Goal: Information Seeking & Learning: Learn about a topic

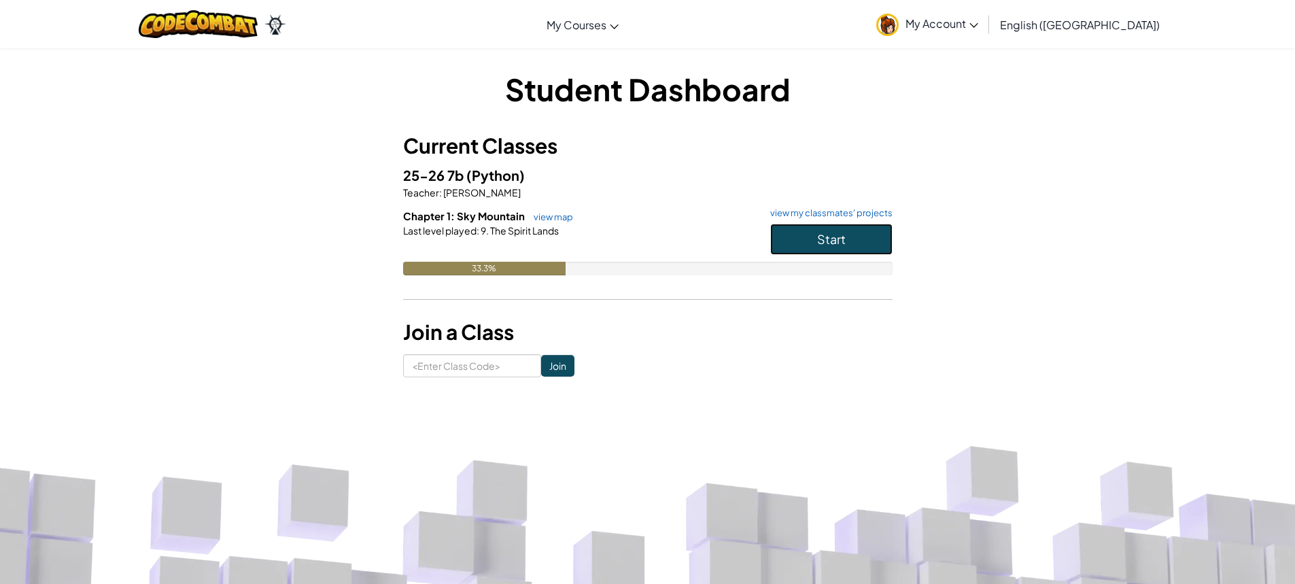
click at [838, 233] on span "Start" at bounding box center [831, 239] width 29 height 16
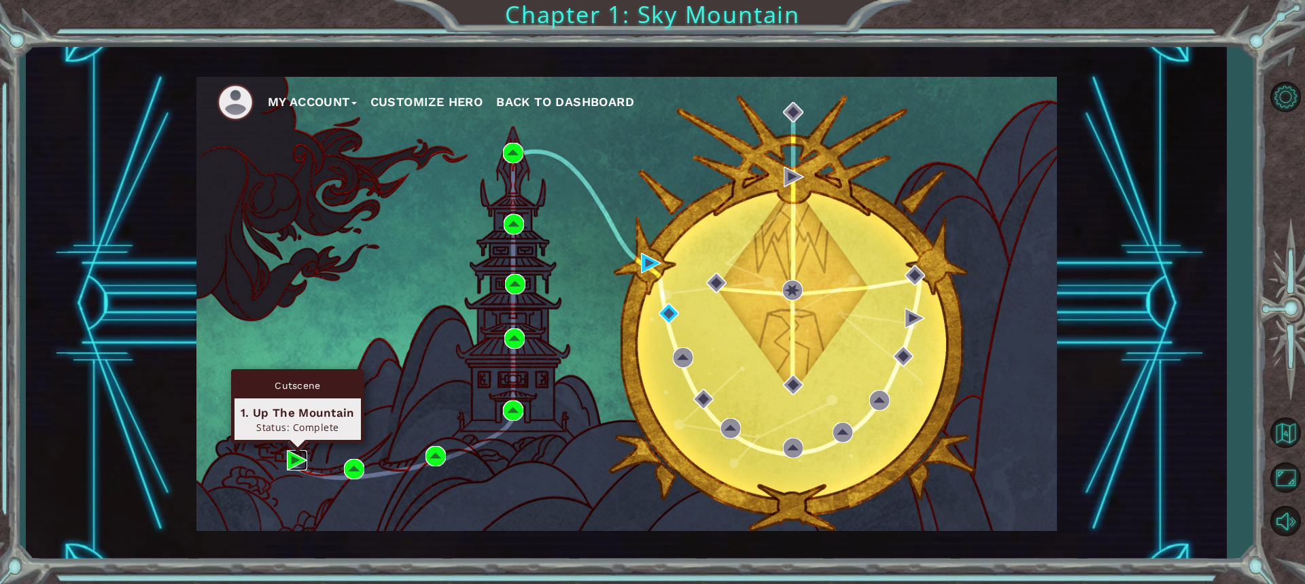
click at [301, 457] on img at bounding box center [297, 460] width 20 height 20
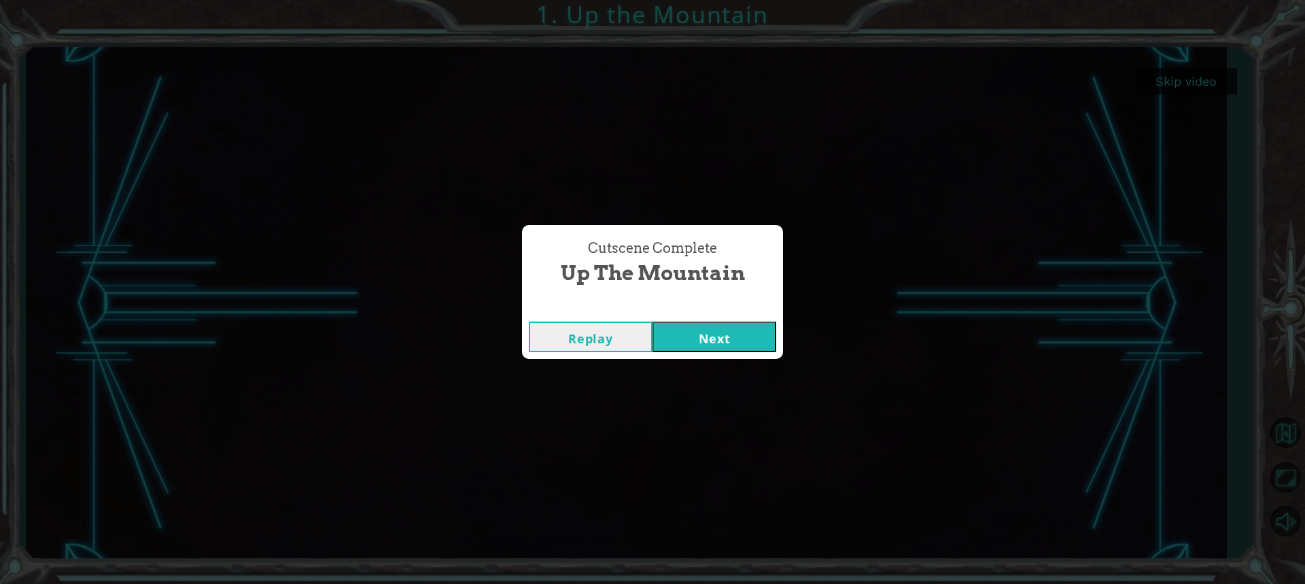
click at [692, 352] on div "Replay Next" at bounding box center [652, 337] width 261 height 44
click at [698, 339] on button "Next" at bounding box center [715, 337] width 124 height 31
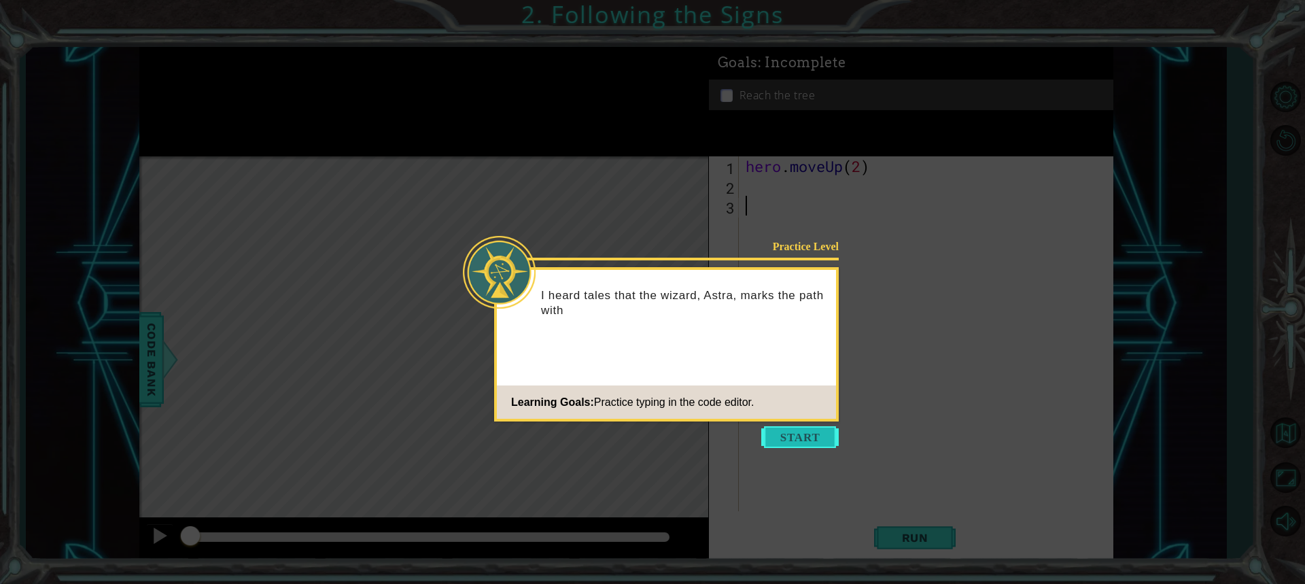
click at [794, 439] on button "Start" at bounding box center [801, 437] width 78 height 22
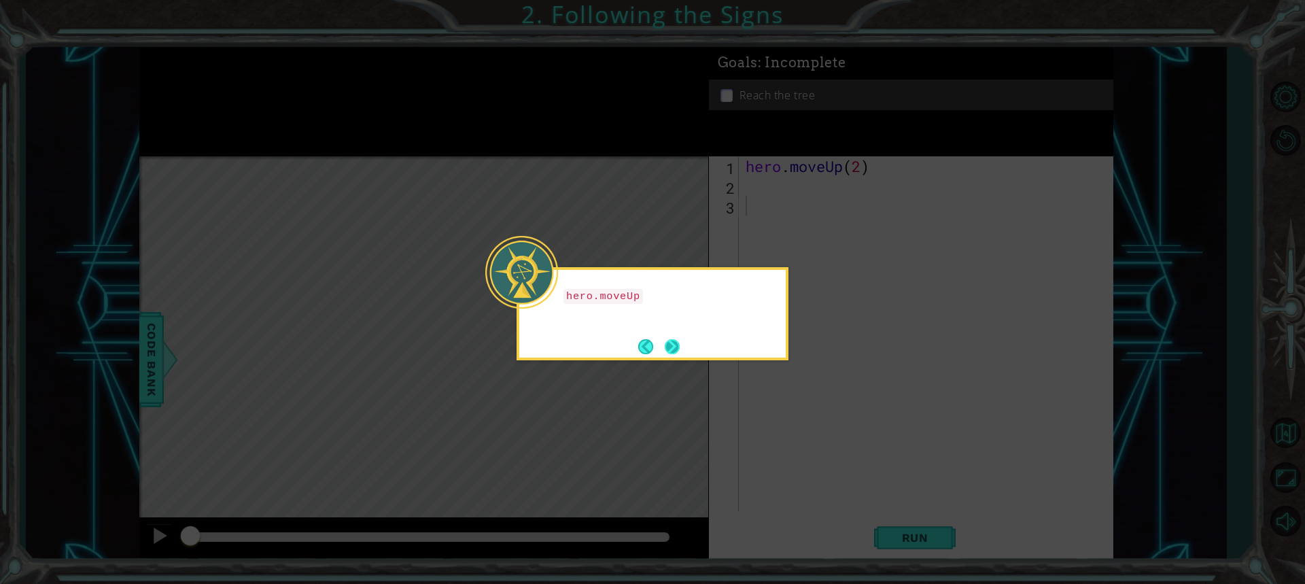
click at [680, 339] on button "Next" at bounding box center [672, 346] width 15 height 15
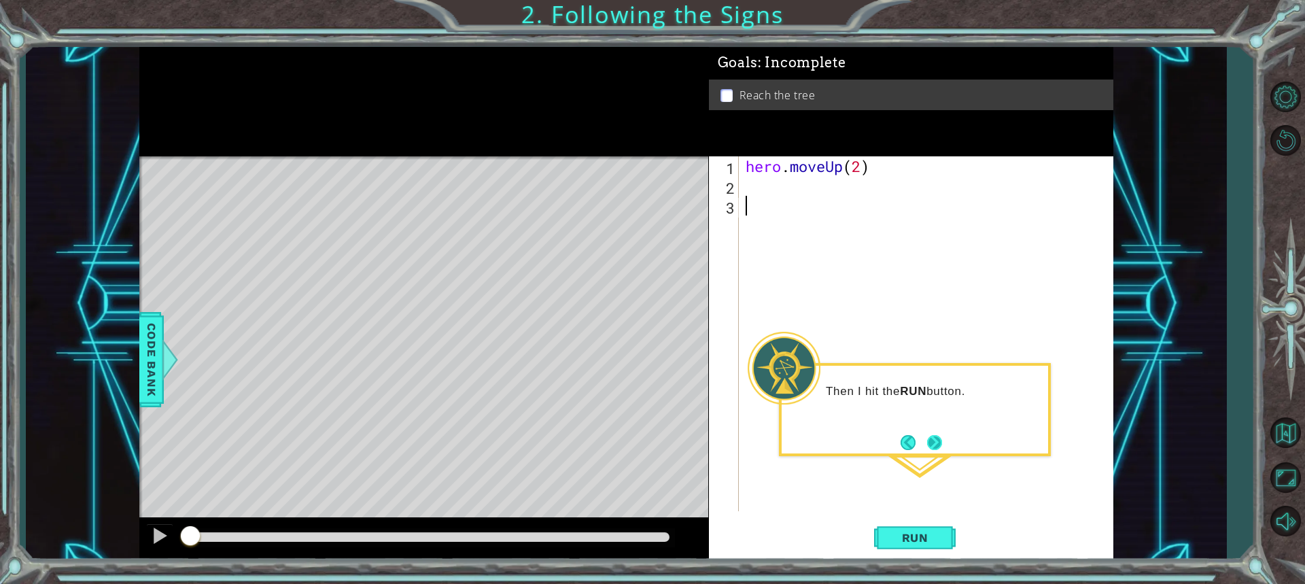
click at [933, 447] on button "Next" at bounding box center [934, 442] width 15 height 15
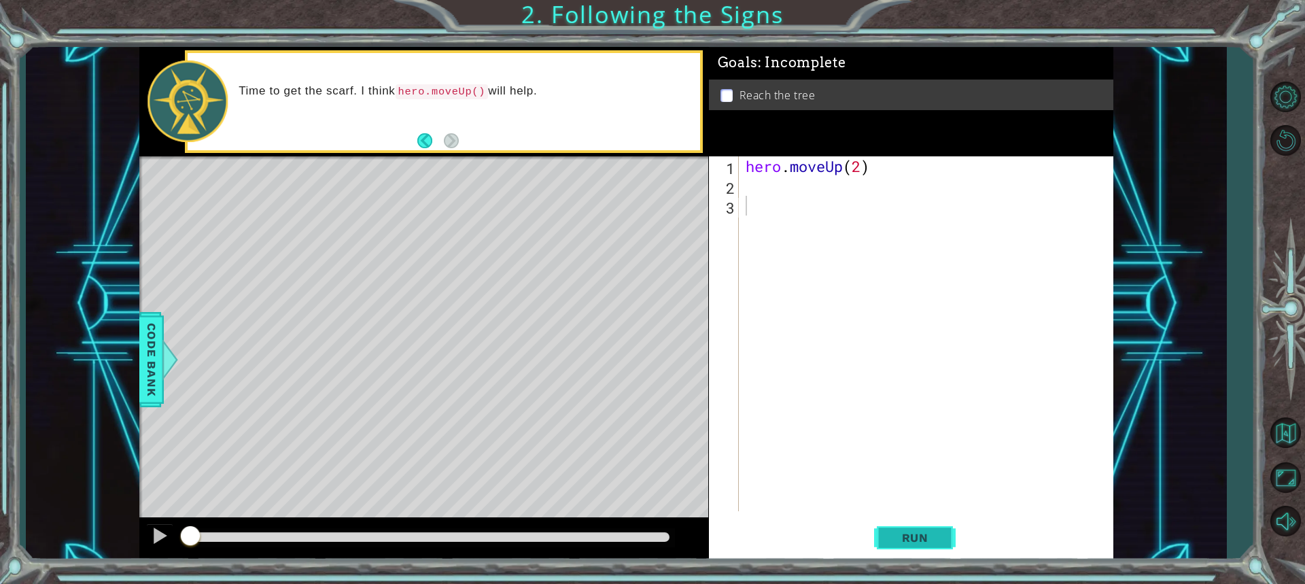
click at [925, 532] on span "Run" at bounding box center [916, 538] width 54 height 14
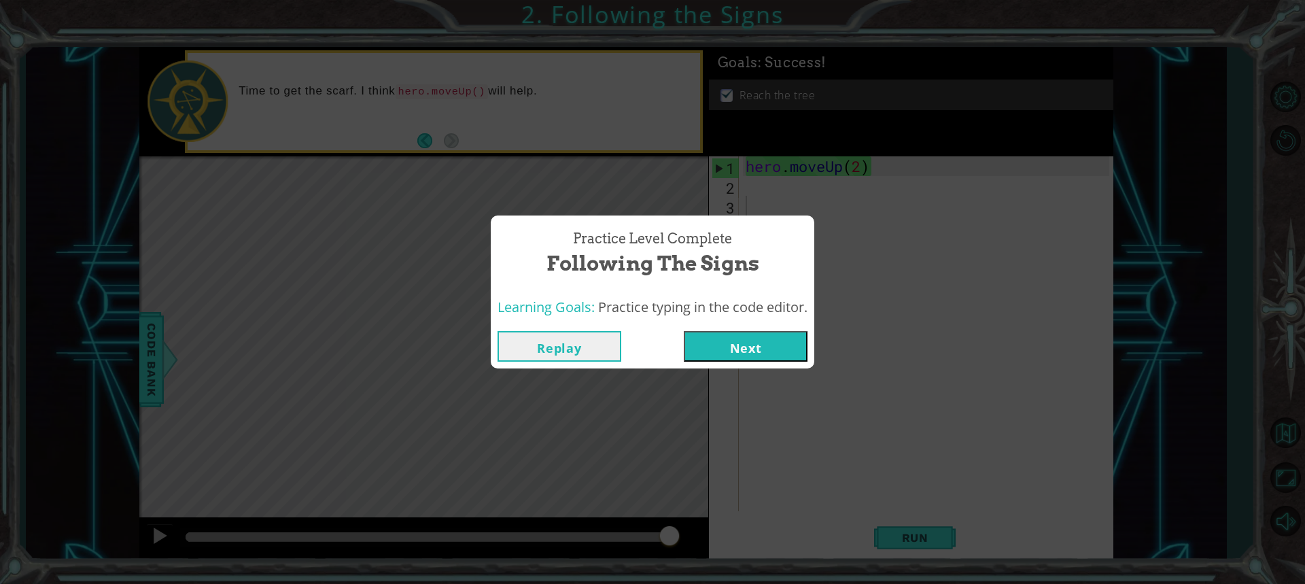
click at [800, 356] on button "Next" at bounding box center [746, 346] width 124 height 31
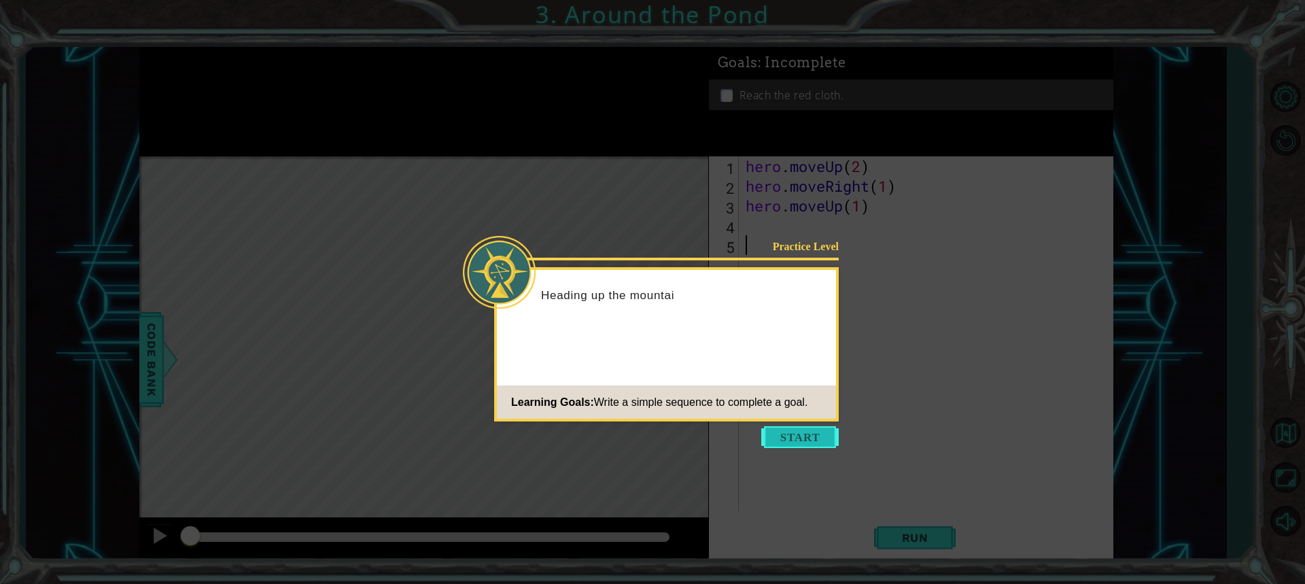
click at [806, 440] on button "Start" at bounding box center [801, 437] width 78 height 22
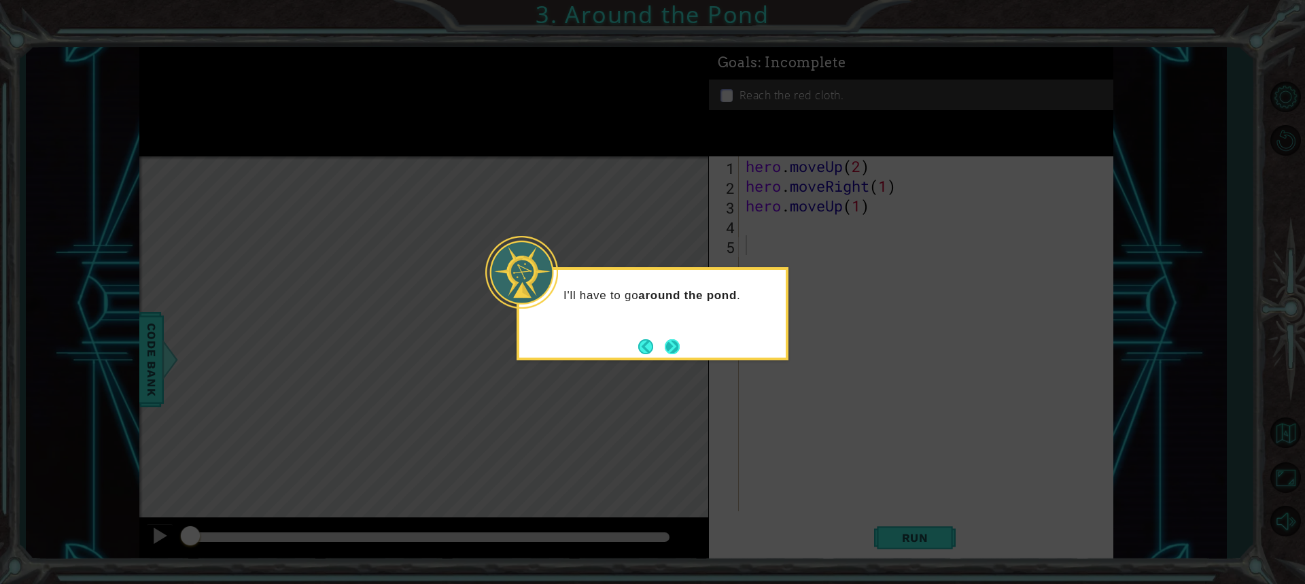
click at [673, 353] on button "Next" at bounding box center [672, 346] width 15 height 15
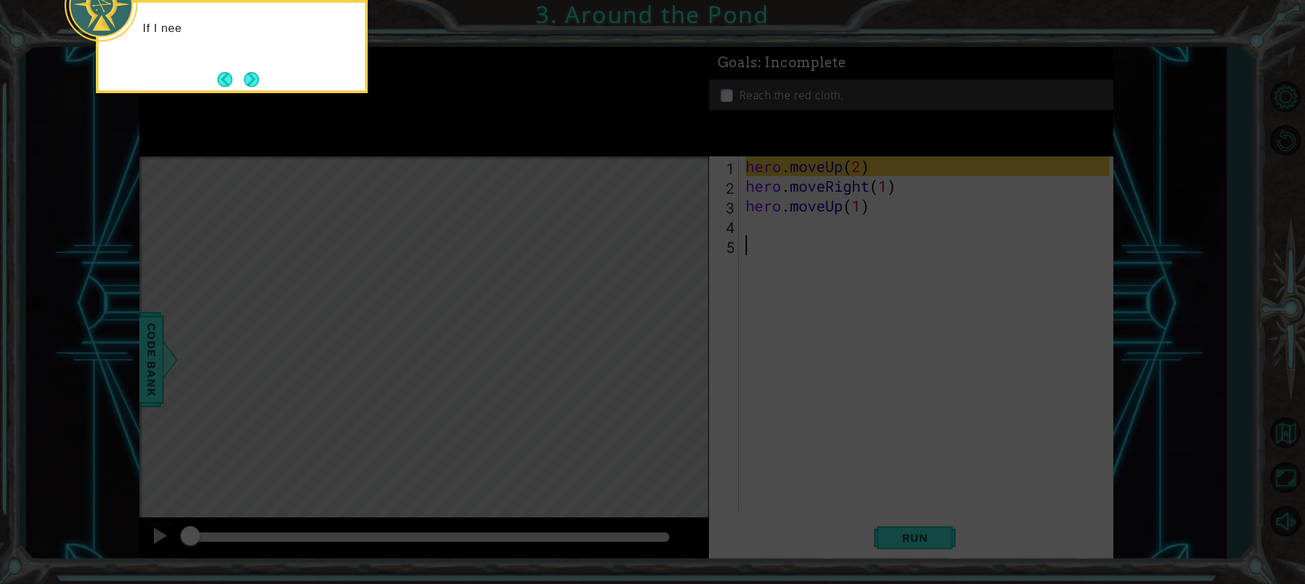
click at [800, 187] on icon at bounding box center [652, 87] width 1305 height 993
click at [247, 78] on button "Next" at bounding box center [251, 79] width 15 height 15
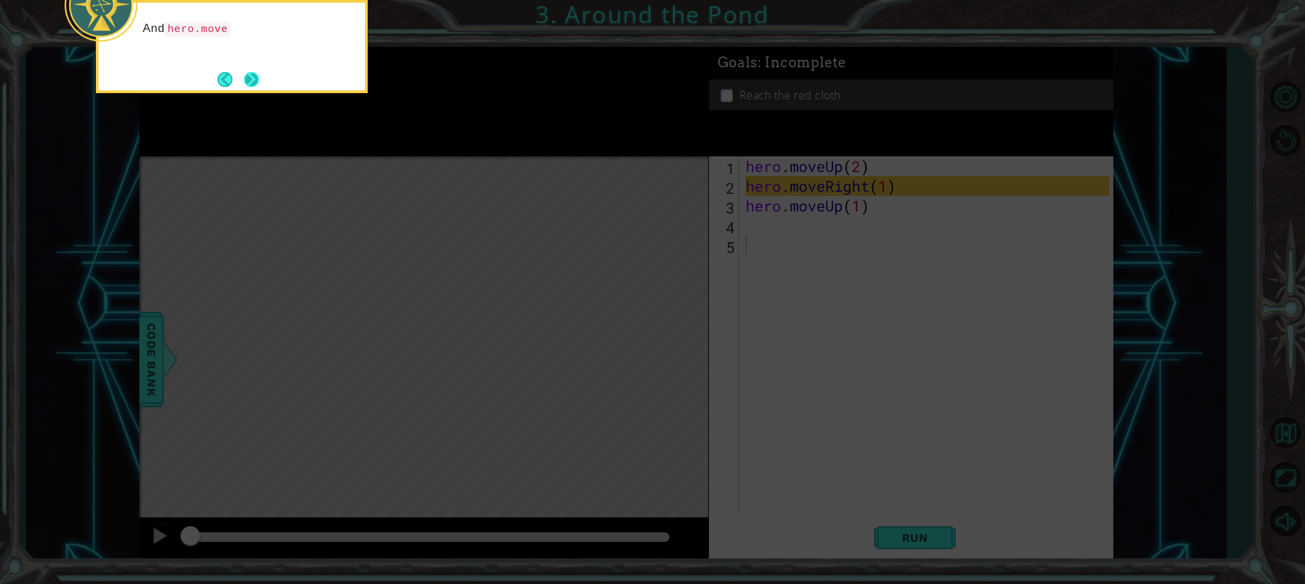
click at [247, 82] on button "Next" at bounding box center [252, 79] width 16 height 16
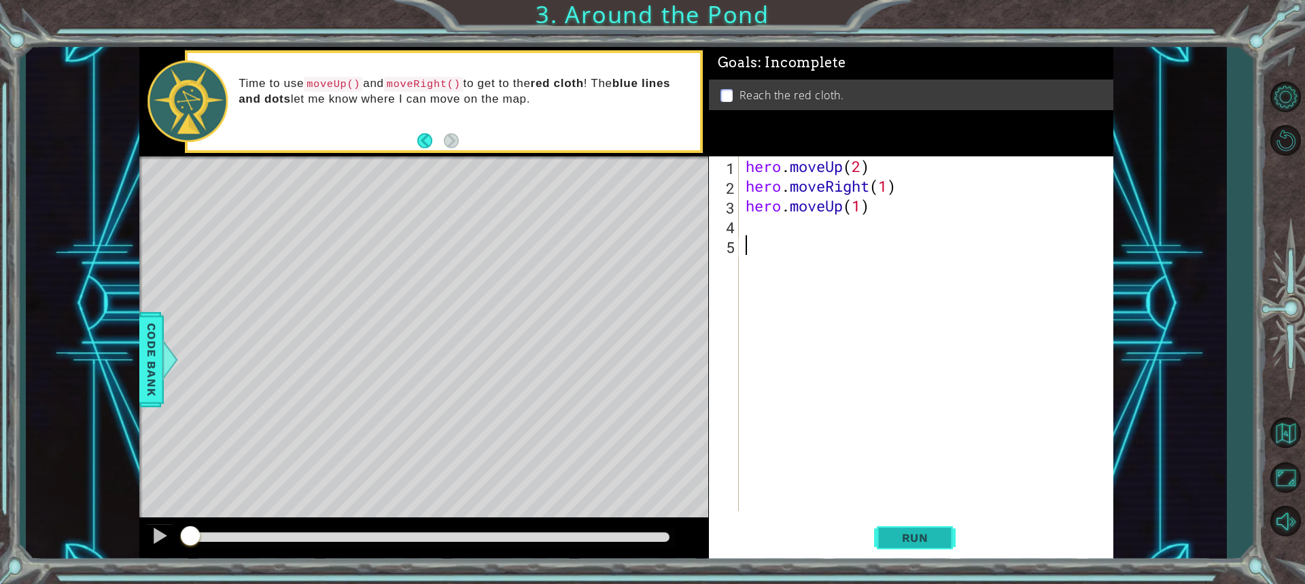
click at [920, 533] on span "Run" at bounding box center [916, 538] width 54 height 14
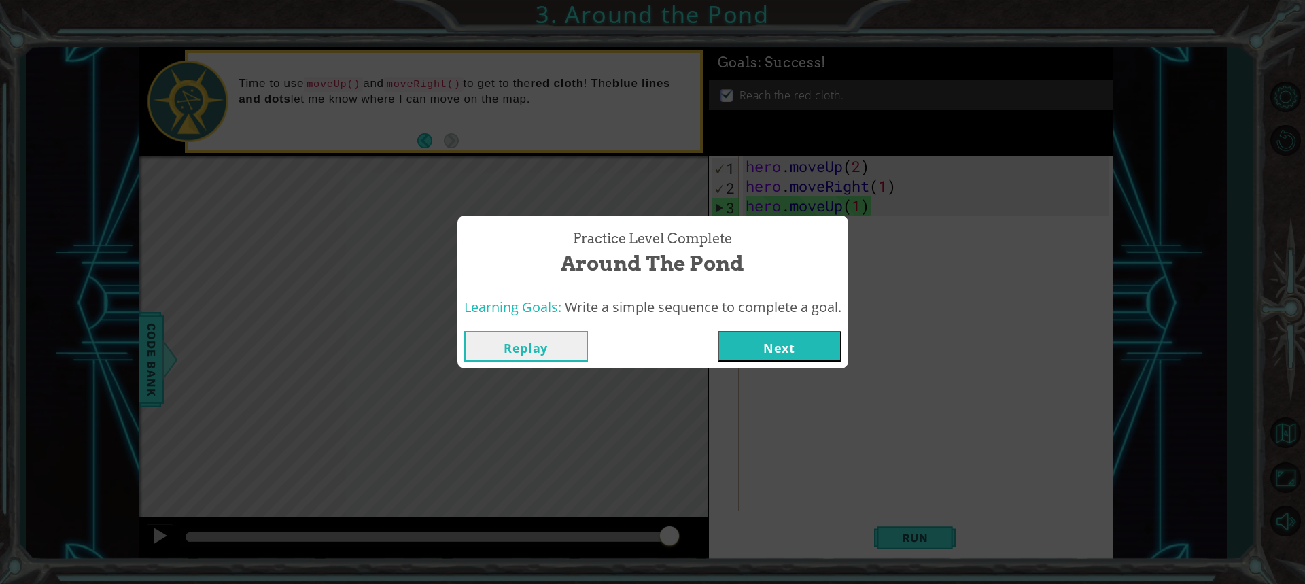
click at [758, 332] on button "Next" at bounding box center [780, 346] width 124 height 31
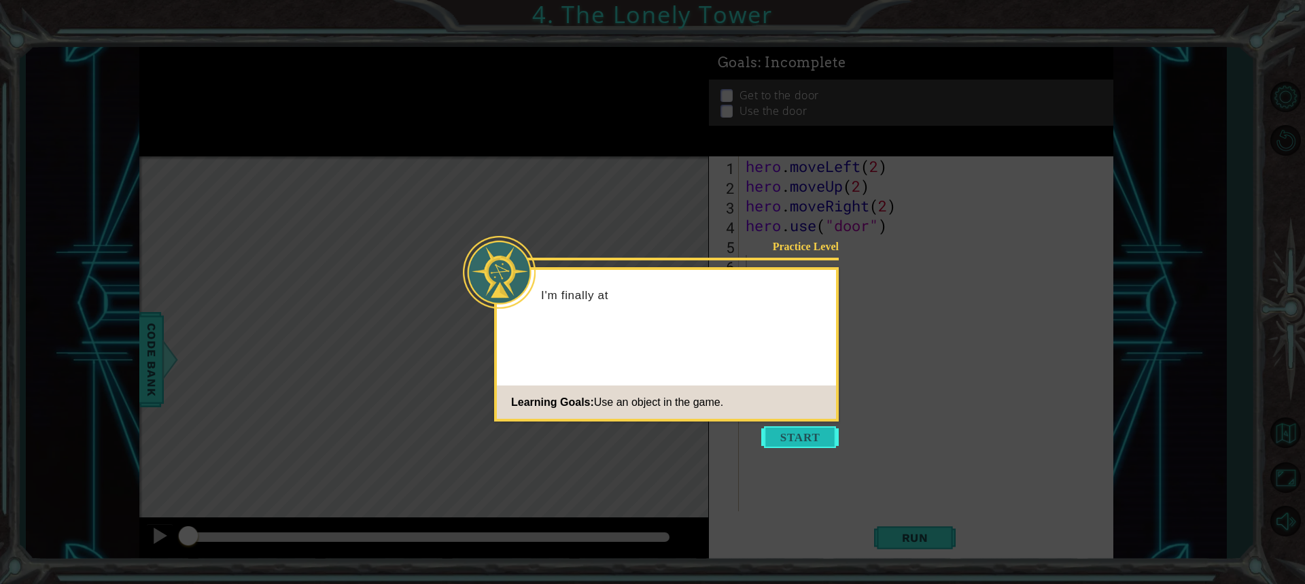
click at [822, 430] on button "Start" at bounding box center [801, 437] width 78 height 22
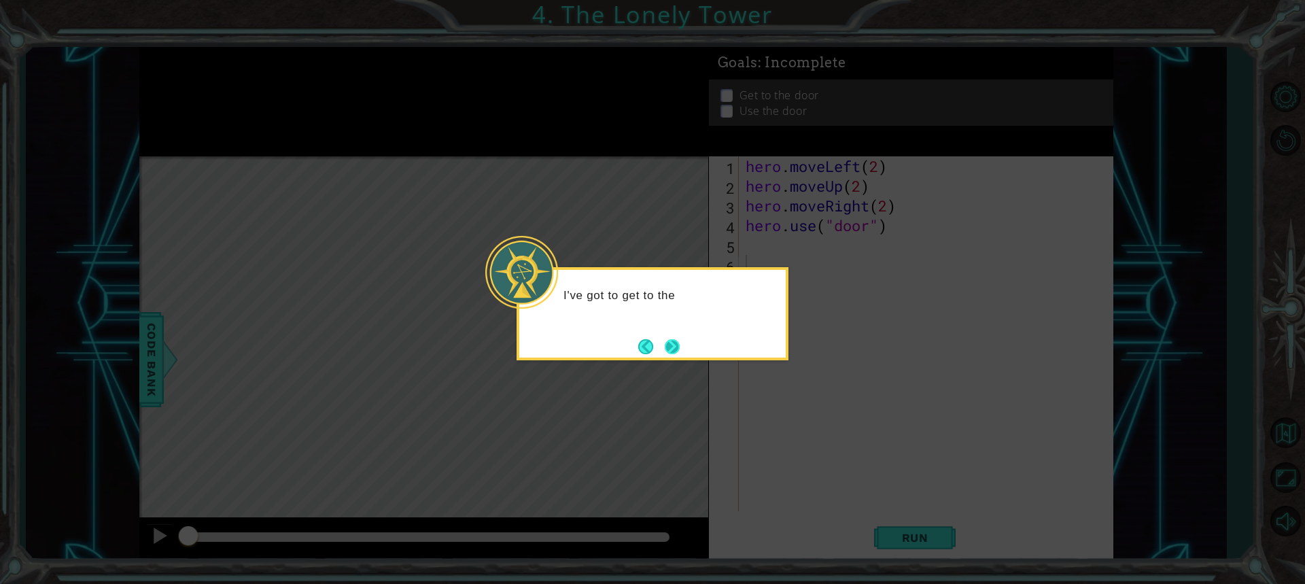
click at [677, 351] on button "Next" at bounding box center [672, 346] width 15 height 15
click at [677, 345] on button "Next" at bounding box center [672, 346] width 15 height 15
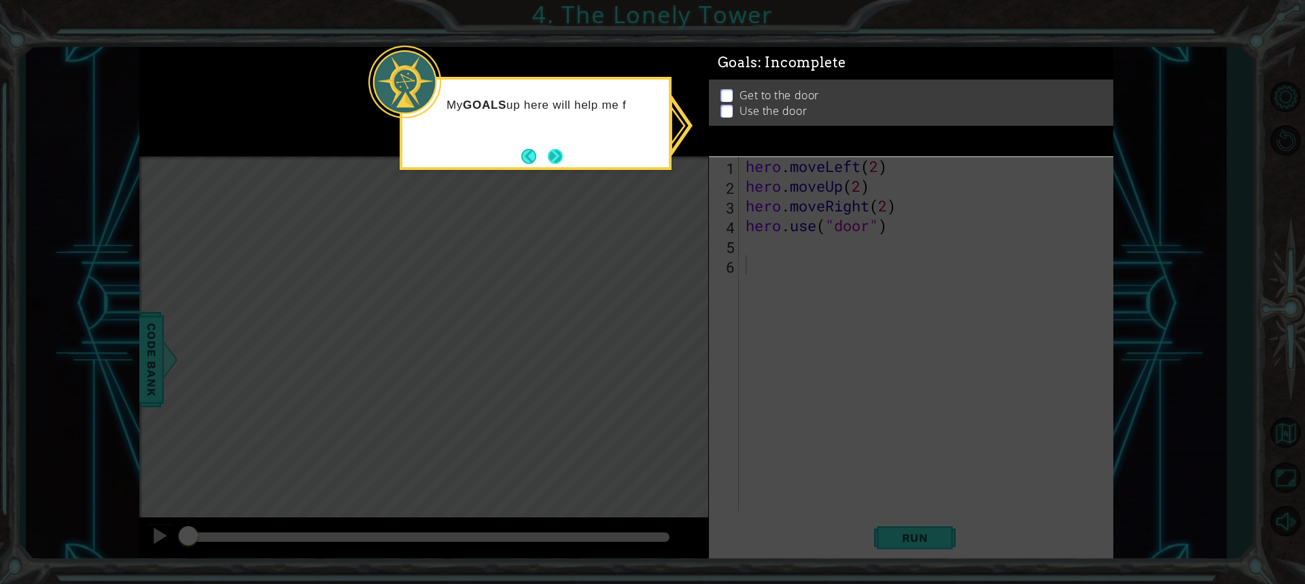
click at [551, 158] on button "Next" at bounding box center [555, 156] width 15 height 15
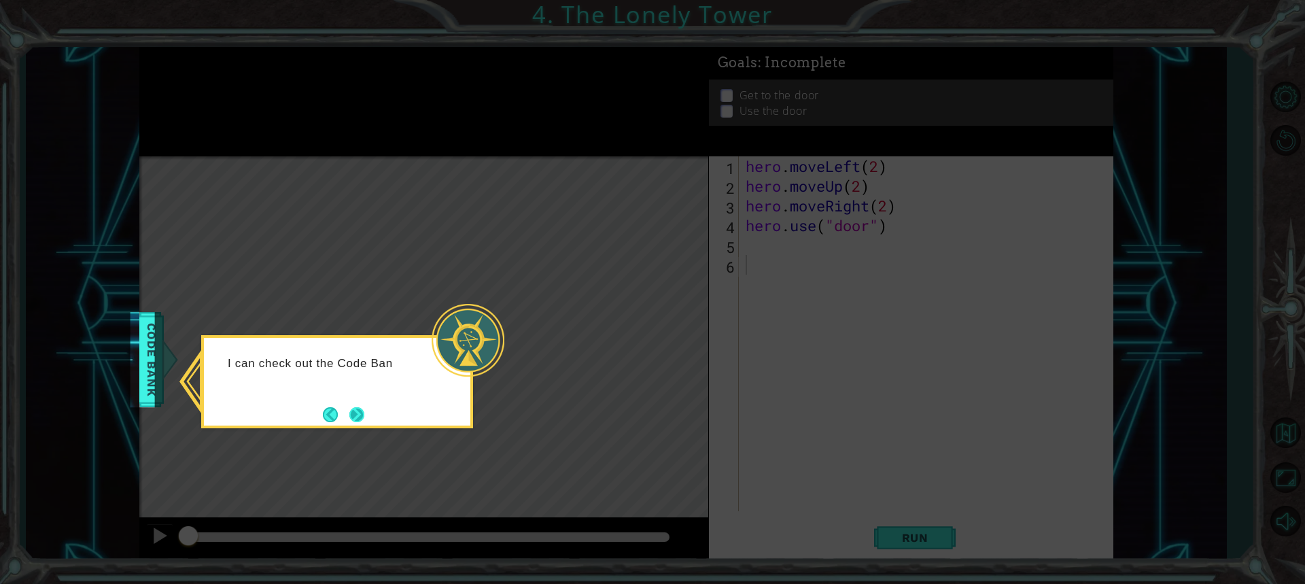
click at [350, 407] on button "Next" at bounding box center [356, 414] width 15 height 15
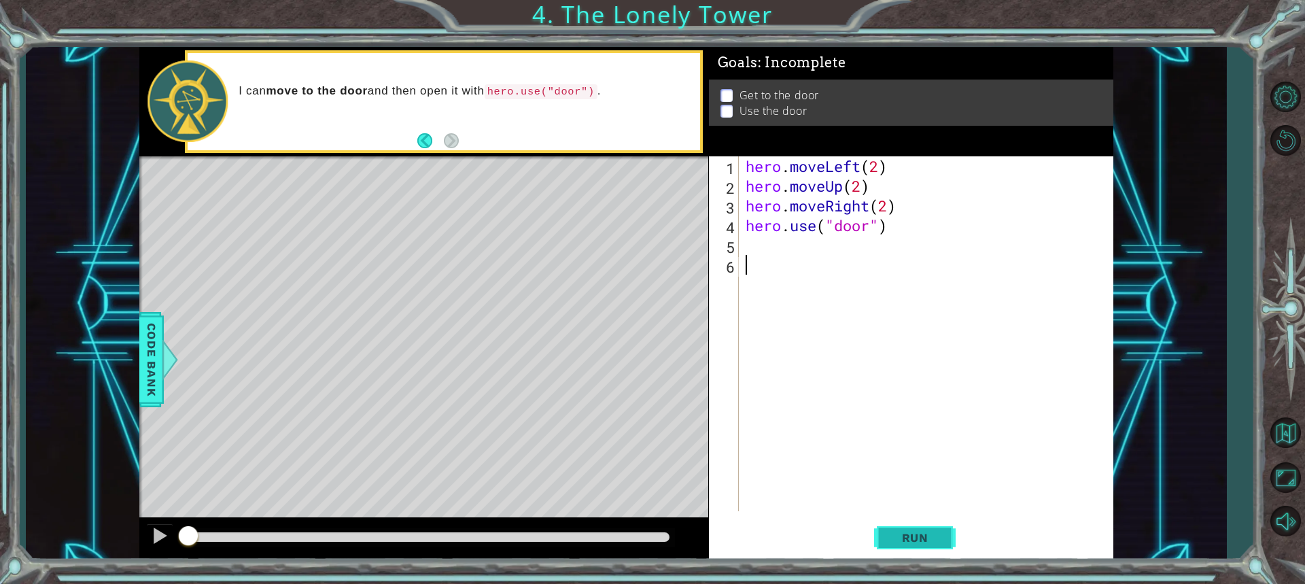
click at [892, 536] on span "Run" at bounding box center [916, 538] width 54 height 14
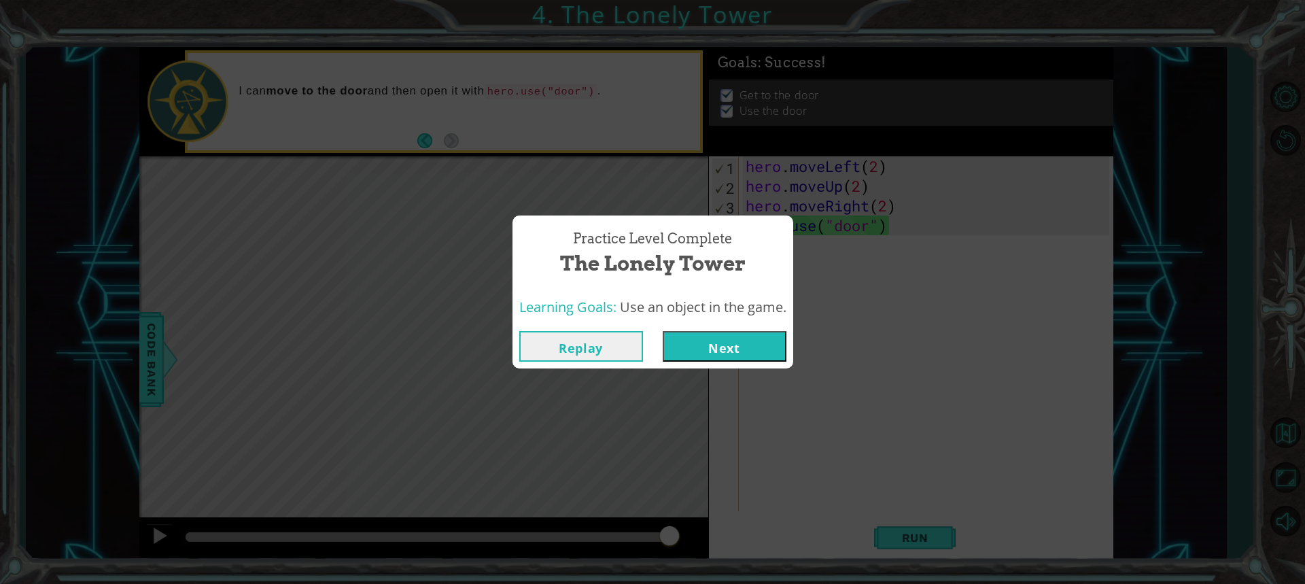
click at [749, 353] on button "Next" at bounding box center [725, 346] width 124 height 31
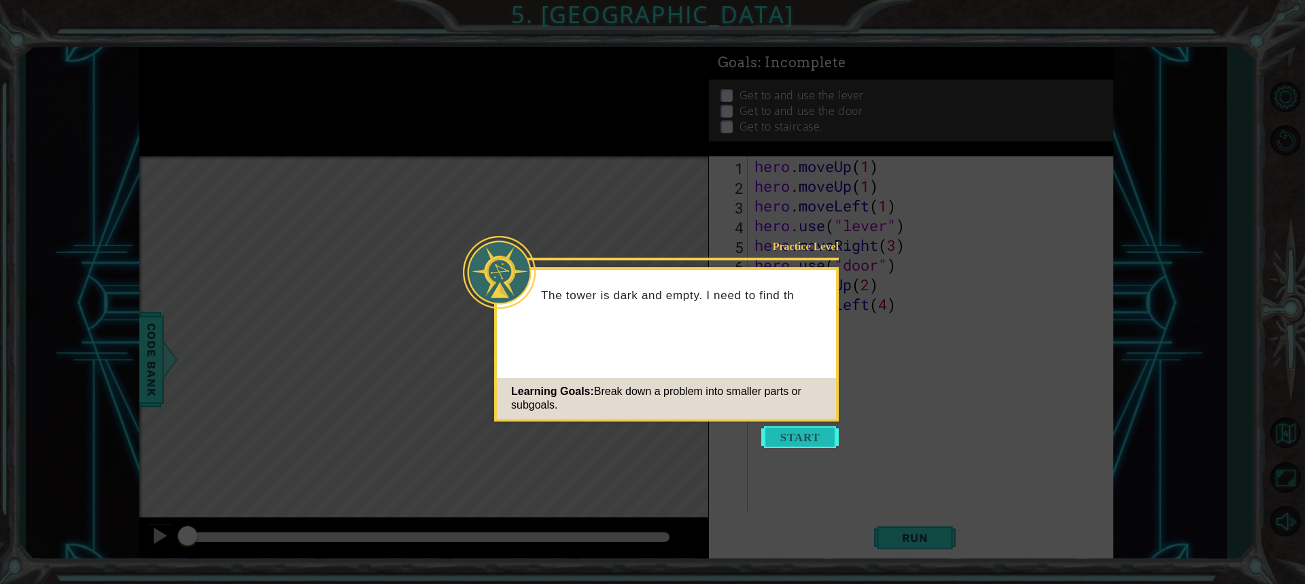
click at [805, 432] on button "Start" at bounding box center [801, 437] width 78 height 22
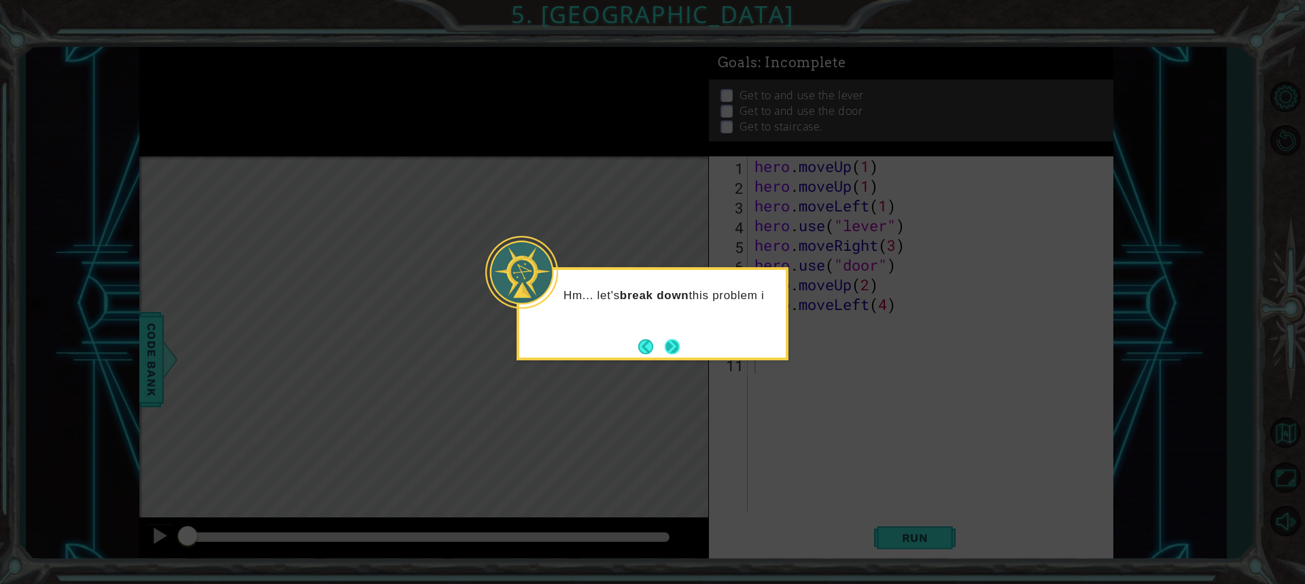
click at [675, 348] on button "Next" at bounding box center [672, 346] width 15 height 15
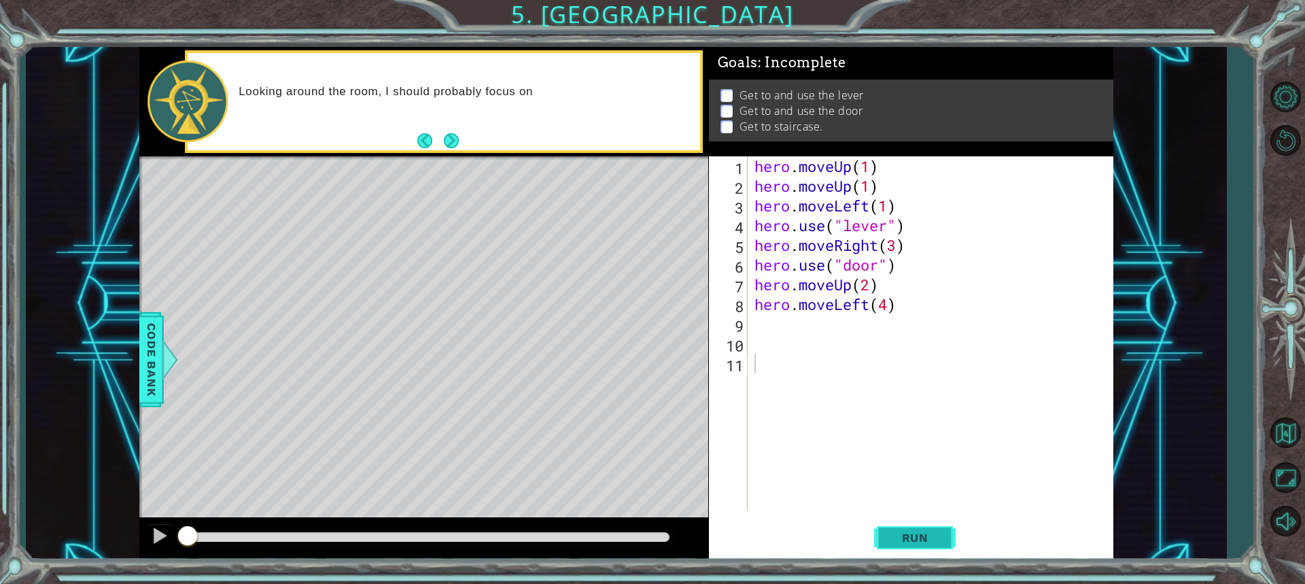
click at [939, 526] on button "Run" at bounding box center [915, 537] width 82 height 40
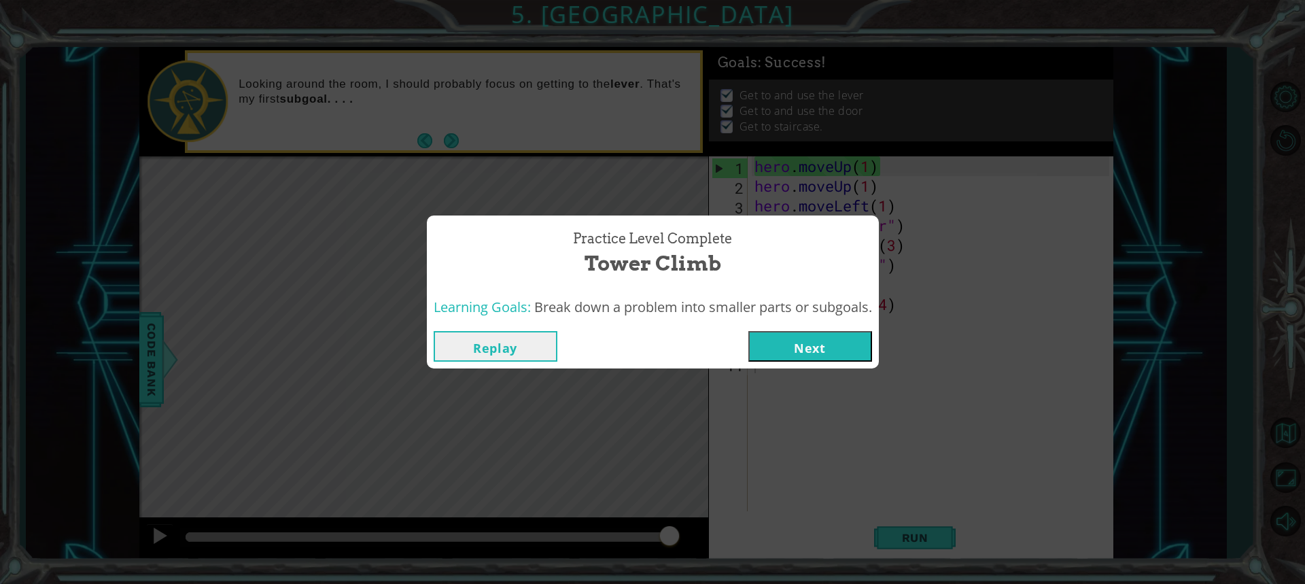
click at [833, 347] on button "Next" at bounding box center [811, 346] width 124 height 31
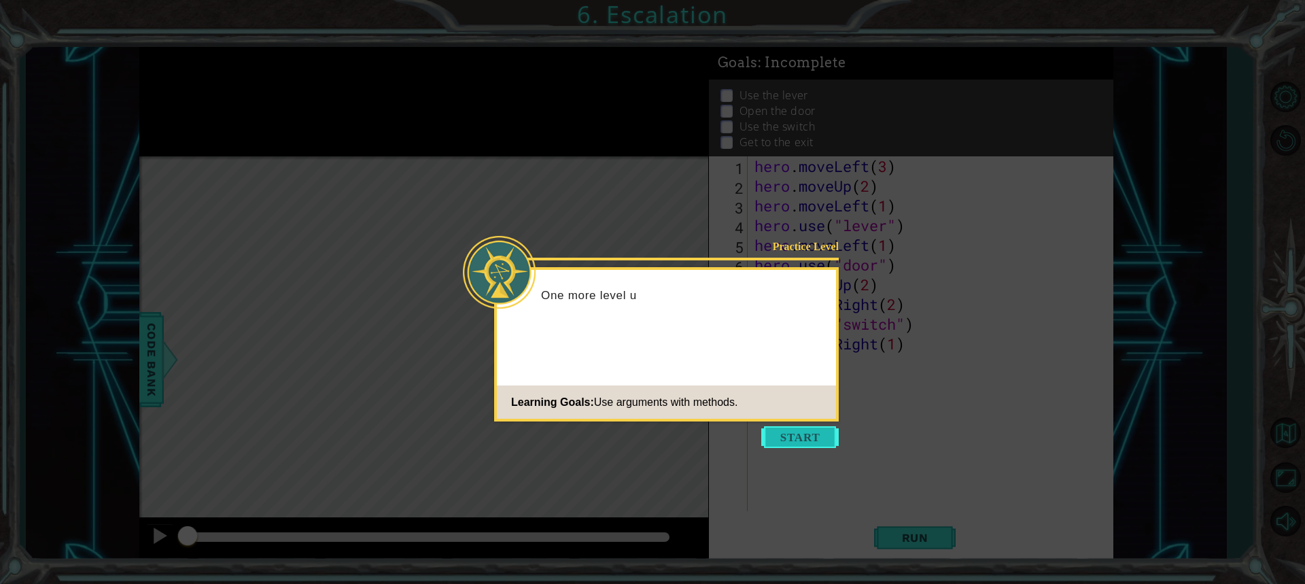
click at [778, 436] on button "Start" at bounding box center [801, 437] width 78 height 22
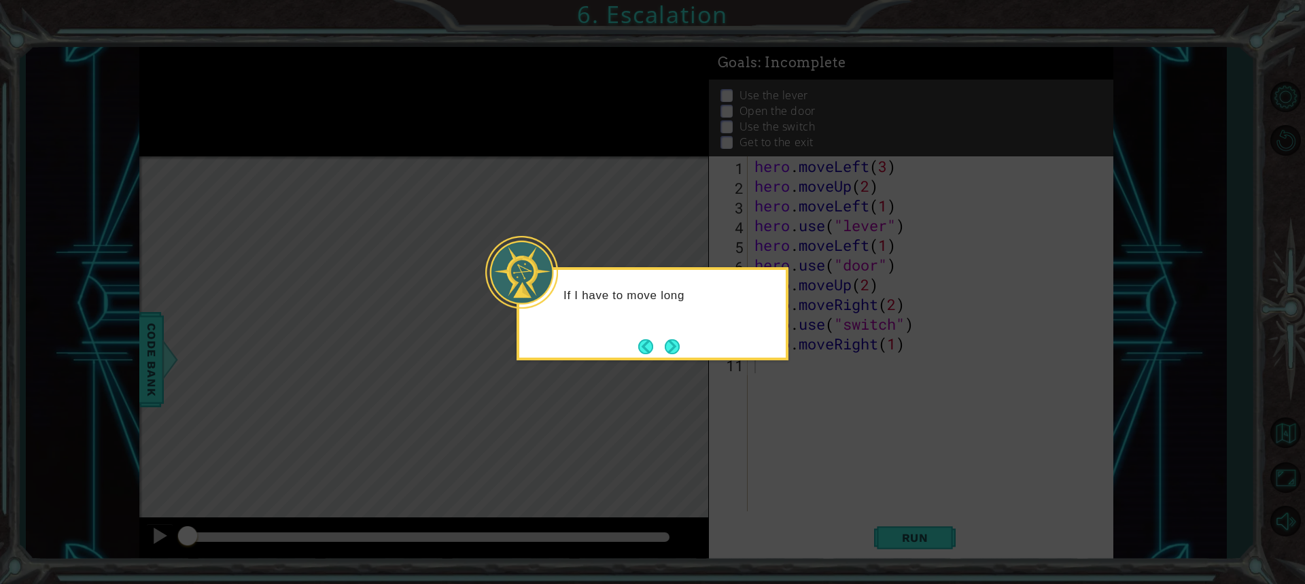
click at [691, 344] on div "If I have to move long" at bounding box center [653, 313] width 272 height 93
click at [688, 344] on div "If I have to move long distances, t" at bounding box center [653, 313] width 272 height 93
click at [686, 344] on div "If I have to move long distances, there ar" at bounding box center [653, 313] width 272 height 93
click at [686, 344] on div "If I have to move long distances, there are easier ways" at bounding box center [653, 313] width 272 height 93
click at [665, 348] on button "Next" at bounding box center [672, 346] width 15 height 15
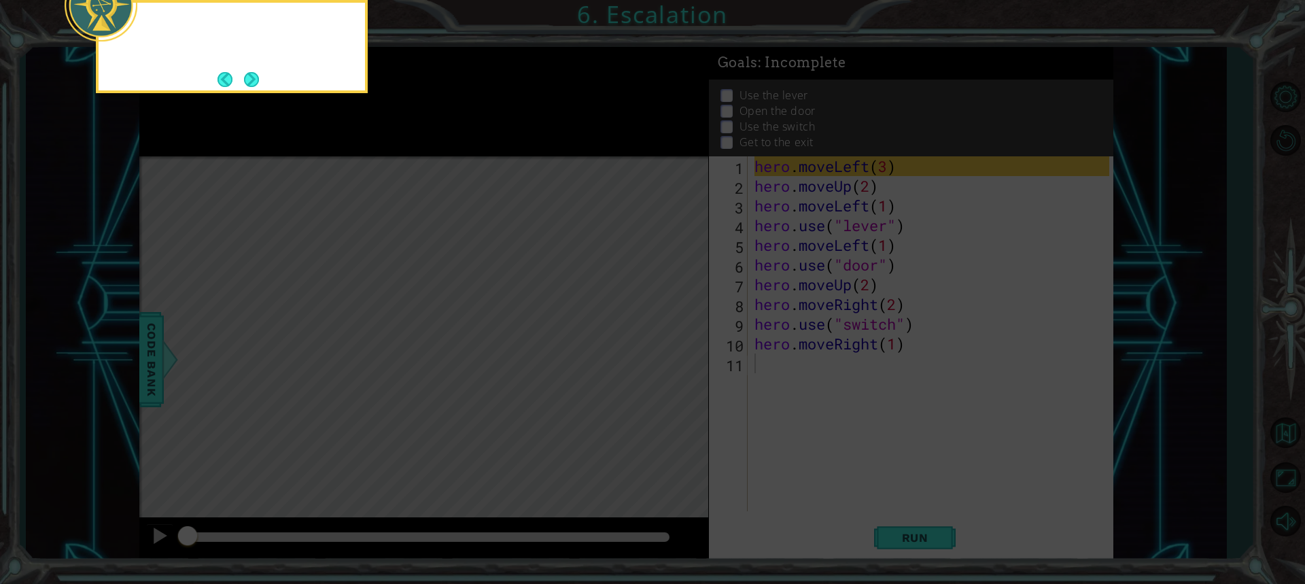
click at [664, 348] on icon at bounding box center [652, 87] width 1305 height 993
click at [927, 527] on icon at bounding box center [652, 87] width 1305 height 993
click at [245, 87] on button "Next" at bounding box center [251, 79] width 15 height 15
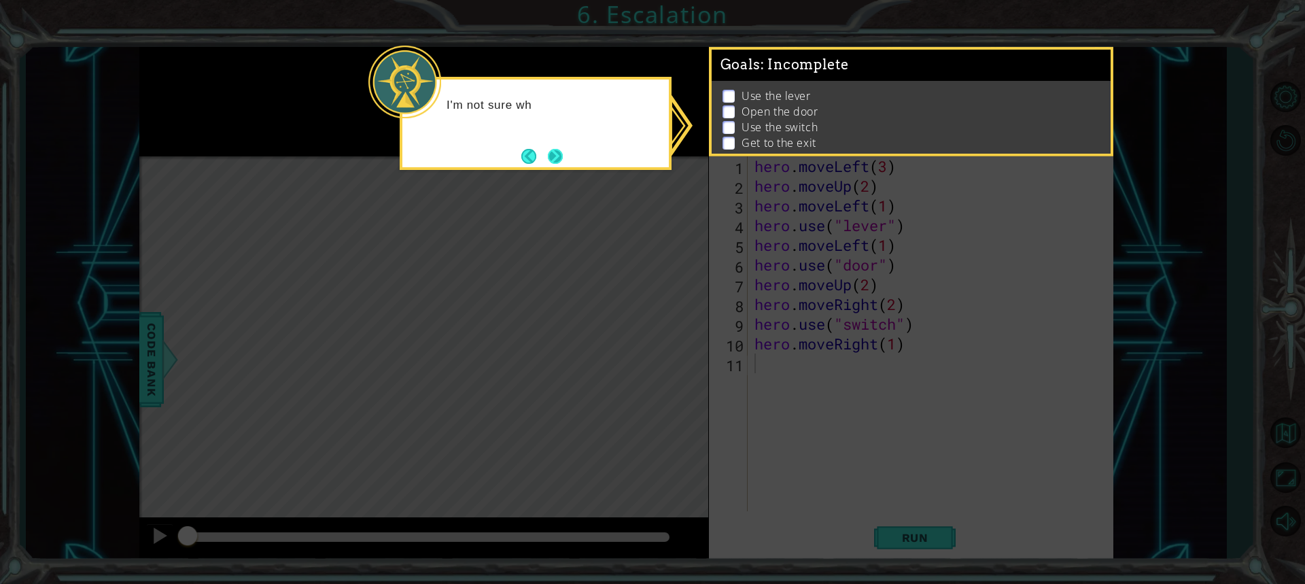
click at [560, 153] on button "Next" at bounding box center [556, 156] width 16 height 16
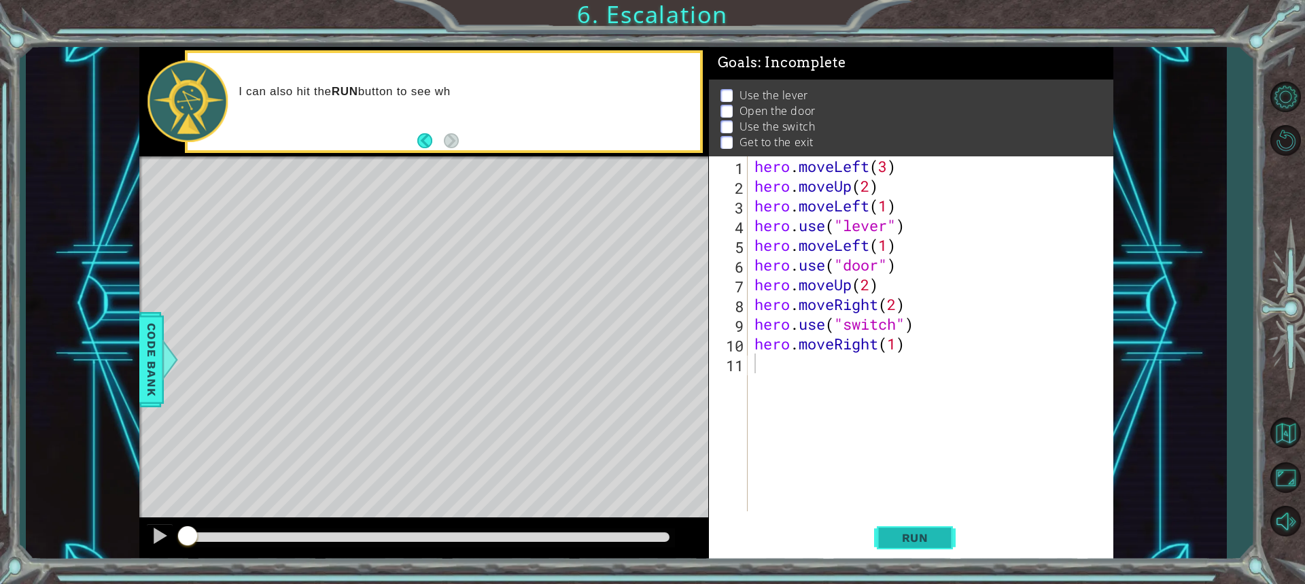
click at [893, 539] on span "Run" at bounding box center [916, 538] width 54 height 14
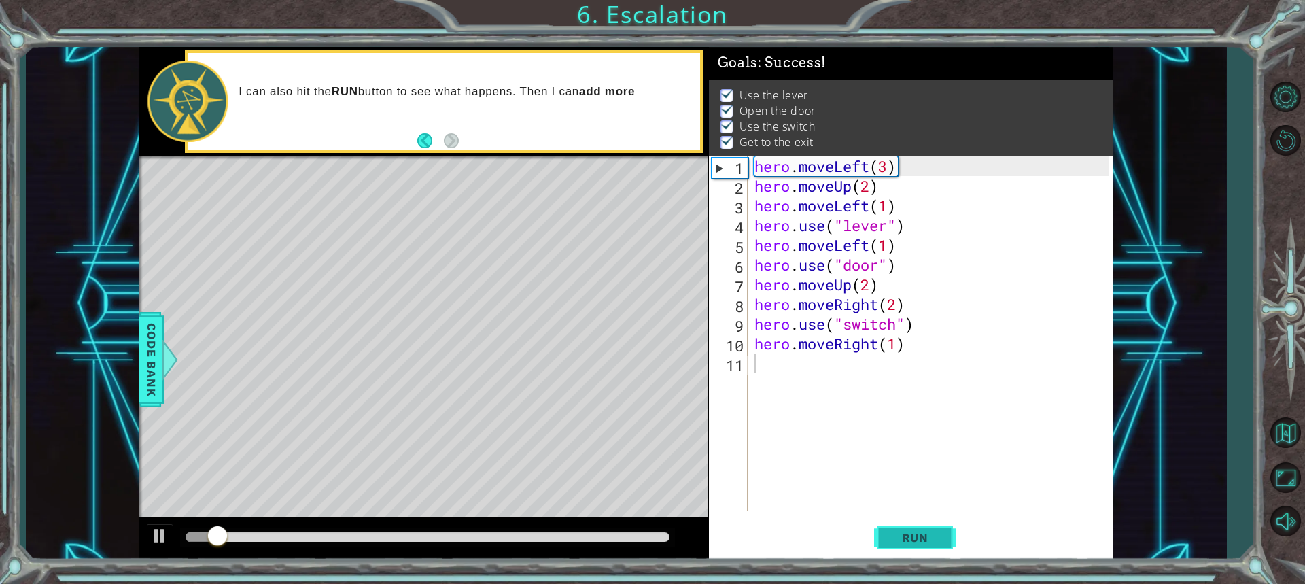
click at [891, 528] on button "Run" at bounding box center [915, 537] width 82 height 40
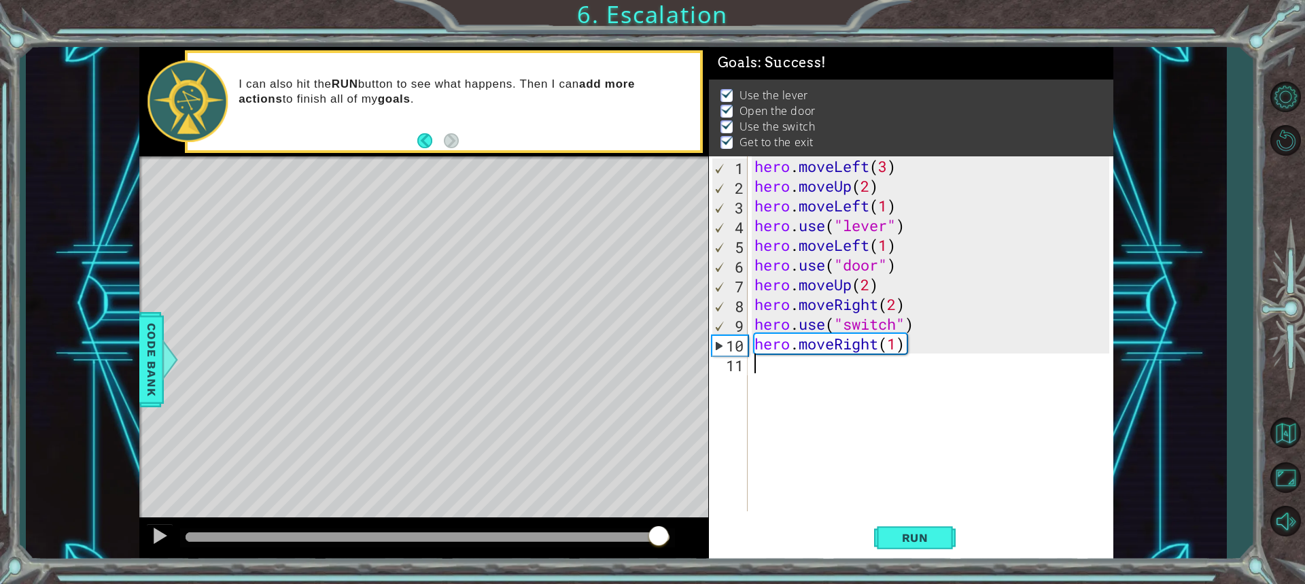
drag, startPoint x: 217, startPoint y: 532, endPoint x: 659, endPoint y: 514, distance: 442.3
click at [659, 514] on div "methods hero moveDown(steps) moveUp(steps) moveLeft(steps) moveRight(steps) use…" at bounding box center [626, 304] width 974 height 514
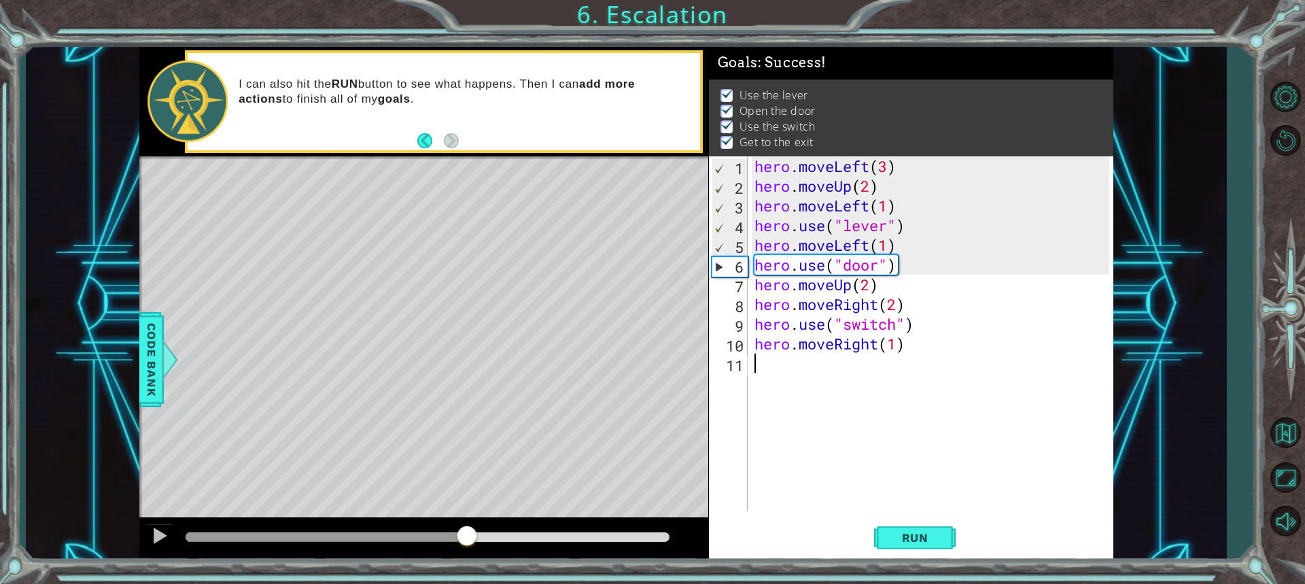
drag, startPoint x: 290, startPoint y: 536, endPoint x: 507, endPoint y: 532, distance: 216.9
click at [479, 532] on div at bounding box center [467, 537] width 24 height 24
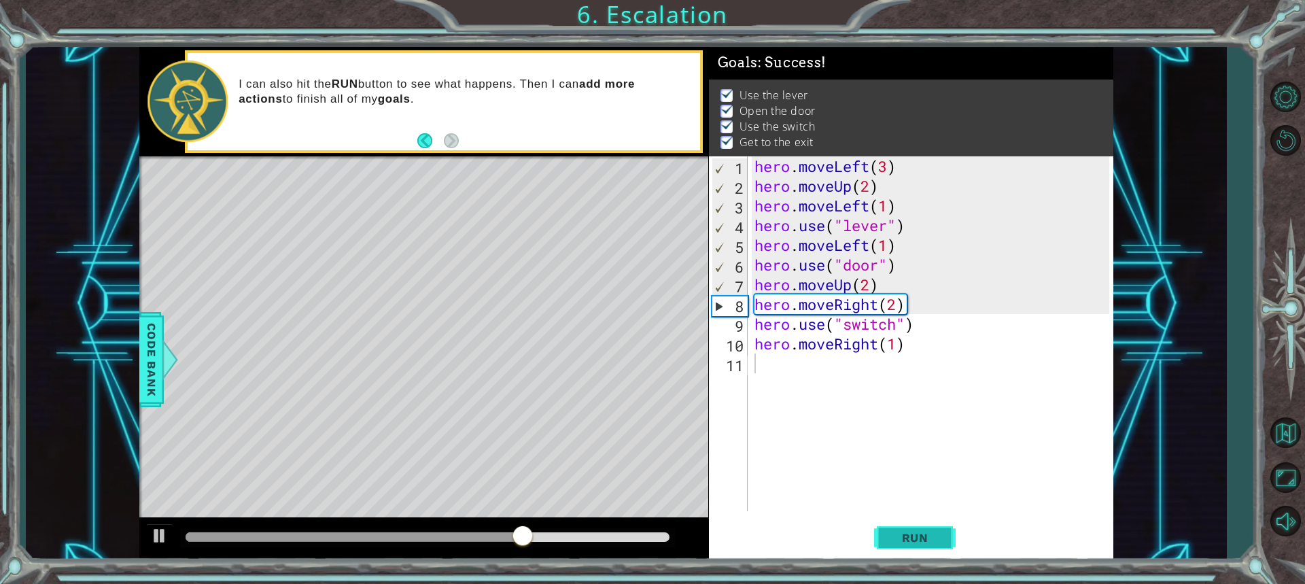
click at [927, 537] on span "Run" at bounding box center [916, 538] width 54 height 14
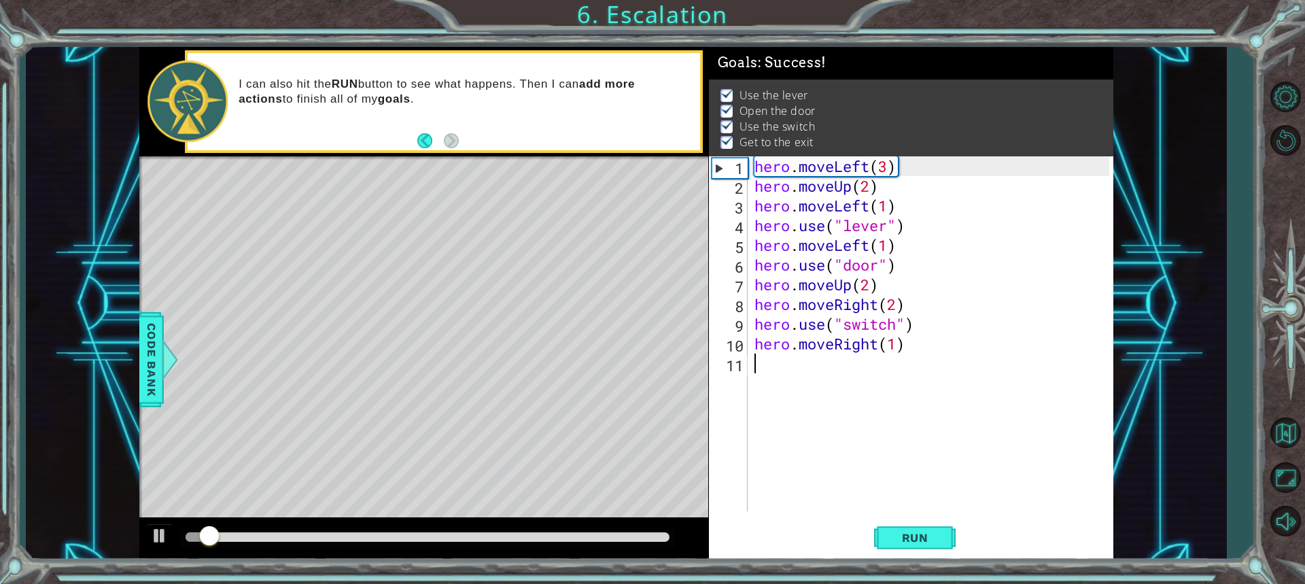
click at [466, 530] on div at bounding box center [427, 537] width 494 height 19
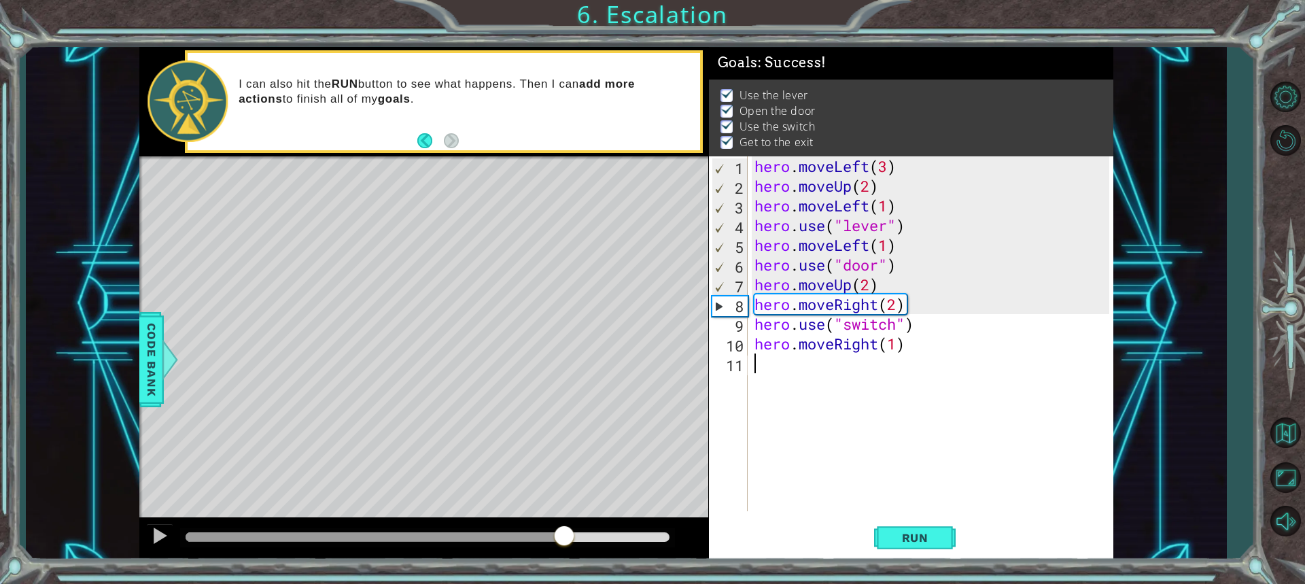
drag, startPoint x: 444, startPoint y: 533, endPoint x: 597, endPoint y: 541, distance: 153.2
click at [597, 541] on div at bounding box center [427, 537] width 483 height 10
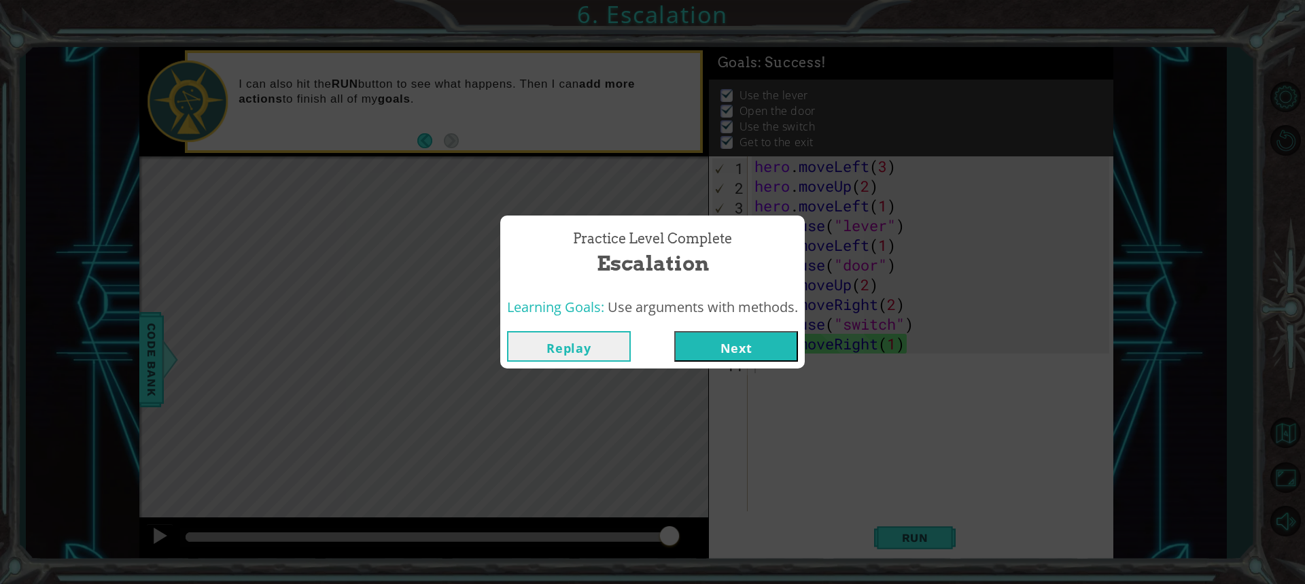
click at [696, 344] on button "Next" at bounding box center [736, 346] width 124 height 31
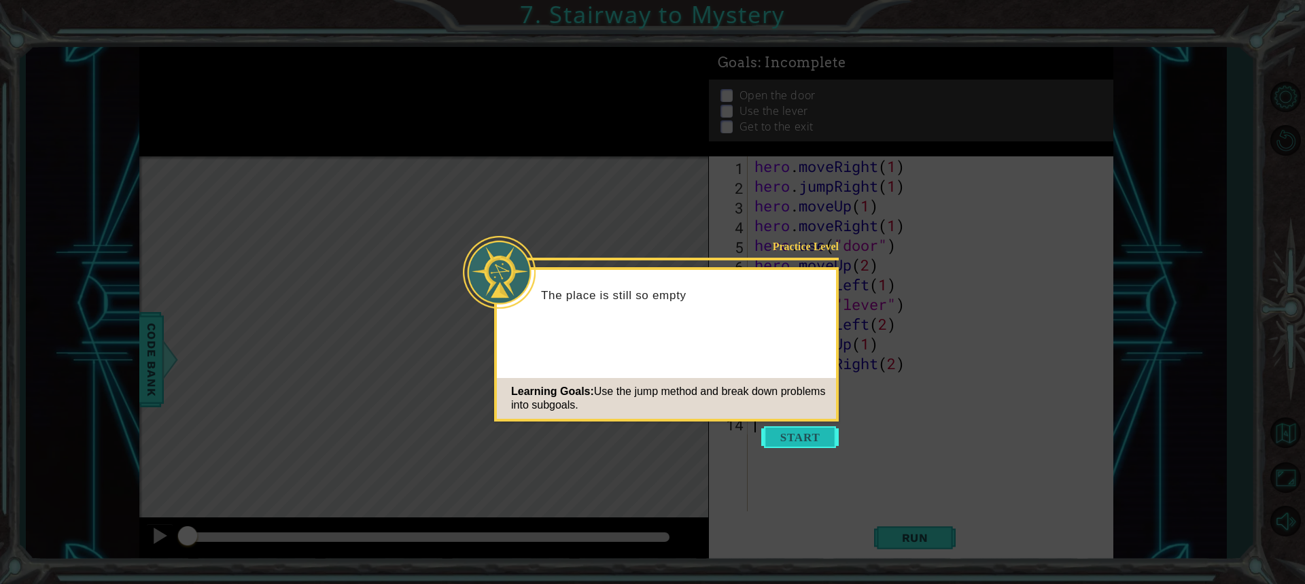
click at [776, 432] on button "Start" at bounding box center [801, 437] width 78 height 22
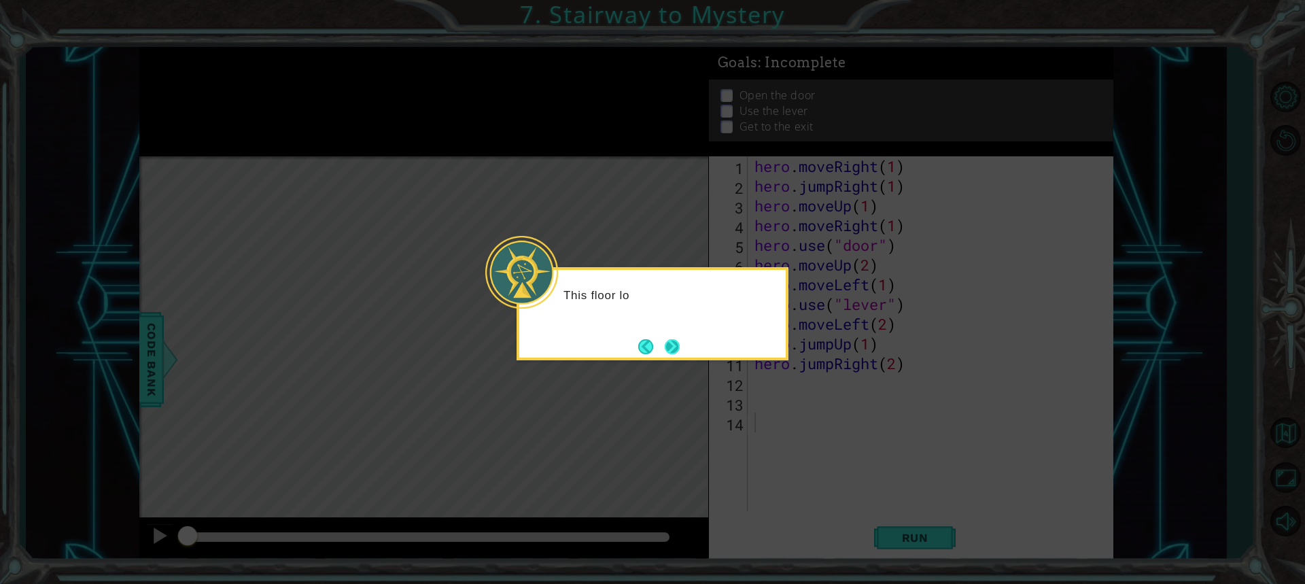
click at [677, 339] on button "Next" at bounding box center [672, 346] width 15 height 15
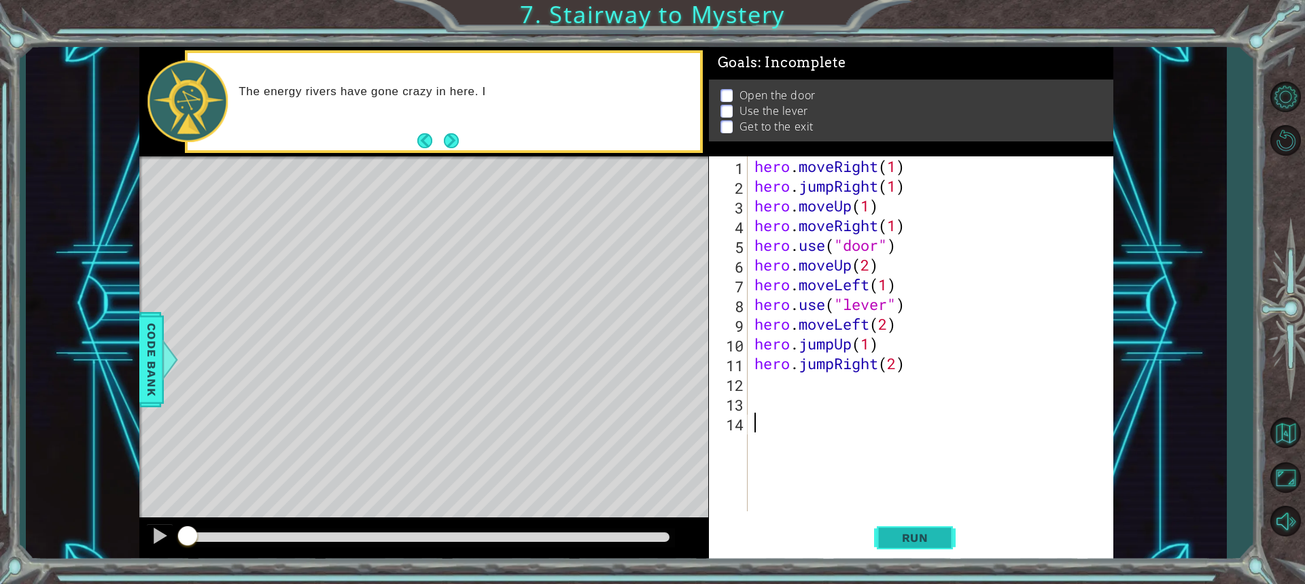
click at [898, 541] on span "Run" at bounding box center [916, 538] width 54 height 14
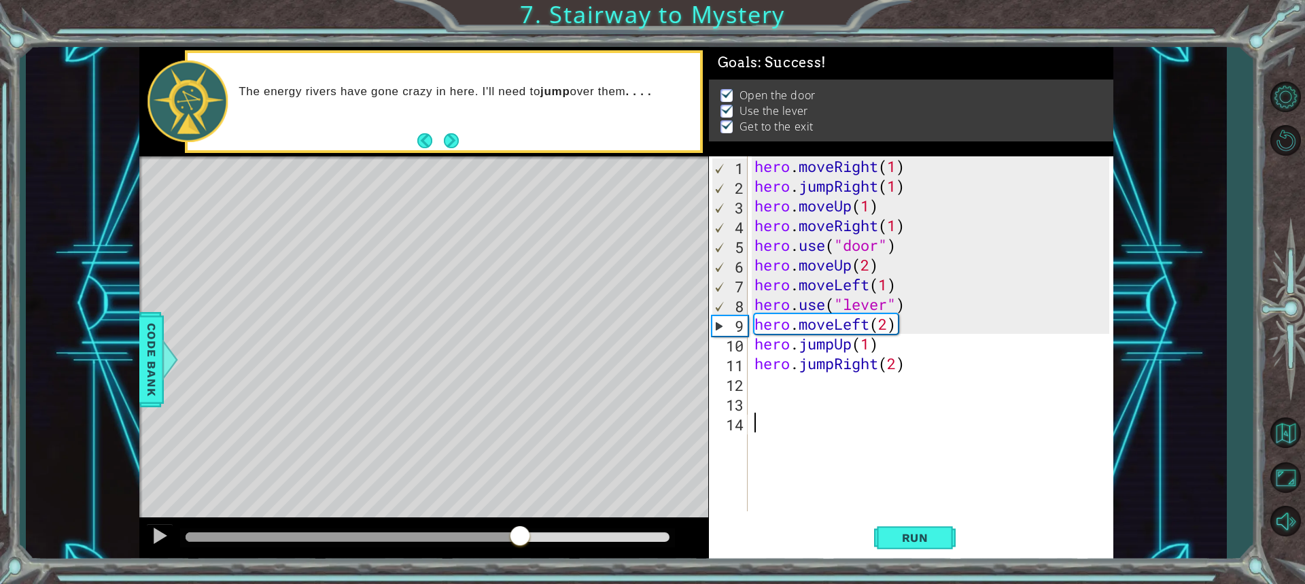
drag, startPoint x: 356, startPoint y: 534, endPoint x: 587, endPoint y: 538, distance: 230.5
click at [585, 538] on div at bounding box center [427, 537] width 483 height 10
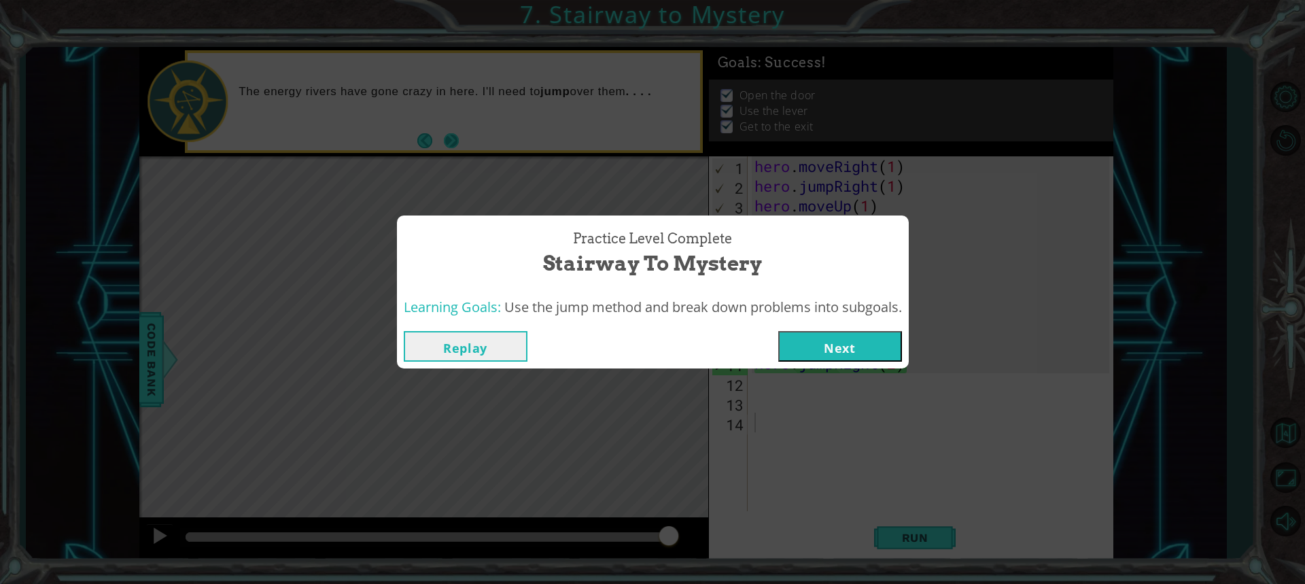
click at [462, 133] on div "Practice Level Complete Stairway to Mystery Learning Goals: Use the jump method…" at bounding box center [652, 292] width 1305 height 584
click at [834, 348] on button "Next" at bounding box center [841, 346] width 124 height 31
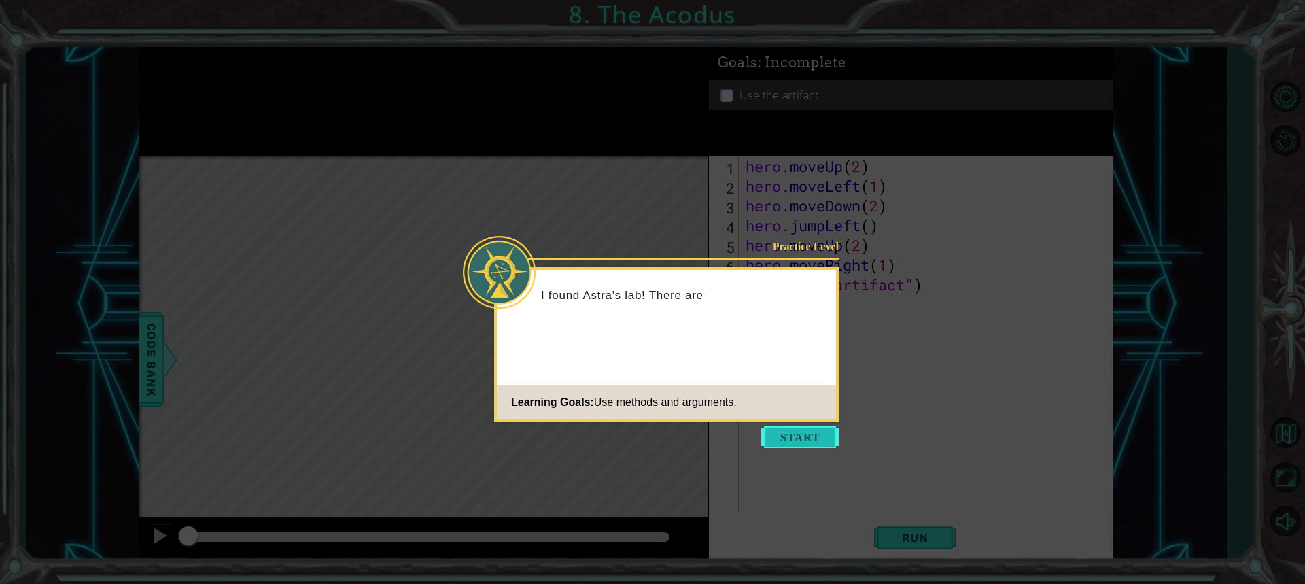
click at [796, 437] on button "Start" at bounding box center [801, 437] width 78 height 22
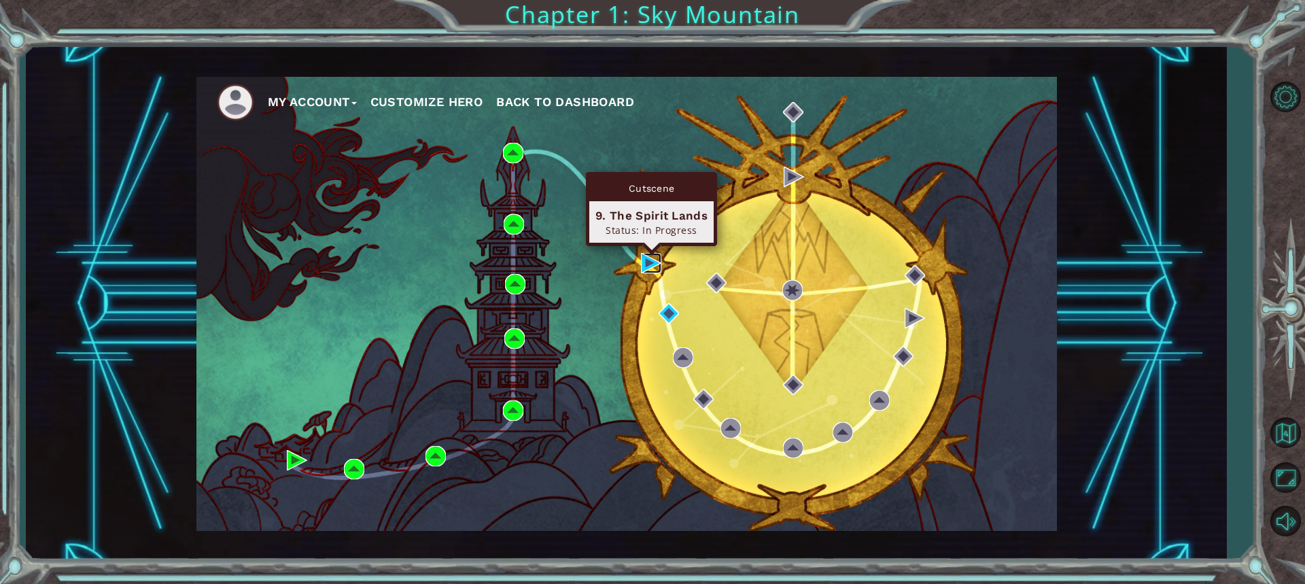
click at [642, 263] on img at bounding box center [651, 263] width 20 height 20
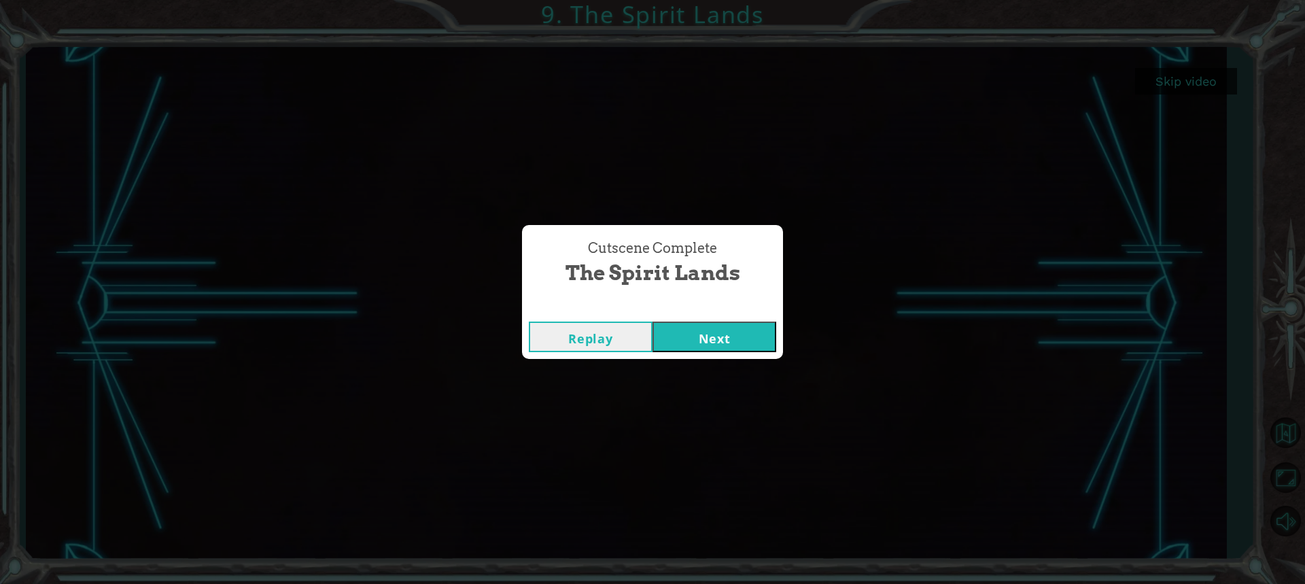
click at [732, 334] on button "Next" at bounding box center [715, 337] width 124 height 31
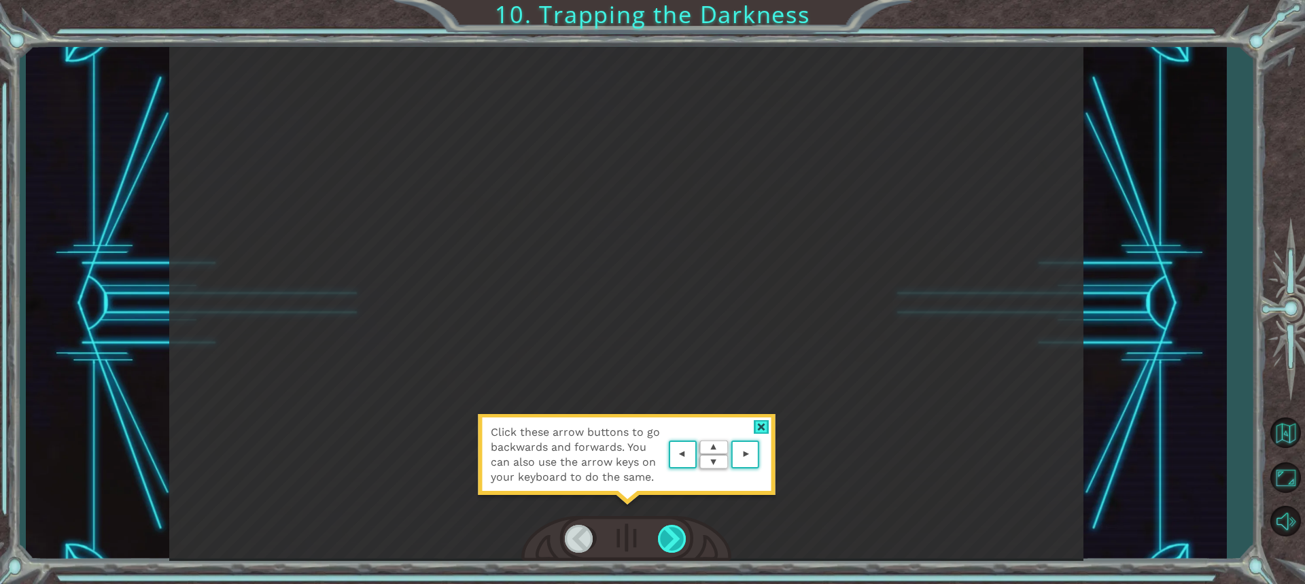
click at [677, 530] on div at bounding box center [673, 539] width 30 height 28
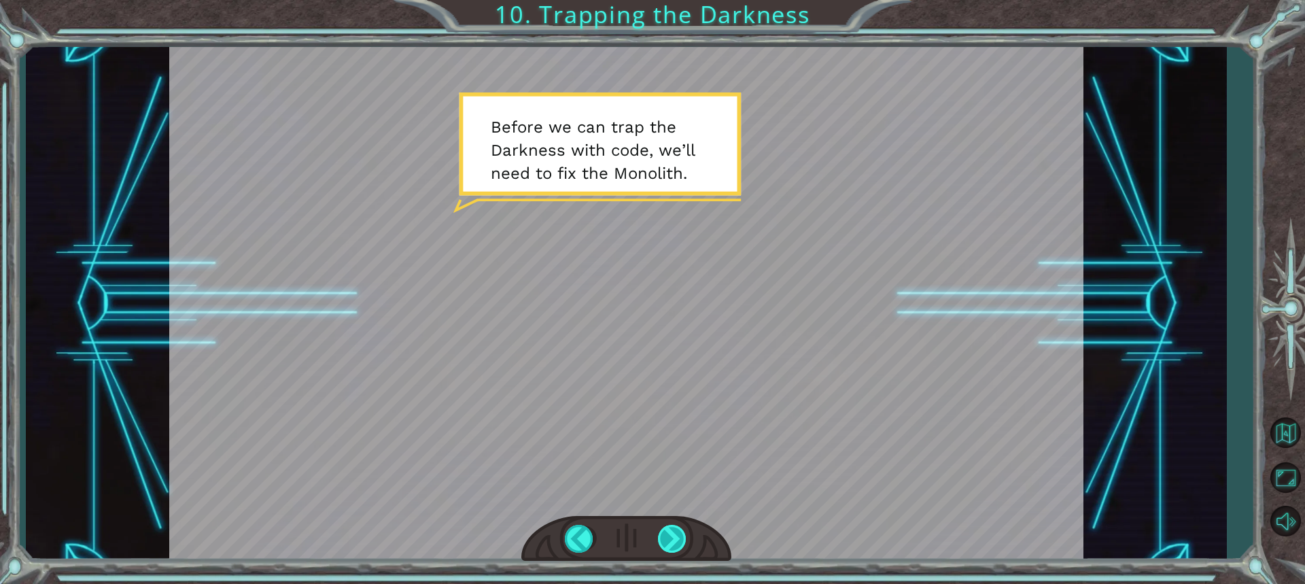
click at [681, 540] on div at bounding box center [673, 539] width 30 height 28
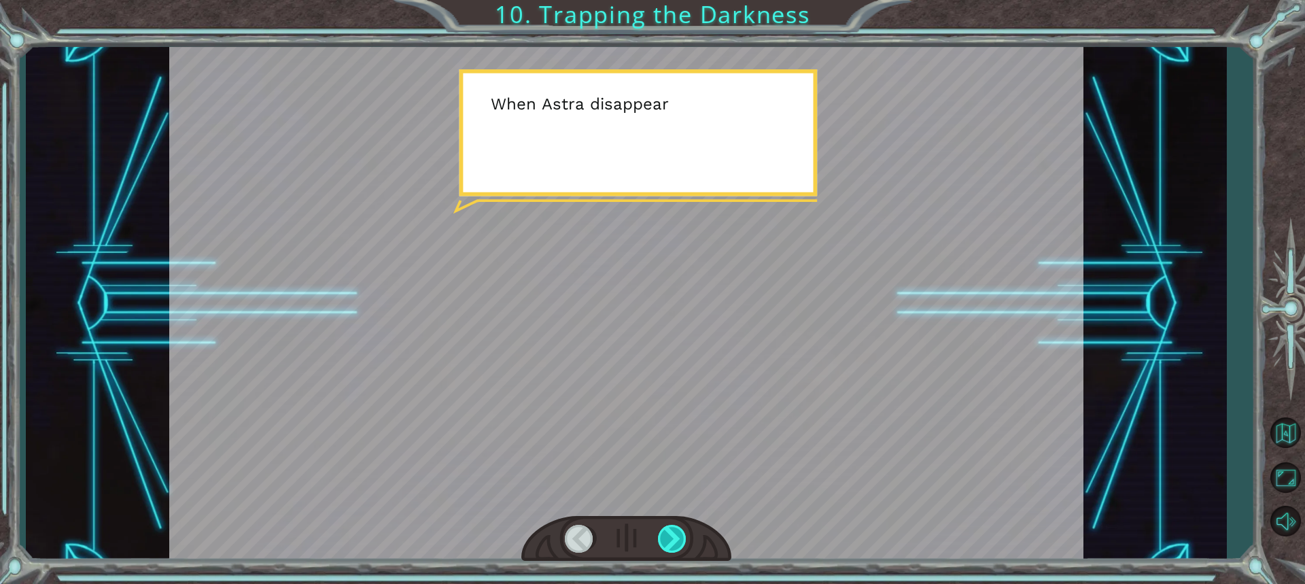
click at [681, 540] on div at bounding box center [673, 539] width 30 height 28
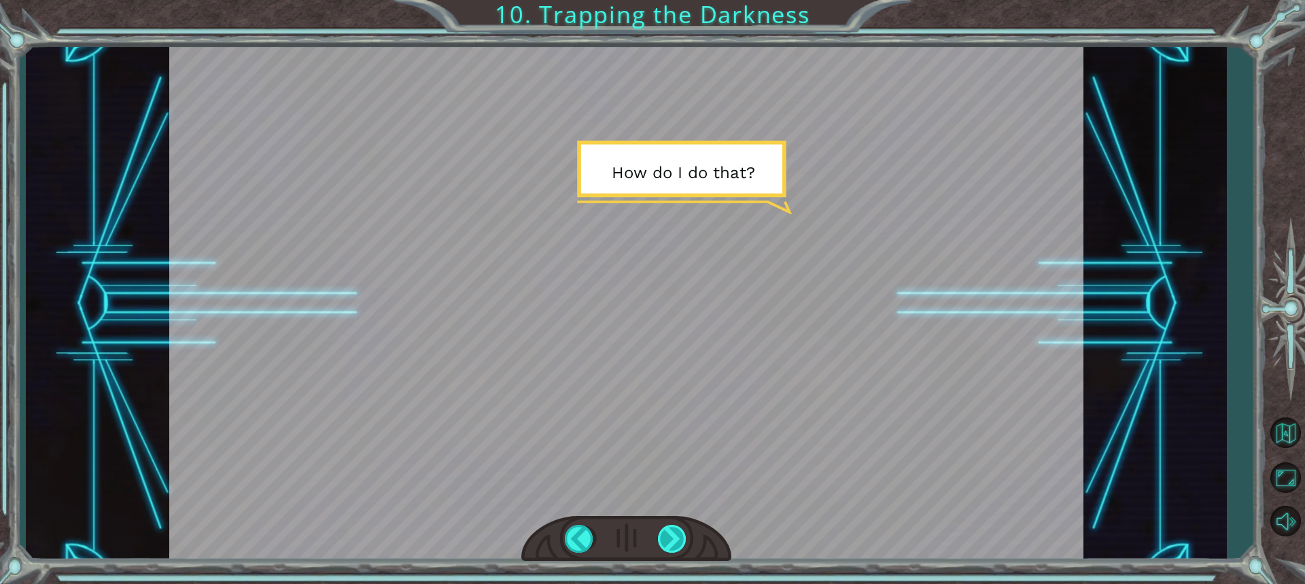
click at [681, 540] on div at bounding box center [673, 539] width 30 height 28
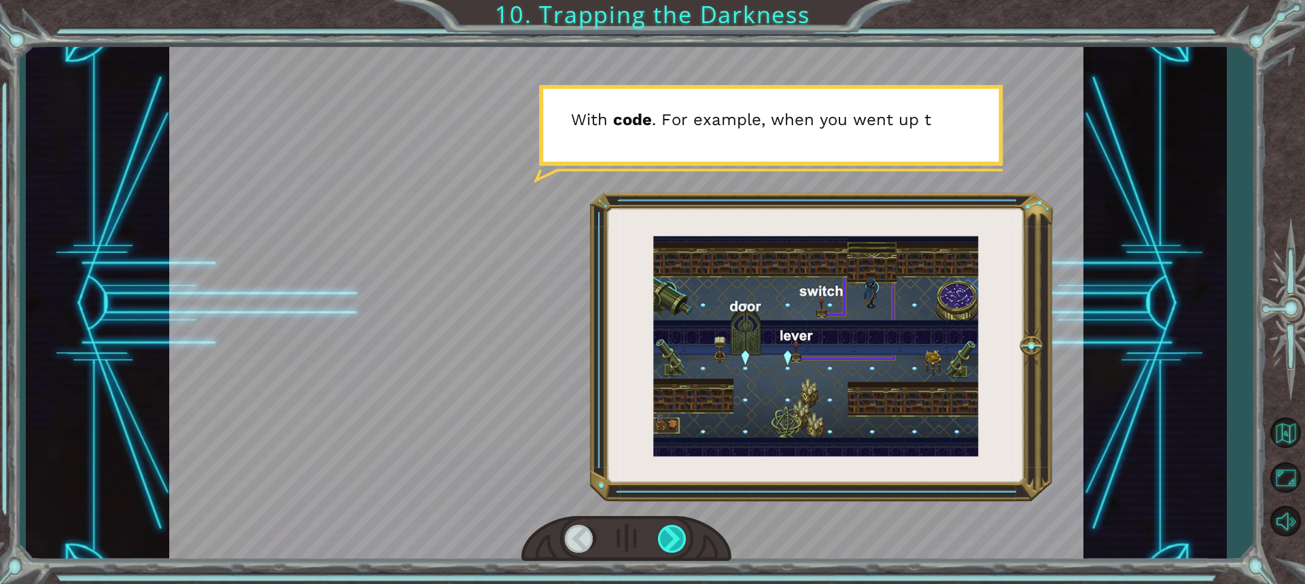
click at [681, 540] on div at bounding box center [673, 539] width 30 height 28
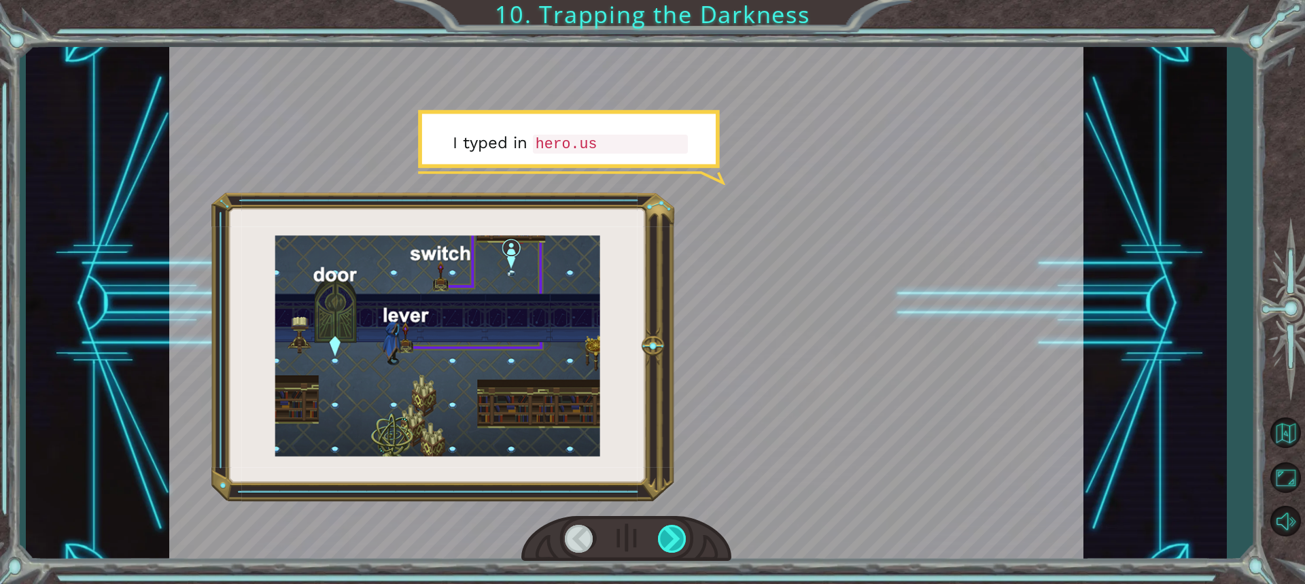
click at [681, 540] on div at bounding box center [673, 539] width 30 height 28
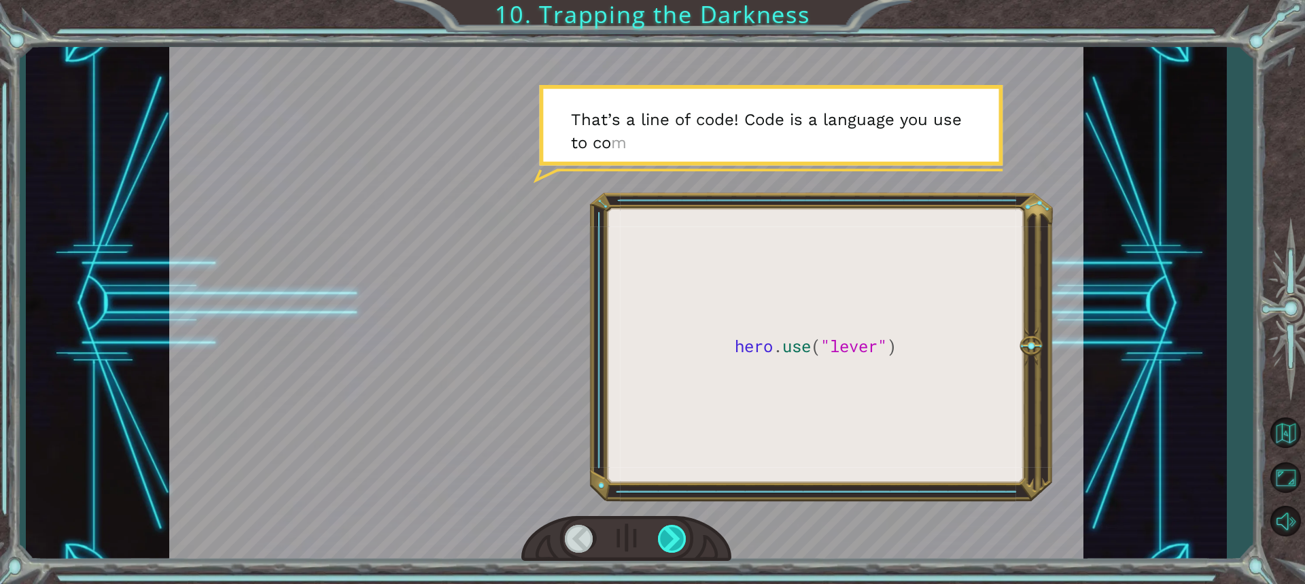
click at [681, 540] on div at bounding box center [673, 539] width 30 height 28
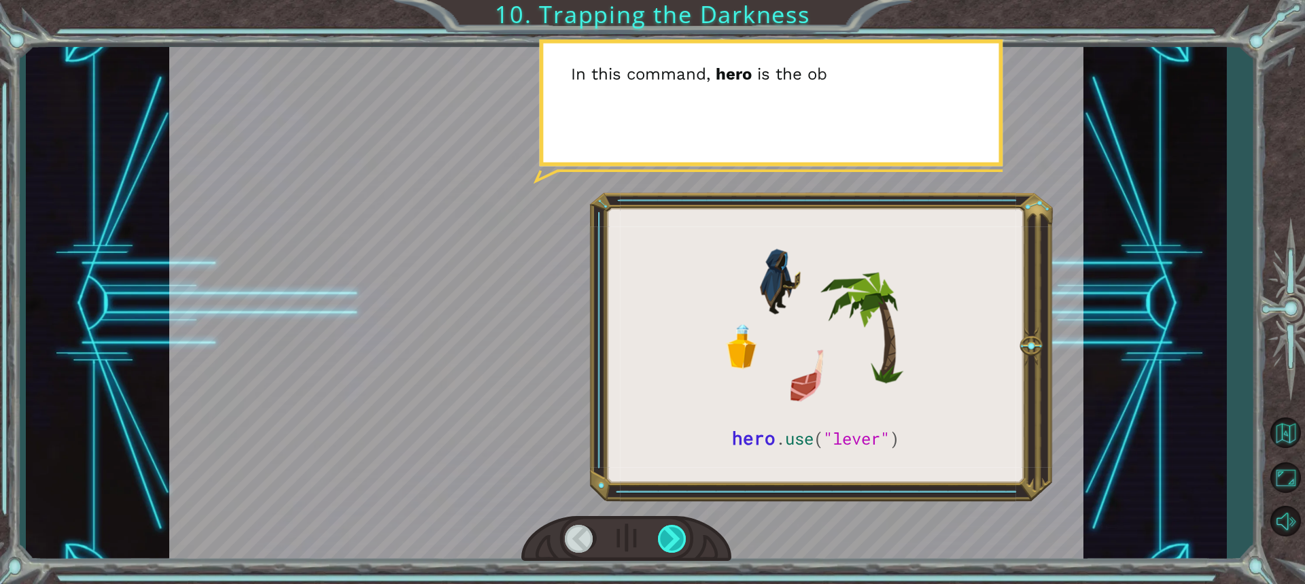
click at [681, 540] on div at bounding box center [673, 539] width 30 height 28
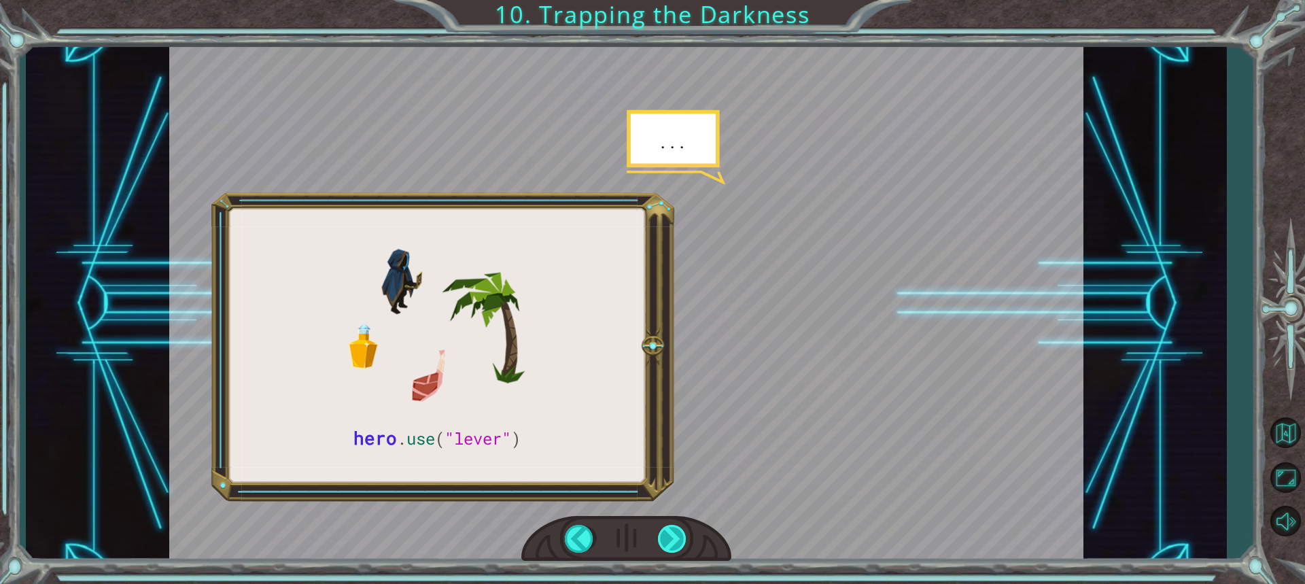
click at [681, 540] on div at bounding box center [673, 539] width 30 height 28
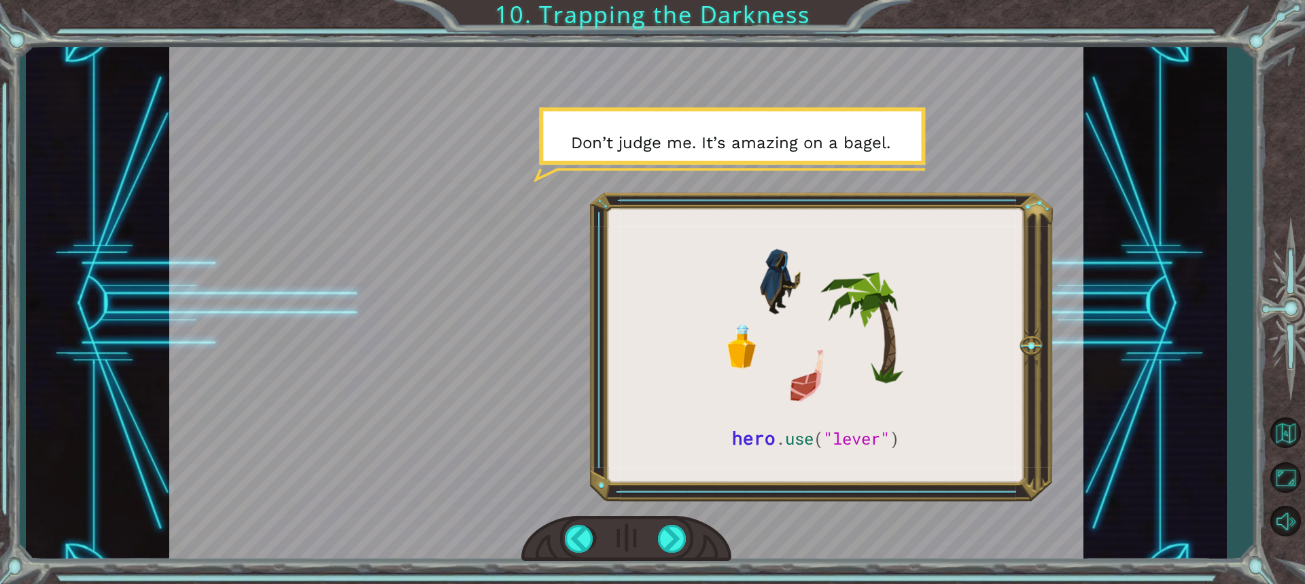
click at [628, 511] on div at bounding box center [626, 304] width 914 height 514
click at [663, 537] on div at bounding box center [673, 539] width 30 height 28
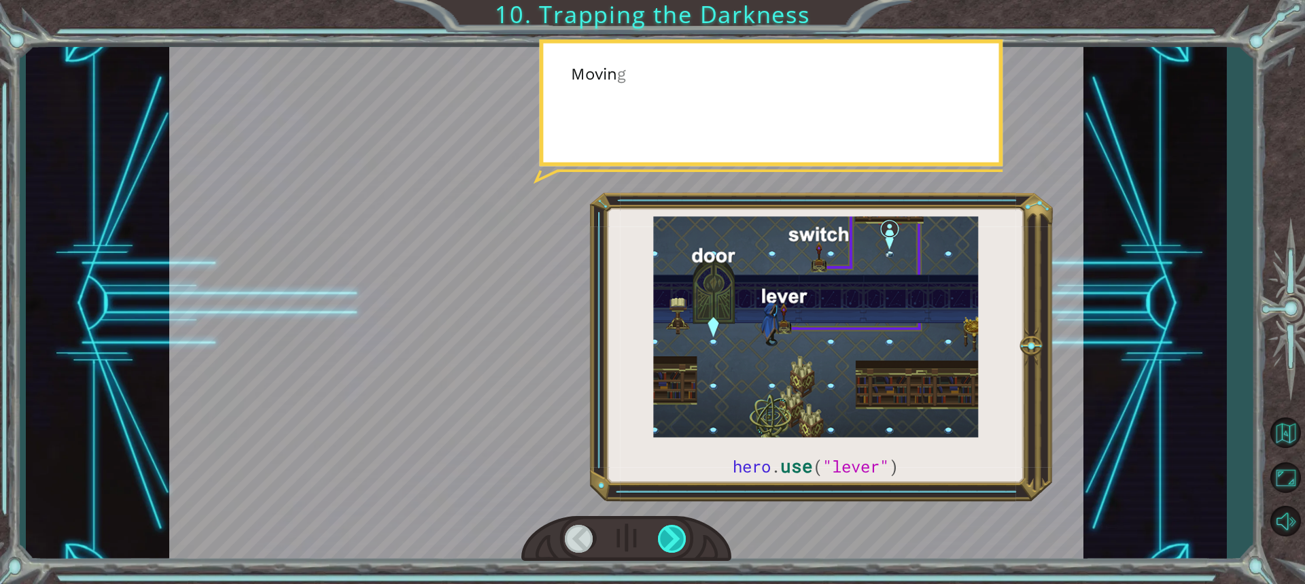
click at [663, 537] on div at bounding box center [673, 539] width 30 height 28
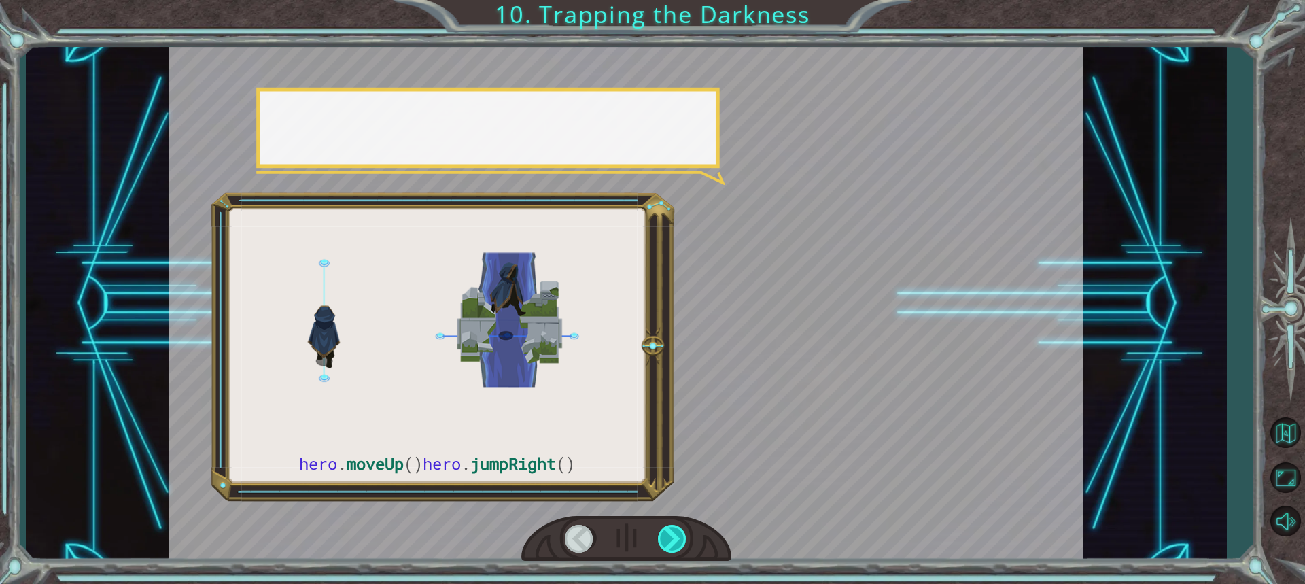
click at [663, 537] on div at bounding box center [673, 539] width 30 height 28
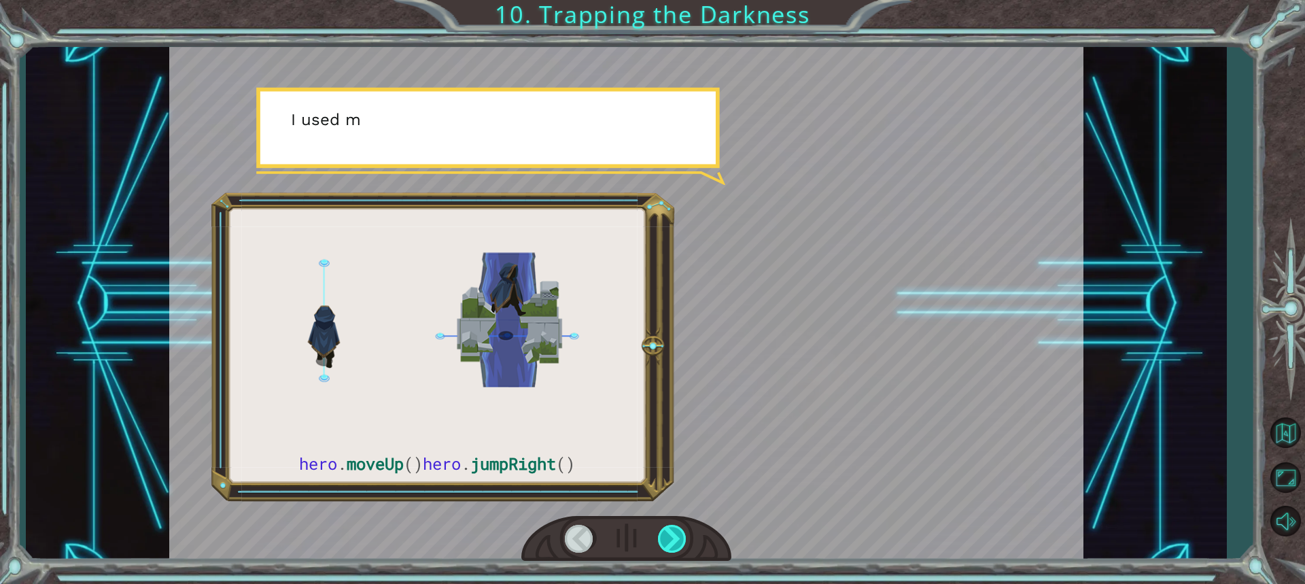
click at [663, 537] on div at bounding box center [673, 539] width 30 height 28
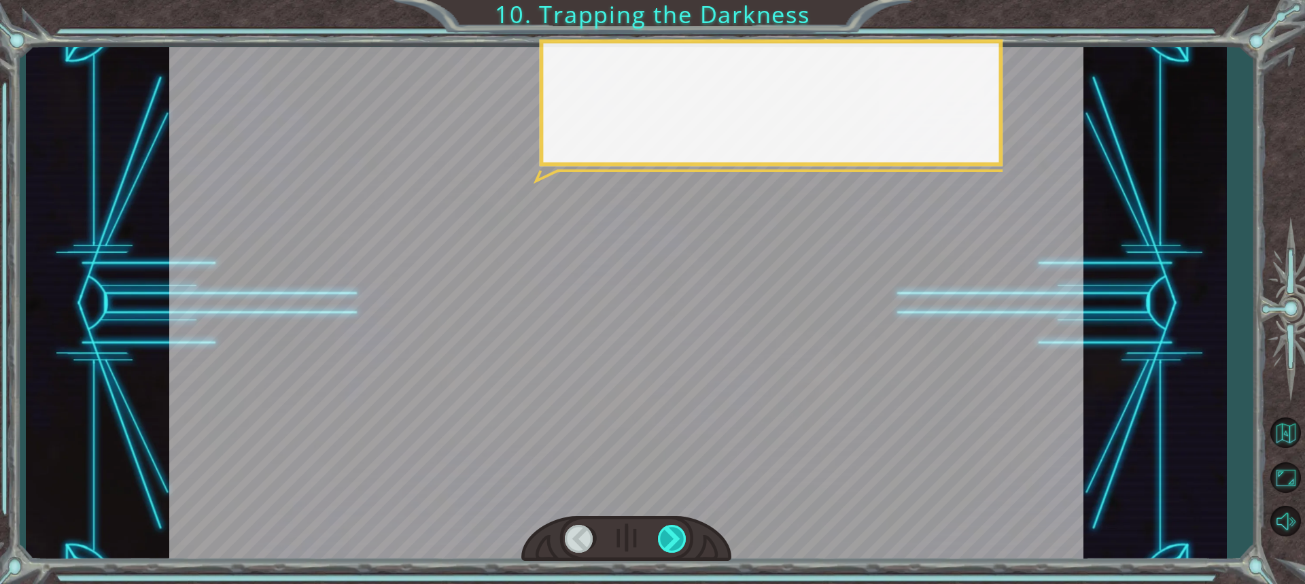
click at [663, 537] on div at bounding box center [673, 539] width 30 height 28
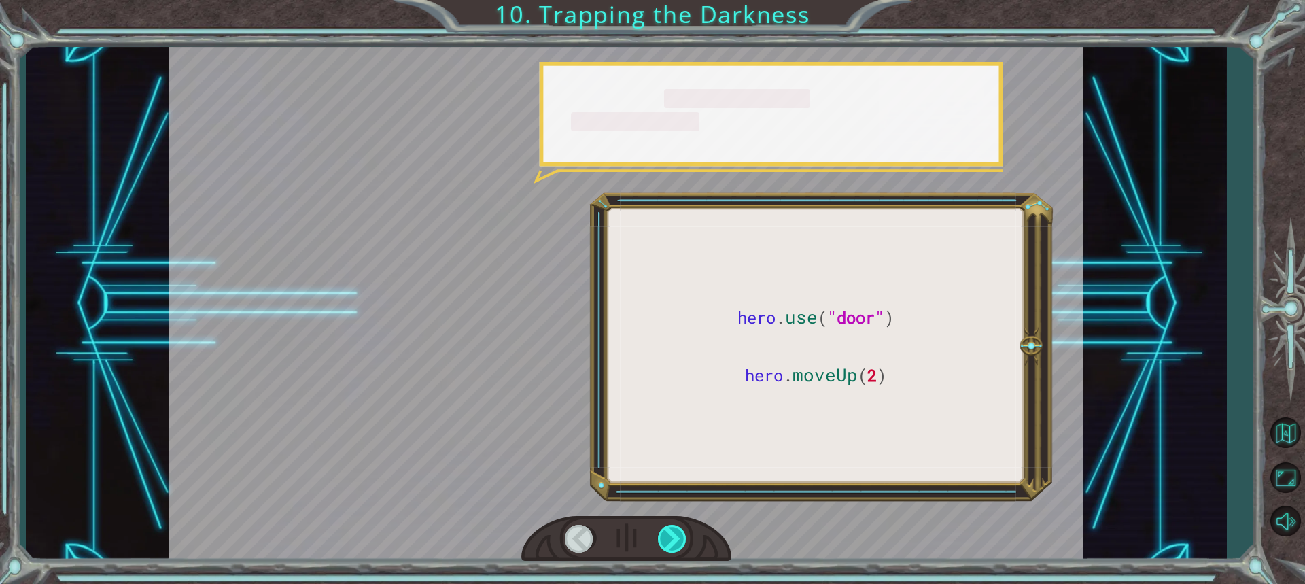
click at [663, 537] on div at bounding box center [673, 539] width 30 height 28
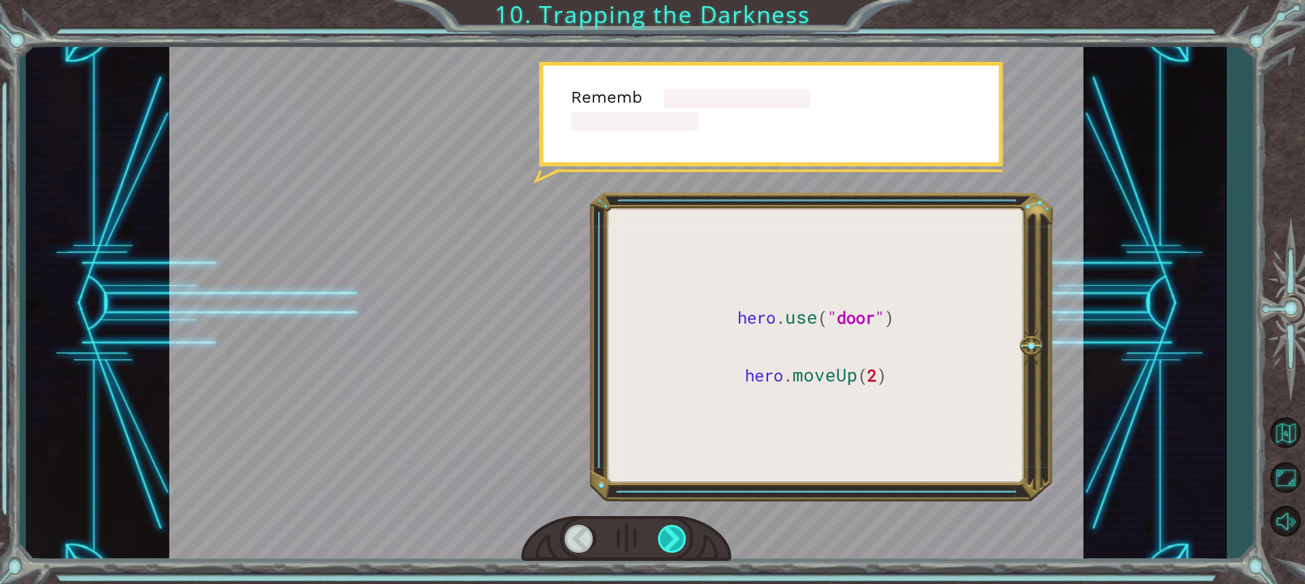
click at [663, 537] on div at bounding box center [673, 539] width 30 height 28
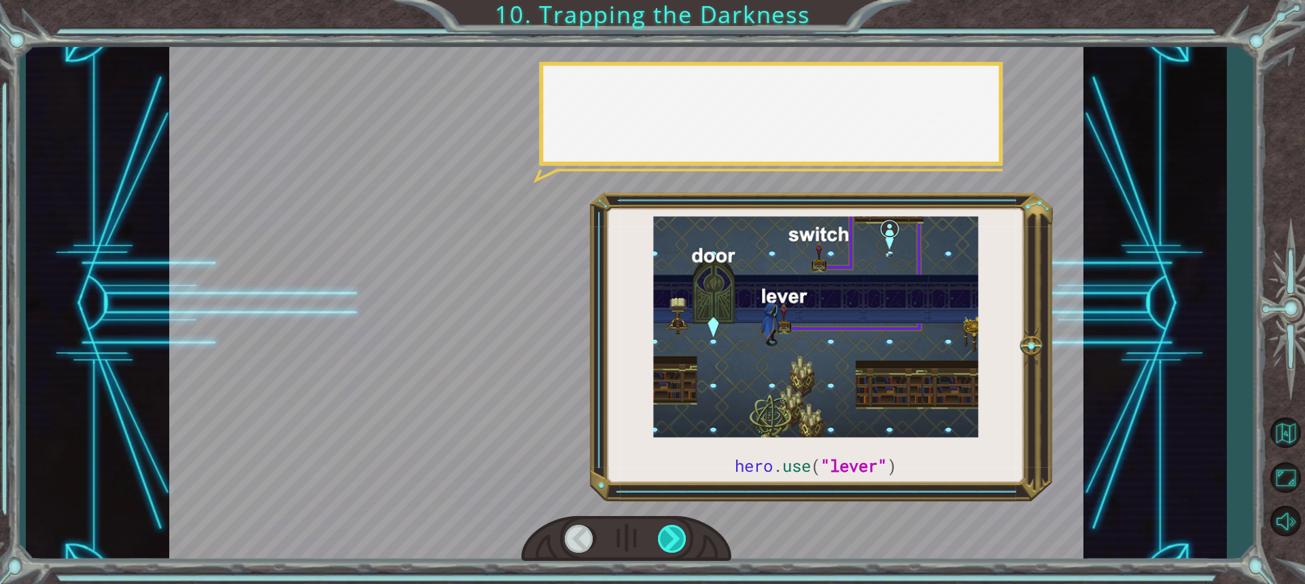
click at [663, 537] on div at bounding box center [673, 539] width 30 height 28
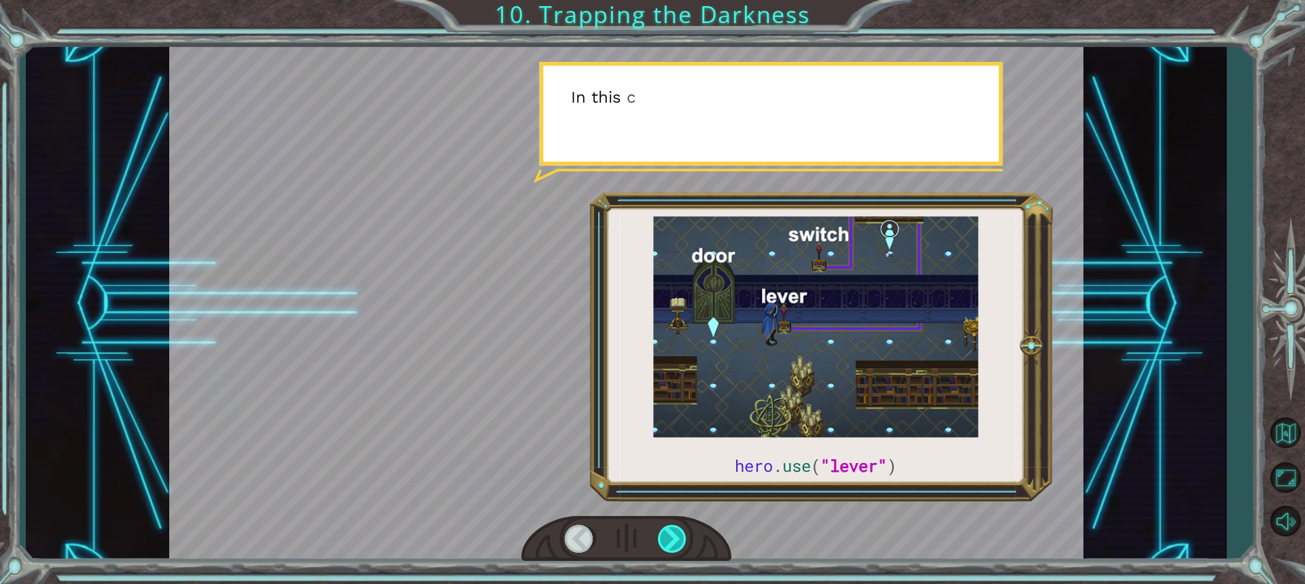
click at [663, 537] on div at bounding box center [673, 539] width 30 height 28
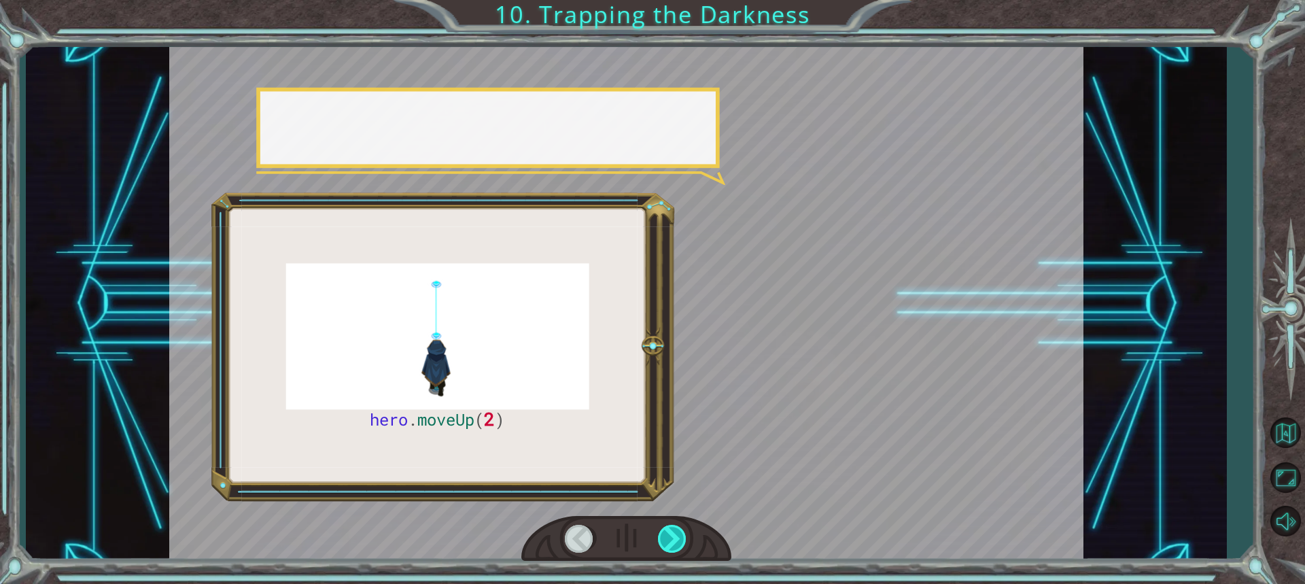
click at [663, 537] on div at bounding box center [673, 539] width 30 height 28
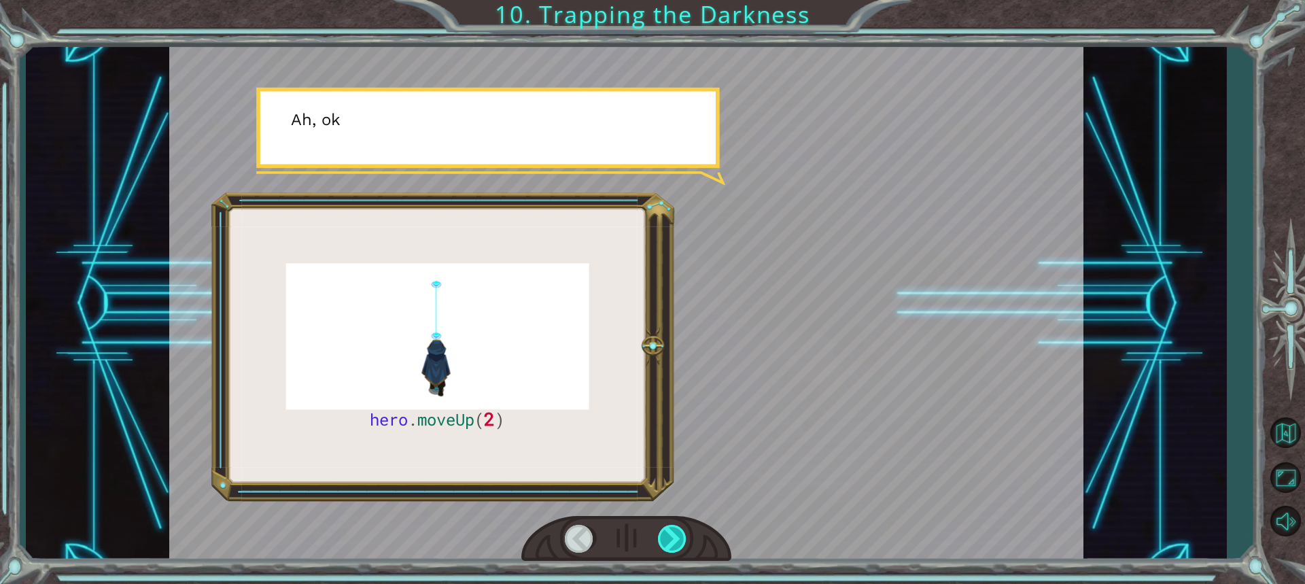
click at [663, 537] on div at bounding box center [673, 539] width 30 height 28
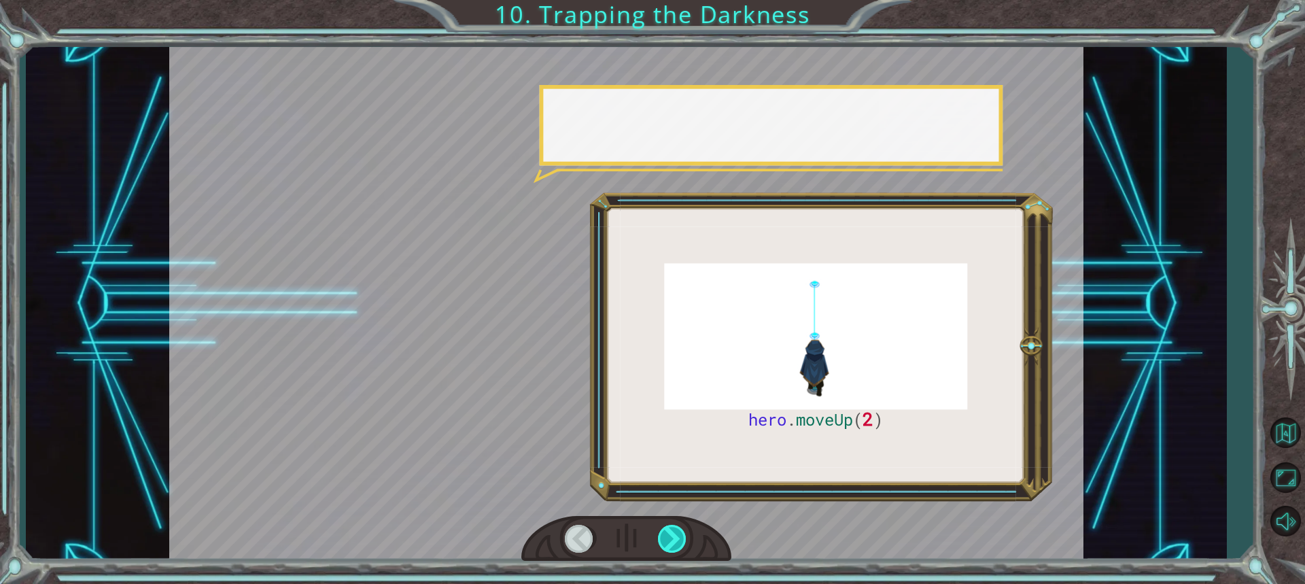
click at [663, 537] on div at bounding box center [673, 539] width 30 height 28
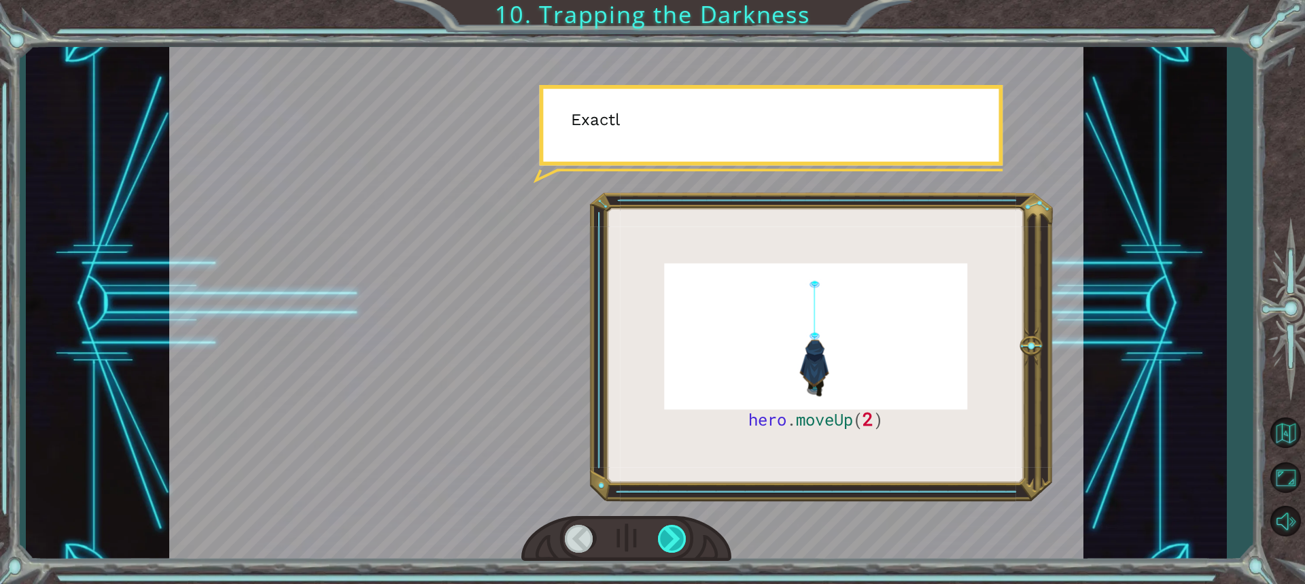
click at [663, 537] on div at bounding box center [673, 539] width 30 height 28
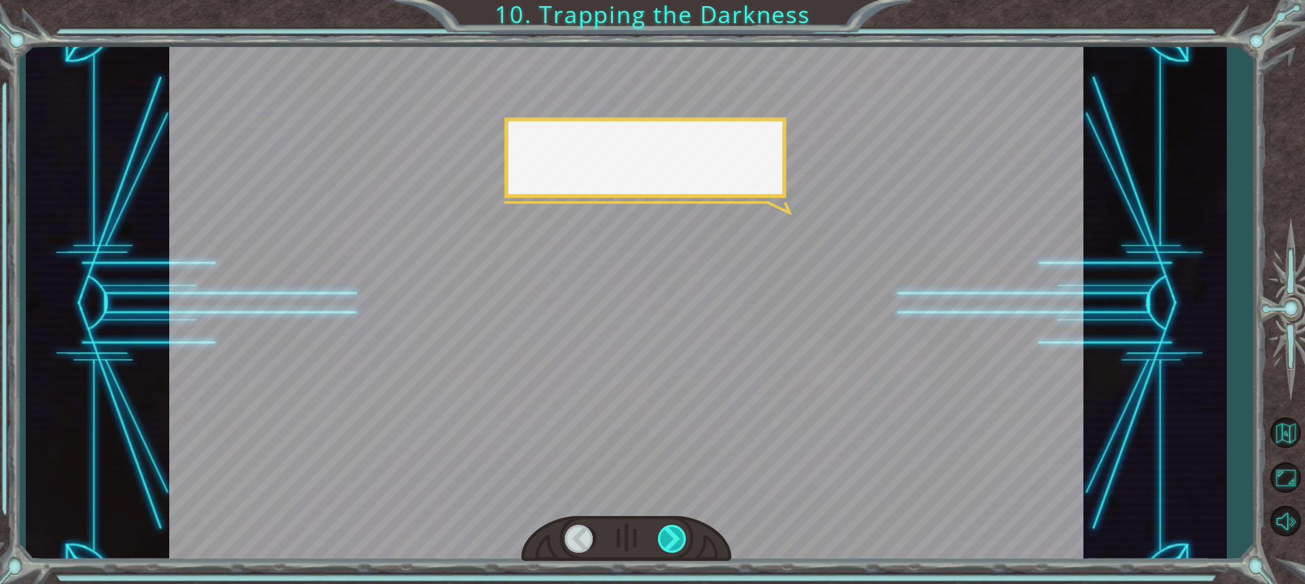
click at [663, 537] on div at bounding box center [673, 539] width 30 height 28
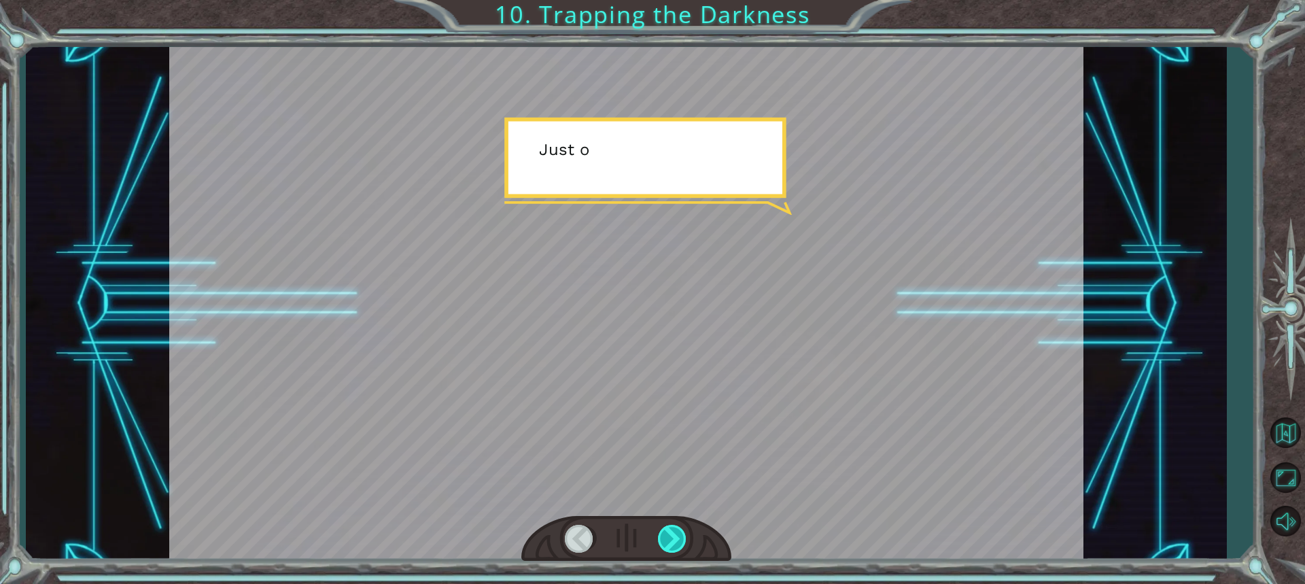
click at [663, 537] on div at bounding box center [673, 539] width 30 height 28
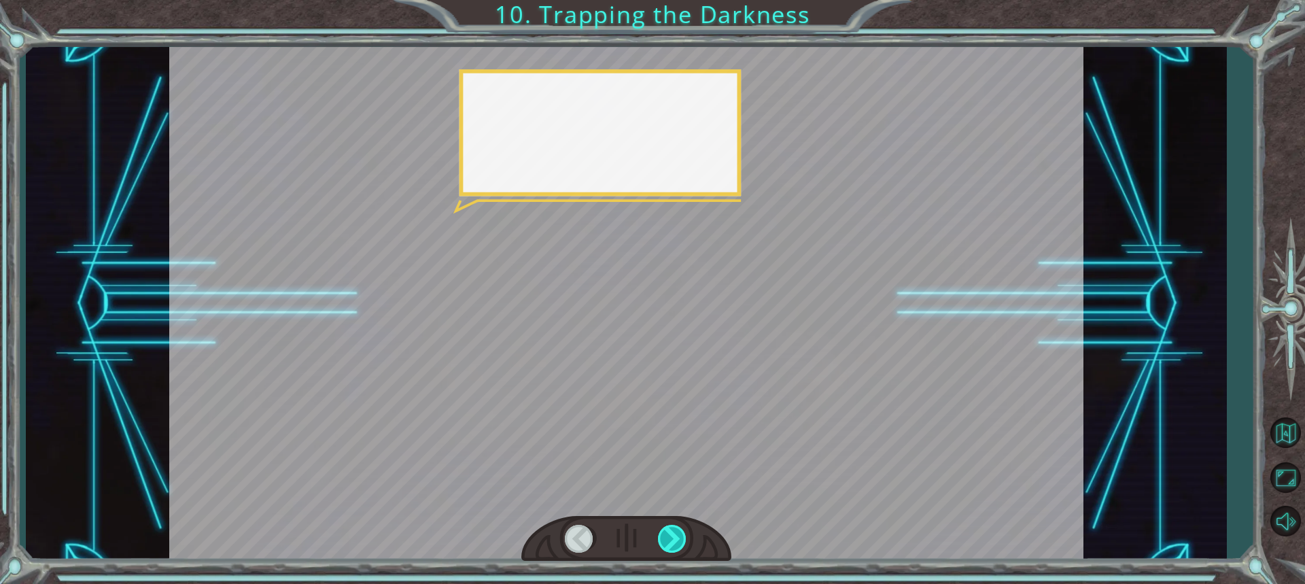
click at [663, 537] on div at bounding box center [673, 539] width 30 height 28
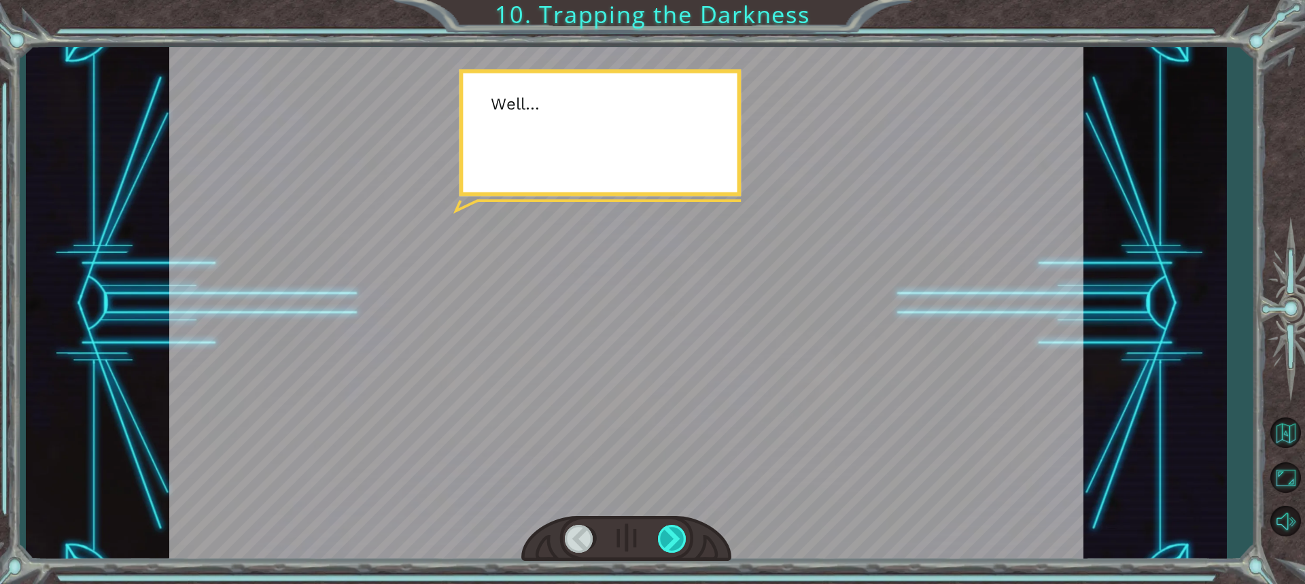
click at [663, 537] on div at bounding box center [673, 539] width 30 height 28
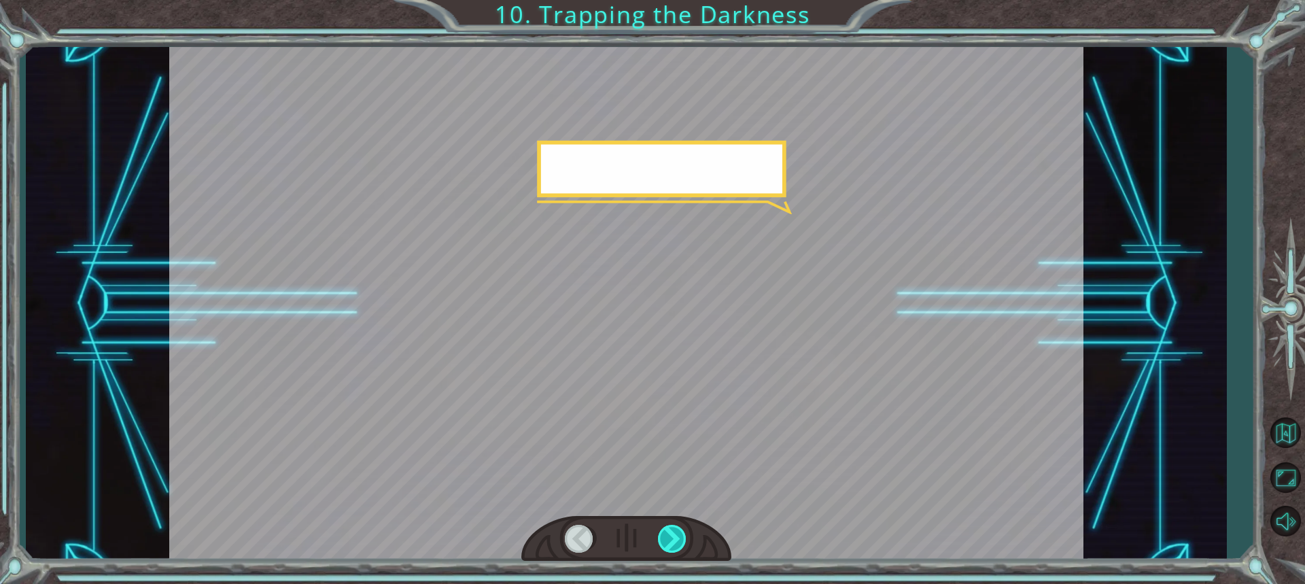
click at [663, 537] on div at bounding box center [673, 539] width 30 height 28
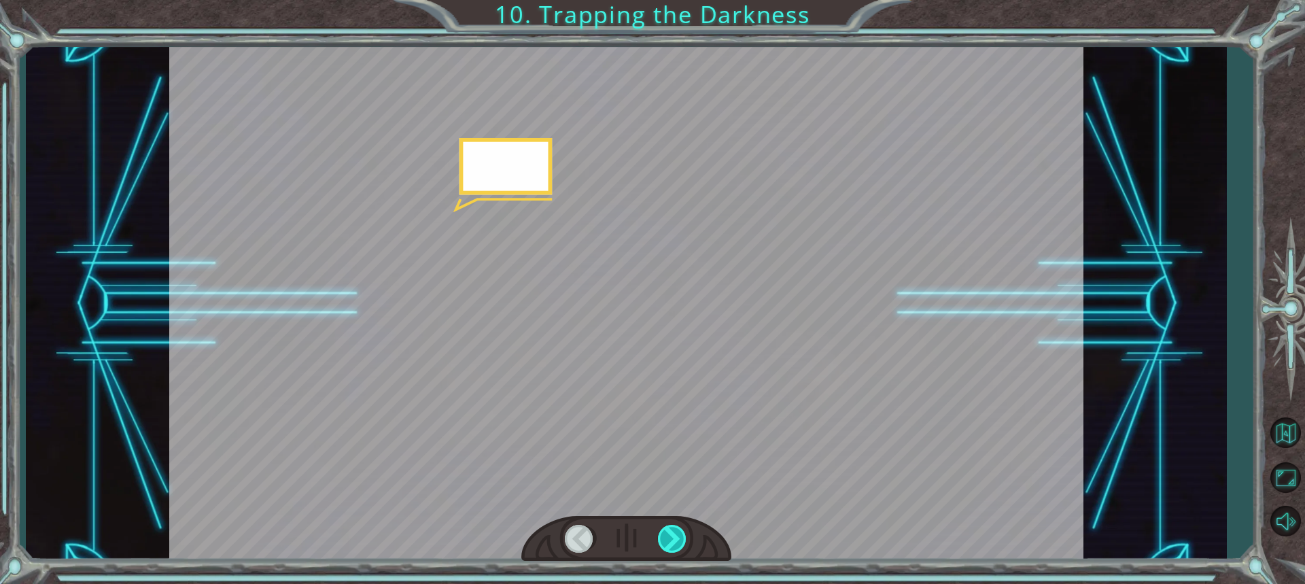
click at [663, 537] on div at bounding box center [673, 539] width 30 height 28
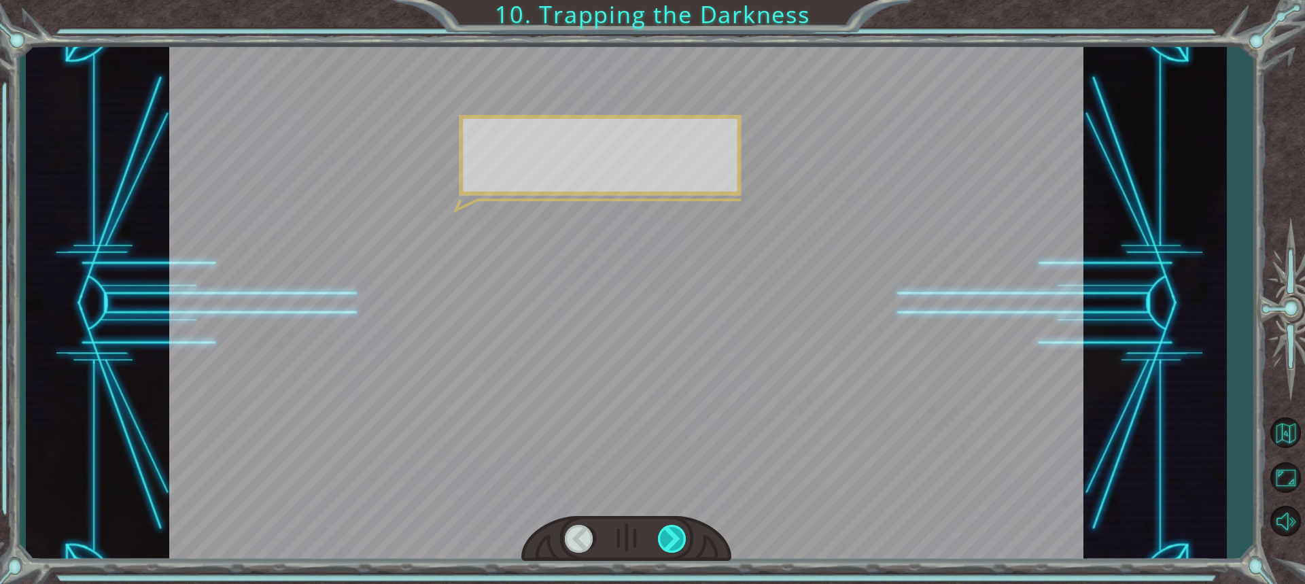
click at [663, 537] on div at bounding box center [673, 539] width 30 height 28
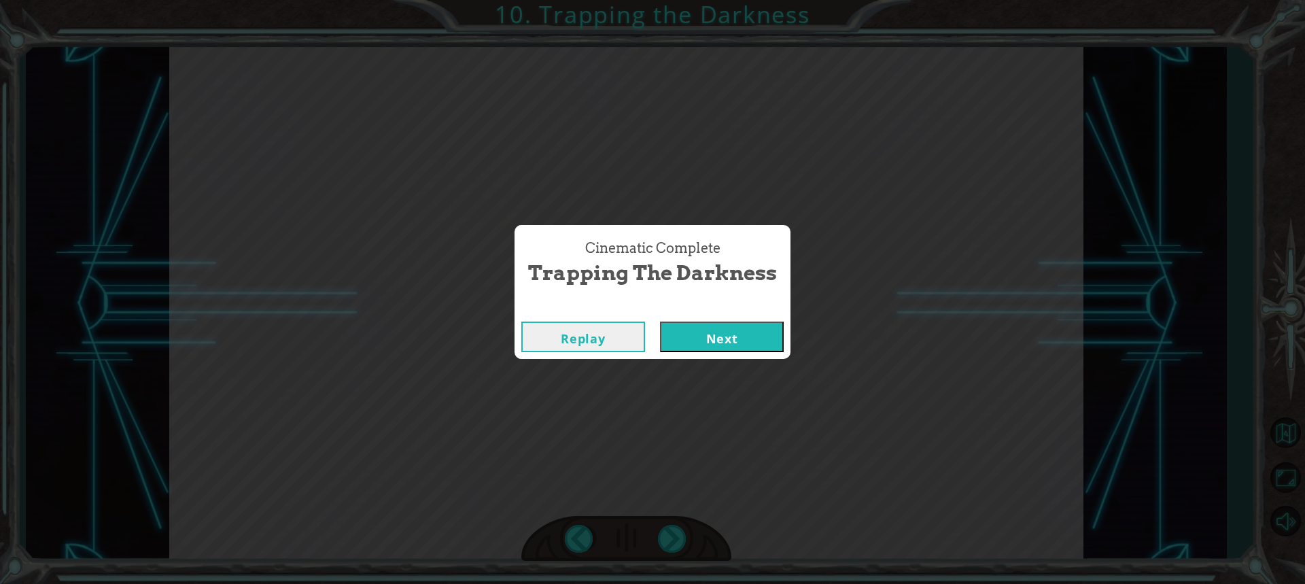
click at [734, 336] on button "Next" at bounding box center [722, 337] width 124 height 31
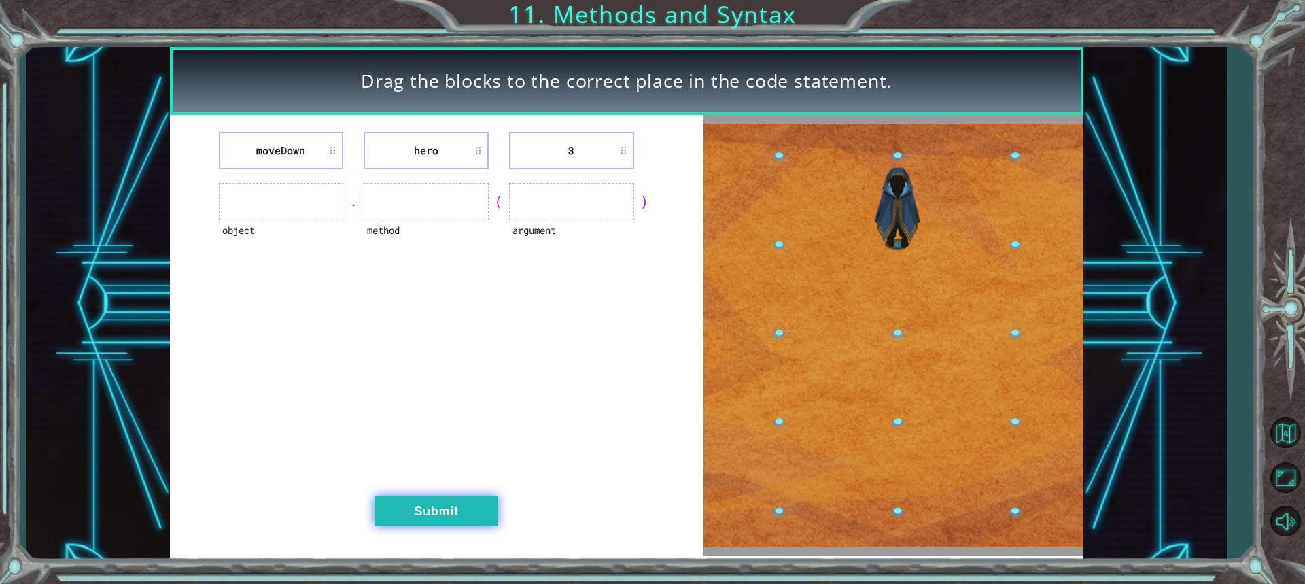
click at [475, 516] on button "Submit" at bounding box center [437, 511] width 124 height 31
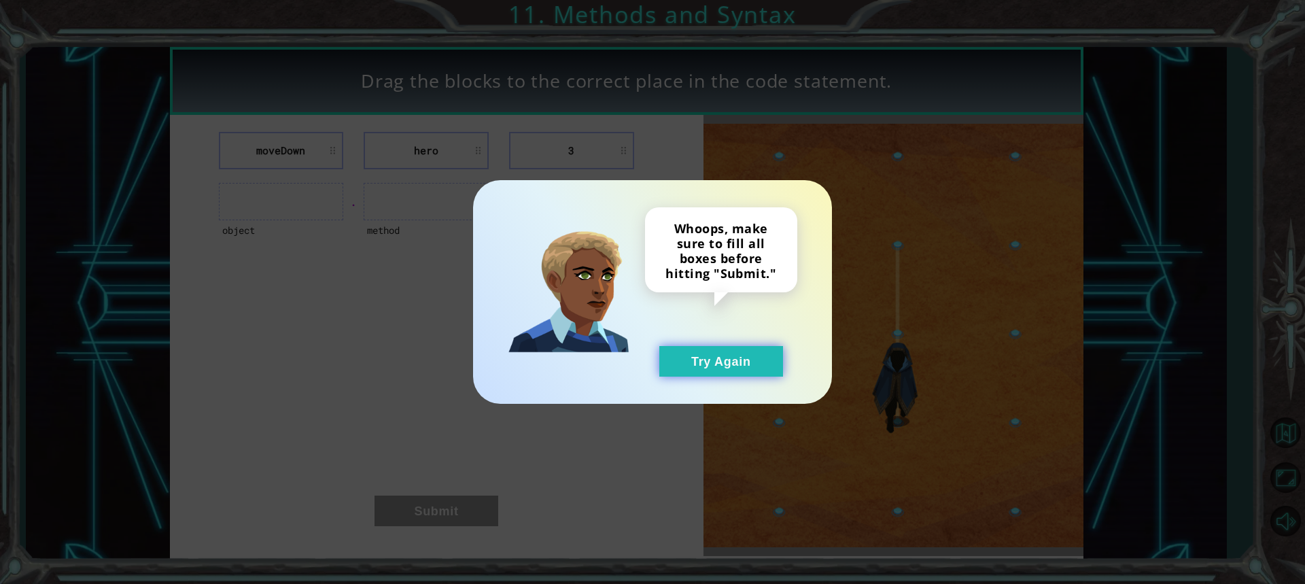
click at [687, 360] on button "Try Again" at bounding box center [722, 361] width 124 height 31
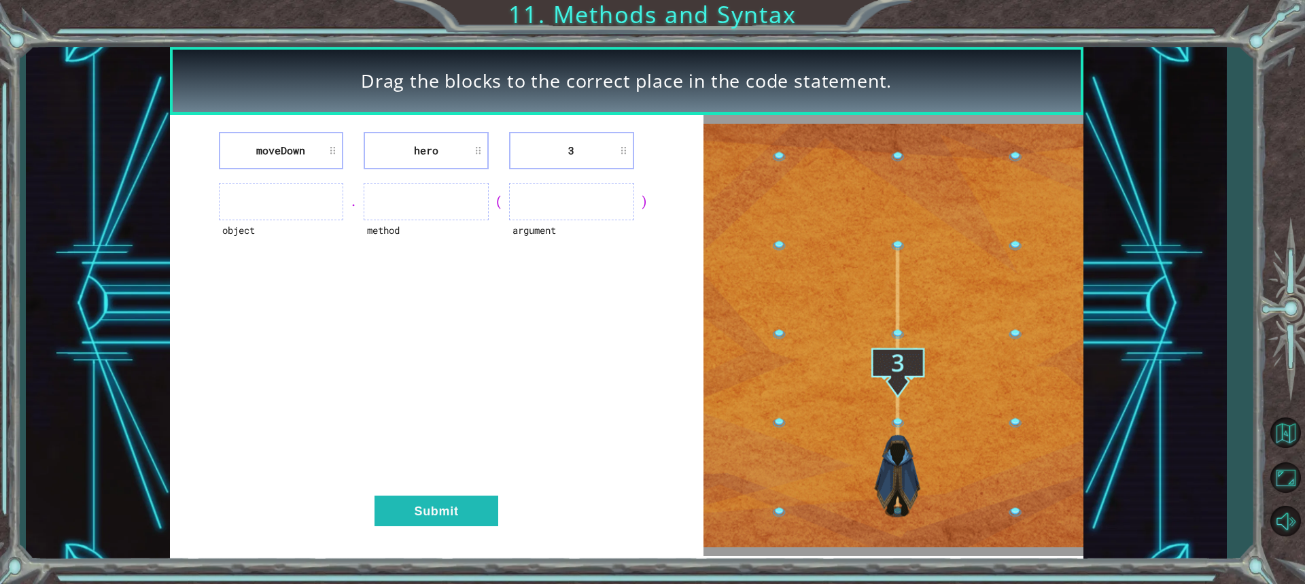
click at [290, 198] on ul at bounding box center [281, 201] width 125 height 37
click at [286, 143] on li "moveDown" at bounding box center [281, 150] width 125 height 37
click at [464, 150] on li "hero" at bounding box center [426, 150] width 125 height 37
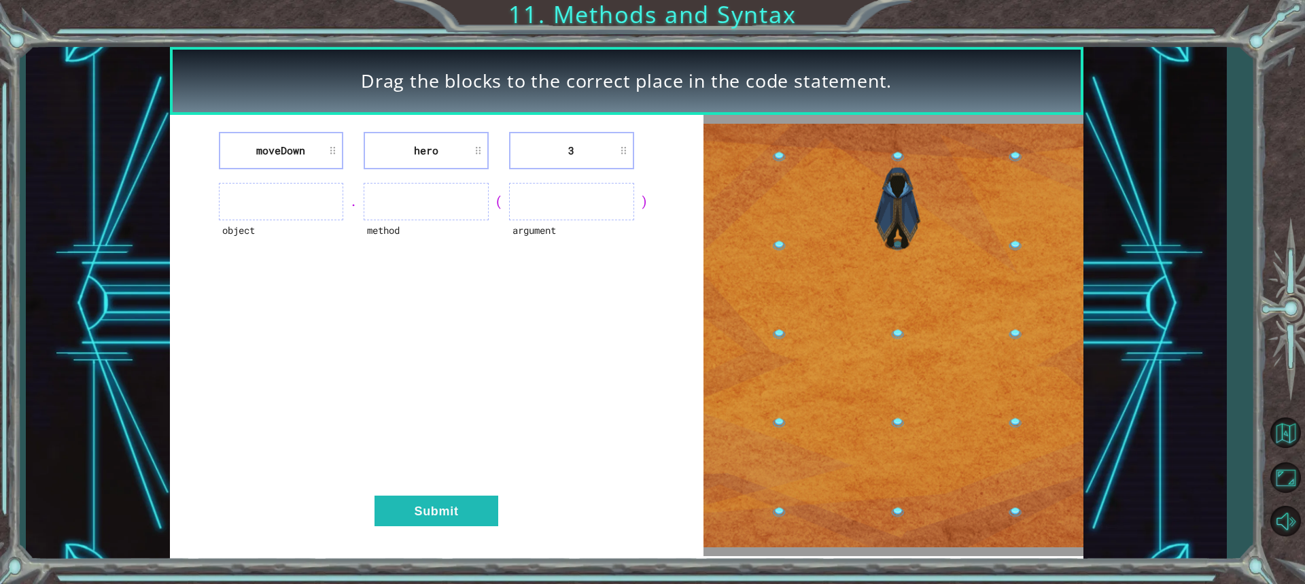
click at [602, 146] on li "3" at bounding box center [571, 150] width 125 height 37
click at [644, 199] on div ")" at bounding box center [644, 201] width 20 height 19
click at [583, 206] on ul at bounding box center [571, 201] width 125 height 37
click at [650, 194] on div ")" at bounding box center [644, 201] width 20 height 19
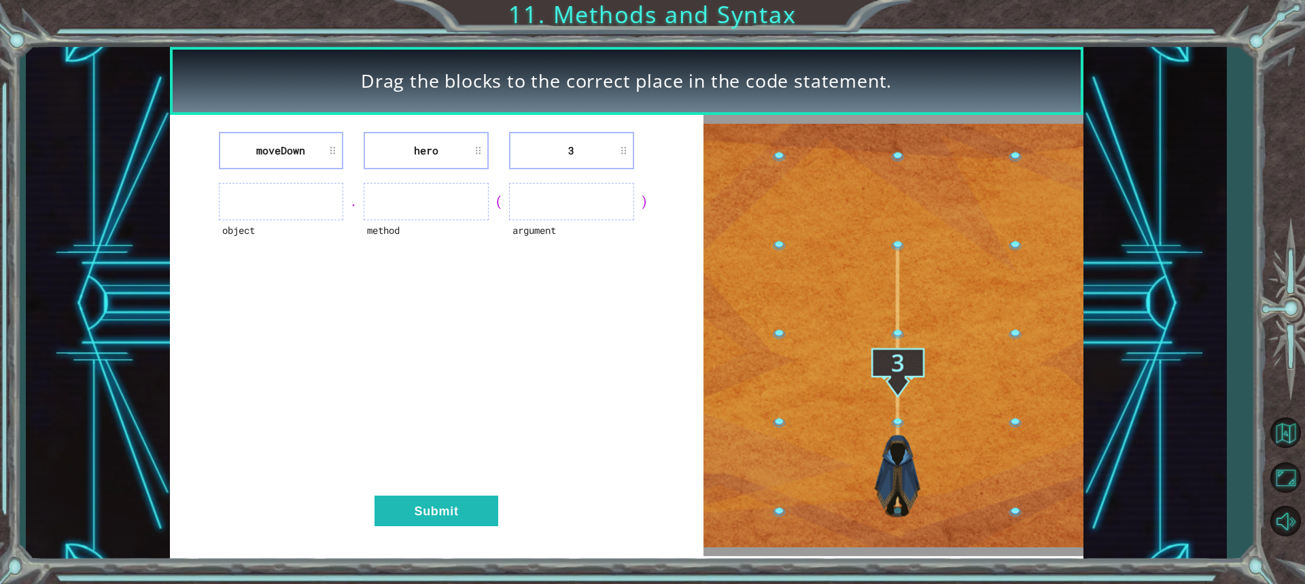
click at [640, 197] on div ")" at bounding box center [644, 201] width 20 height 19
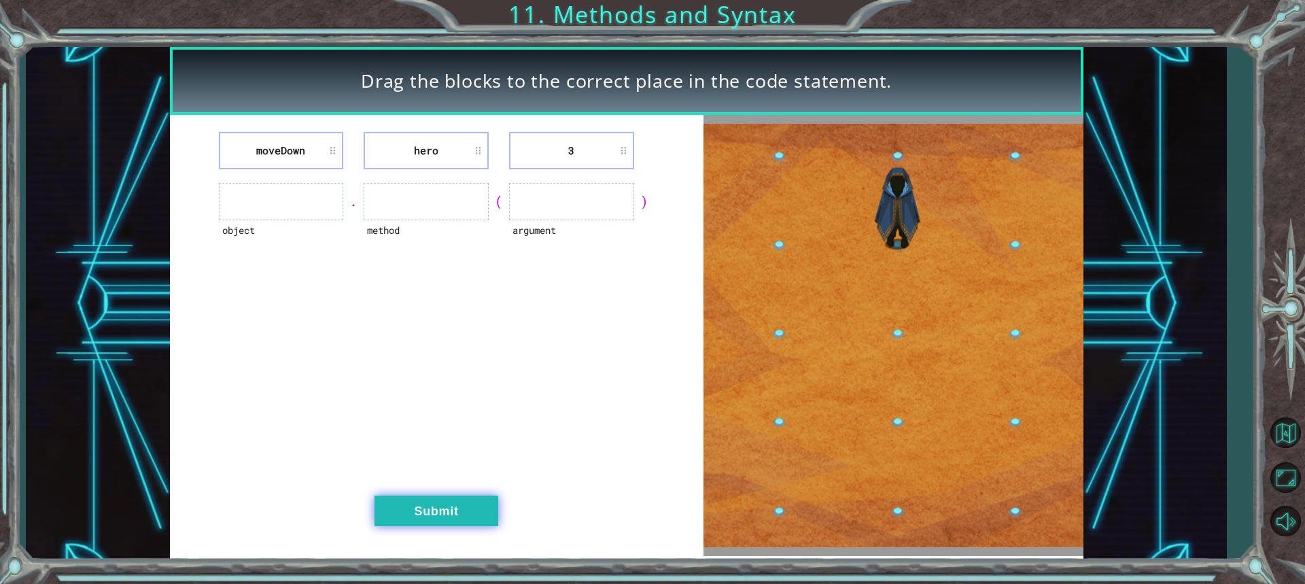
click at [444, 509] on button "Submit" at bounding box center [437, 511] width 124 height 31
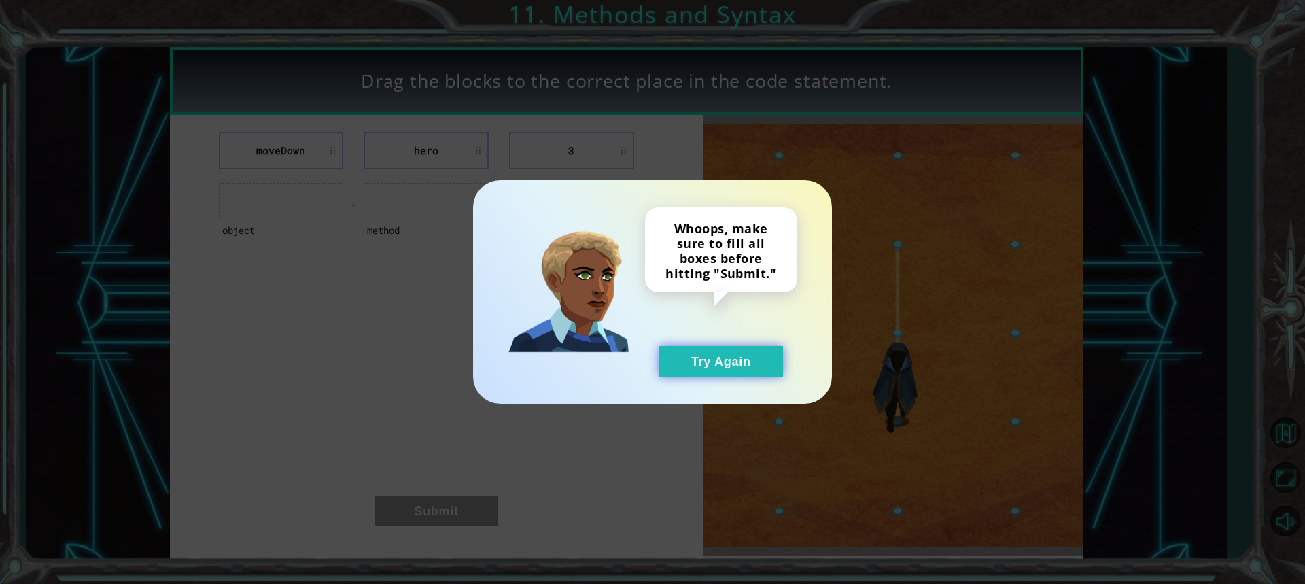
click at [722, 355] on button "Try Again" at bounding box center [722, 361] width 124 height 31
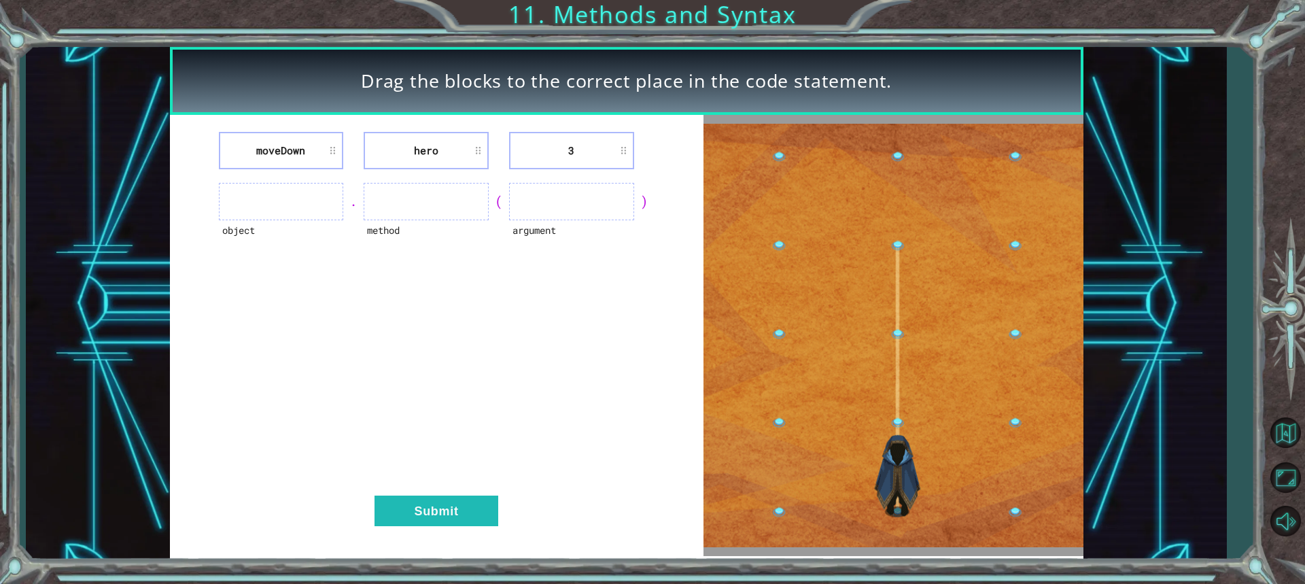
click at [324, 216] on ul at bounding box center [281, 201] width 125 height 37
click at [568, 216] on ul at bounding box center [571, 201] width 125 height 37
click at [599, 220] on ul at bounding box center [571, 201] width 125 height 37
click at [595, 203] on ul at bounding box center [571, 201] width 125 height 37
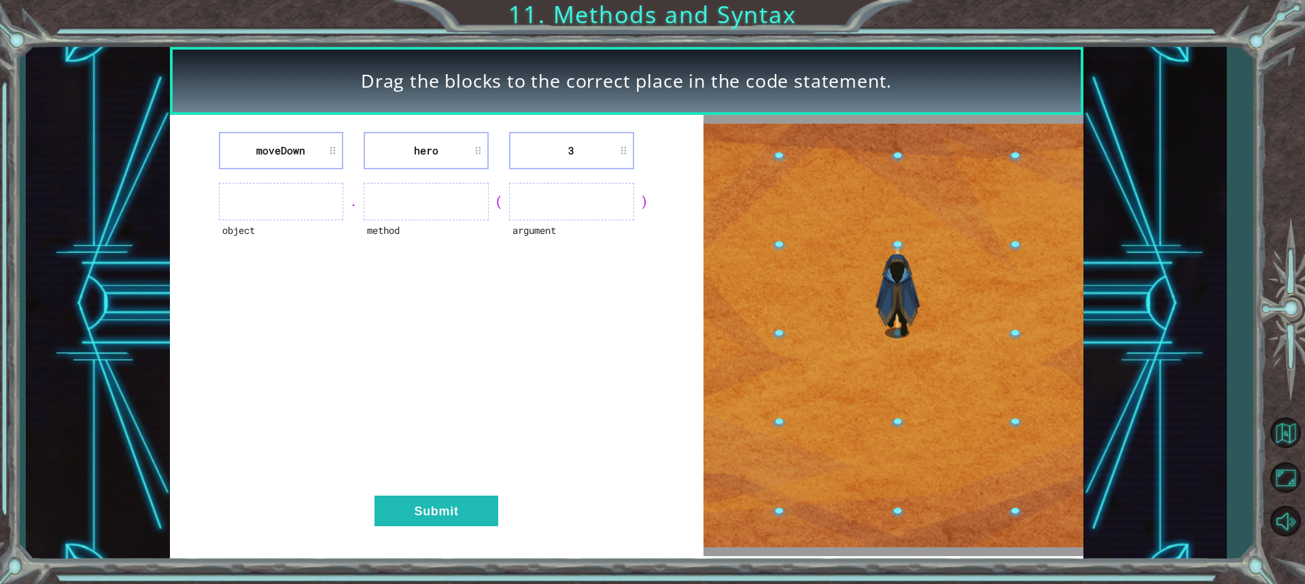
click at [581, 154] on li "3" at bounding box center [571, 150] width 125 height 37
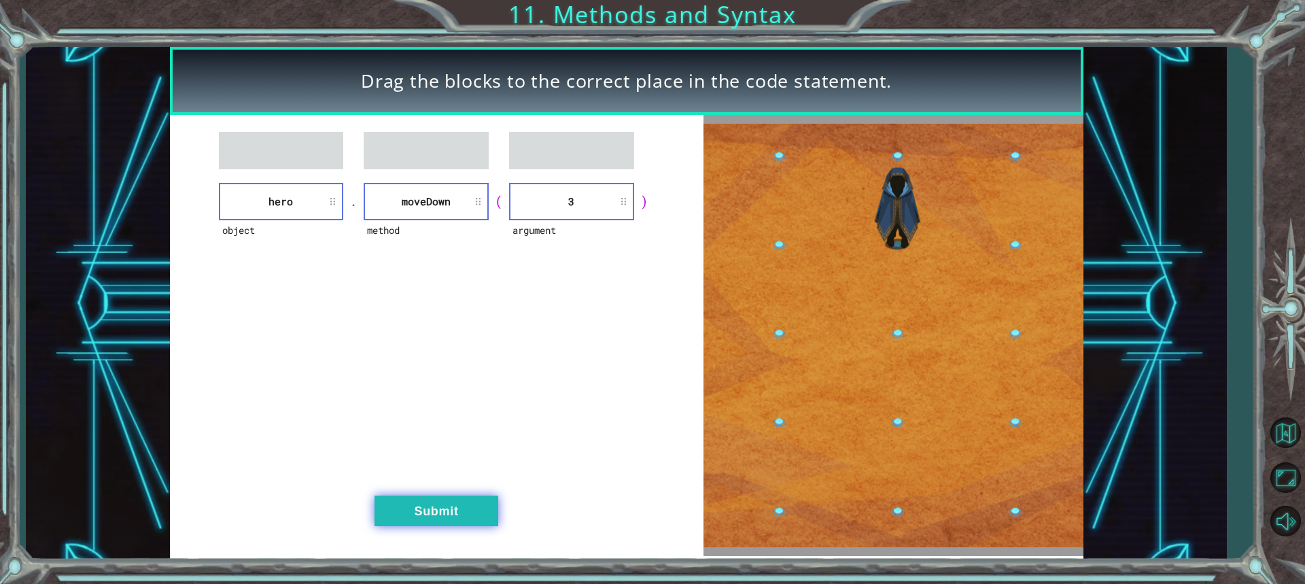
click at [437, 500] on button "Submit" at bounding box center [437, 511] width 124 height 31
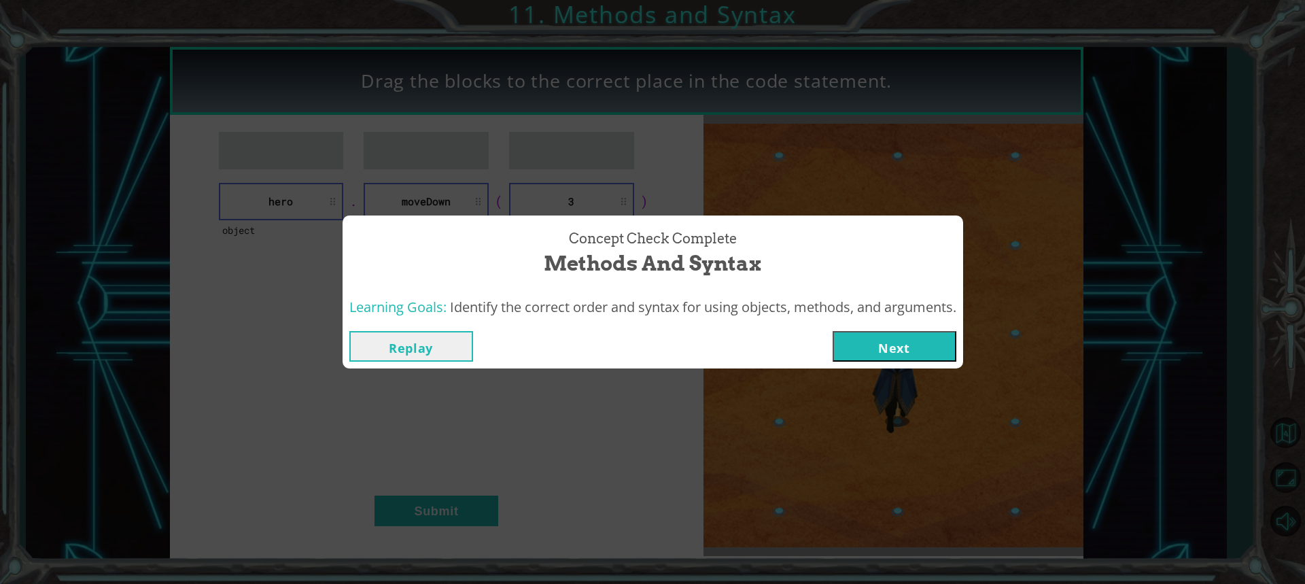
click at [902, 345] on button "Next" at bounding box center [895, 346] width 124 height 31
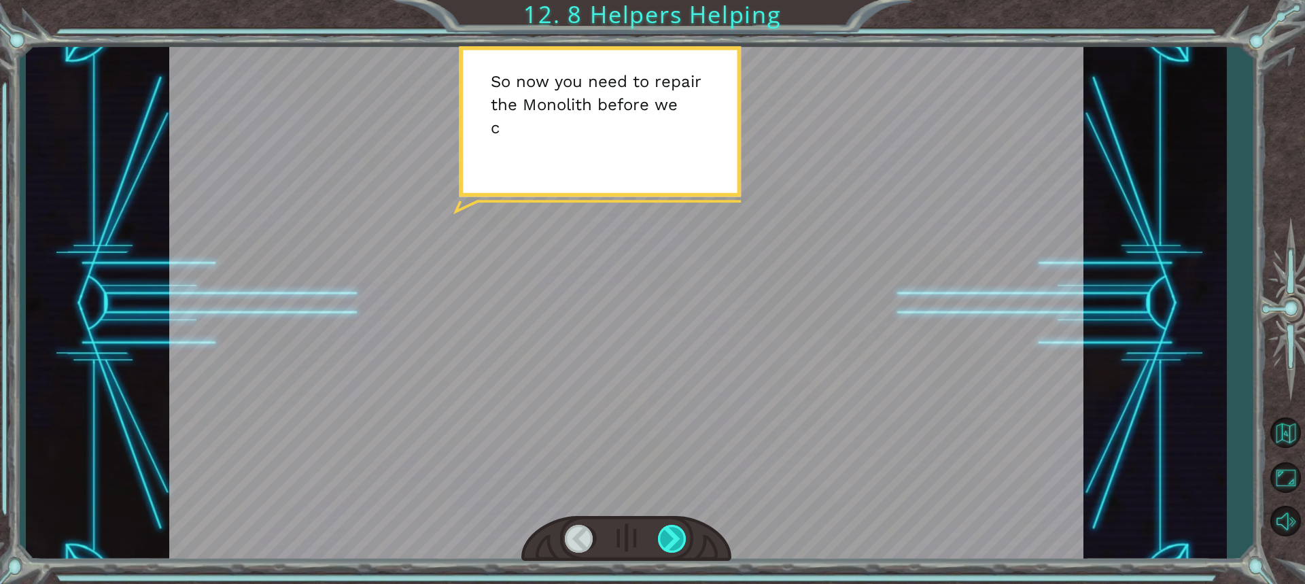
click at [662, 532] on div at bounding box center [673, 539] width 30 height 28
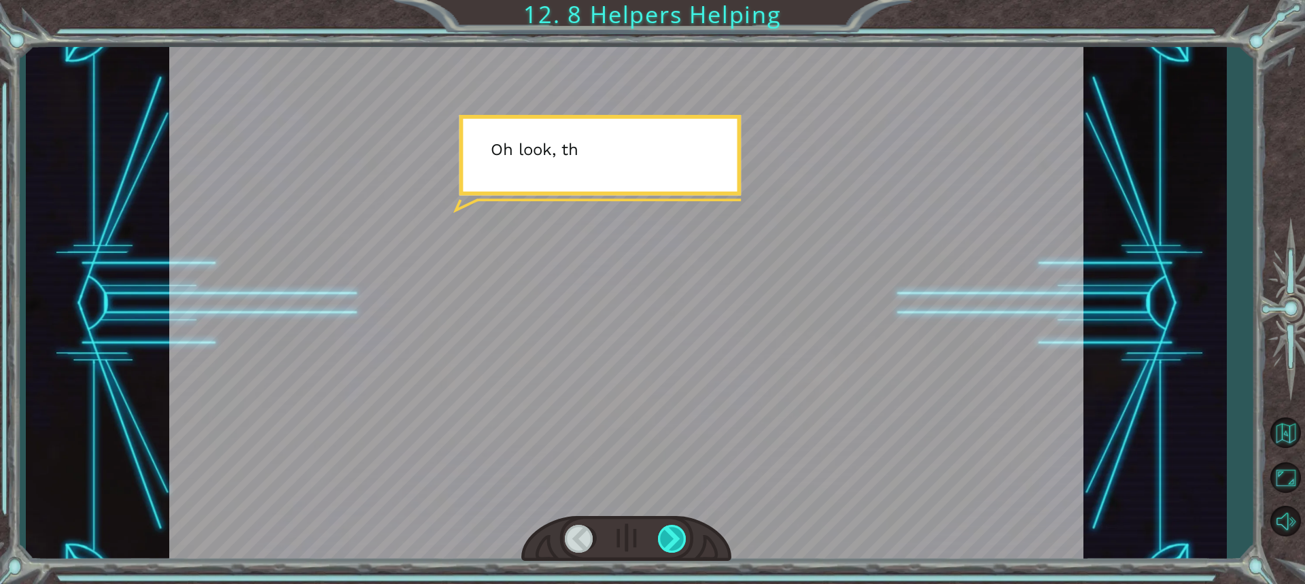
click at [662, 532] on div at bounding box center [673, 539] width 30 height 28
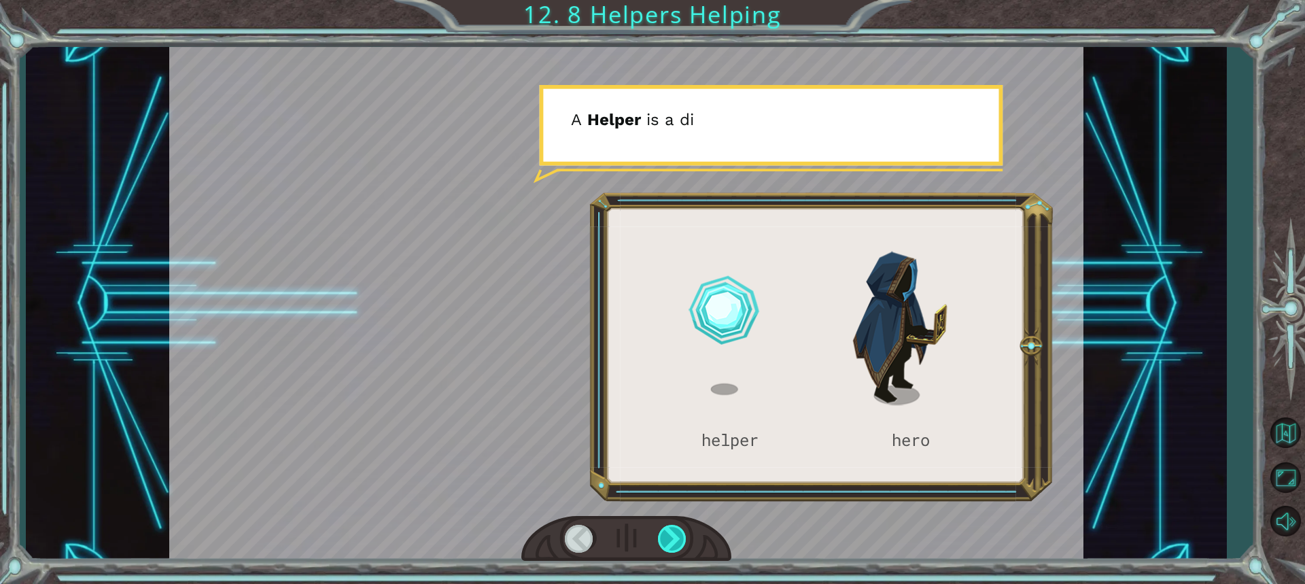
click at [662, 532] on div at bounding box center [673, 539] width 30 height 28
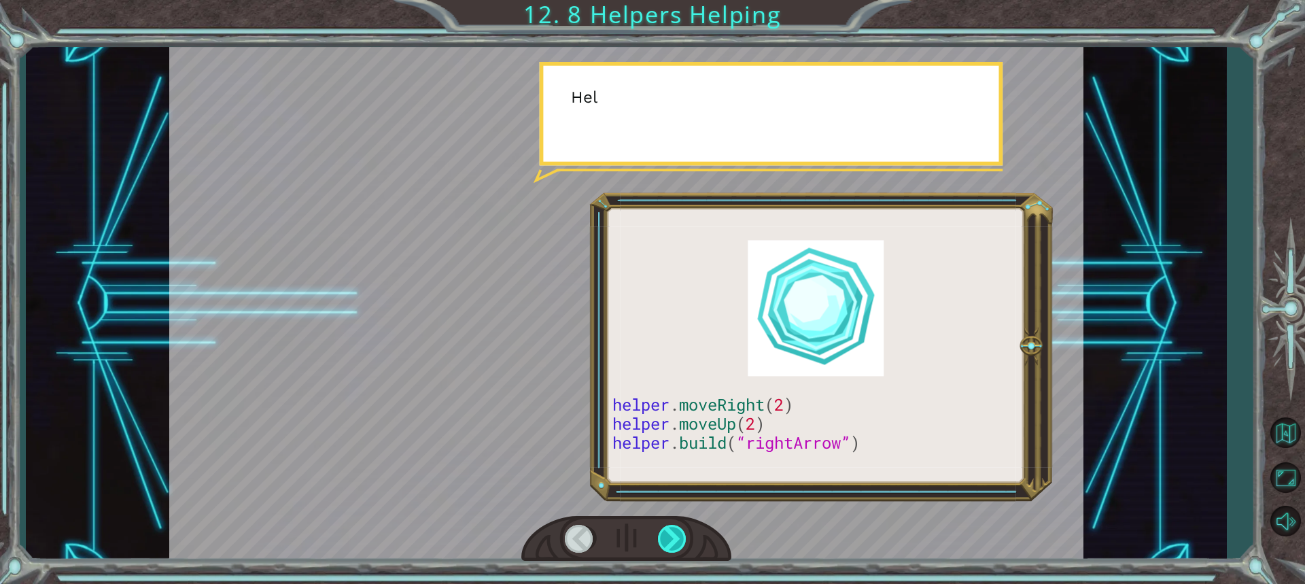
click at [662, 532] on div at bounding box center [673, 539] width 30 height 28
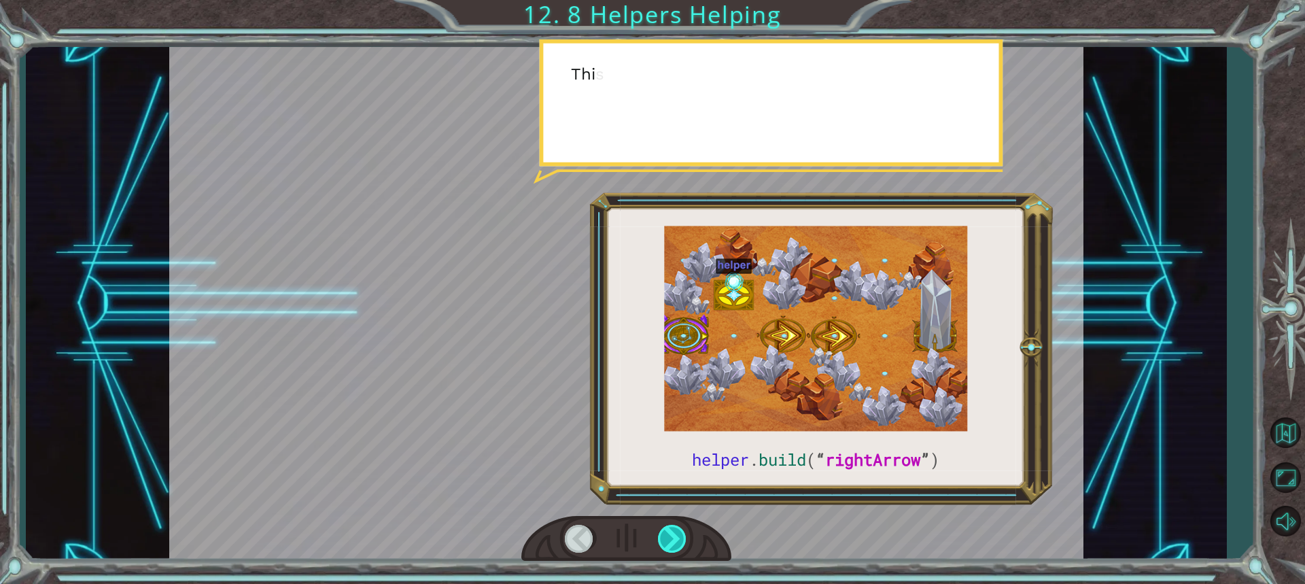
click at [662, 532] on div at bounding box center [673, 539] width 30 height 28
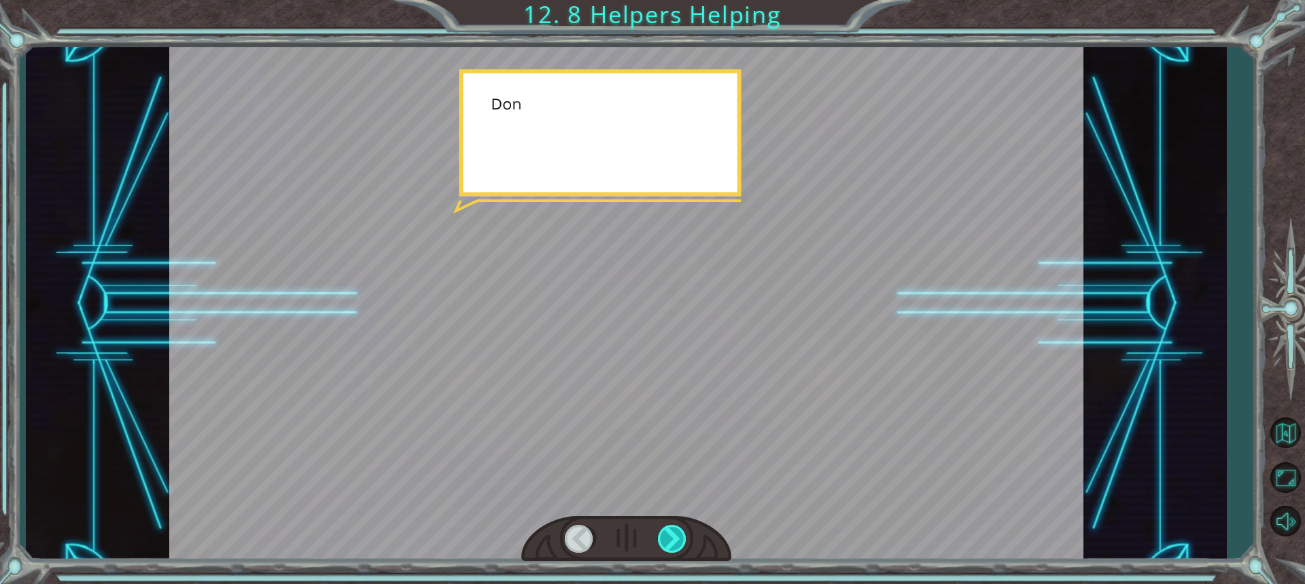
click at [662, 532] on div at bounding box center [673, 539] width 30 height 28
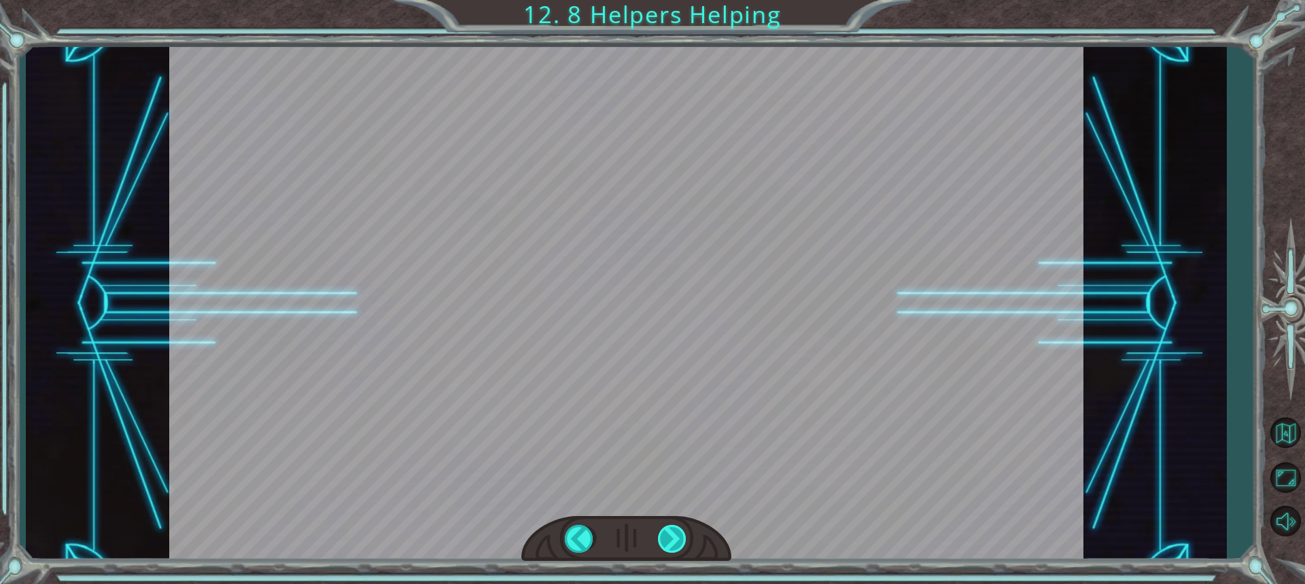
click at [662, 0] on div "helper . build ( “ rightArrow ” ) S o n o w y o u n e e d t o r e p a i r t h e…" at bounding box center [652, 0] width 1305 height 0
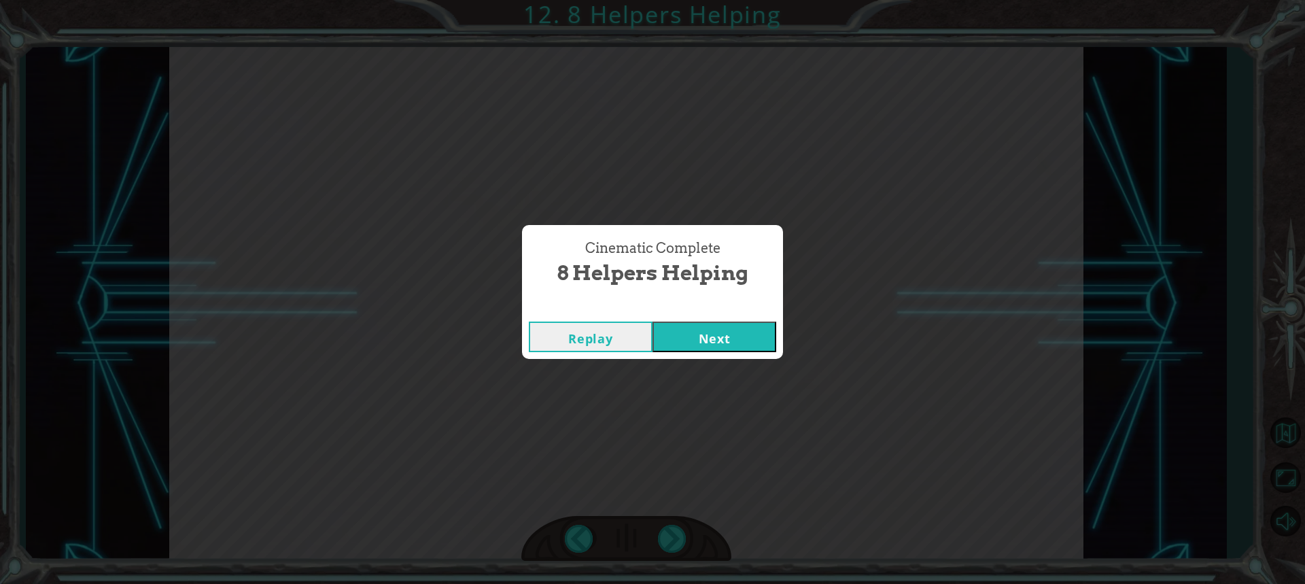
click at [725, 328] on button "Next" at bounding box center [715, 337] width 124 height 31
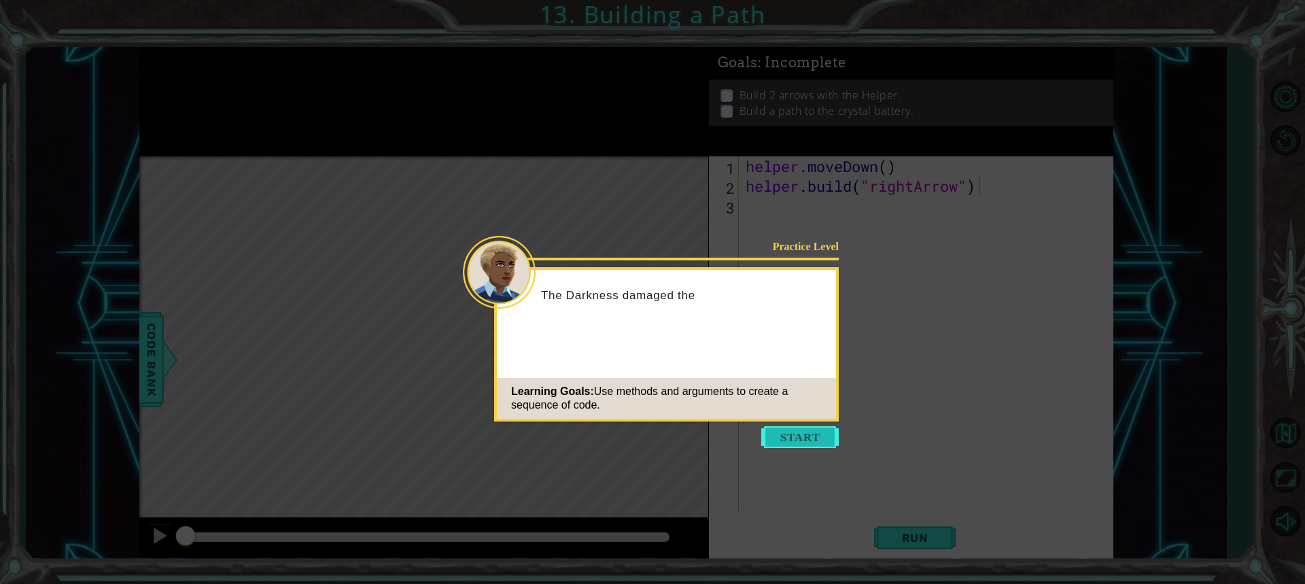
click at [788, 439] on button "Start" at bounding box center [801, 437] width 78 height 22
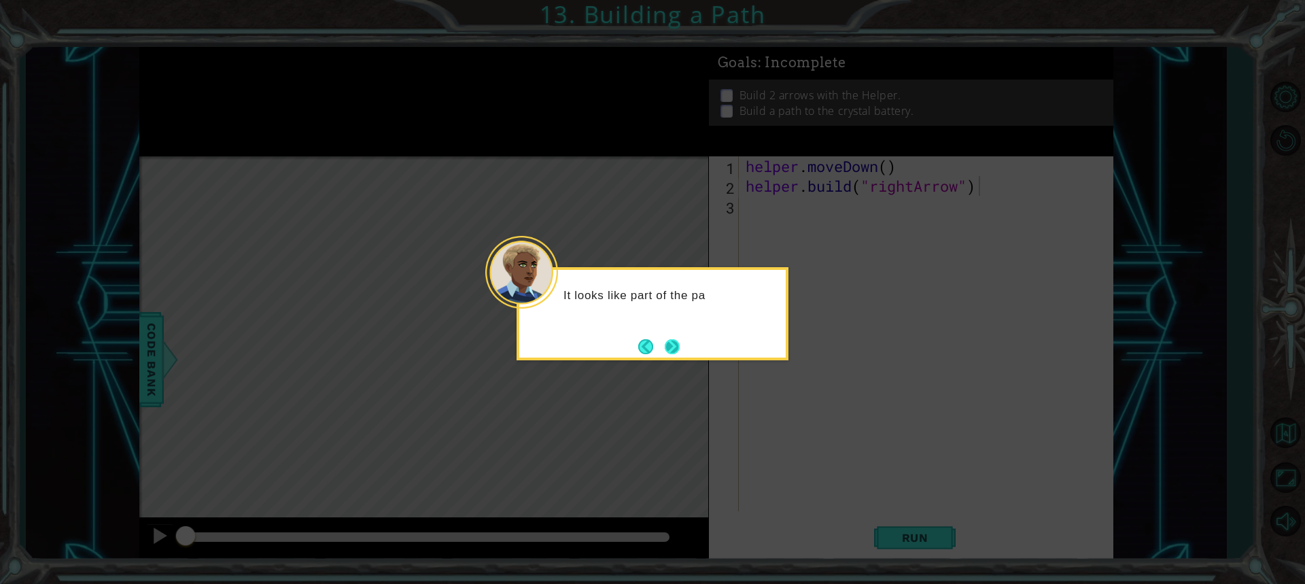
click at [672, 343] on button "Next" at bounding box center [672, 346] width 15 height 15
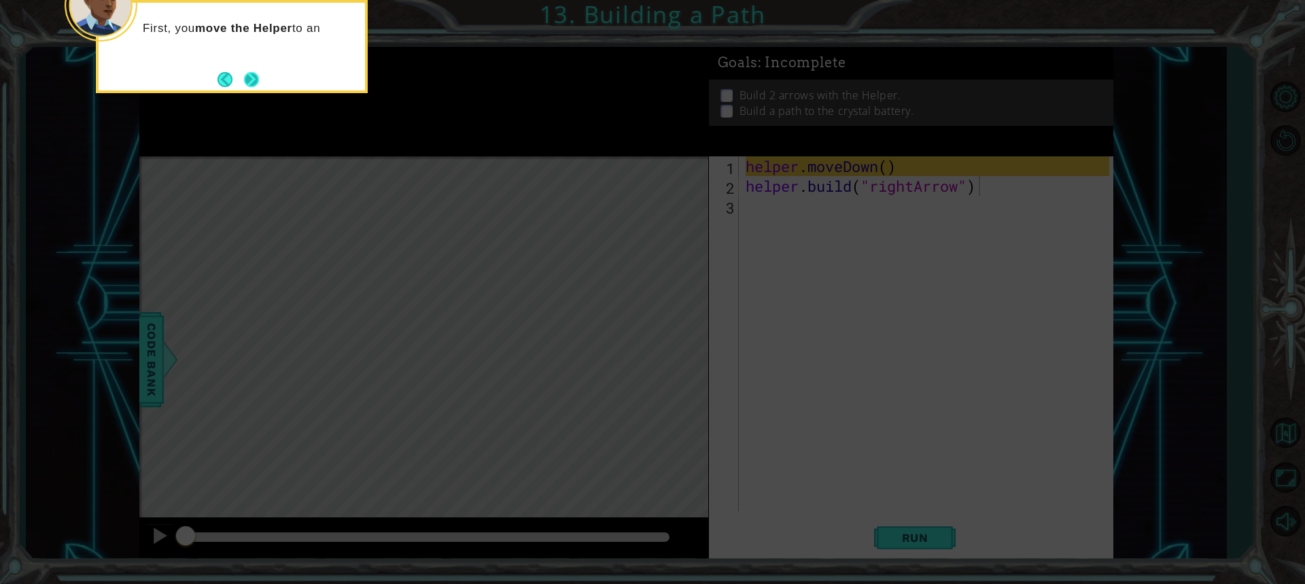
click at [244, 75] on button "Next" at bounding box center [251, 79] width 15 height 15
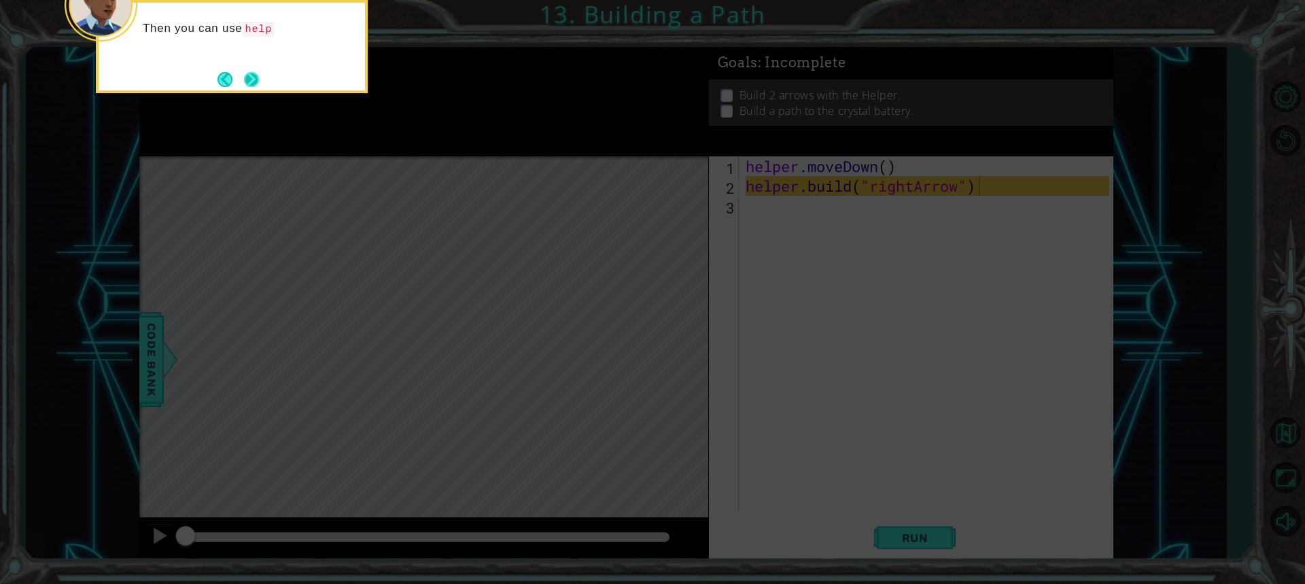
click at [253, 86] on button "Next" at bounding box center [251, 79] width 15 height 15
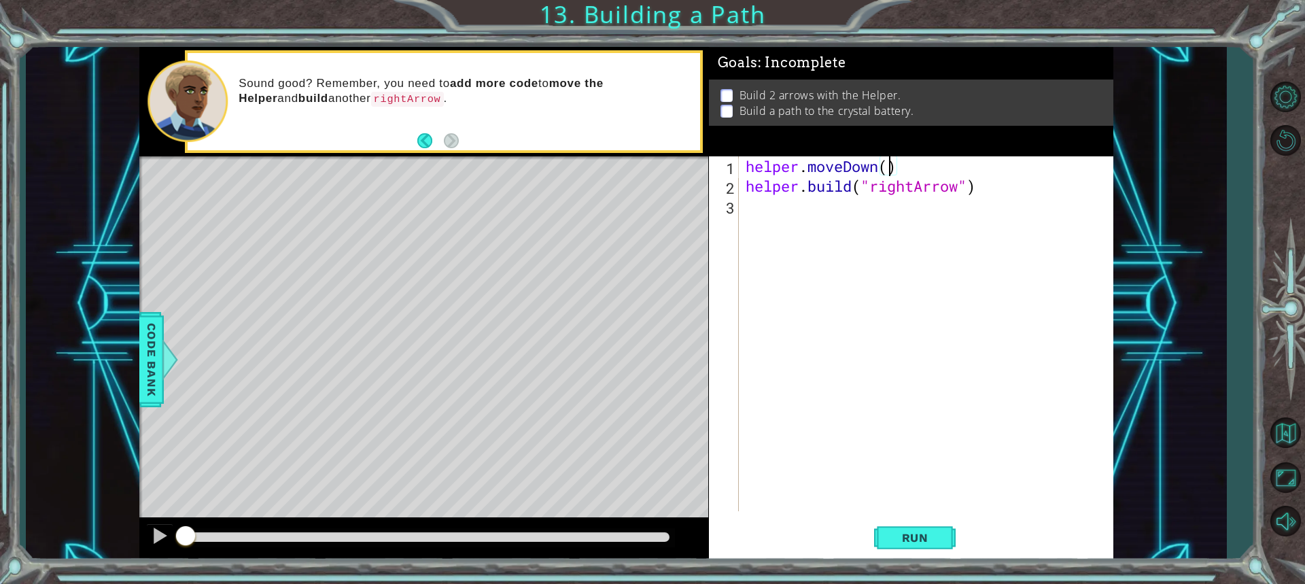
click at [889, 165] on div "helper . moveDown ( ) helper . build ( "rightArrow" )" at bounding box center [929, 353] width 373 height 394
type textarea "helper.moveDown(1)"
click at [923, 535] on span "Run" at bounding box center [916, 538] width 54 height 14
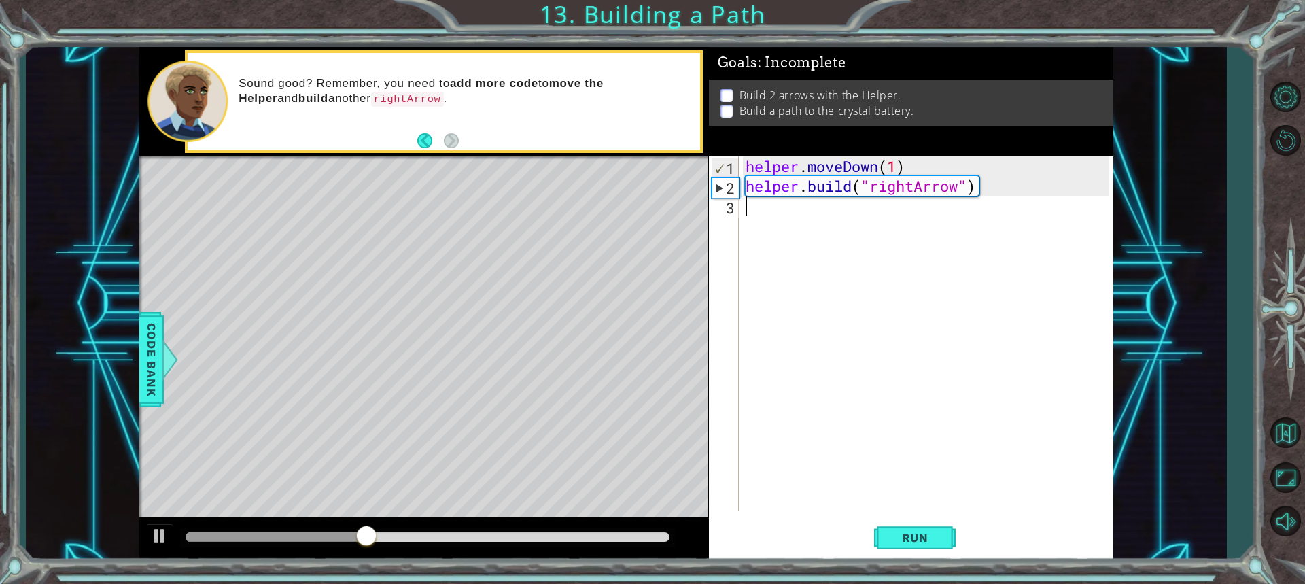
click at [751, 207] on div "helper . moveDown ( 1 ) helper . build ( "rightArrow" )" at bounding box center [929, 353] width 373 height 394
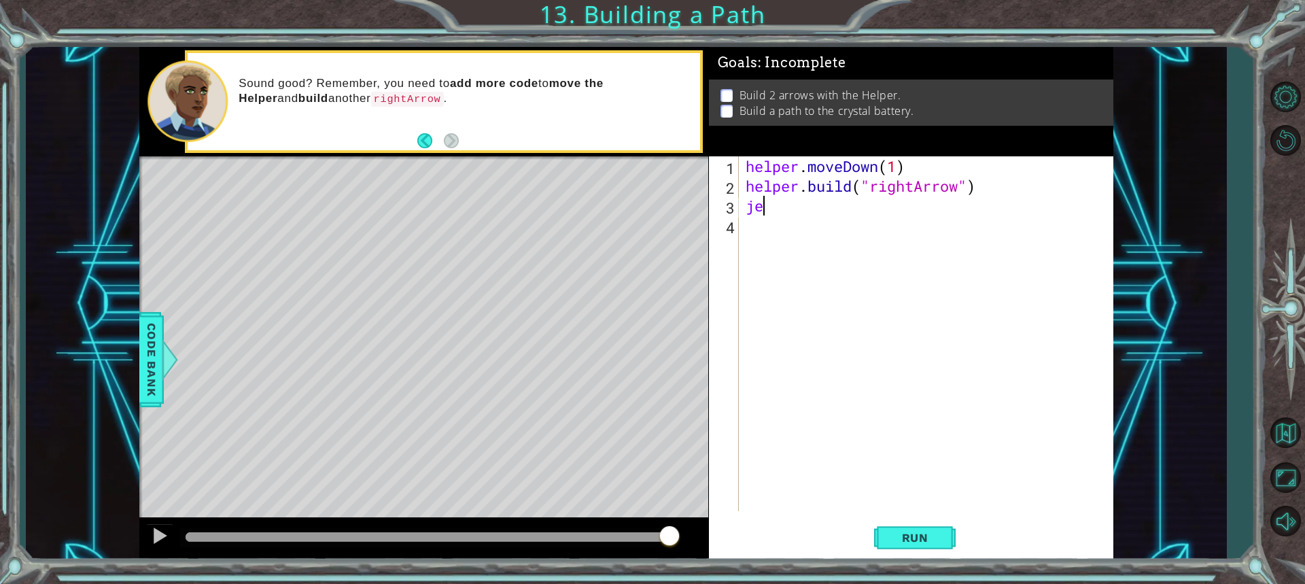
scroll to position [0, 0]
type textarea "j"
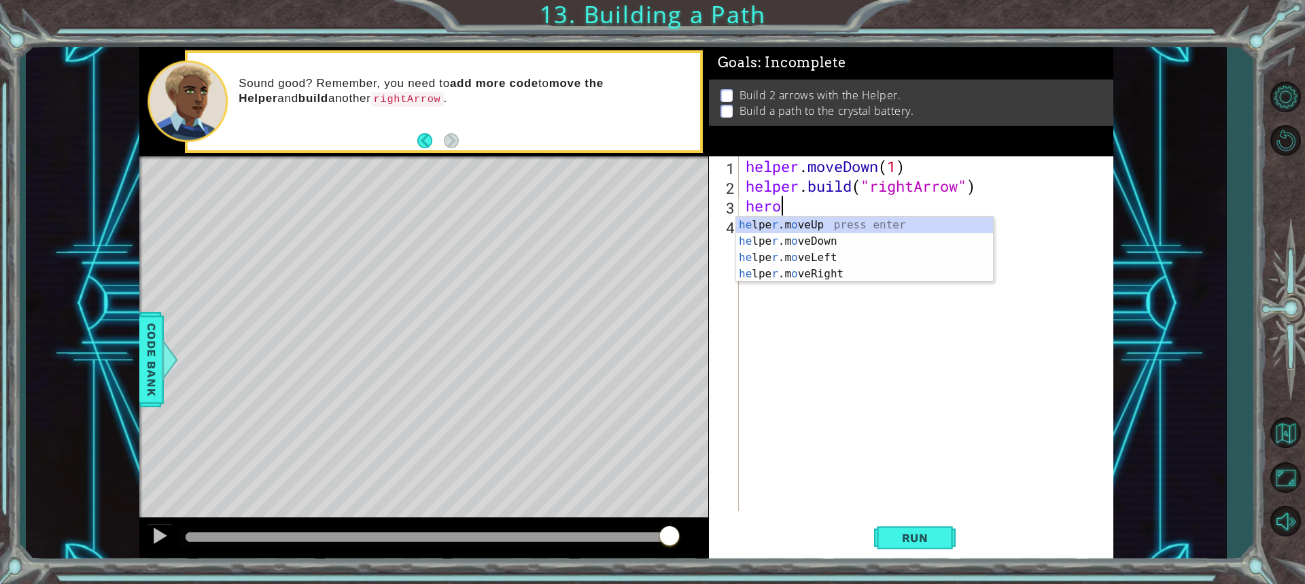
scroll to position [0, 1]
click at [840, 275] on div "he lpe r .m o veUp press enter he lpe r .m o veDown press enter he lpe r .m o v…" at bounding box center [864, 266] width 257 height 98
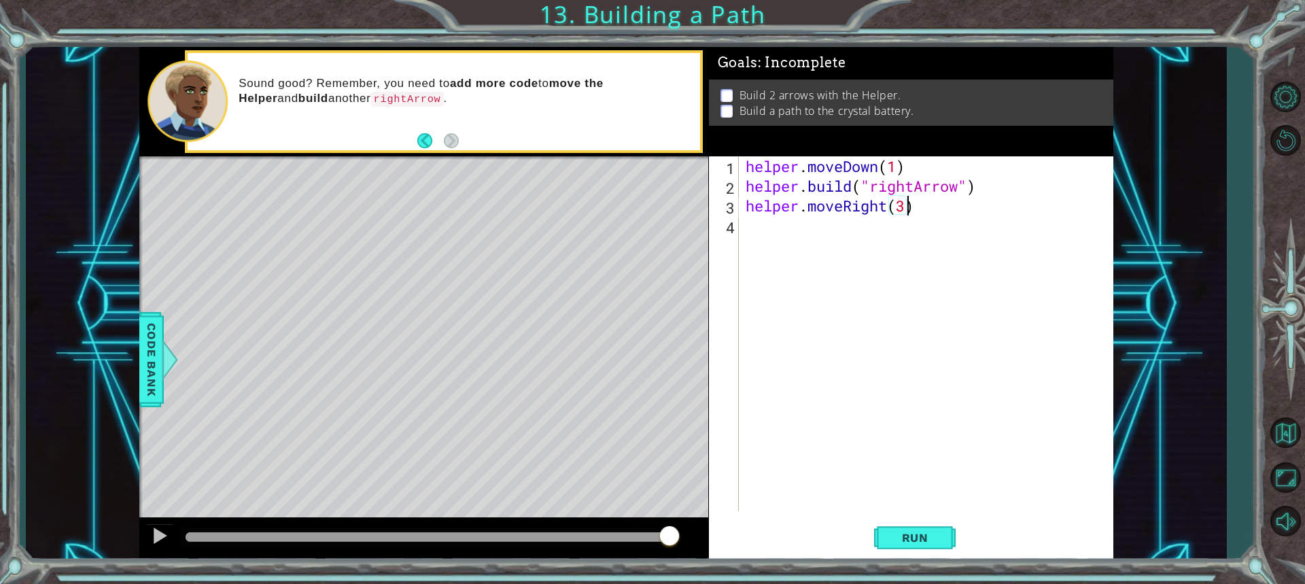
scroll to position [0, 7]
type textarea "helper.moveRight(3)"
click at [913, 529] on button "Run" at bounding box center [915, 537] width 82 height 40
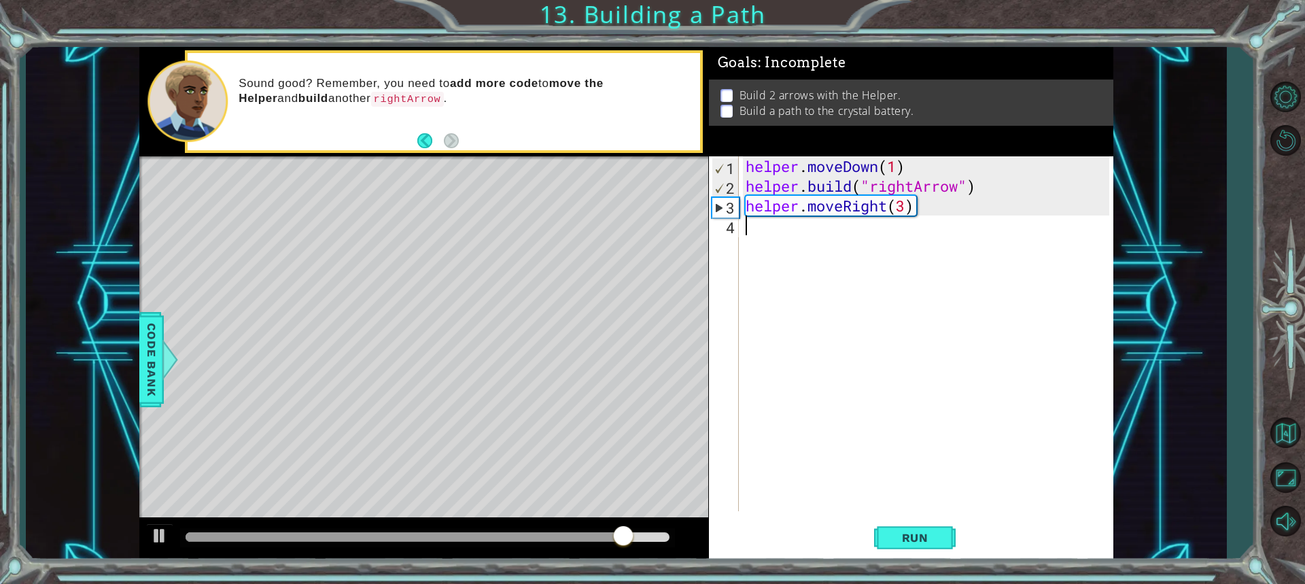
click at [747, 233] on div "helper . moveDown ( 1 ) helper . build ( "rightArrow" ) helper . moveRight ( 3 )" at bounding box center [929, 353] width 373 height 394
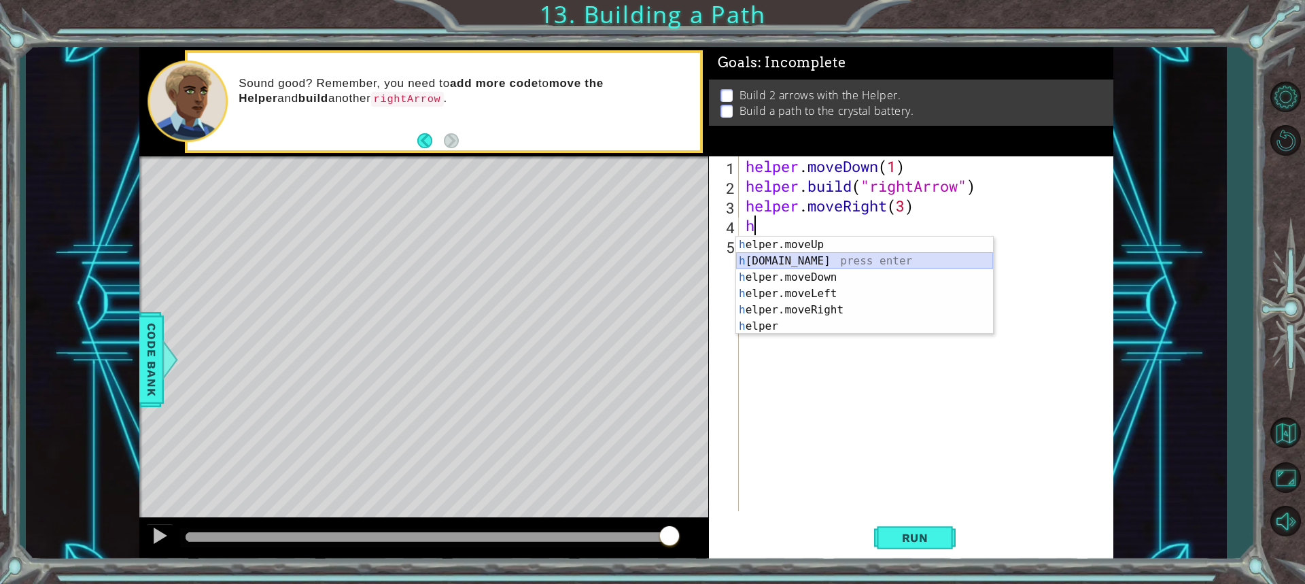
click at [796, 267] on div "h elper.moveUp press enter h [DOMAIN_NAME] press enter h elper.moveDown press e…" at bounding box center [864, 302] width 257 height 131
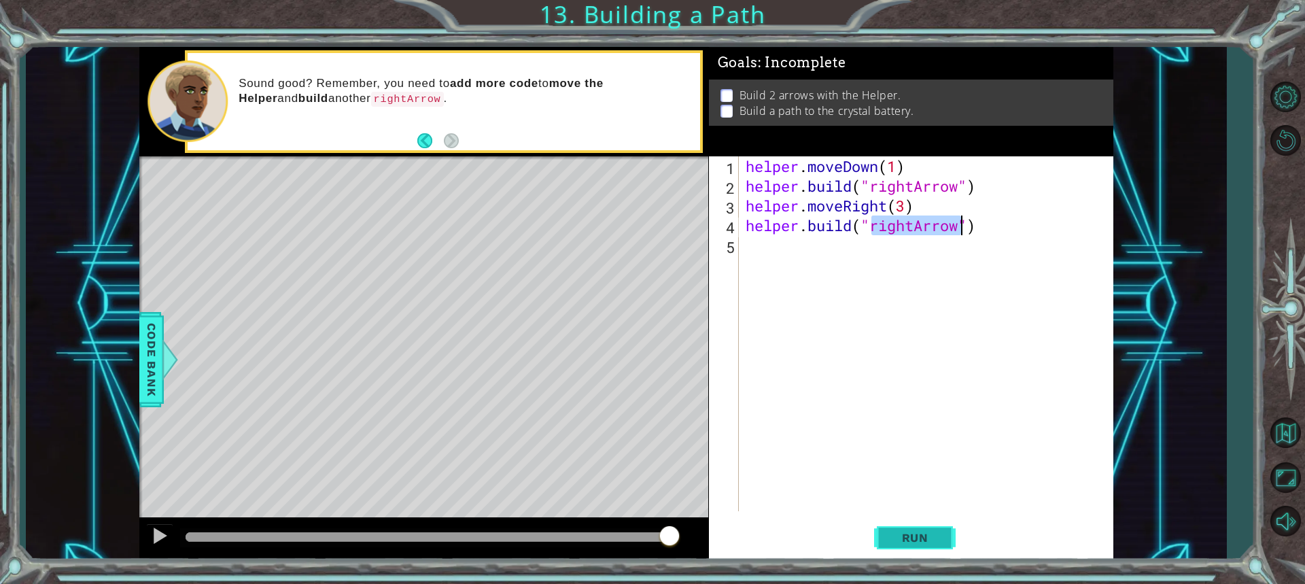
type textarea "[DOMAIN_NAME]("rightArrow")"
click at [947, 537] on button "Run" at bounding box center [915, 537] width 82 height 40
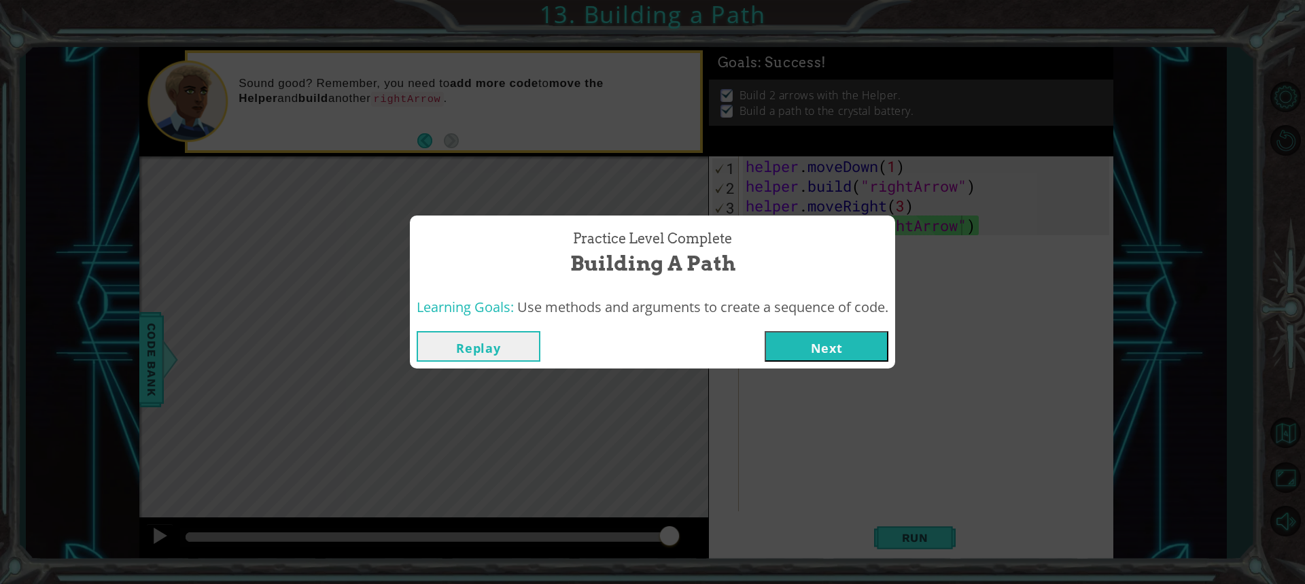
click at [865, 340] on button "Next" at bounding box center [827, 346] width 124 height 31
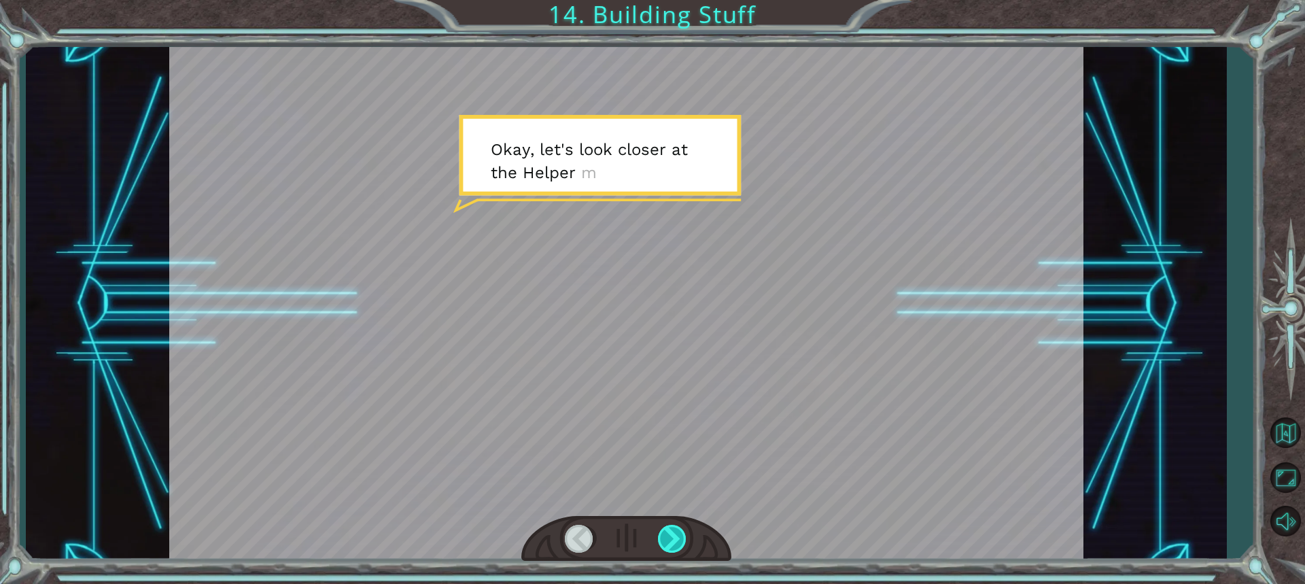
click at [674, 543] on div at bounding box center [673, 539] width 30 height 28
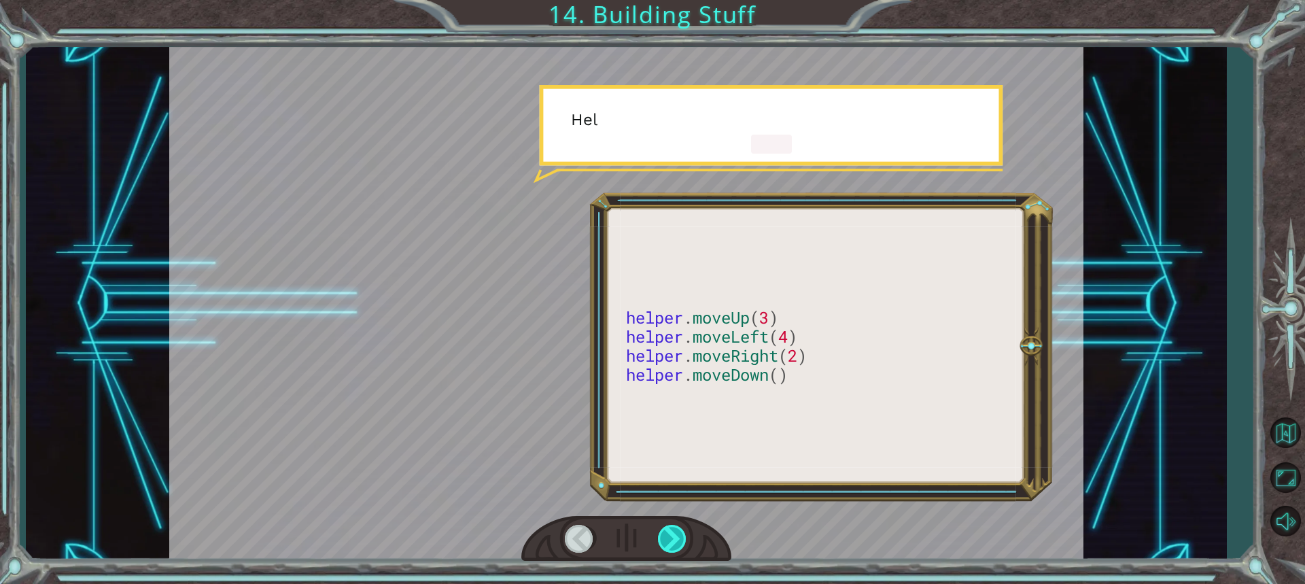
click at [674, 543] on div at bounding box center [673, 539] width 30 height 28
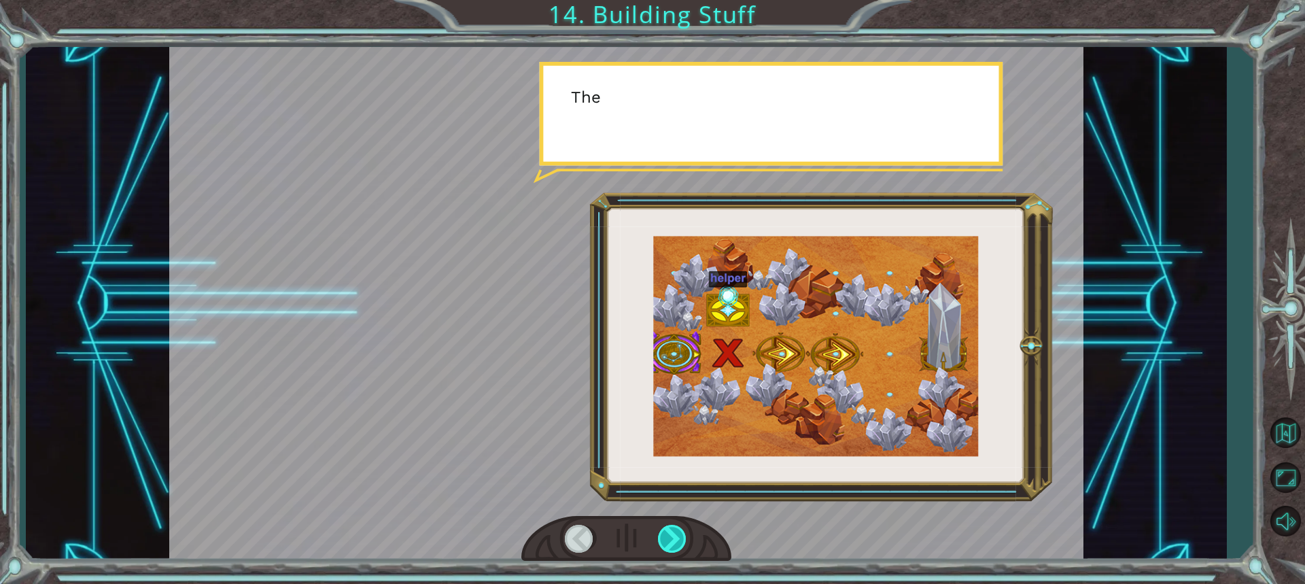
click at [674, 543] on div at bounding box center [673, 539] width 30 height 28
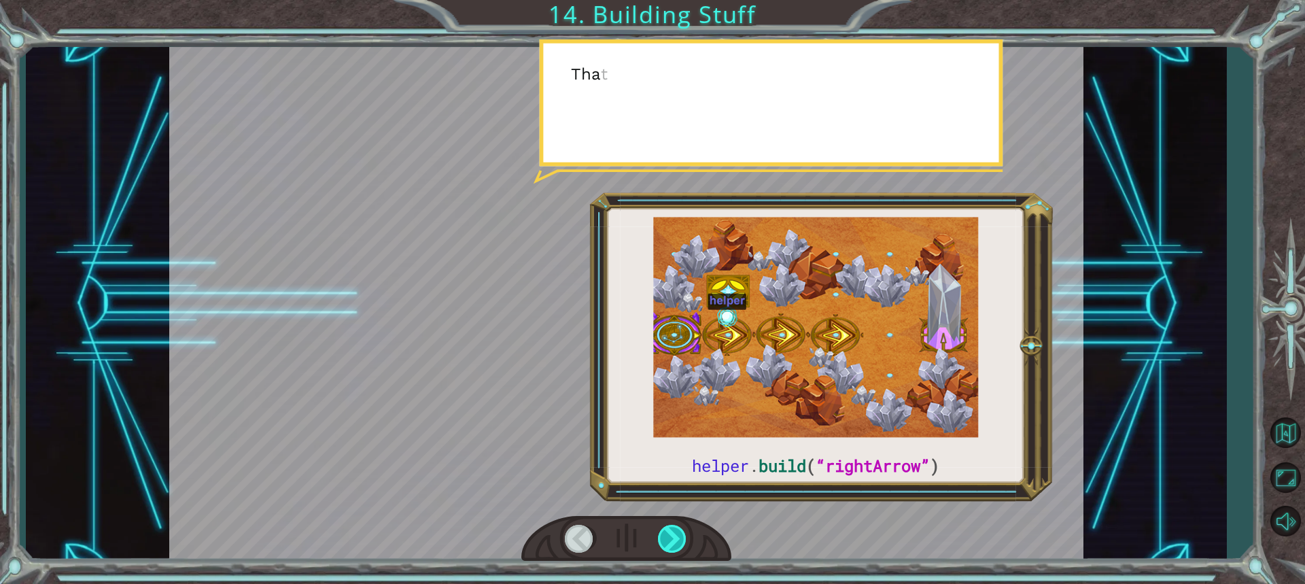
click at [674, 543] on div at bounding box center [673, 539] width 30 height 28
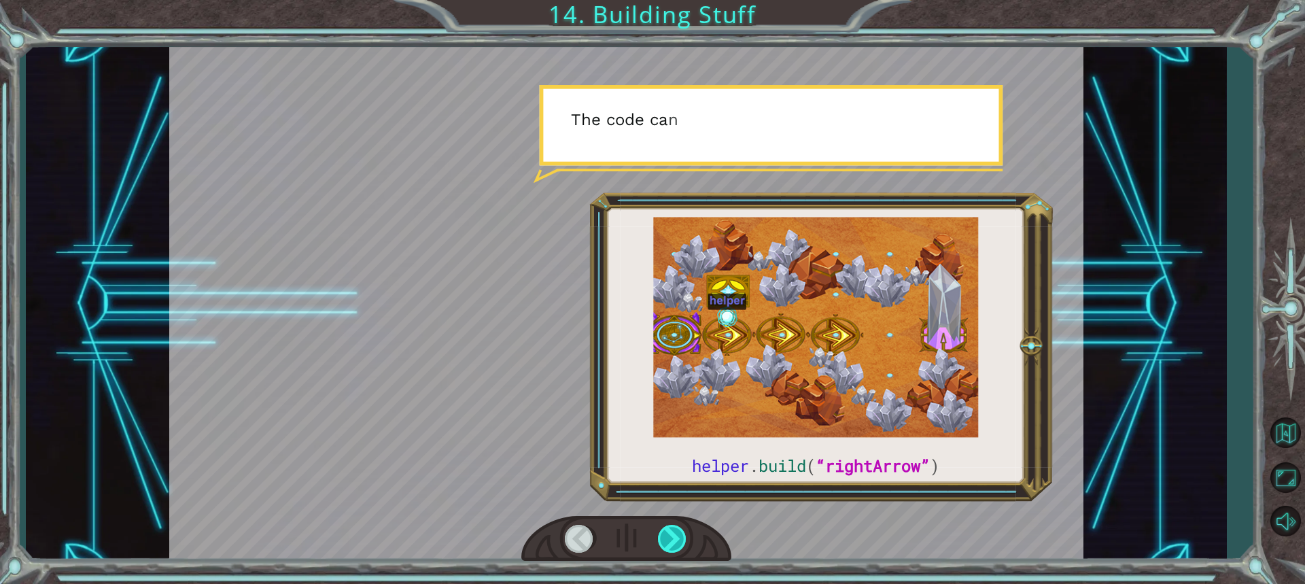
click at [674, 543] on div at bounding box center [673, 539] width 30 height 28
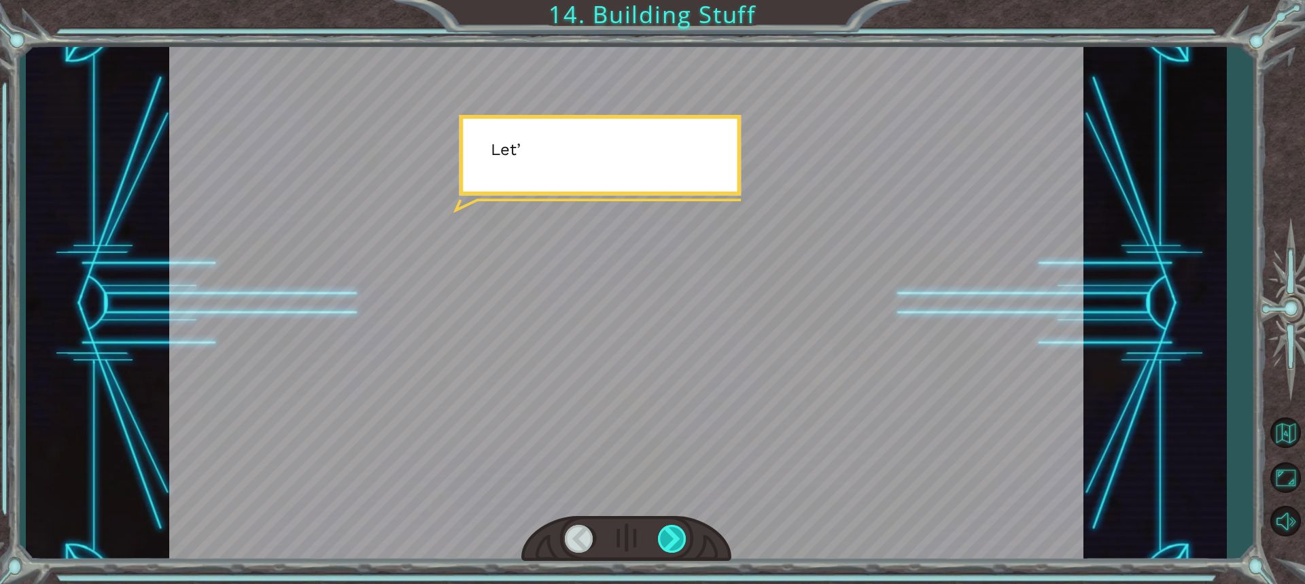
click at [674, 543] on div at bounding box center [673, 539] width 30 height 28
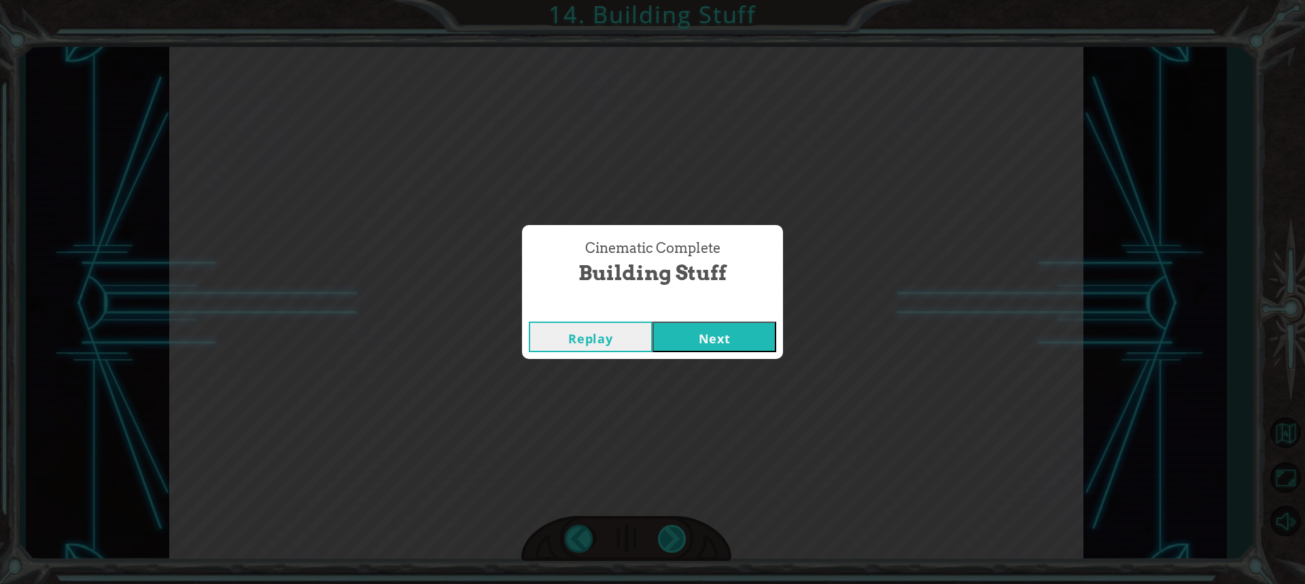
click at [674, 543] on div "Cinematic Complete Building Stuff Replay Next" at bounding box center [652, 292] width 1305 height 584
click at [700, 330] on button "Next" at bounding box center [715, 337] width 124 height 31
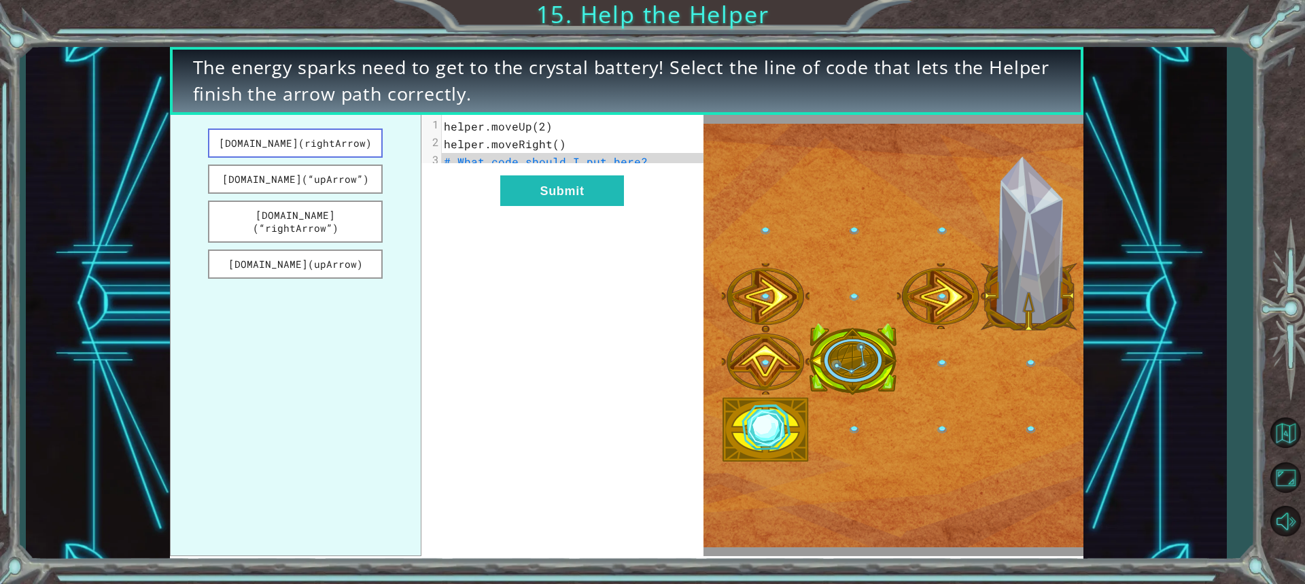
click at [322, 142] on button "[DOMAIN_NAME](rightArrow)" at bounding box center [295, 143] width 175 height 29
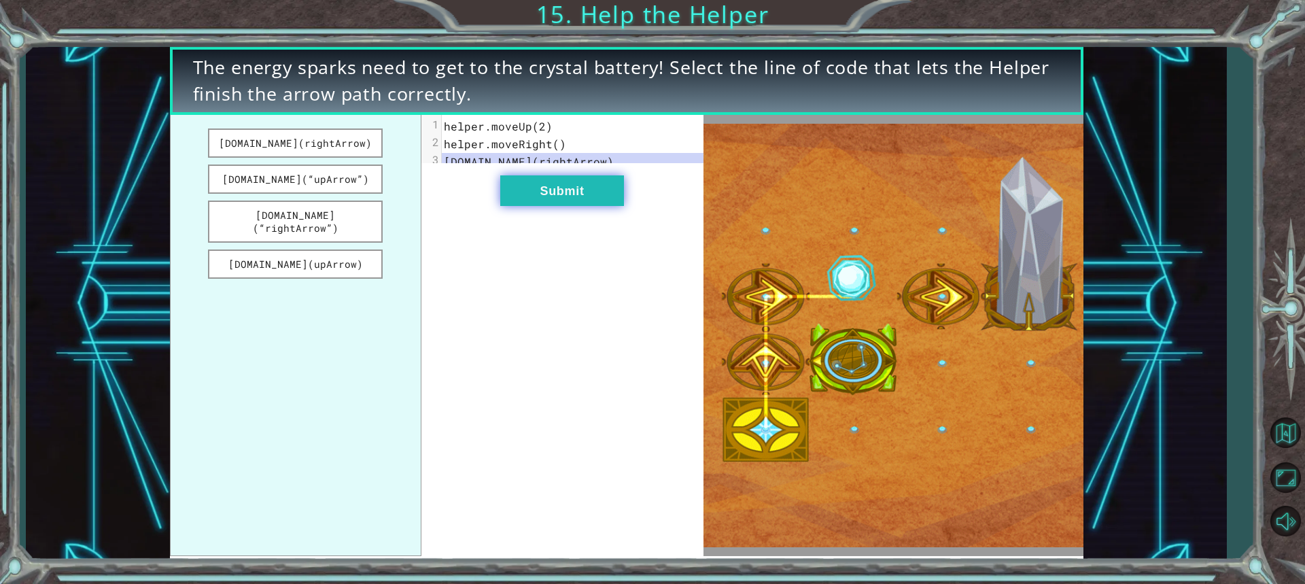
click at [553, 188] on button "Submit" at bounding box center [562, 190] width 124 height 31
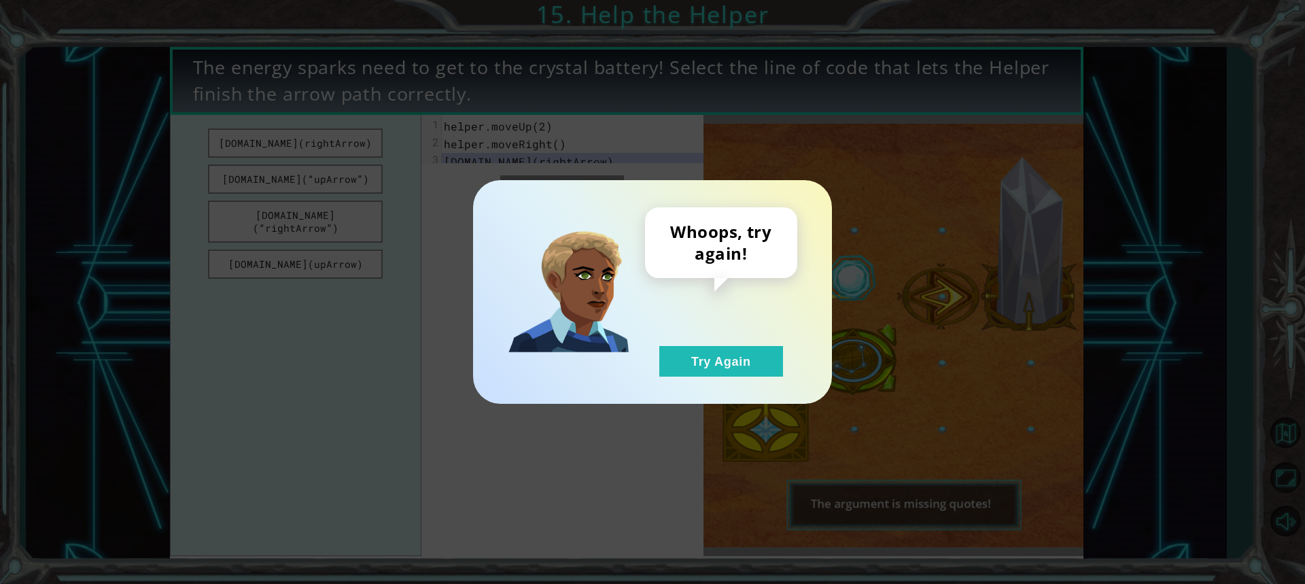
drag, startPoint x: 689, startPoint y: 360, endPoint x: 651, endPoint y: 347, distance: 41.1
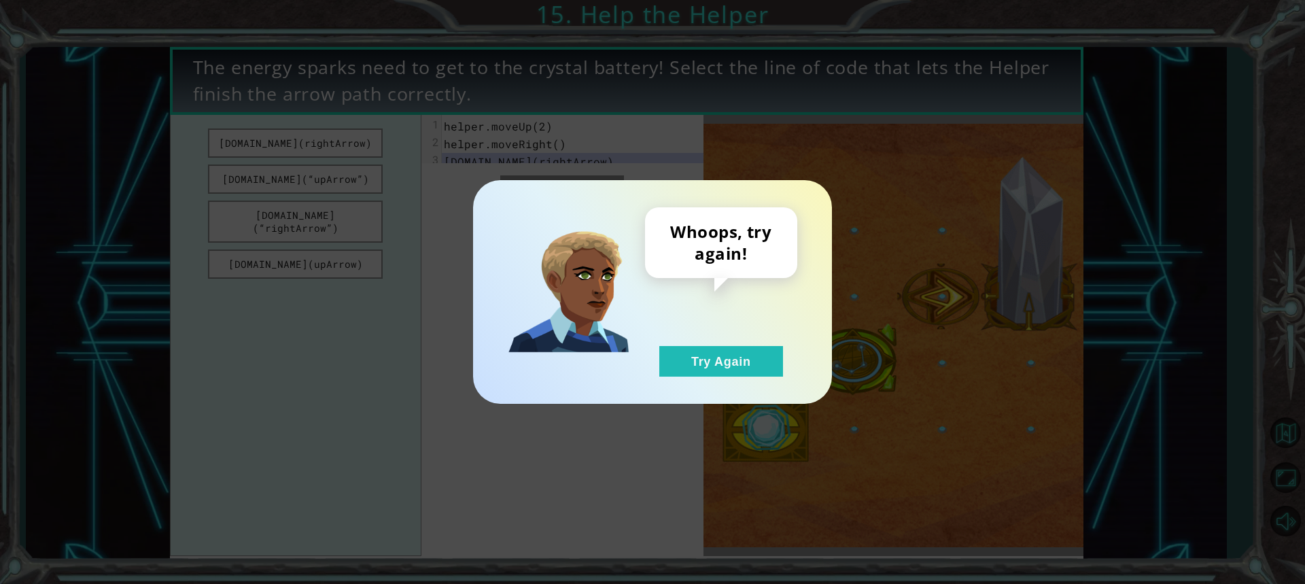
click at [683, 359] on button "Try Again" at bounding box center [722, 361] width 124 height 31
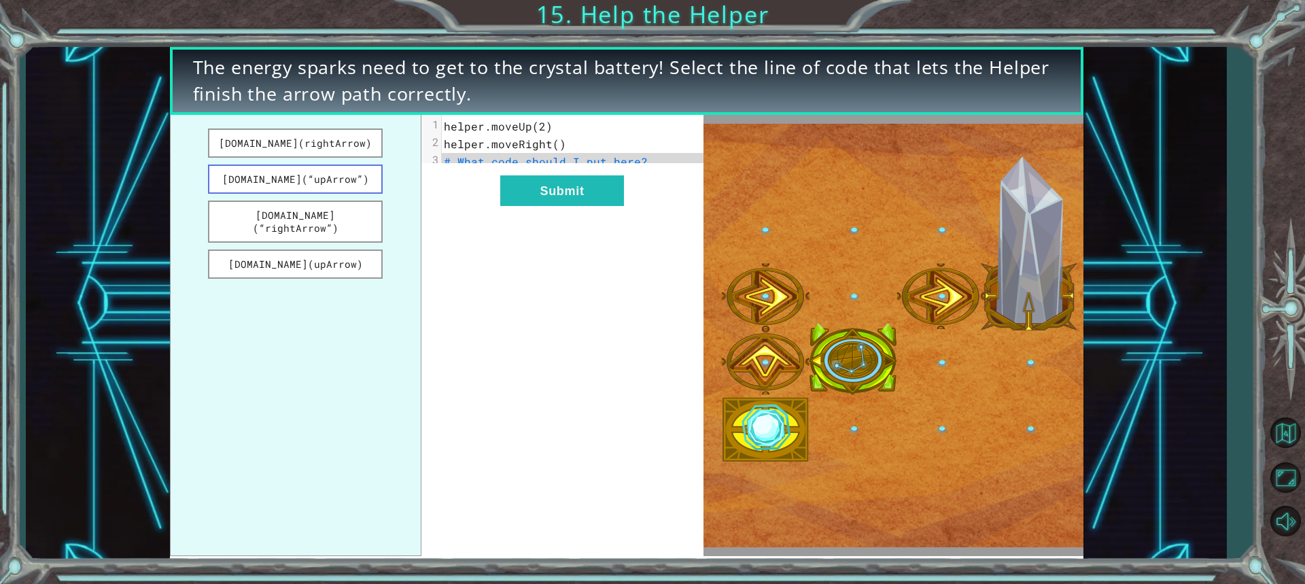
click at [279, 187] on button "[DOMAIN_NAME](“upArrow”)" at bounding box center [295, 179] width 175 height 29
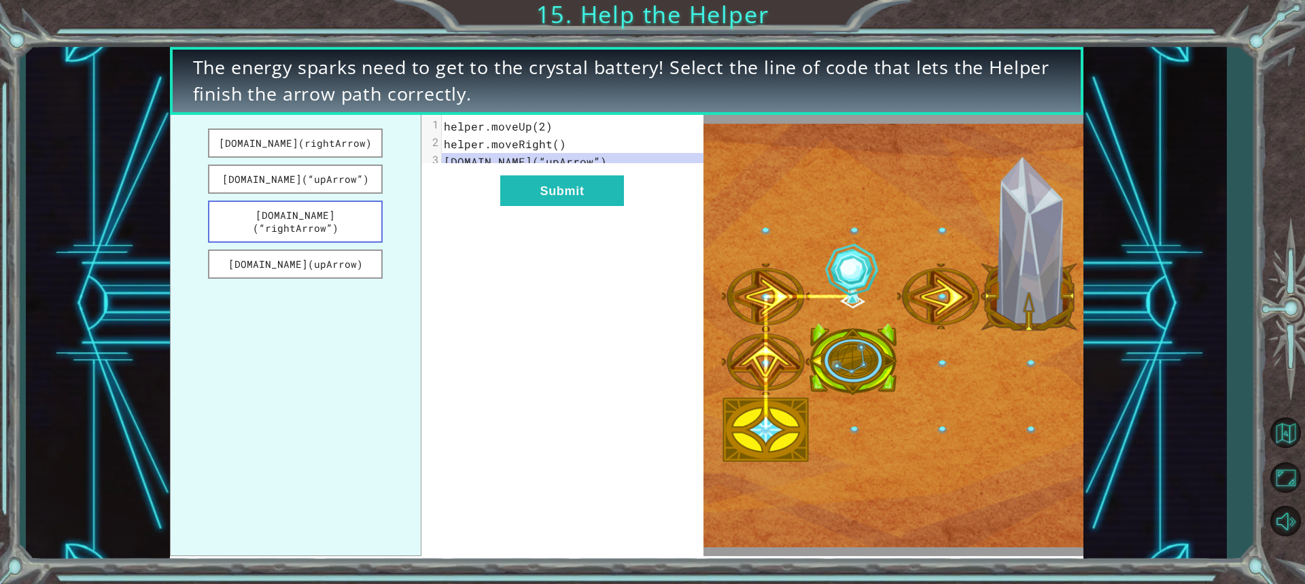
click at [360, 215] on button "[DOMAIN_NAME](“rightArrow”)" at bounding box center [295, 222] width 175 height 42
click at [606, 203] on button "Submit" at bounding box center [562, 190] width 124 height 31
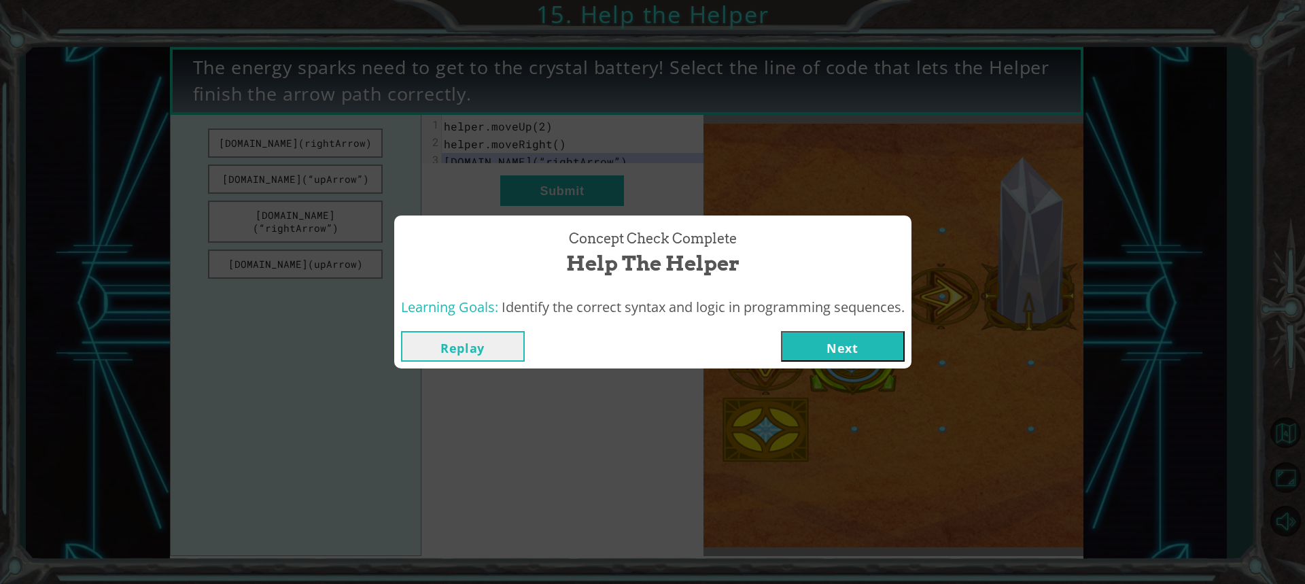
click at [842, 357] on button "Next" at bounding box center [843, 346] width 124 height 31
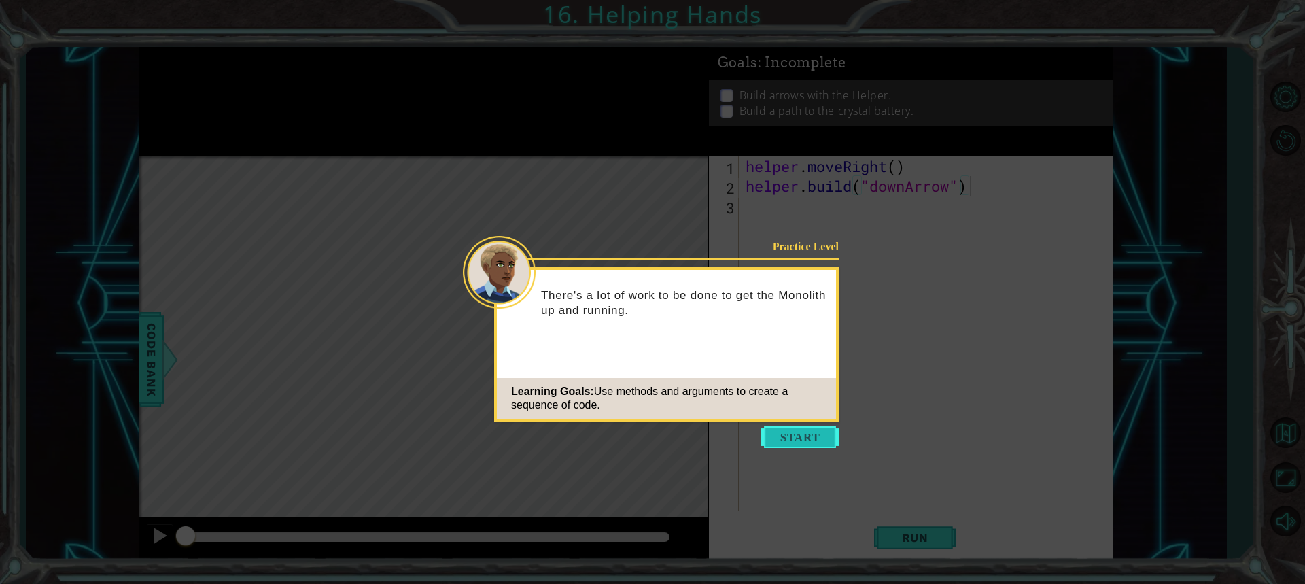
click at [800, 438] on button "Start" at bounding box center [801, 437] width 78 height 22
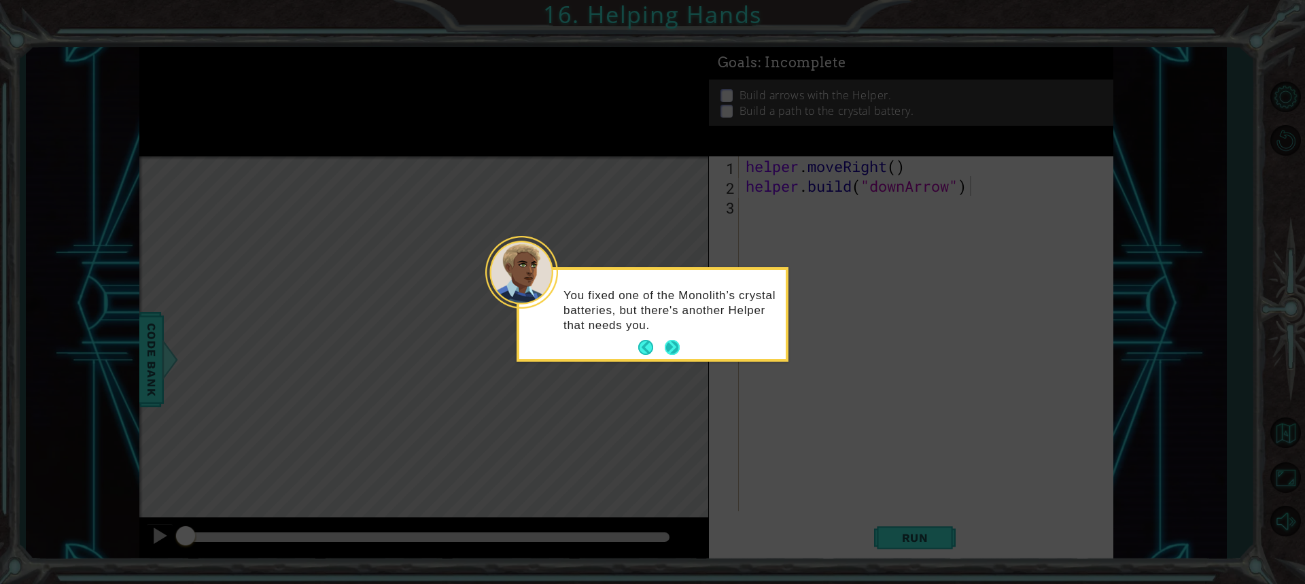
click at [673, 344] on button "Next" at bounding box center [672, 347] width 15 height 15
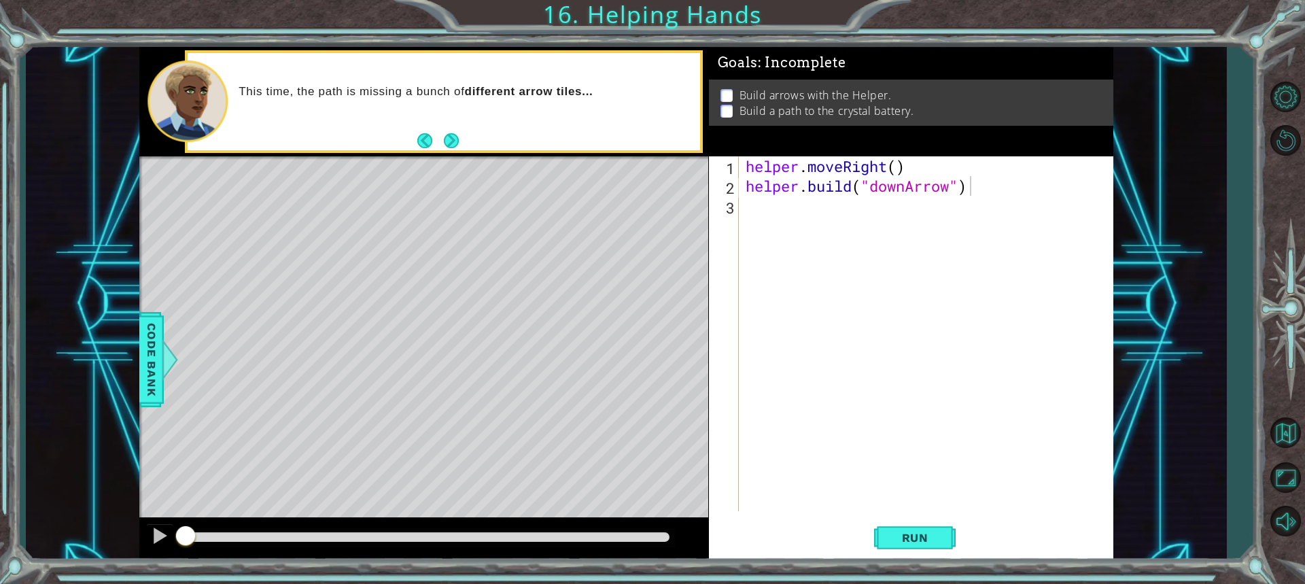
click at [454, 131] on footer at bounding box center [437, 141] width 41 height 20
click at [453, 135] on button "Next" at bounding box center [451, 140] width 15 height 15
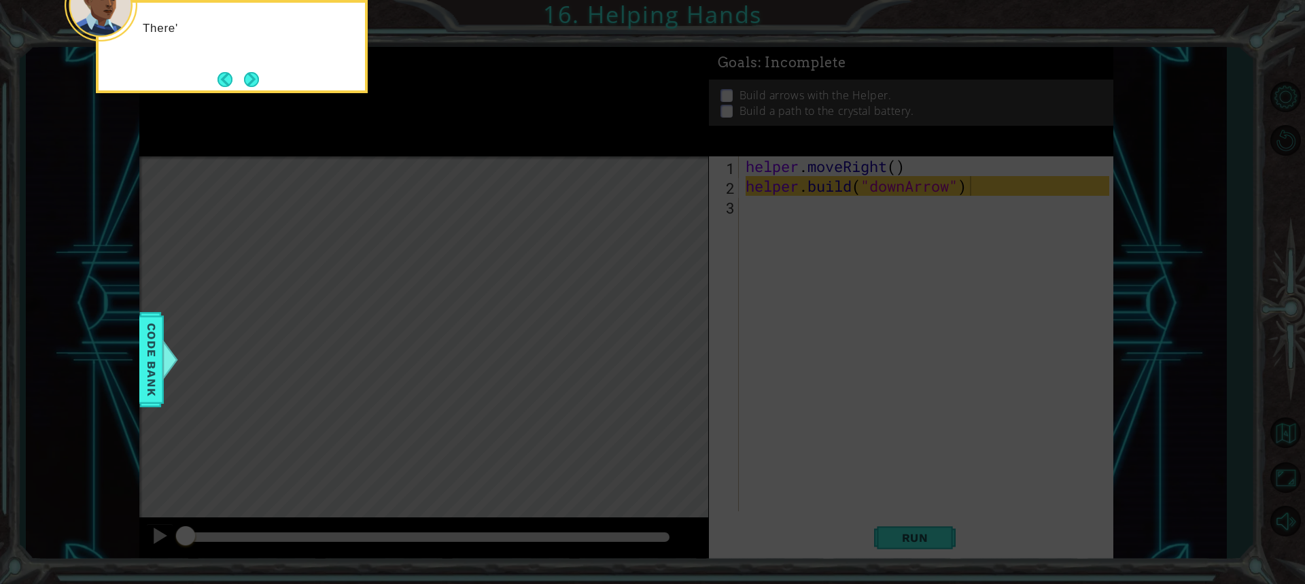
click at [453, 135] on icon at bounding box center [652, 87] width 1305 height 993
click at [256, 86] on button "Next" at bounding box center [251, 79] width 15 height 15
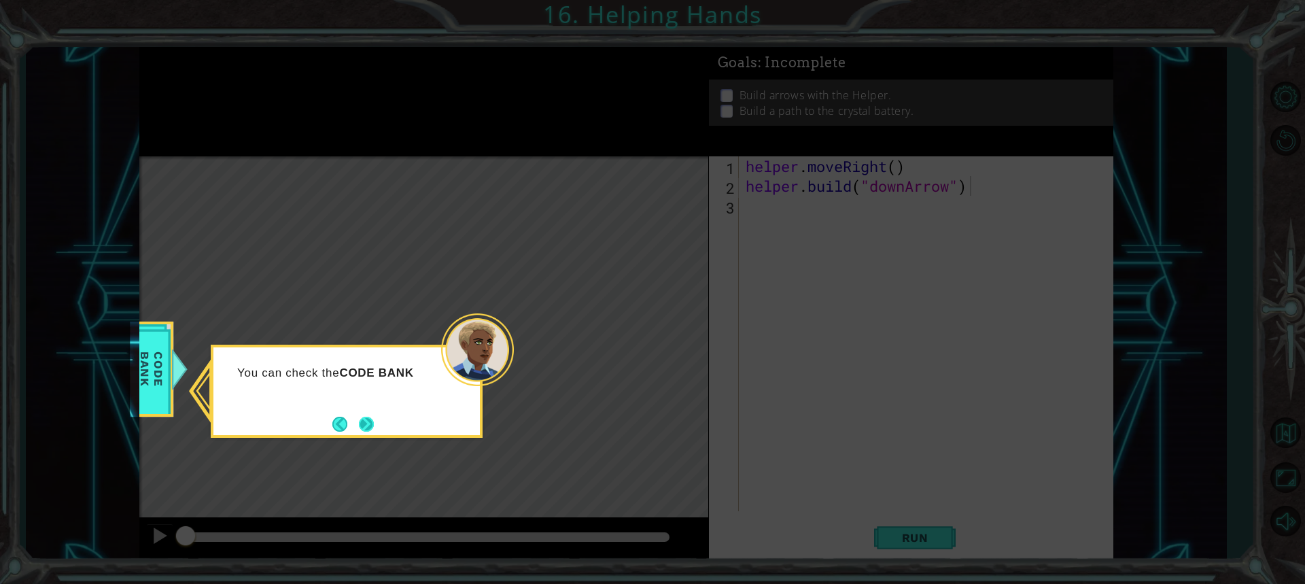
click at [369, 418] on button "Next" at bounding box center [366, 424] width 15 height 15
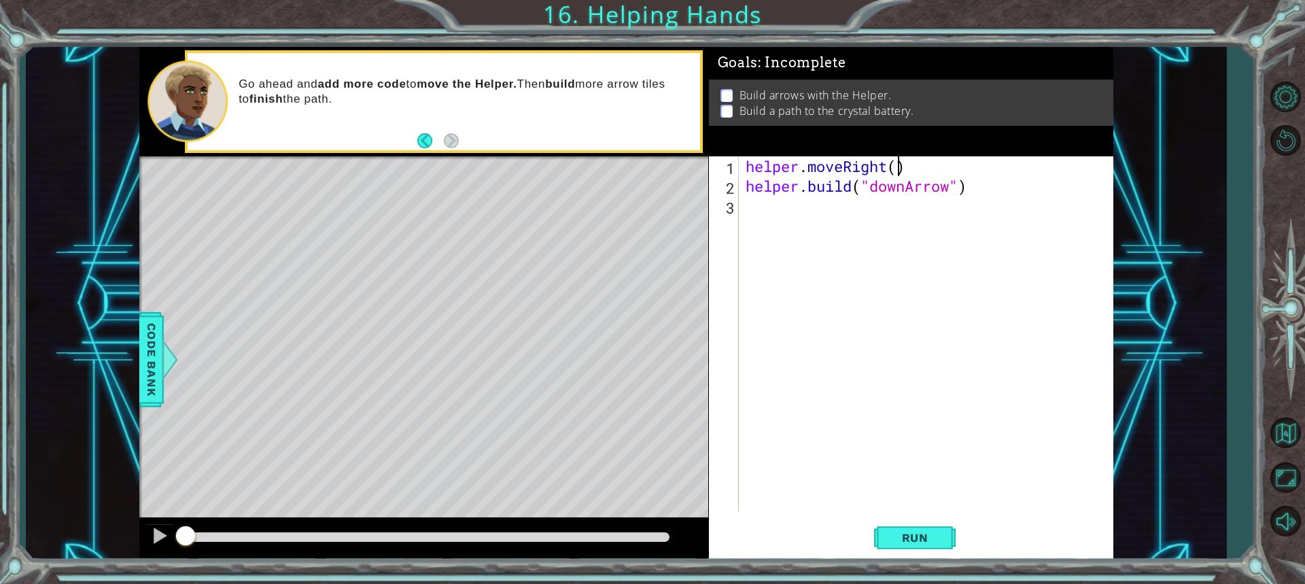
click at [895, 166] on div "helper . moveRight ( ) helper . build ( "downArrow" )" at bounding box center [929, 353] width 373 height 394
type textarea "helper.moveRight(1)"
click at [927, 534] on span "Run" at bounding box center [916, 538] width 54 height 14
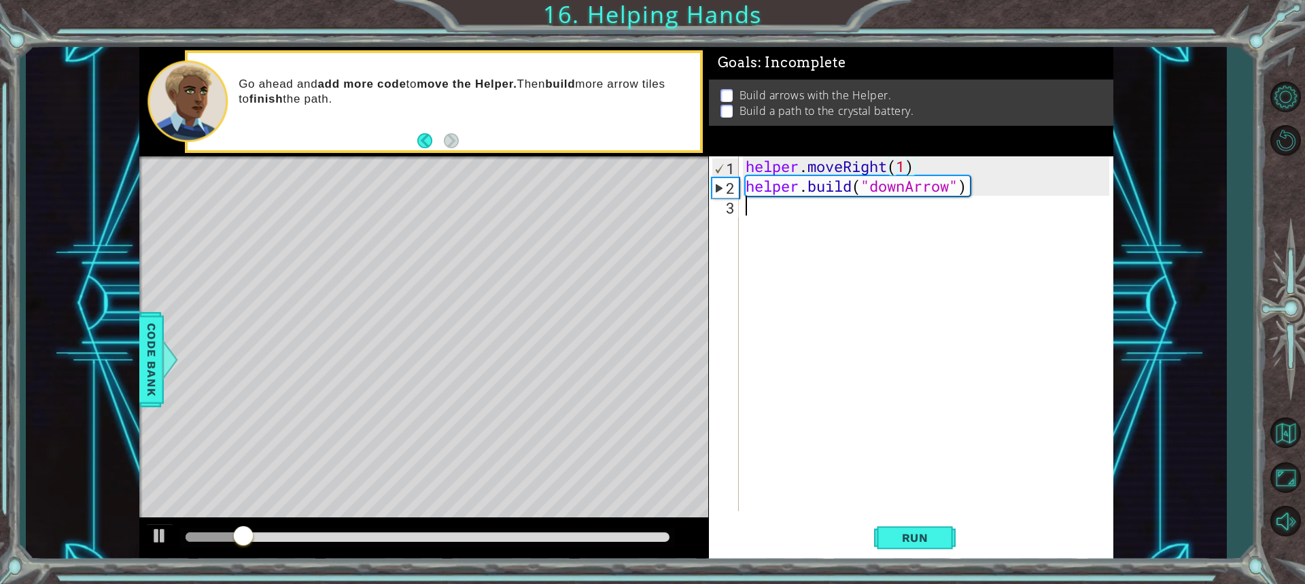
click at [810, 223] on div "helper . moveRight ( 1 ) helper . build ( "downArrow" )" at bounding box center [929, 353] width 373 height 394
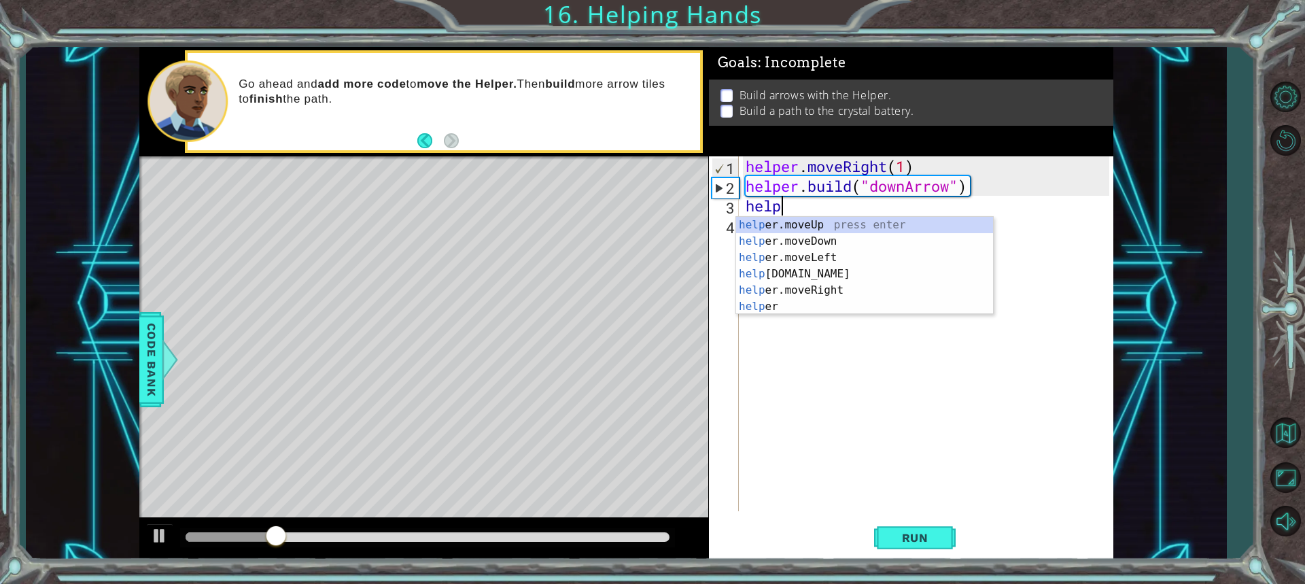
scroll to position [0, 1]
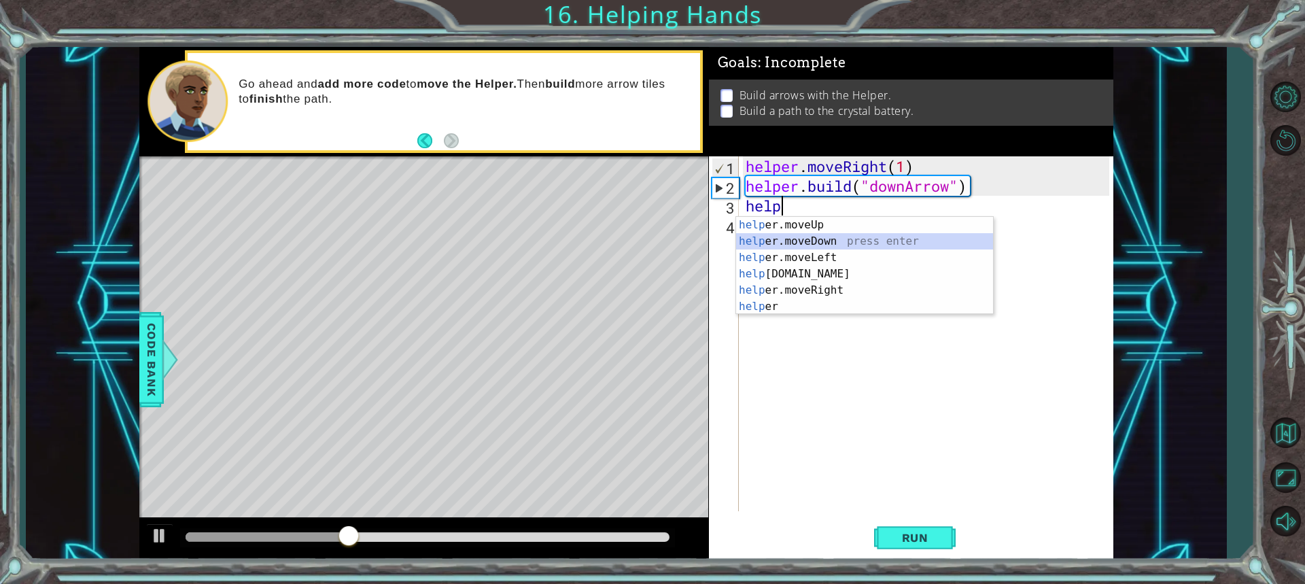
click at [832, 236] on div "help er.moveUp press enter help er.moveDown press enter help er.moveLeft press …" at bounding box center [864, 282] width 257 height 131
type textarea "helper.moveDown(1)"
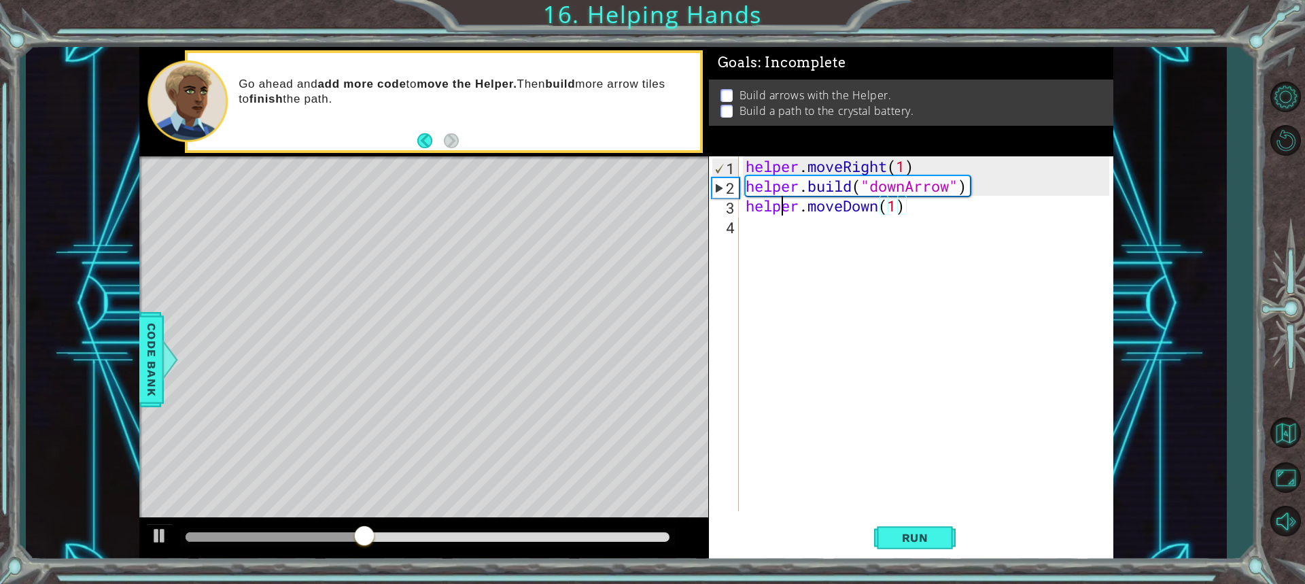
click at [777, 213] on div "helper . moveRight ( 1 ) helper . build ( "downArrow" ) helper . moveDown ( 1 )" at bounding box center [929, 353] width 373 height 394
click at [768, 231] on div "helper . moveRight ( 1 ) helper . build ( "downArrow" ) helper . moveDown ( 1 )" at bounding box center [929, 353] width 373 height 394
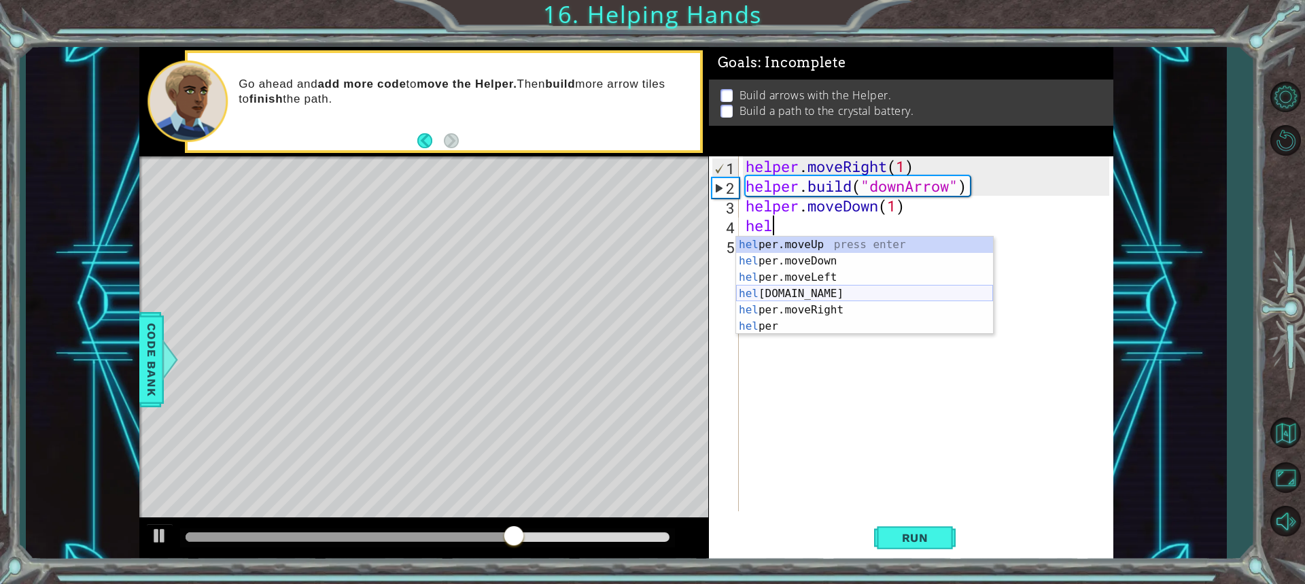
click at [817, 288] on div "hel per.moveUp press enter hel per.moveDown press enter hel per.moveLeft press …" at bounding box center [864, 302] width 257 height 131
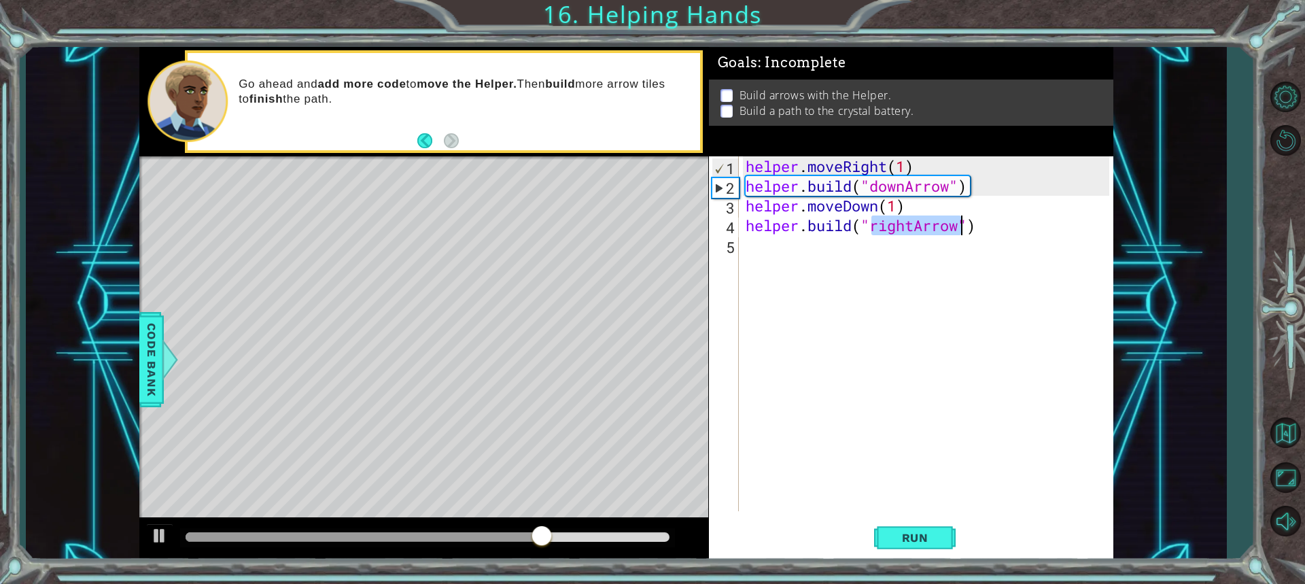
type textarea "[DOMAIN_NAME]("rightArrow")"
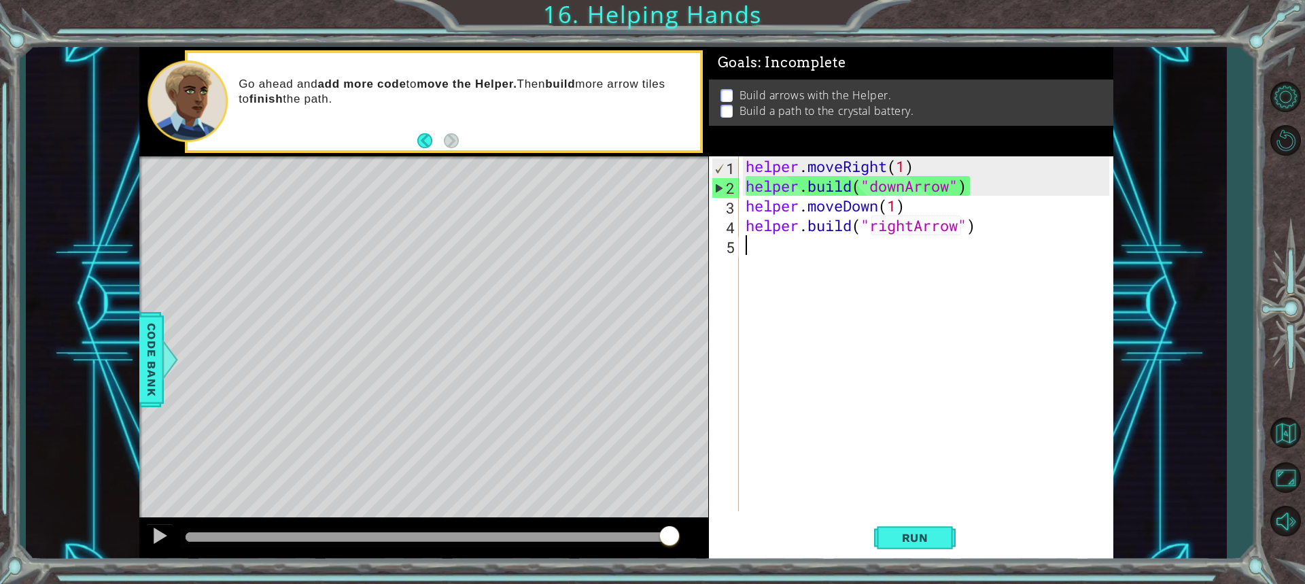
click at [758, 252] on div "helper . moveRight ( 1 ) helper . build ( "downArrow" ) helper . moveDown ( 1 )…" at bounding box center [929, 353] width 373 height 394
click at [929, 529] on button "Run" at bounding box center [915, 537] width 82 height 40
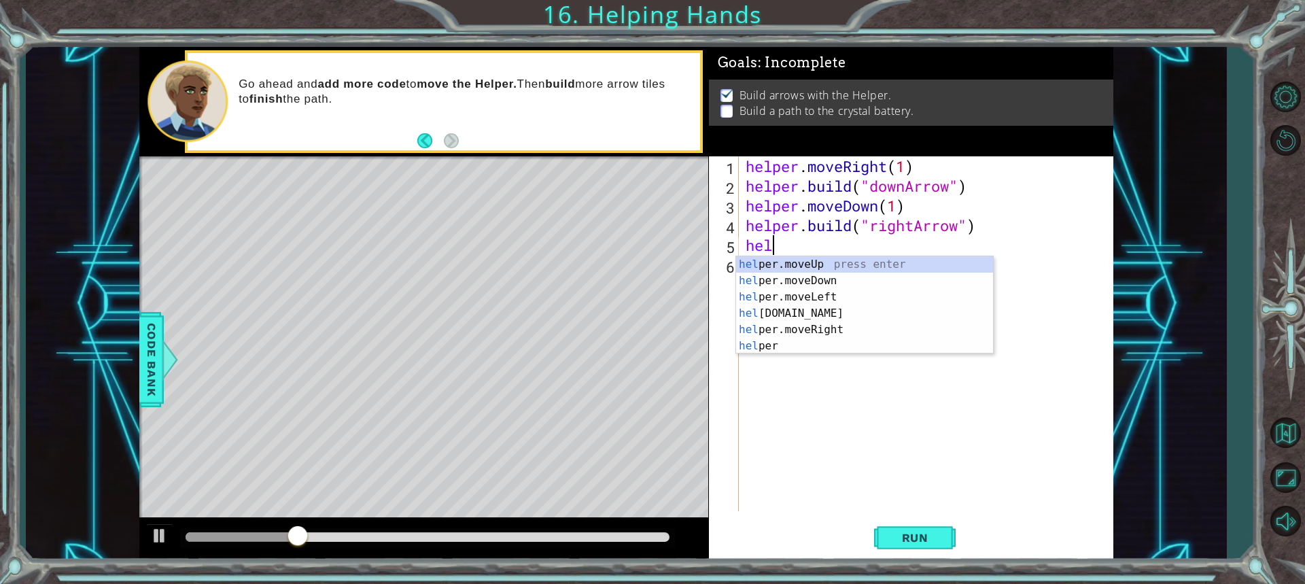
scroll to position [0, 1]
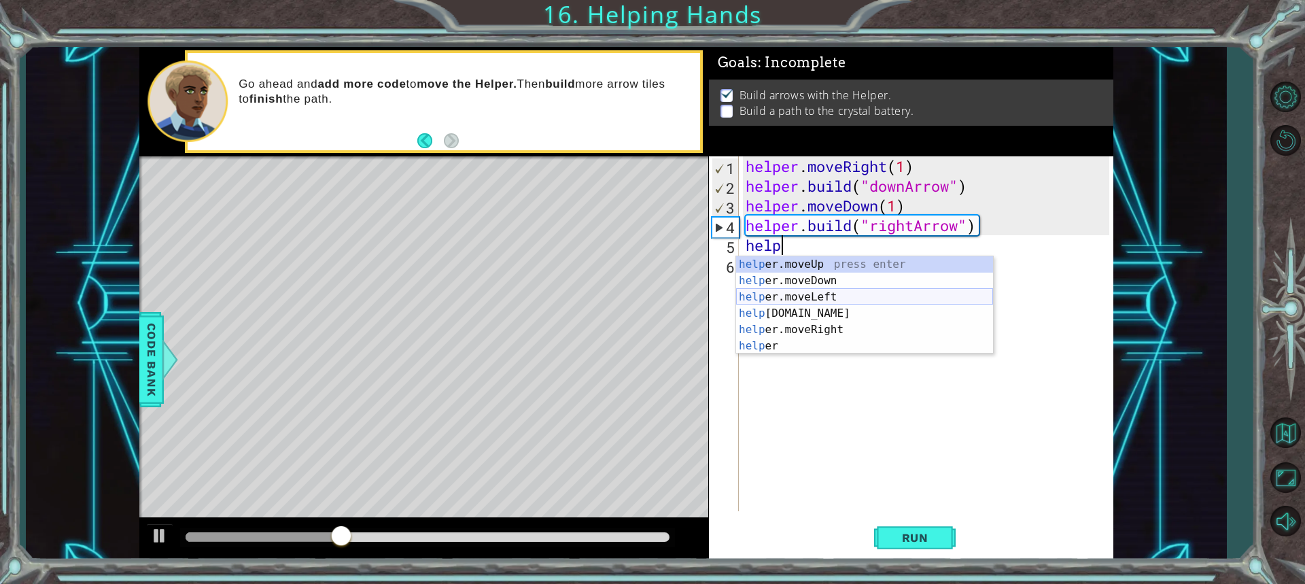
click at [823, 296] on div "help er.moveUp press enter help er.moveDown press enter help er.moveLeft press …" at bounding box center [864, 321] width 257 height 131
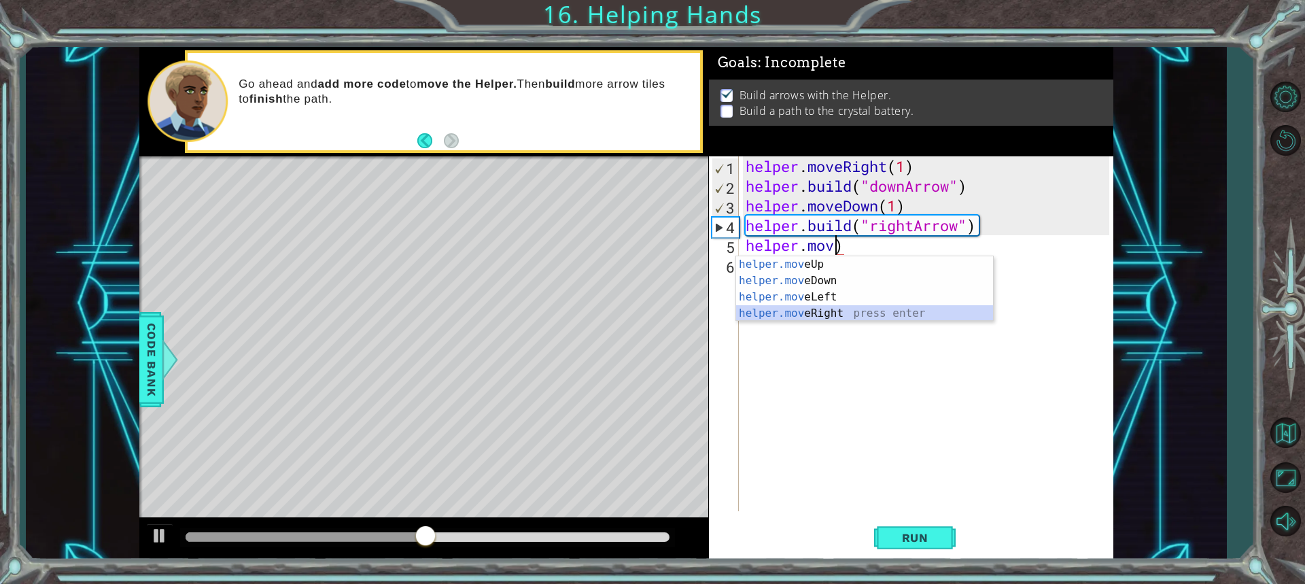
click at [832, 309] on div "helper.mov eUp press enter helper.mov eDown press enter helper.mov eLeft press …" at bounding box center [864, 305] width 257 height 98
type textarea "helper.moveRight(1)"
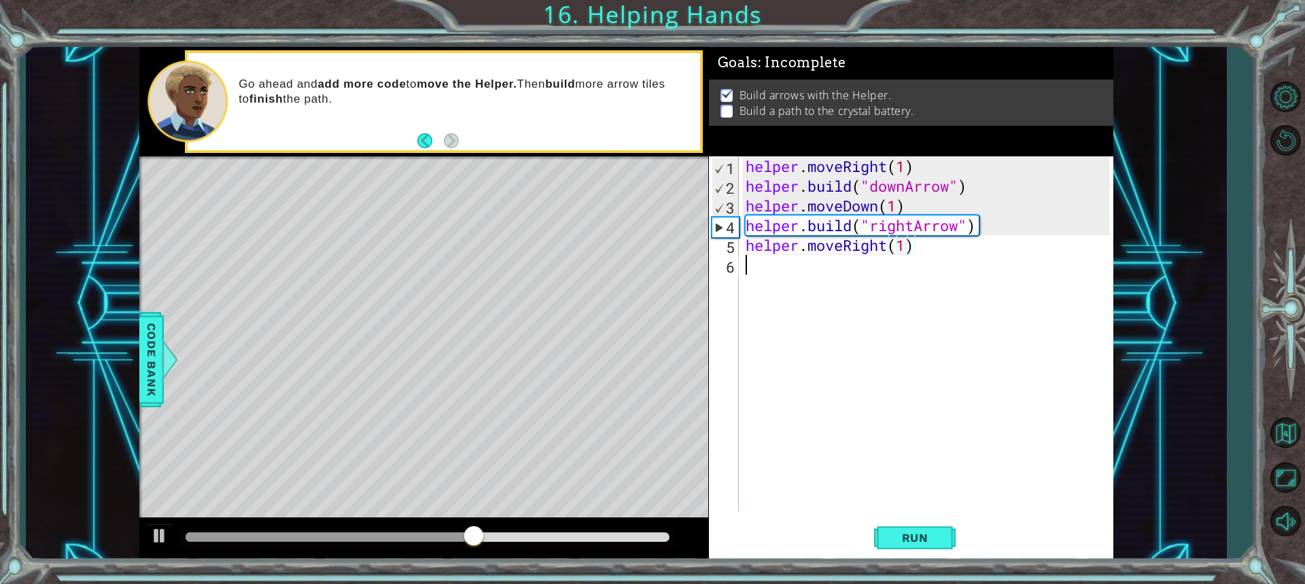
click at [788, 267] on div "helper . moveRight ( 1 ) helper . build ( "downArrow" ) helper . moveDown ( 1 )…" at bounding box center [929, 353] width 373 height 394
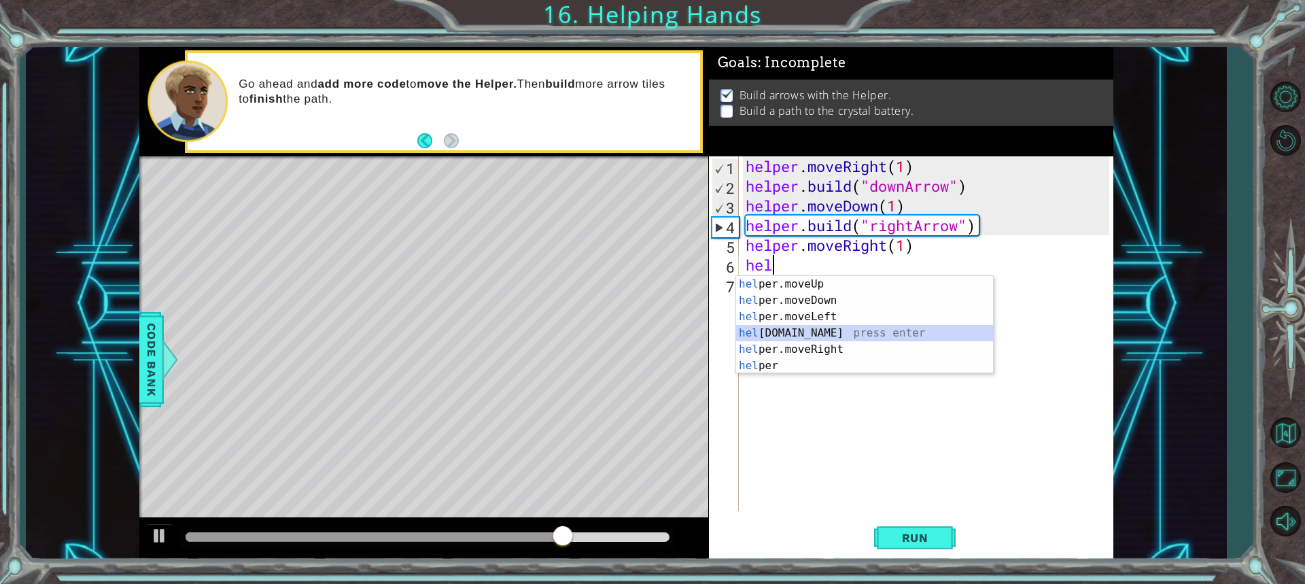
click at [826, 331] on div "hel per.moveUp press enter hel per.moveDown press enter hel per.moveLeft press …" at bounding box center [864, 341] width 257 height 131
type textarea "[DOMAIN_NAME]("rightArrow")"
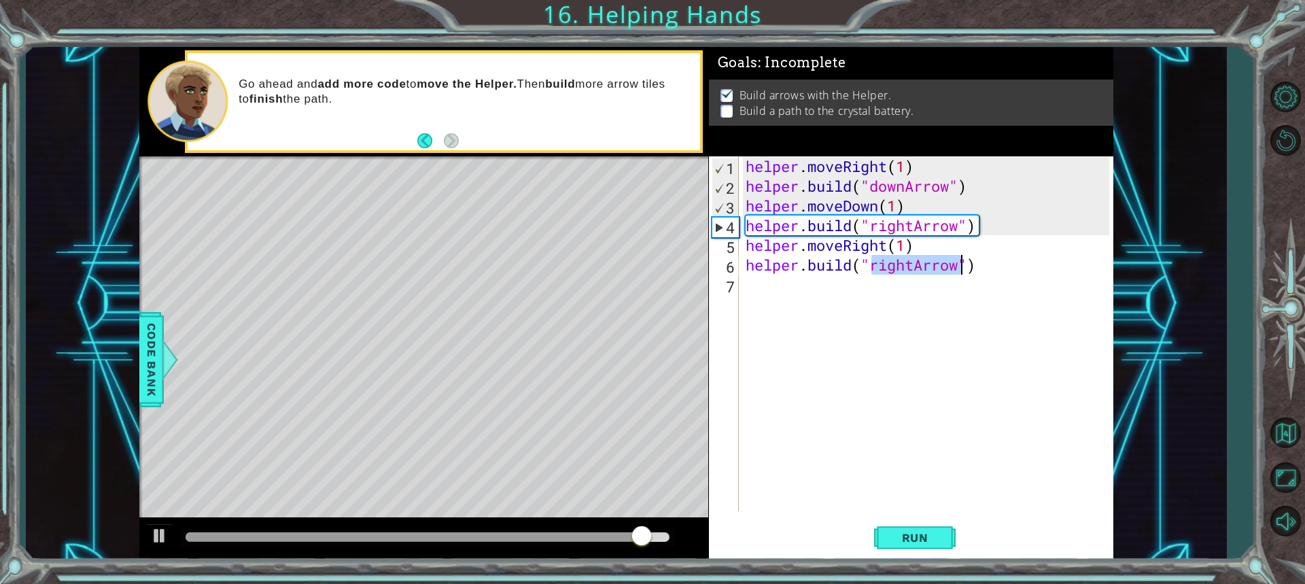
click at [753, 283] on div "helper . moveRight ( 1 ) helper . build ( "downArrow" ) helper . moveDown ( 1 )…" at bounding box center [929, 353] width 373 height 394
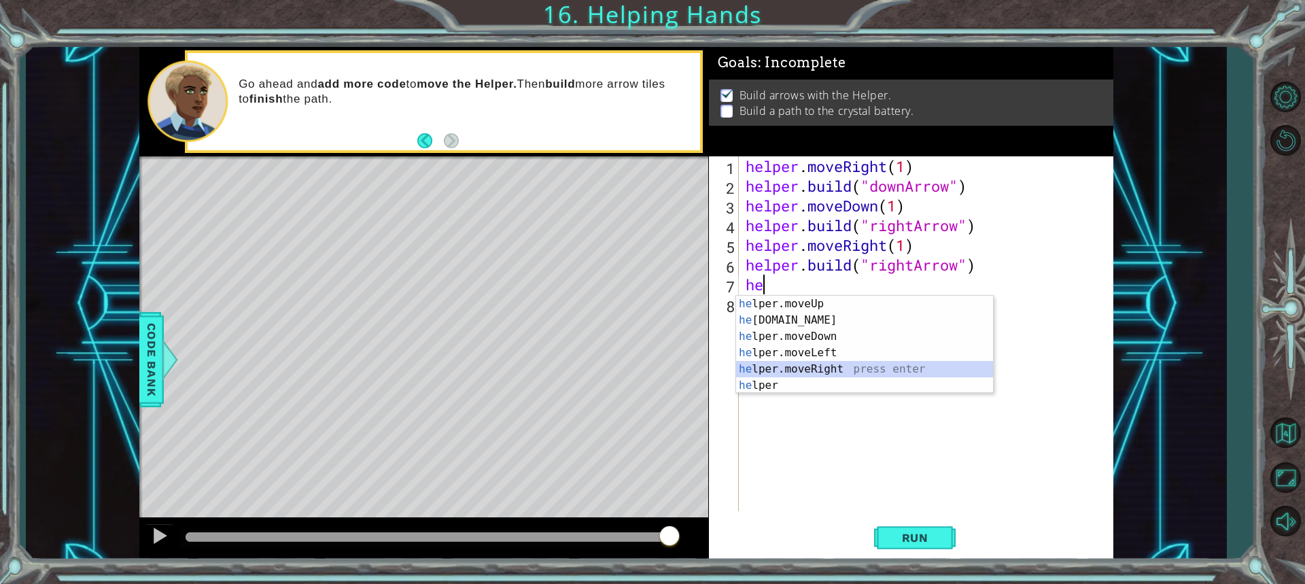
click at [830, 367] on div "he lper.moveUp press enter he [DOMAIN_NAME] press enter he lper.moveDown press …" at bounding box center [864, 361] width 257 height 131
type textarea "helper.moveRight(1)"
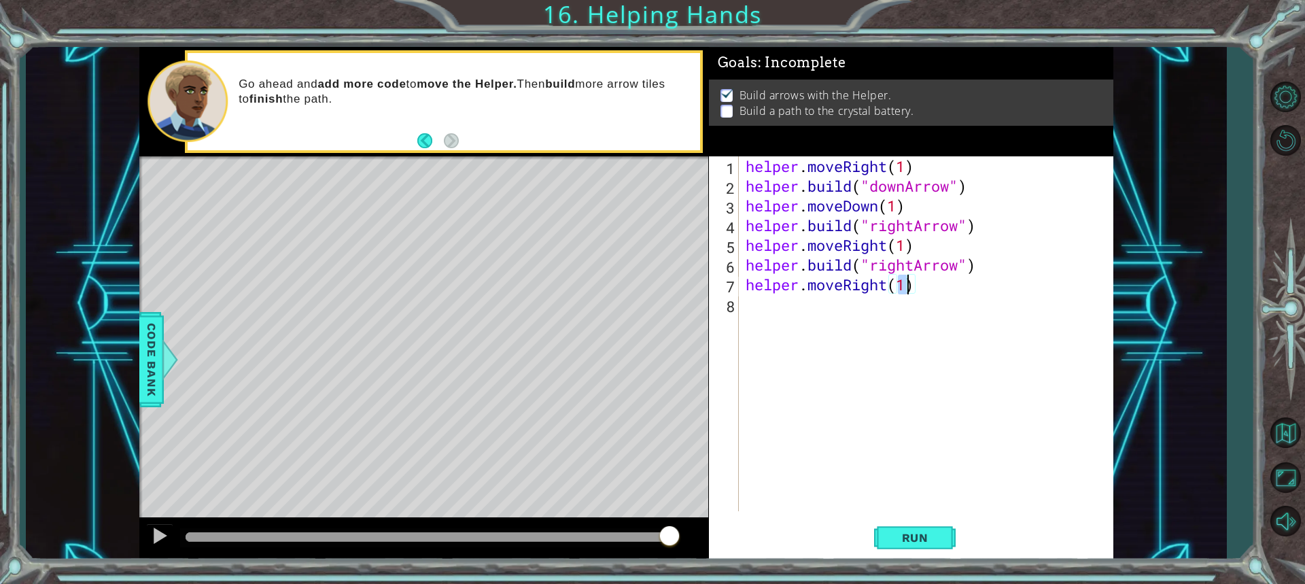
drag, startPoint x: 786, startPoint y: 307, endPoint x: 777, endPoint y: 311, distance: 10.0
click at [781, 309] on div "helper . moveRight ( 1 ) helper . build ( "downArrow" ) helper . moveDown ( 1 )…" at bounding box center [929, 353] width 373 height 394
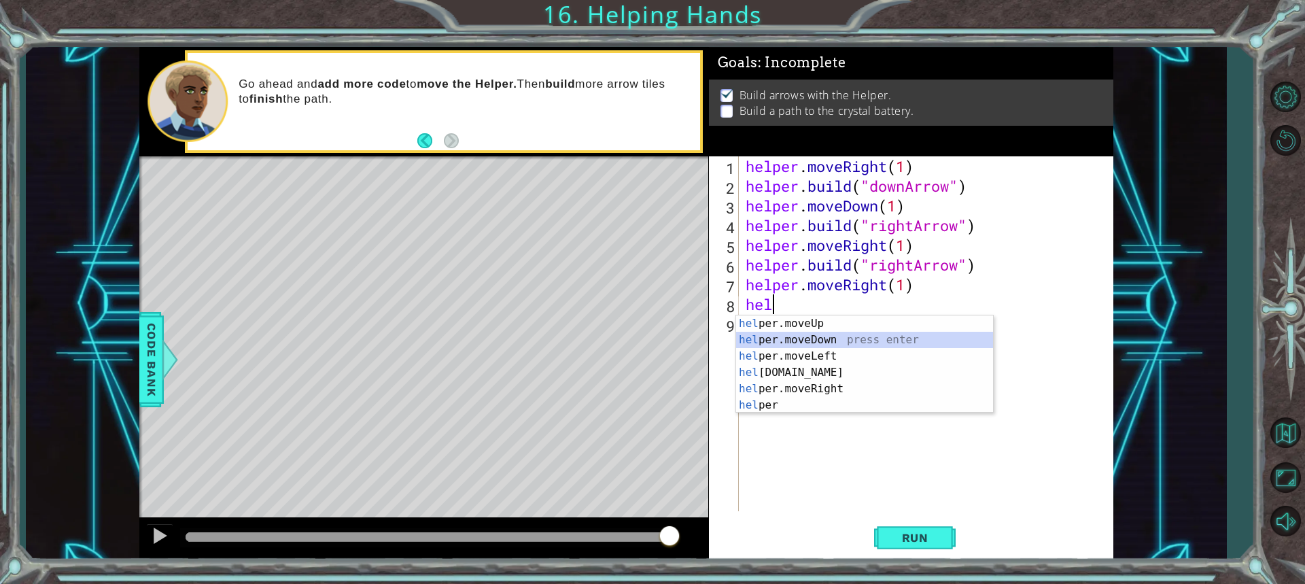
click at [825, 337] on div "hel per.moveUp press enter hel per.moveDown press enter hel per.moveLeft press …" at bounding box center [864, 380] width 257 height 131
type textarea "helper.moveDown(1)"
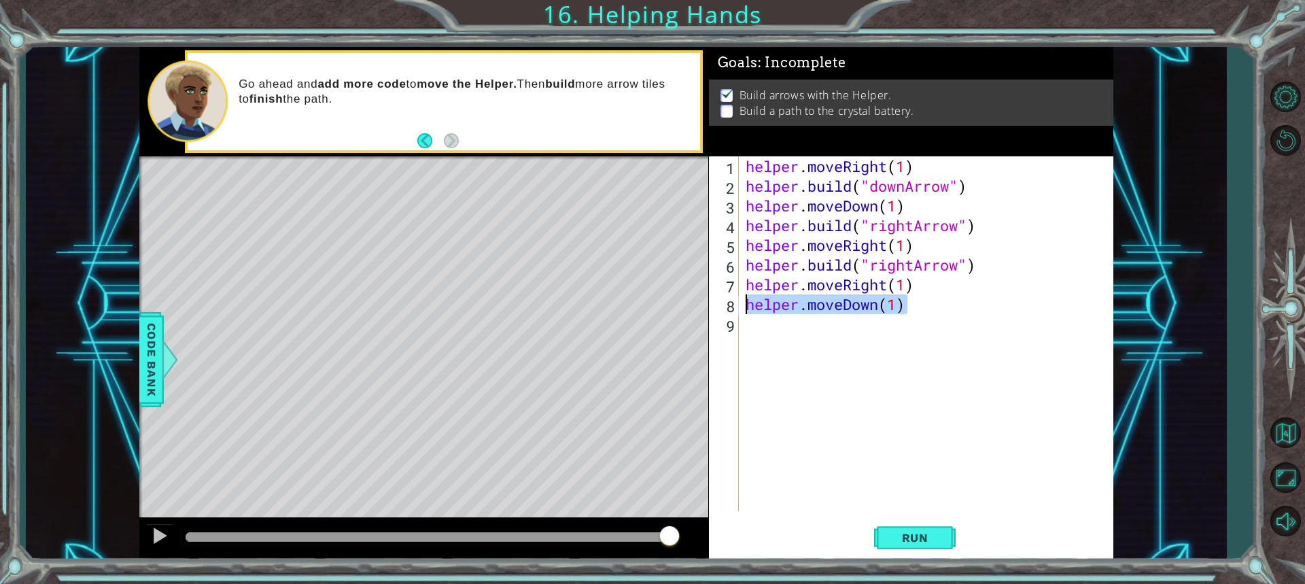
drag, startPoint x: 923, startPoint y: 307, endPoint x: 725, endPoint y: 303, distance: 197.9
click at [725, 303] on div "helper.moveDown(1) 1 2 3 4 5 6 7 8 9 helper . moveRight ( 1 ) helper . build ( …" at bounding box center [909, 333] width 400 height 355
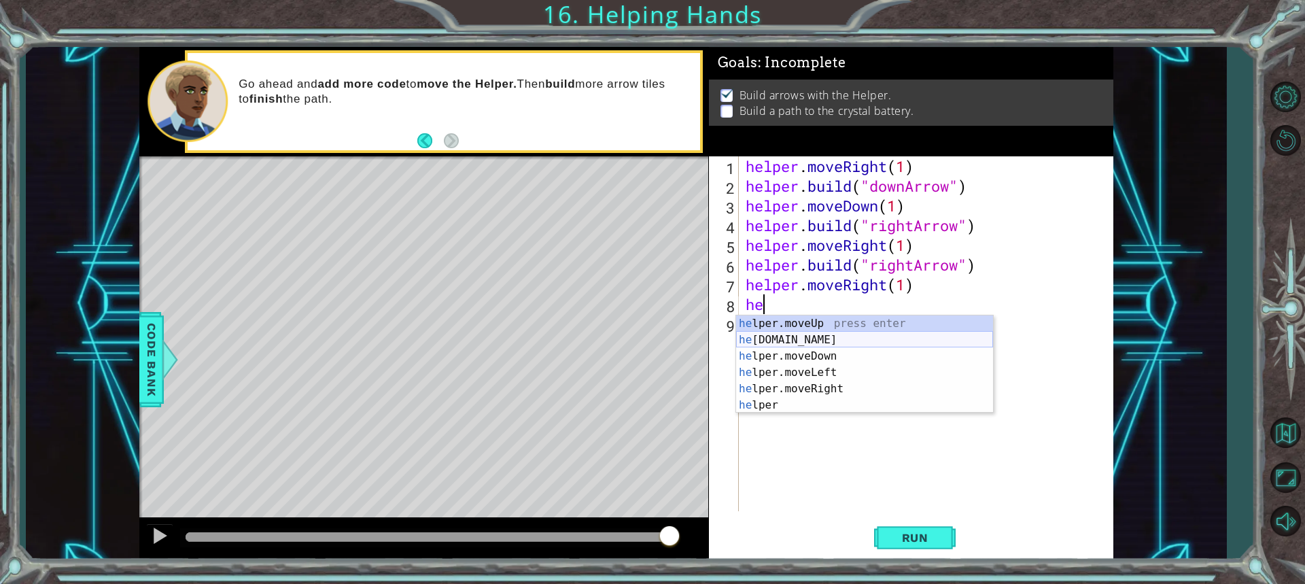
click at [783, 342] on div "he lper.moveUp press enter he [DOMAIN_NAME] press enter he lper.moveDown press …" at bounding box center [864, 380] width 257 height 131
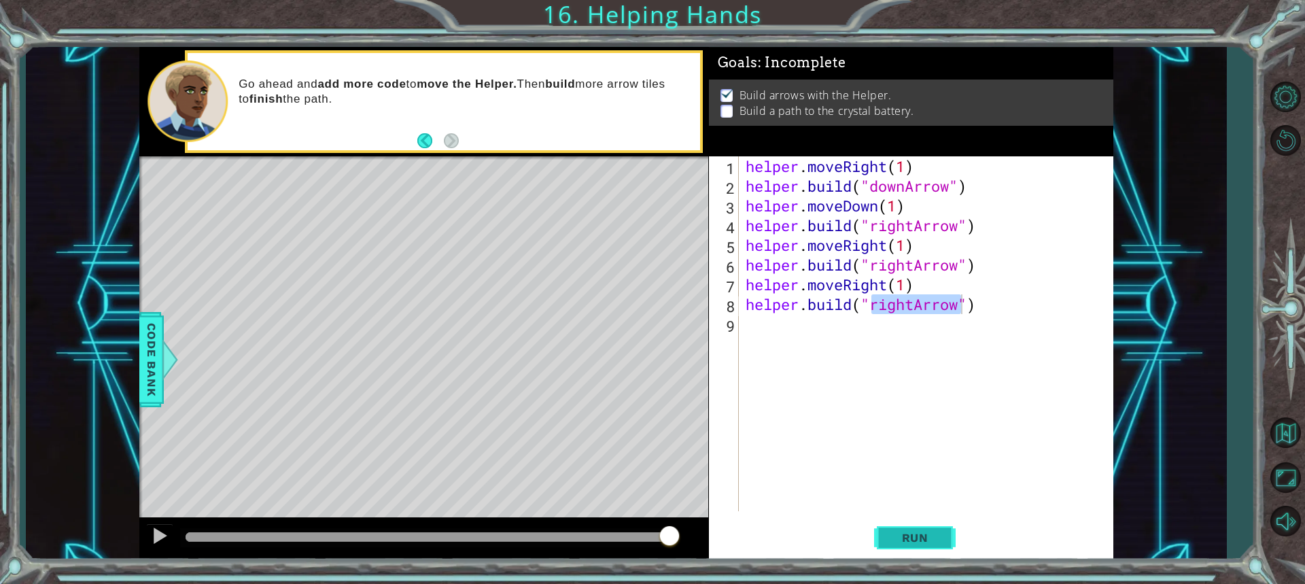
click at [914, 549] on button "Run" at bounding box center [915, 537] width 82 height 40
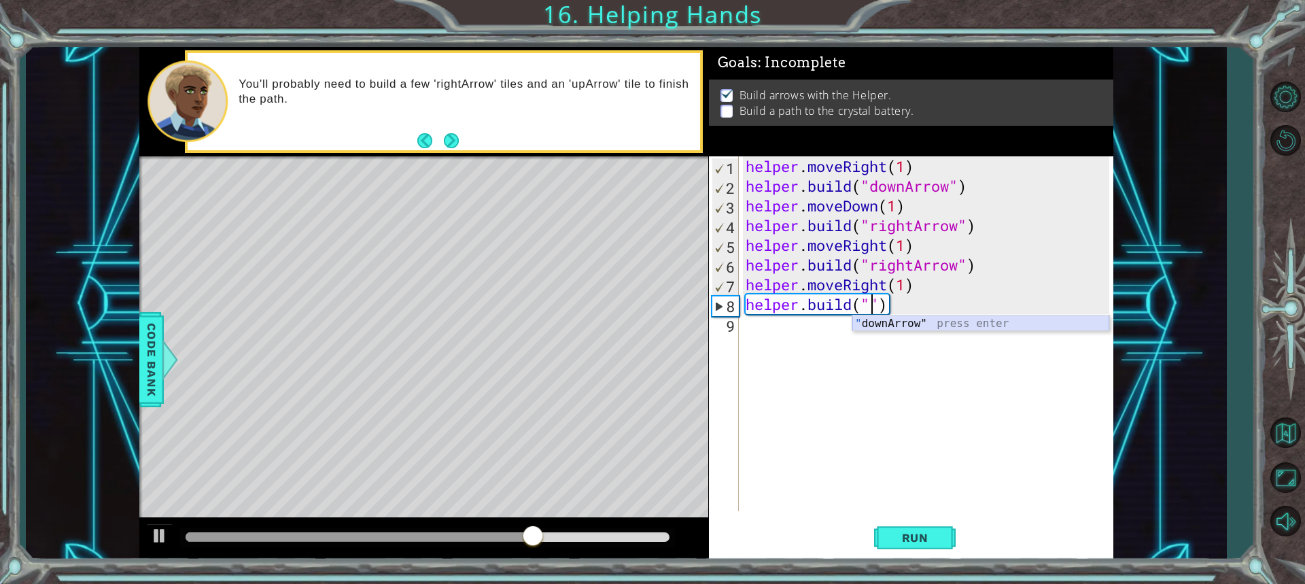
click at [909, 318] on div "" downArrow" press enter" at bounding box center [981, 339] width 257 height 49
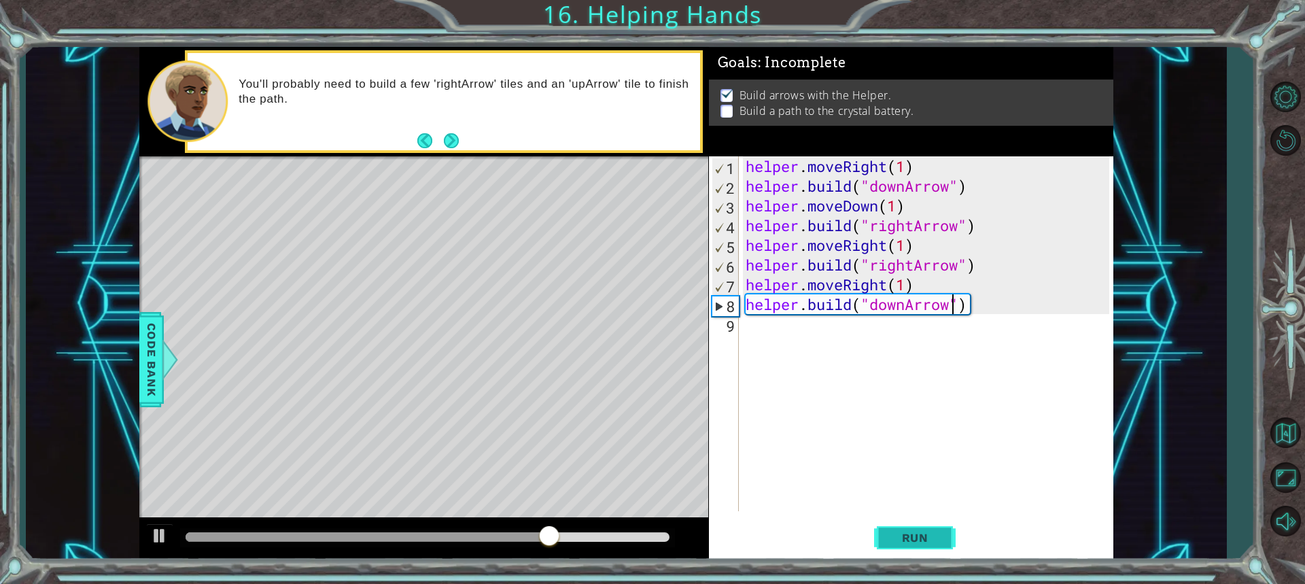
click at [921, 540] on span "Run" at bounding box center [916, 538] width 54 height 14
type textarea "[DOMAIN_NAME]("upArrow")"
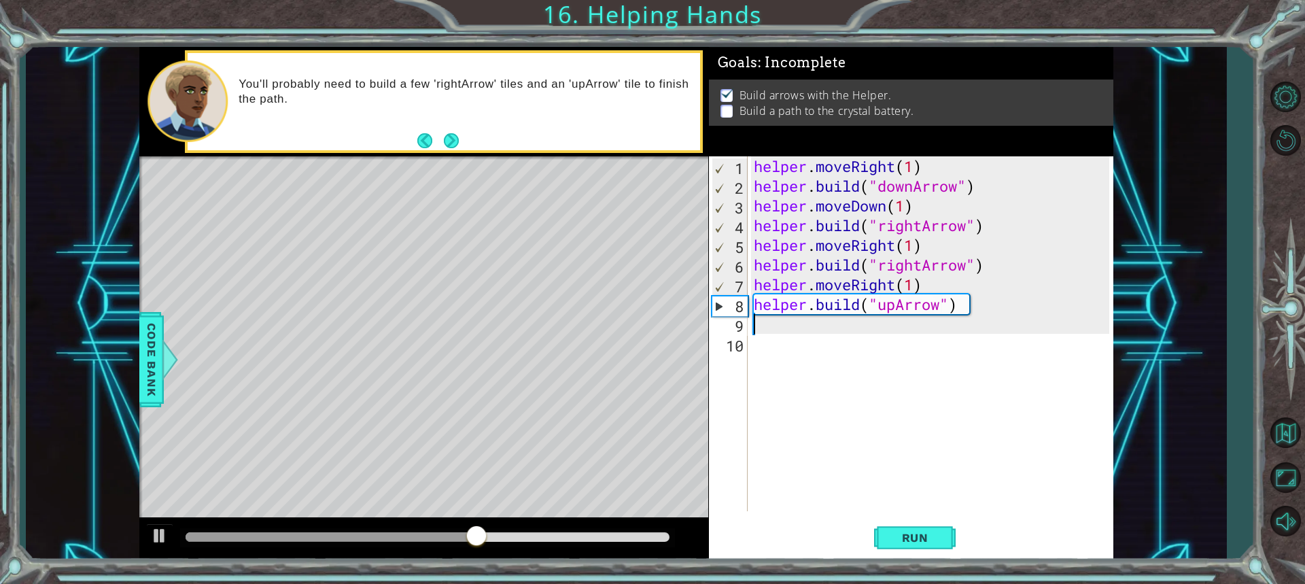
scroll to position [0, 0]
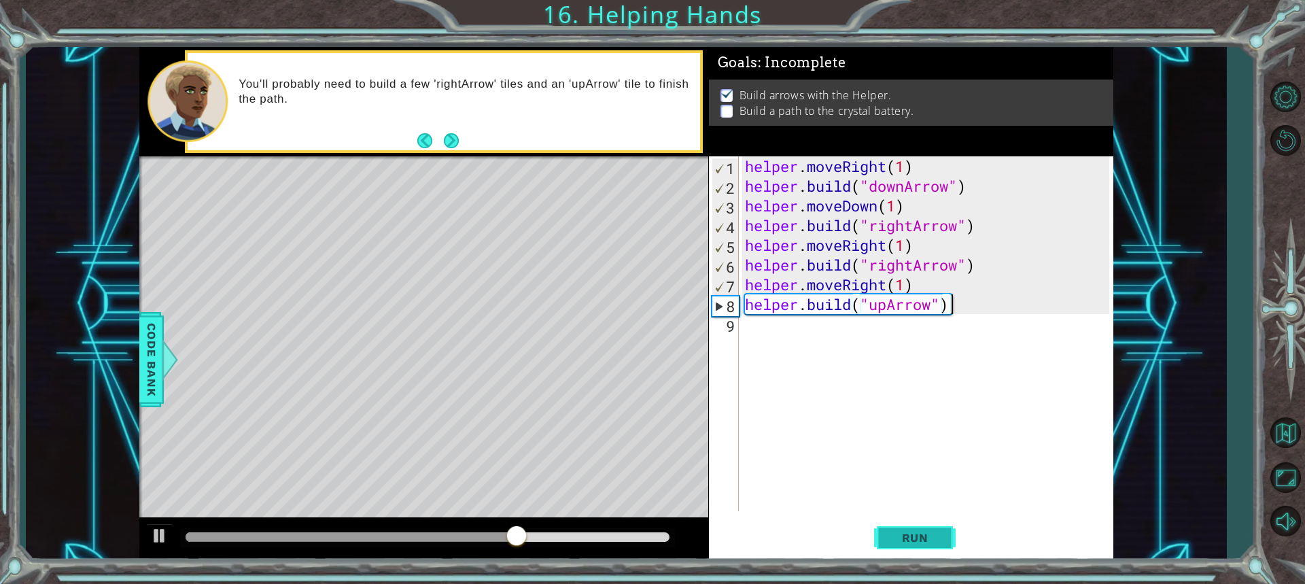
type textarea "[DOMAIN_NAME]("upArrow")"
click at [911, 532] on span "Run" at bounding box center [916, 538] width 54 height 14
drag, startPoint x: 339, startPoint y: 536, endPoint x: 425, endPoint y: 552, distance: 87.2
click at [425, 552] on div at bounding box center [423, 539] width 569 height 44
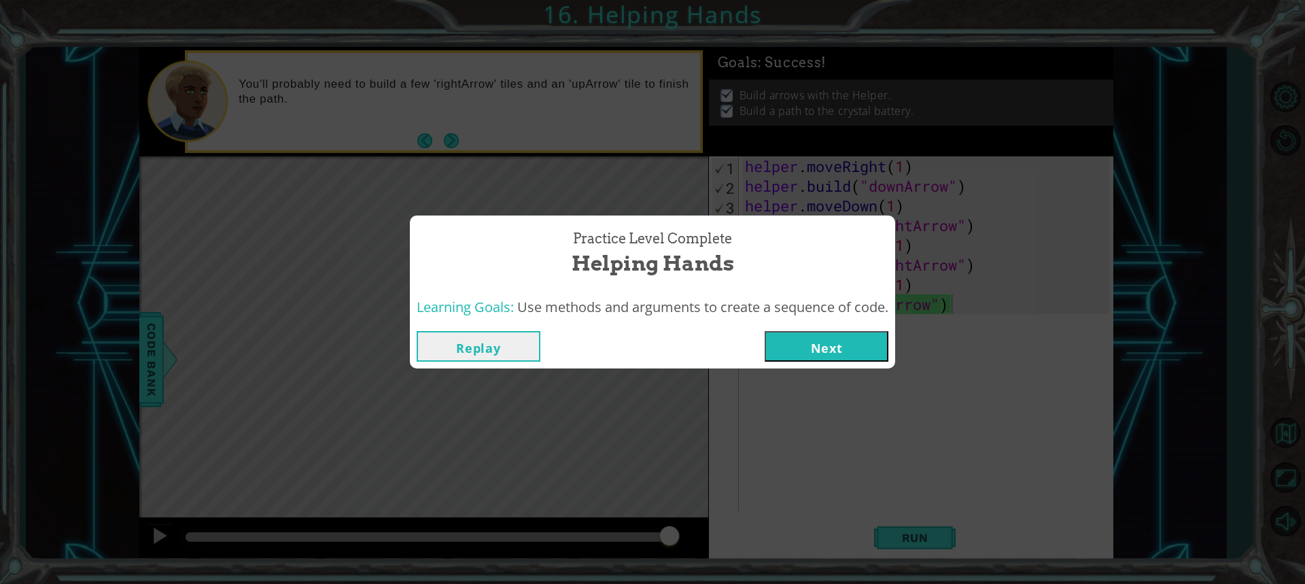
click at [863, 335] on button "Next" at bounding box center [827, 346] width 124 height 31
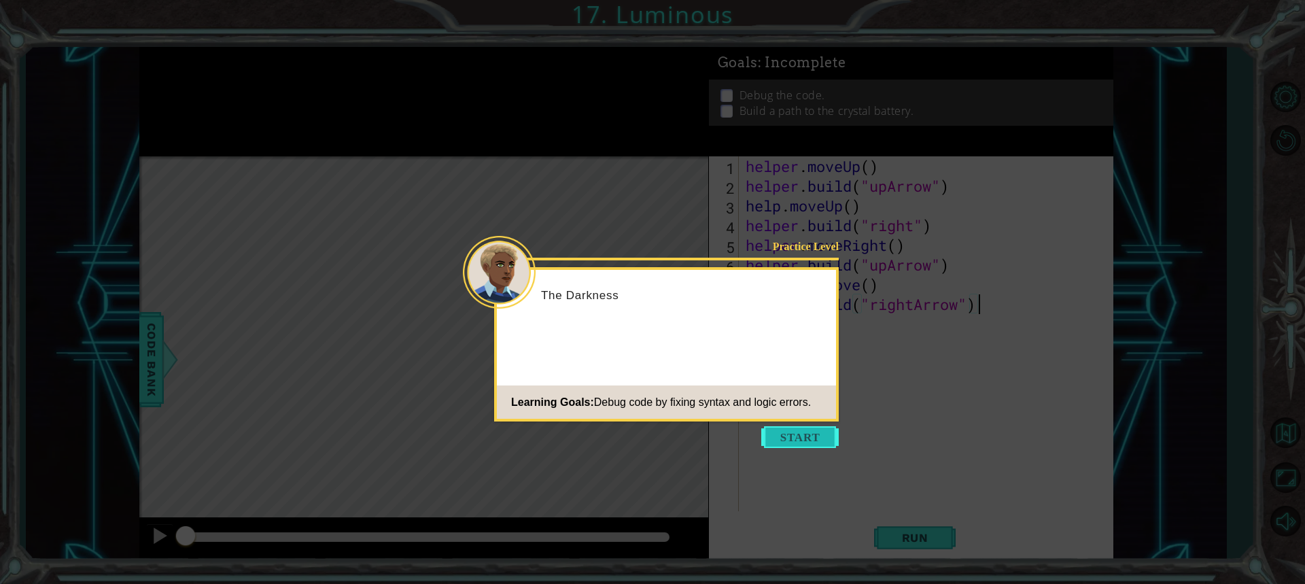
click at [808, 426] on button "Start" at bounding box center [801, 437] width 78 height 22
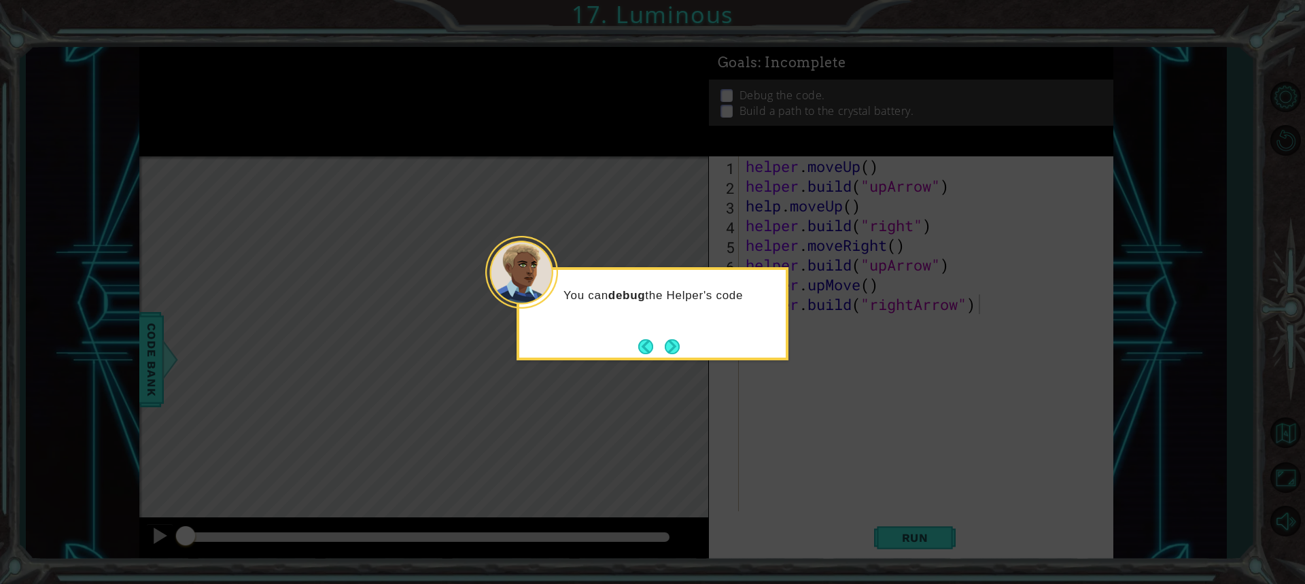
click at [679, 341] on button "Next" at bounding box center [672, 346] width 15 height 15
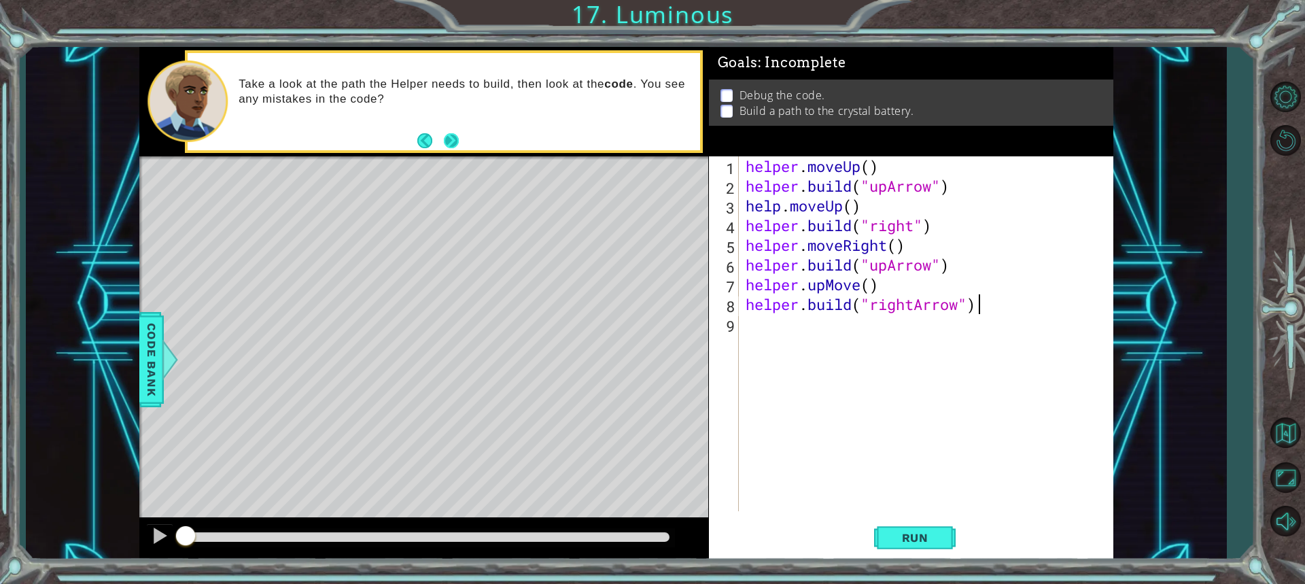
click at [448, 133] on button "Next" at bounding box center [452, 141] width 16 height 16
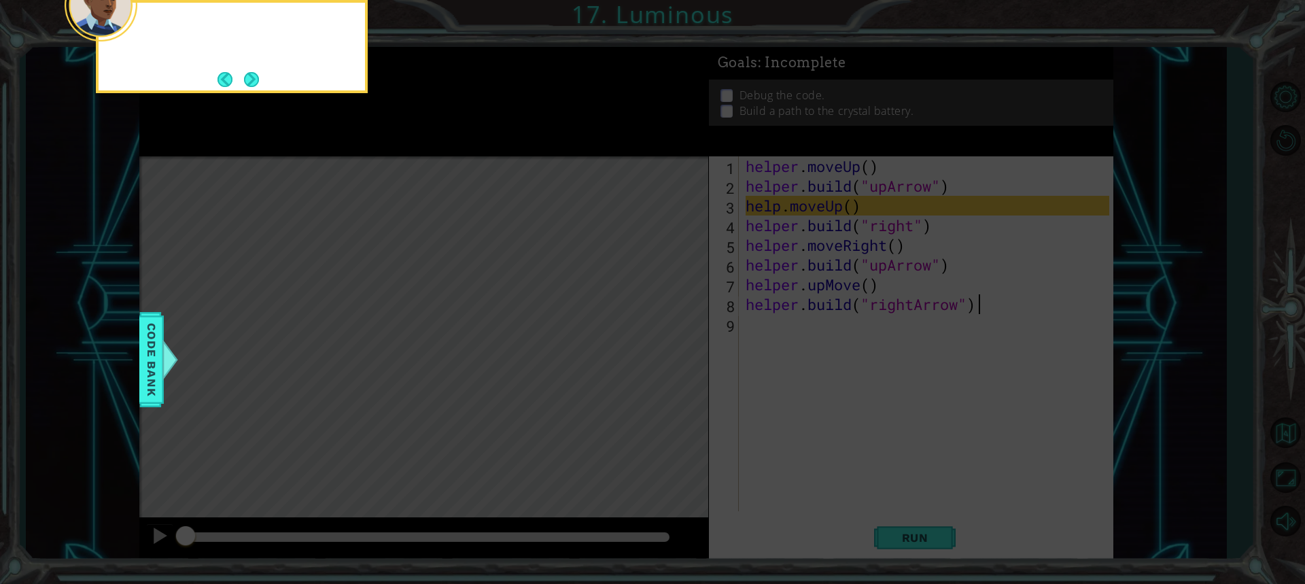
click at [448, 132] on icon at bounding box center [652, 87] width 1305 height 993
click at [259, 72] on button "Next" at bounding box center [251, 79] width 15 height 15
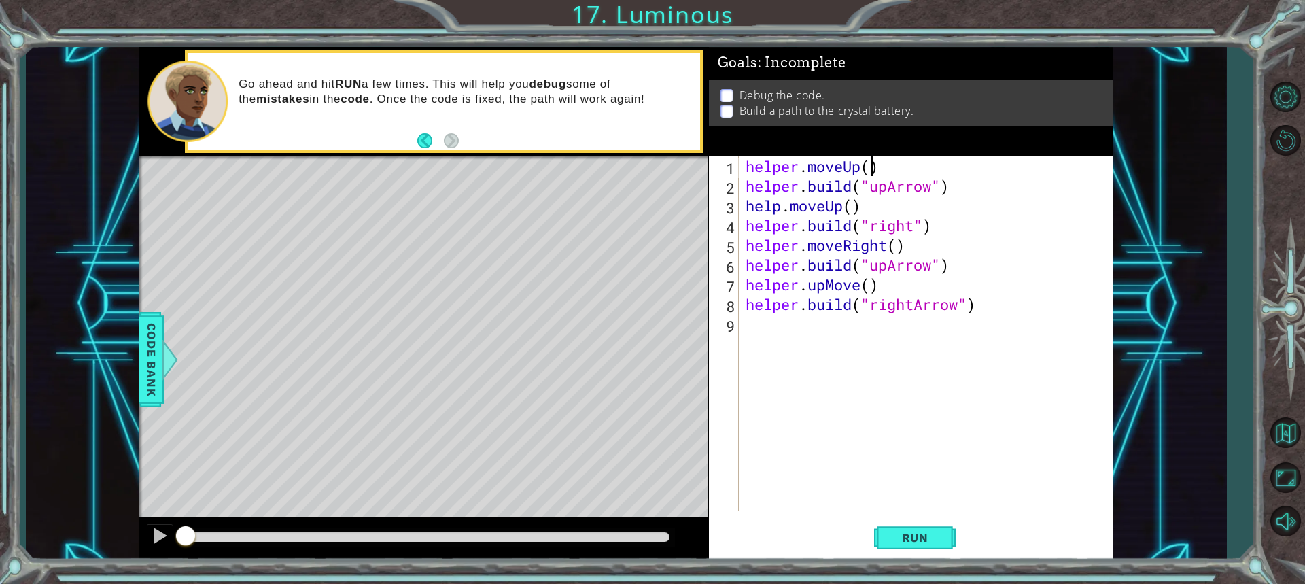
click at [868, 171] on div "helper . moveUp ( ) helper . build ( "upArrow" ) help . moveUp ( ) helper . bui…" at bounding box center [929, 353] width 373 height 394
click at [852, 206] on div "helper . moveUp ( 1 ) helper . build ( "upArrow" ) help . moveUp ( ) helper . b…" at bounding box center [929, 353] width 373 height 394
click at [897, 245] on div "helper . moveUp ( 1 ) helper . build ( "upArrow" ) help . moveUp ( 1 ) helper .…" at bounding box center [929, 353] width 373 height 394
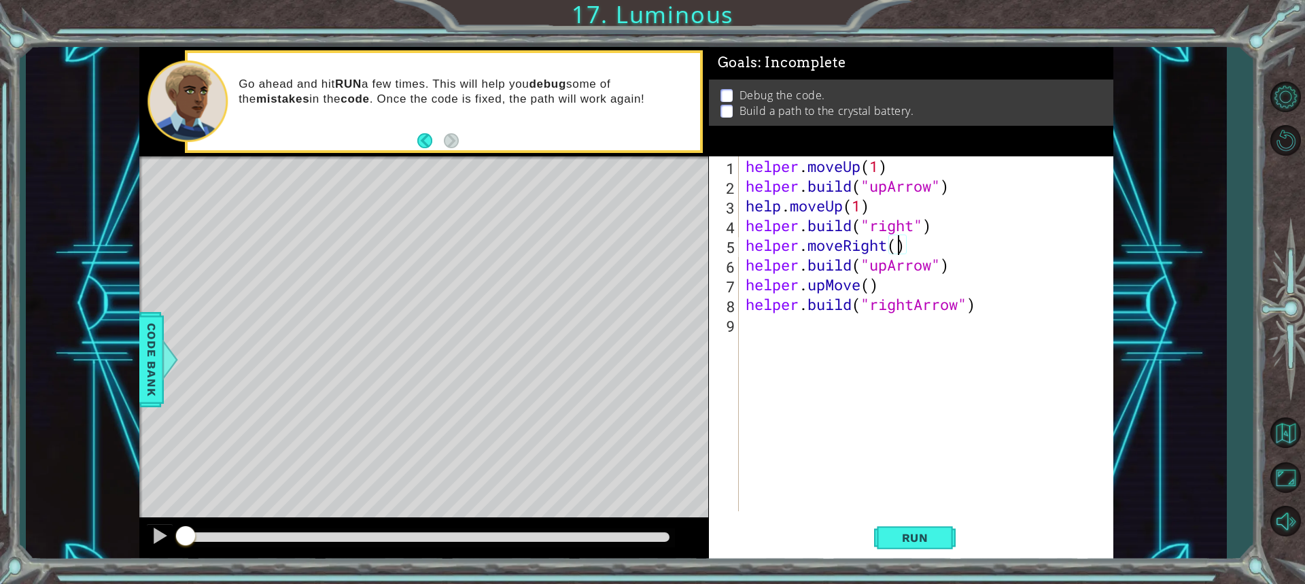
scroll to position [0, 7]
click at [872, 284] on div "helper . moveUp ( 1 ) helper . build ( "upArrow" ) help . moveUp ( 1 ) helper .…" at bounding box center [929, 353] width 373 height 394
click at [885, 546] on button "Run" at bounding box center [915, 537] width 82 height 40
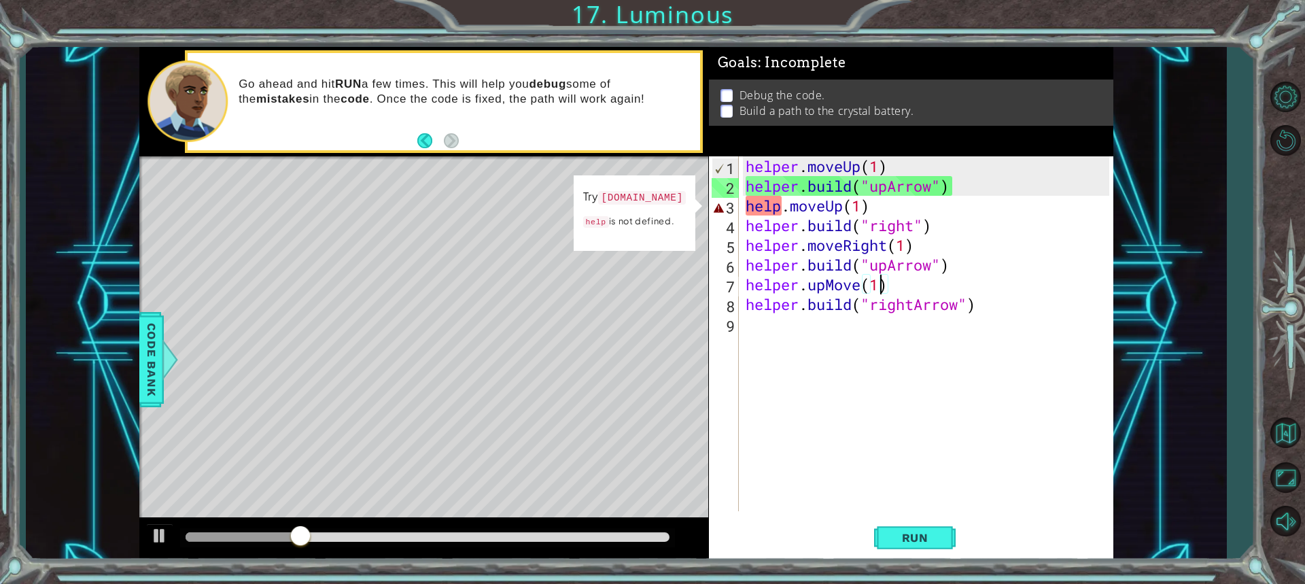
click at [781, 205] on div "helper . moveUp ( 1 ) helper . build ( "upArrow" ) help . moveUp ( 1 ) helper .…" at bounding box center [929, 353] width 373 height 394
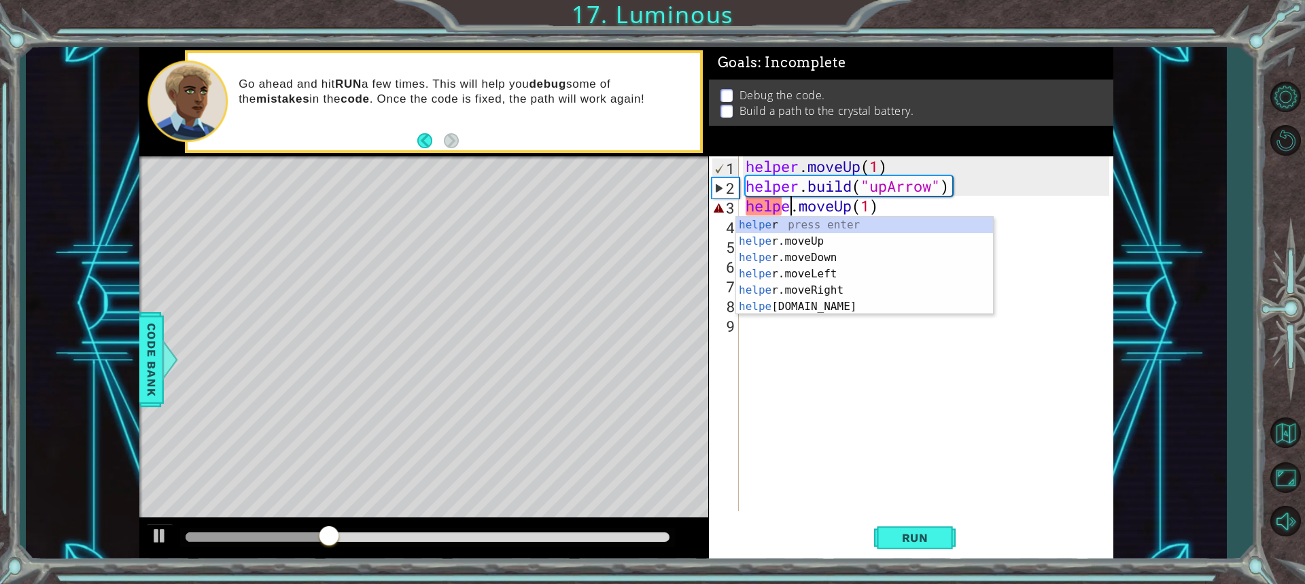
scroll to position [0, 2]
click at [827, 236] on div "helper press enter helper .moveUp press enter helper .moveDown press enter help…" at bounding box center [864, 282] width 257 height 131
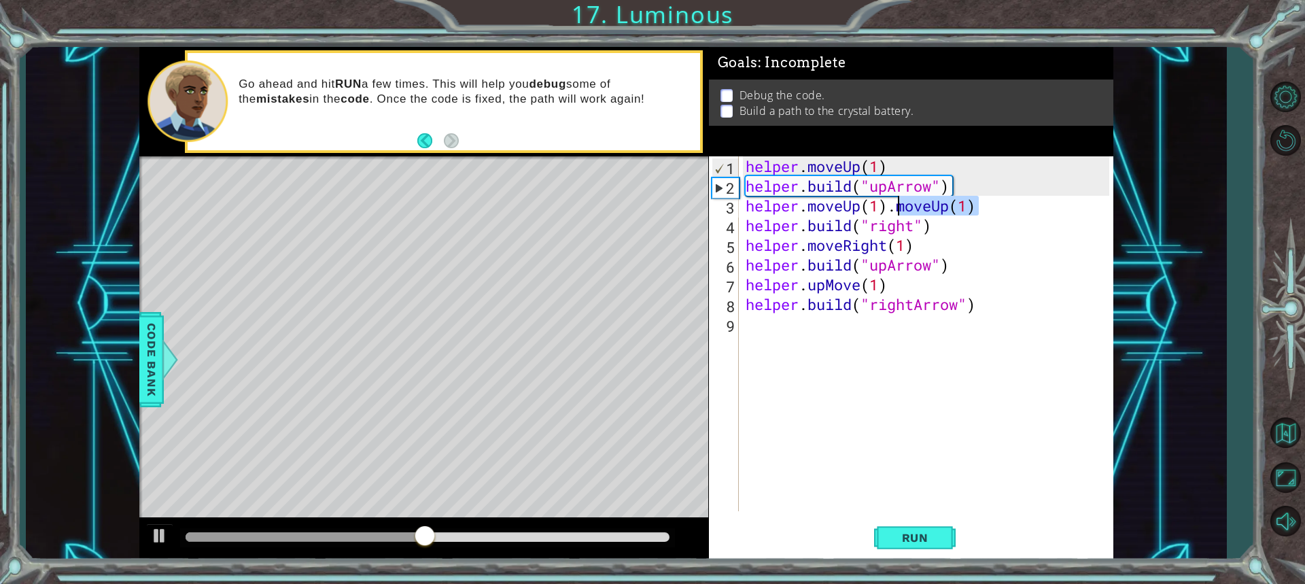
drag, startPoint x: 989, startPoint y: 205, endPoint x: 897, endPoint y: 214, distance: 91.5
click at [897, 214] on div "helper . moveUp ( 1 ) helper . build ( "upArrow" ) helper . moveUp ( 1 ) . move…" at bounding box center [929, 353] width 373 height 394
click at [912, 535] on span "Run" at bounding box center [916, 538] width 54 height 14
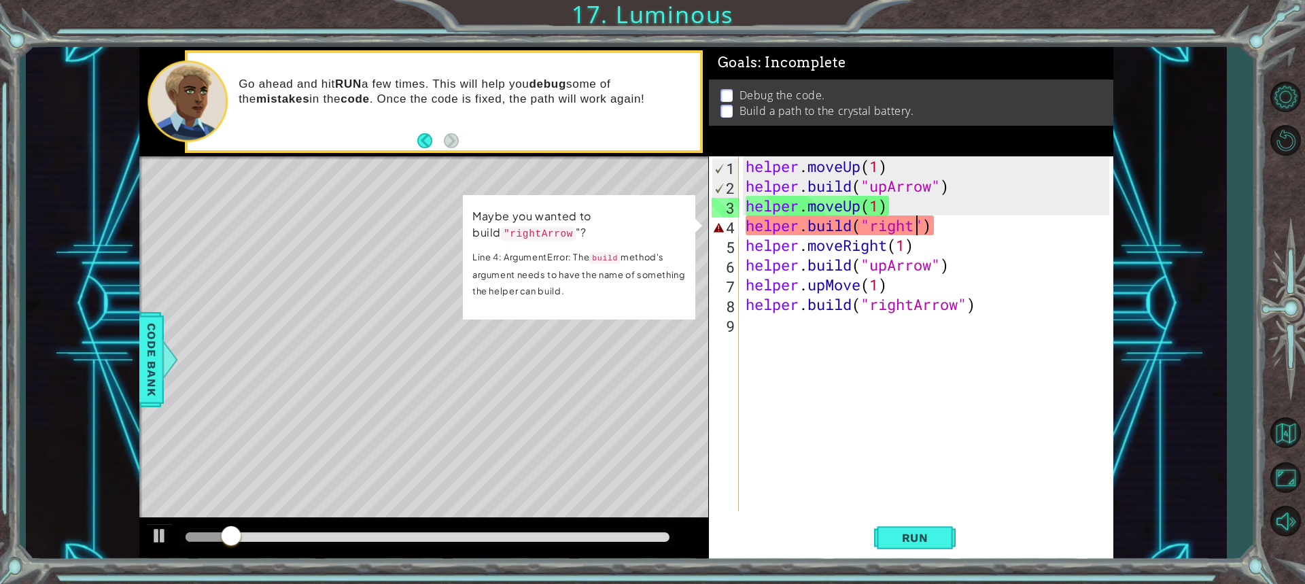
click at [917, 231] on div "helper . moveUp ( 1 ) helper . build ( "upArrow" ) helper . moveUp ( 1 ) helper…" at bounding box center [929, 353] width 373 height 394
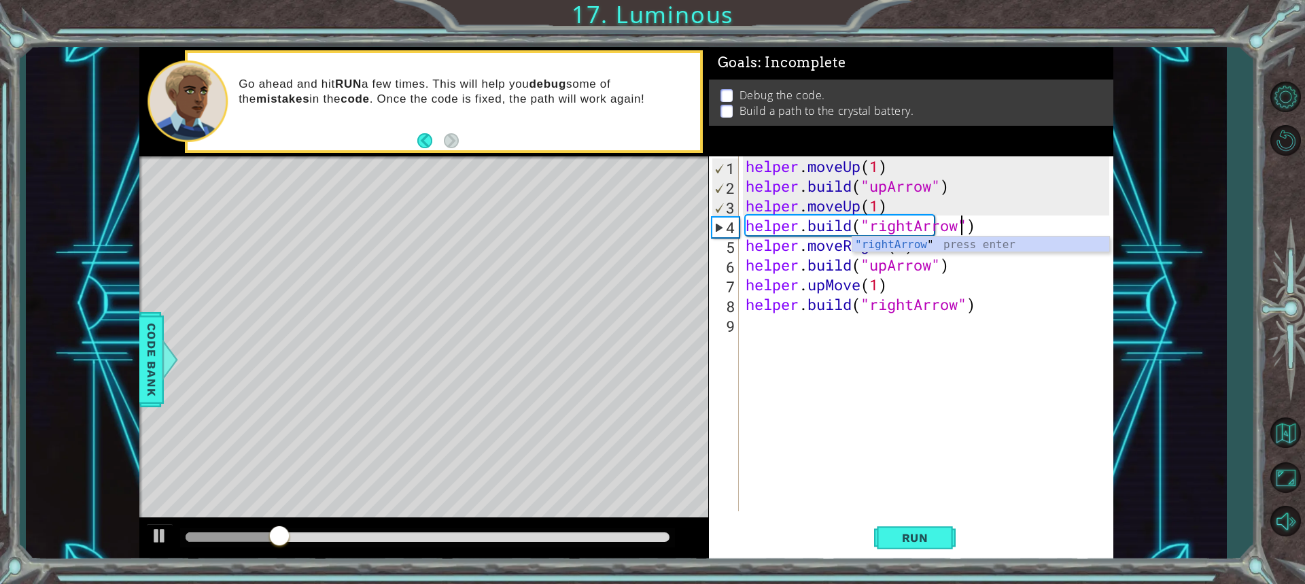
scroll to position [0, 10]
click at [937, 536] on span "Run" at bounding box center [916, 538] width 54 height 14
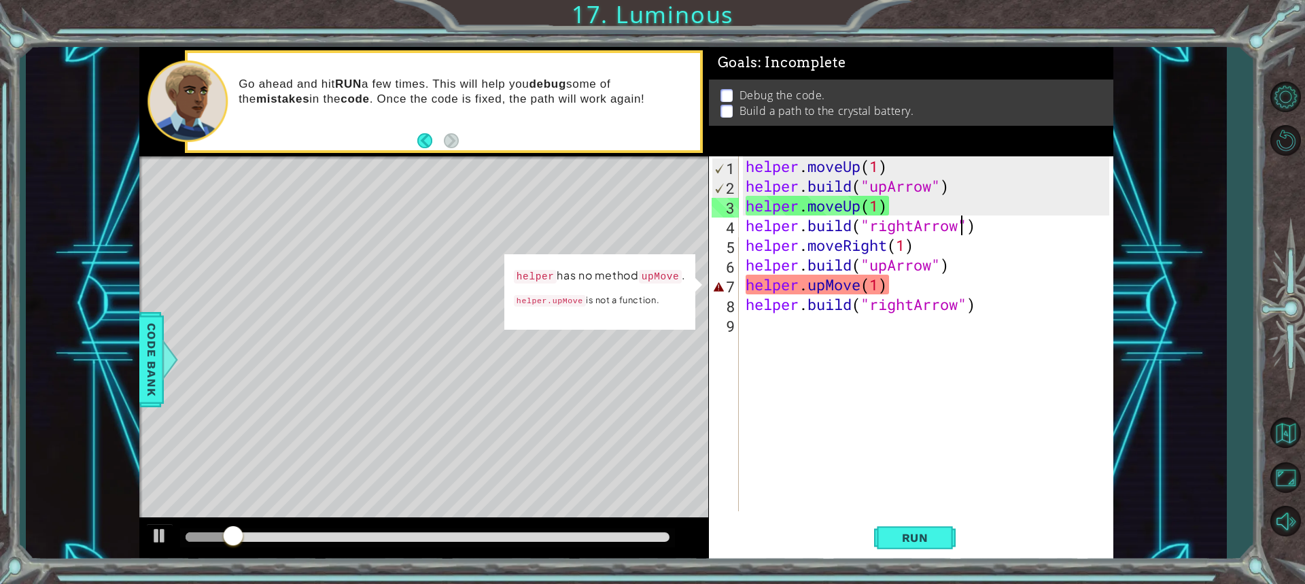
click at [897, 286] on div "helper . moveUp ( 1 ) helper . build ( "upArrow" ) helper . moveUp ( 1 ) helper…" at bounding box center [929, 353] width 373 height 394
type textarea "helper.upMove(1)"
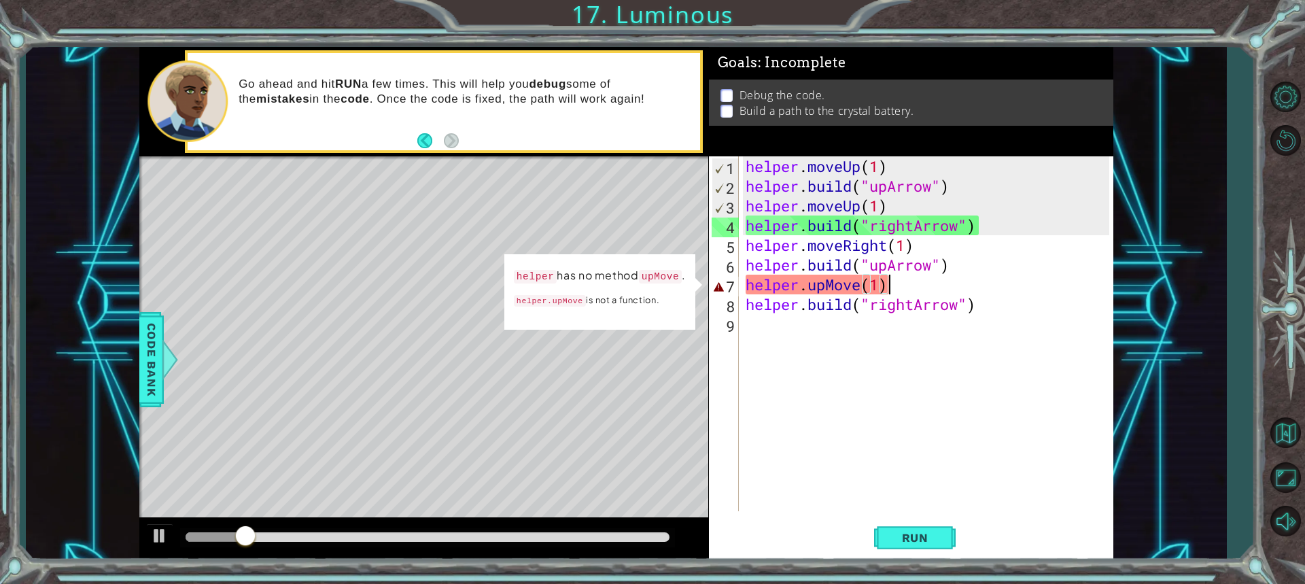
click at [897, 286] on div "helper . moveUp ( 1 ) helper . build ( "upArrow" ) helper . moveUp ( 1 ) helper…" at bounding box center [929, 353] width 373 height 394
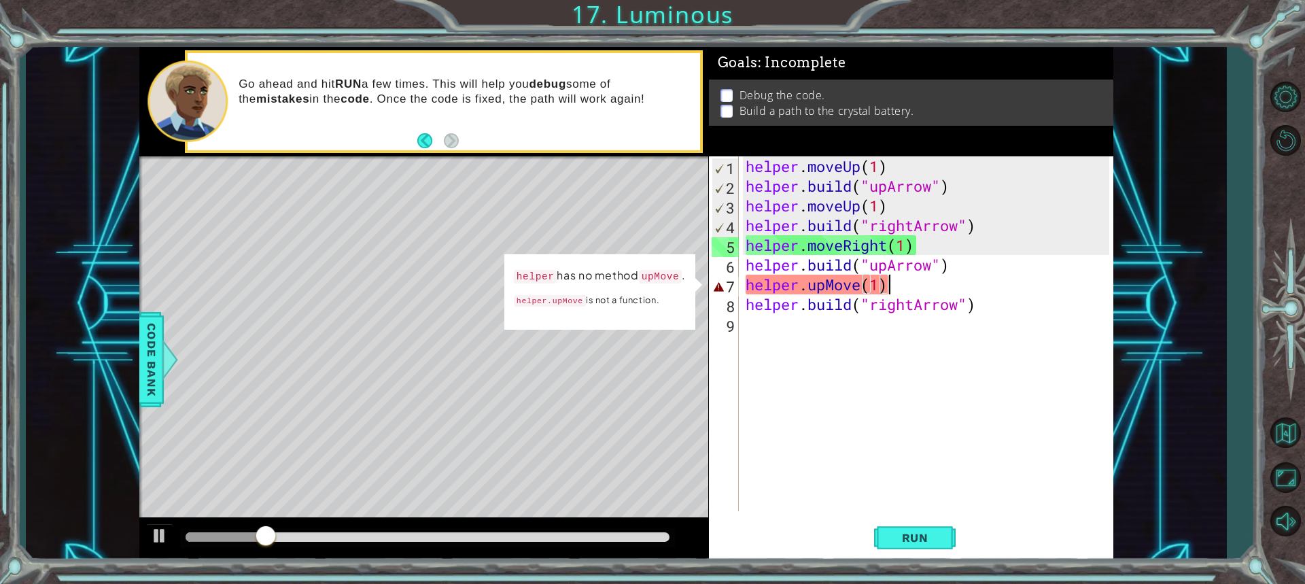
click at [915, 281] on div "helper . moveUp ( 1 ) helper . build ( "upArrow" ) helper . moveUp ( 1 ) helper…" at bounding box center [929, 353] width 373 height 394
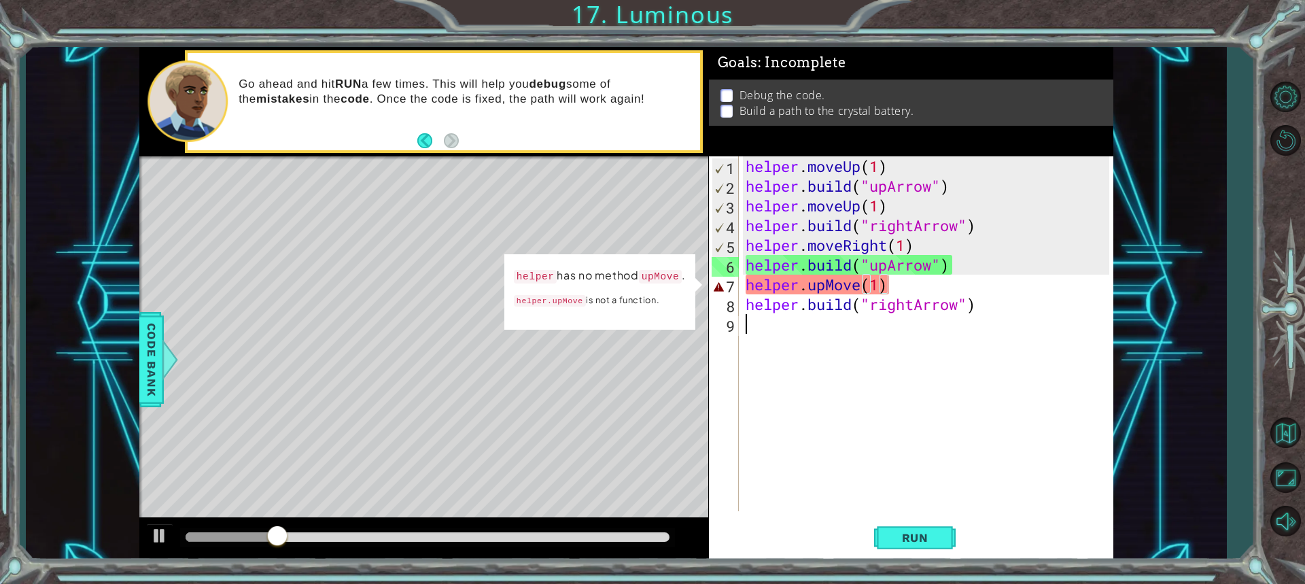
click at [833, 341] on div "helper . moveUp ( 1 ) helper . build ( "upArrow" ) helper . moveUp ( 1 ) helper…" at bounding box center [929, 353] width 373 height 394
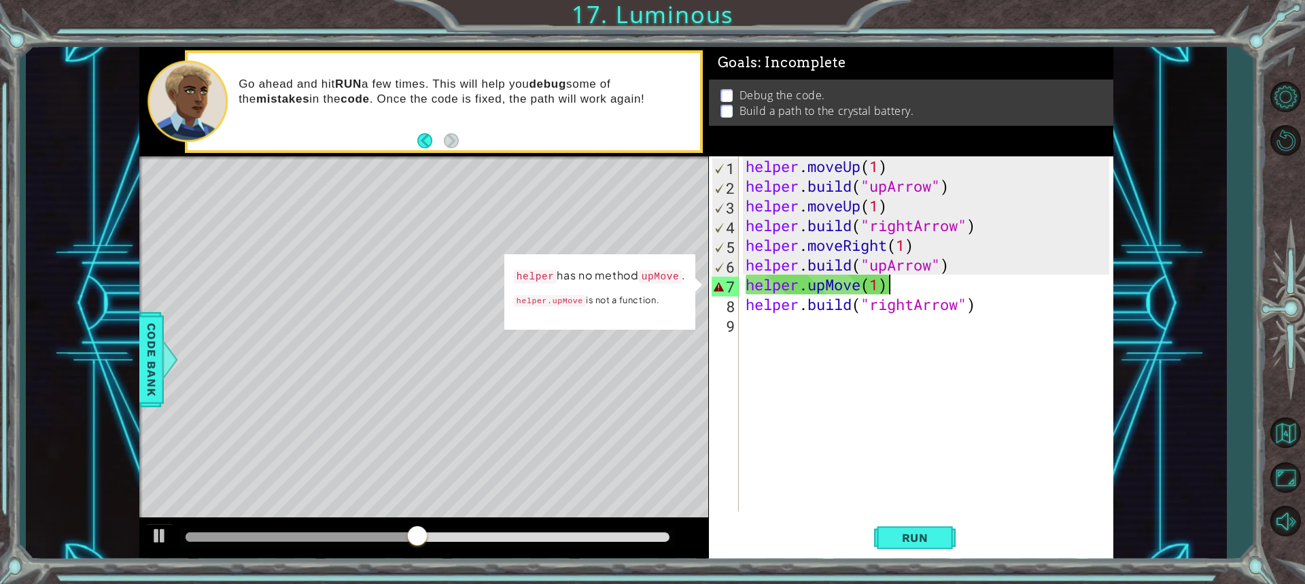
click at [980, 284] on div "helper . moveUp ( 1 ) helper . build ( "upArrow" ) helper . moveUp ( 1 ) helper…" at bounding box center [929, 353] width 373 height 394
drag, startPoint x: 918, startPoint y: 284, endPoint x: 904, endPoint y: 288, distance: 14.2
click at [904, 288] on div "helper . moveUp ( 1 ) helper . build ( "upArrow" ) helper . moveUp ( 1 ) helper…" at bounding box center [929, 353] width 373 height 394
click at [828, 288] on div "helper . moveUp ( 1 ) helper . build ( "upArrow" ) helper . moveUp ( 1 ) helper…" at bounding box center [929, 353] width 373 height 394
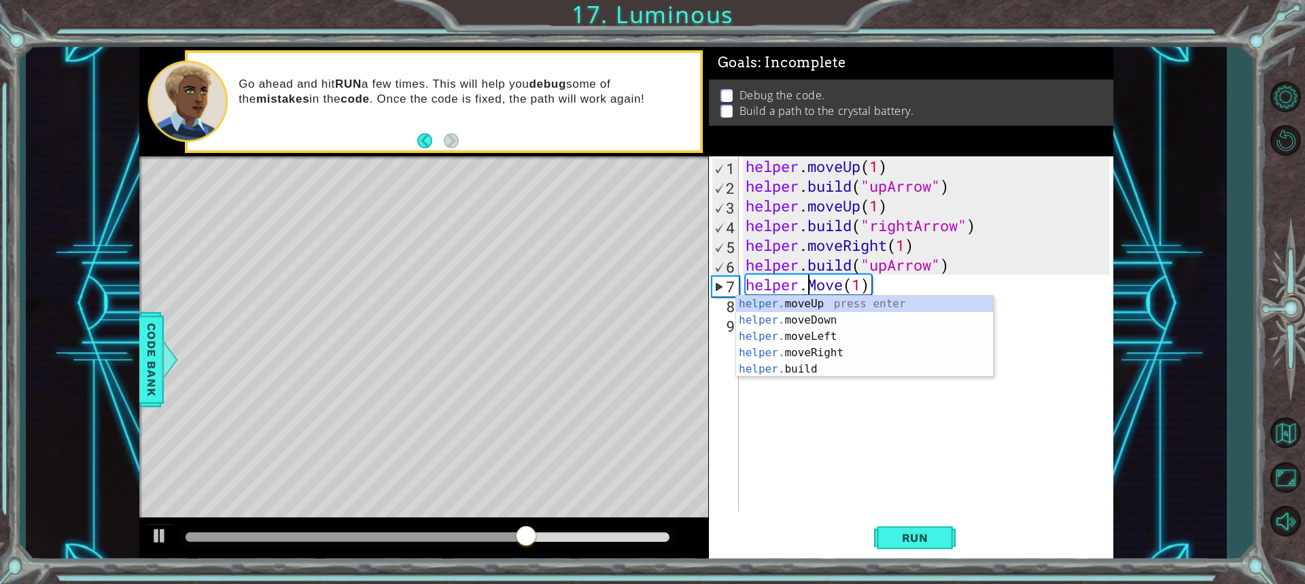
click at [846, 290] on div "helper . moveUp ( 1 ) helper . build ( "upArrow" ) helper . moveUp ( 1 ) helper…" at bounding box center [929, 353] width 373 height 394
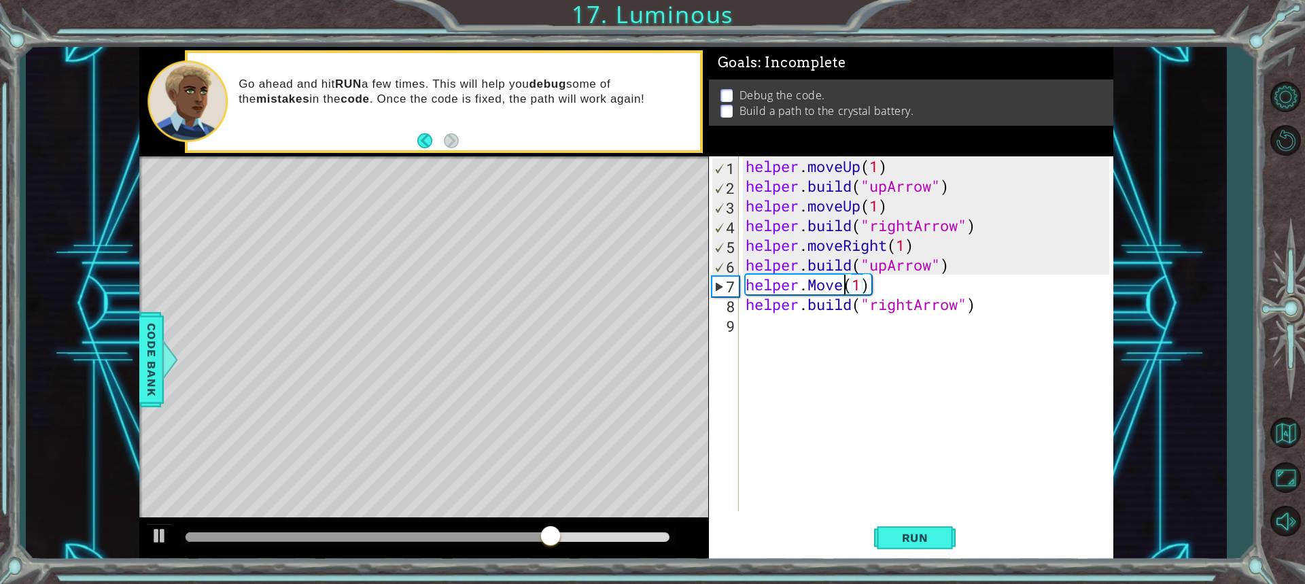
scroll to position [0, 5]
click at [944, 534] on button "Run" at bounding box center [915, 537] width 82 height 40
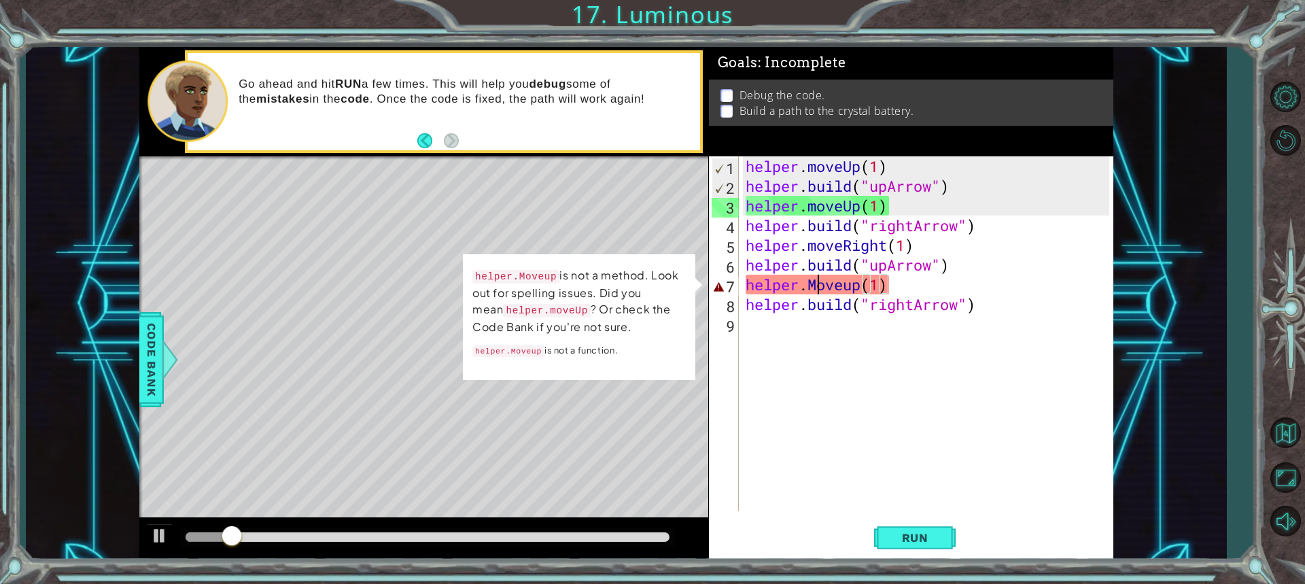
click at [820, 294] on div "helper . moveUp ( 1 ) helper . build ( "upArrow" ) helper . moveUp ( 1 ) helper…" at bounding box center [929, 353] width 373 height 394
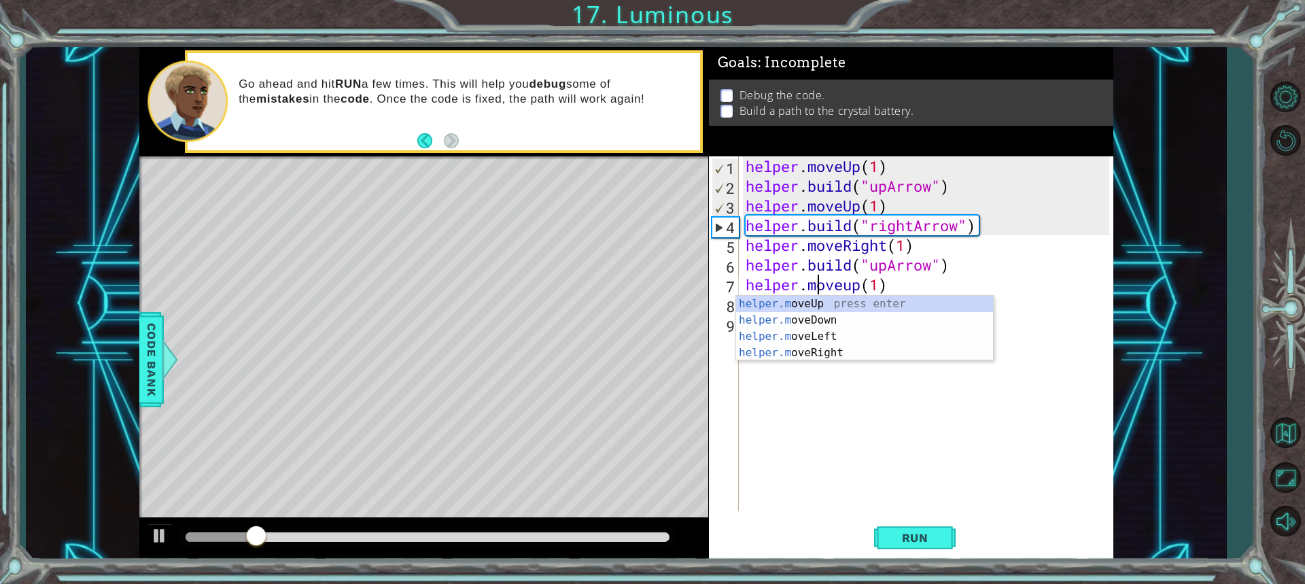
scroll to position [0, 3]
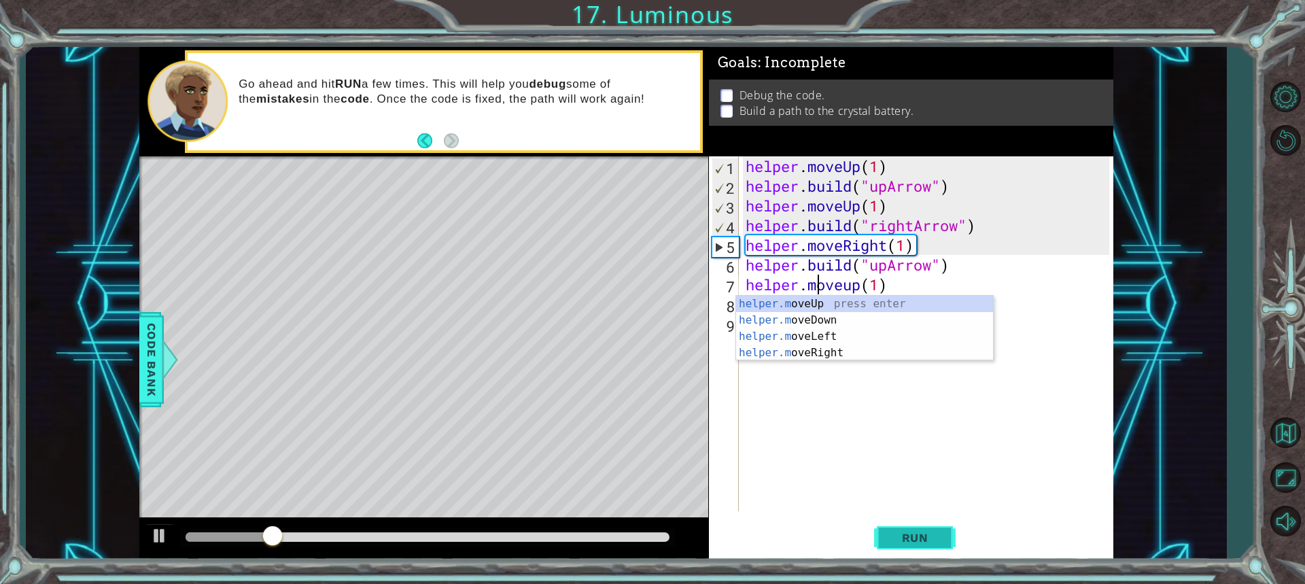
type textarea "helper.moveup(1)"
click at [906, 521] on button "Run" at bounding box center [915, 537] width 82 height 40
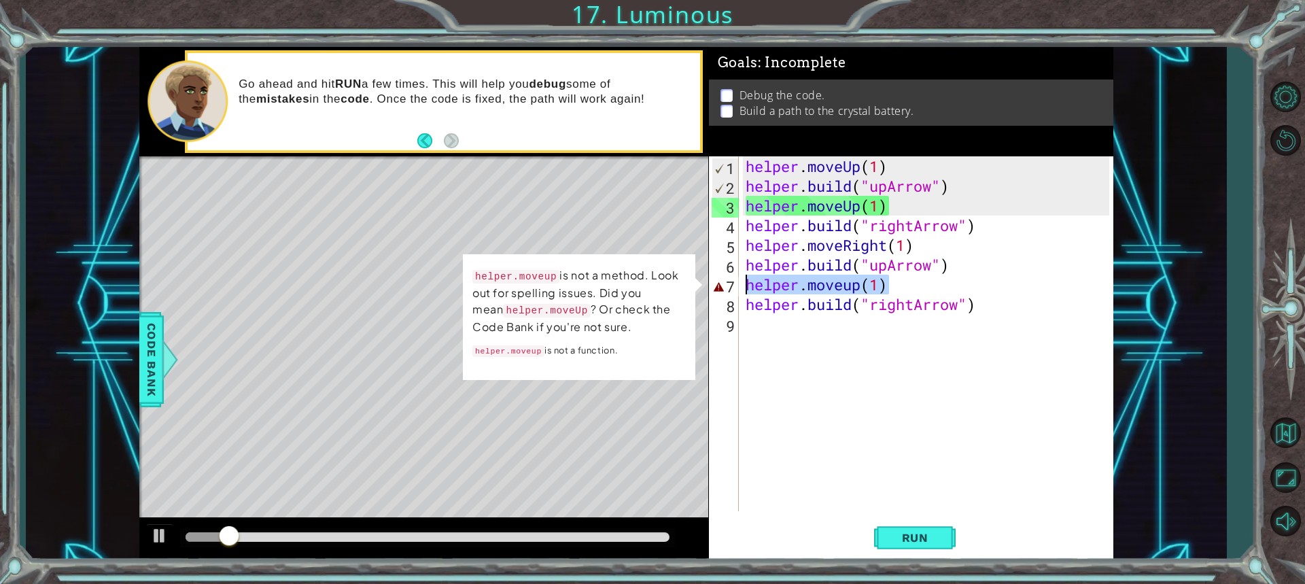
drag, startPoint x: 919, startPoint y: 282, endPoint x: 731, endPoint y: 285, distance: 188.4
click at [731, 285] on div "helper.moveup(1) 1 2 3 4 5 6 7 8 9 helper . moveUp ( 1 ) helper . build ( "upAr…" at bounding box center [909, 333] width 400 height 355
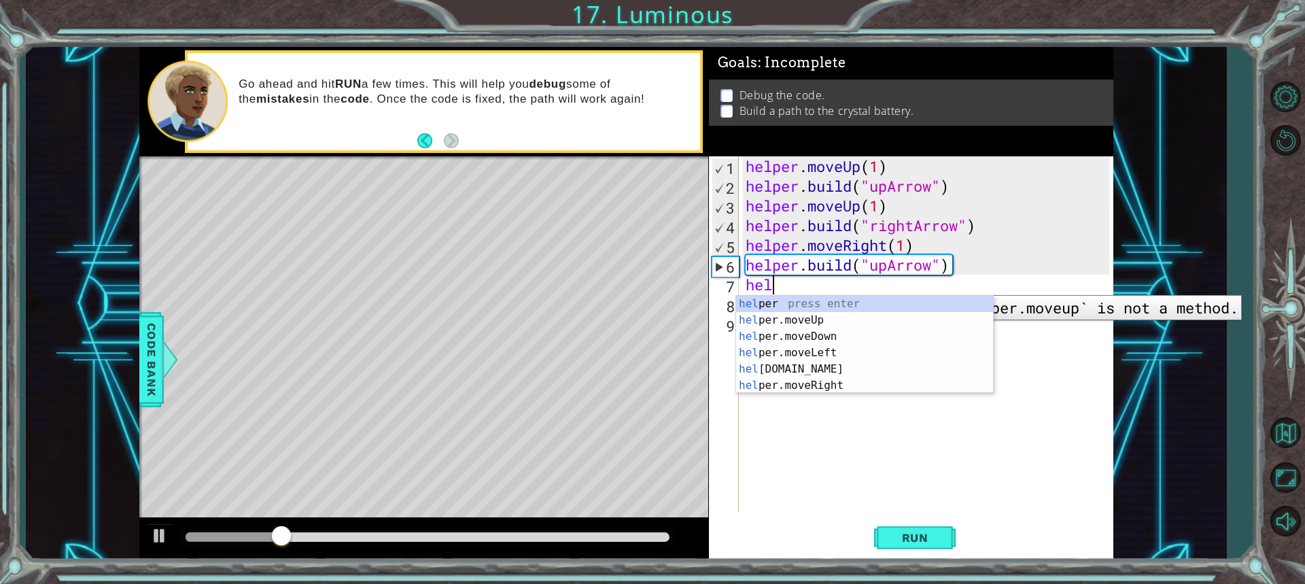
scroll to position [0, 1]
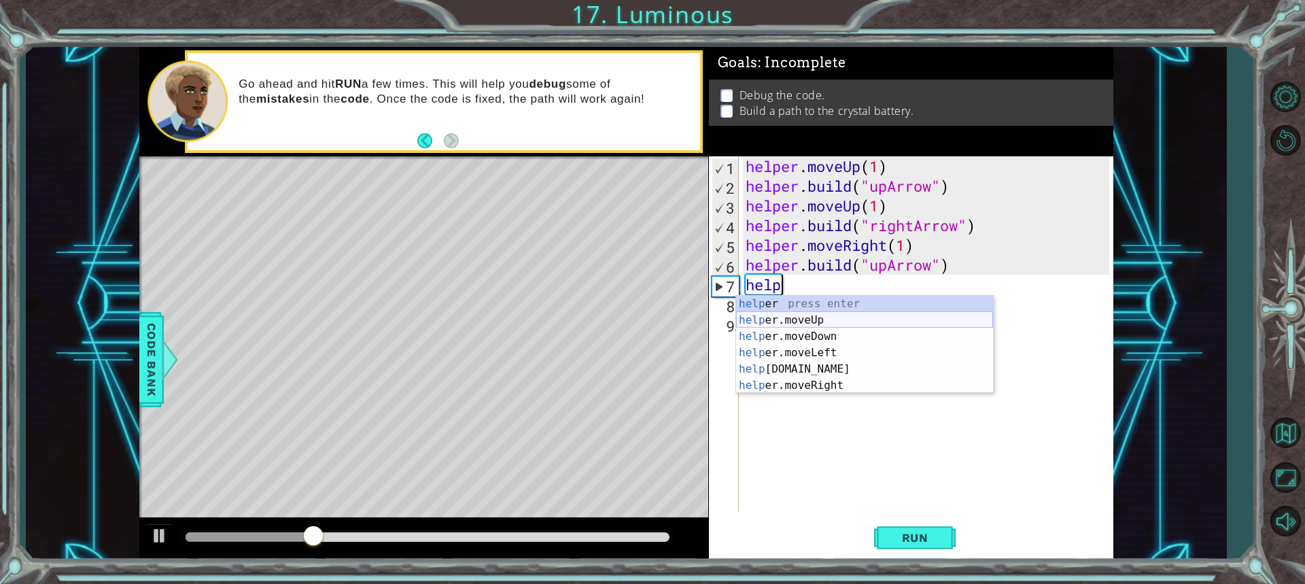
click at [838, 318] on div "help er press enter help er.moveUp press enter help er.moveDown press enter hel…" at bounding box center [864, 361] width 257 height 131
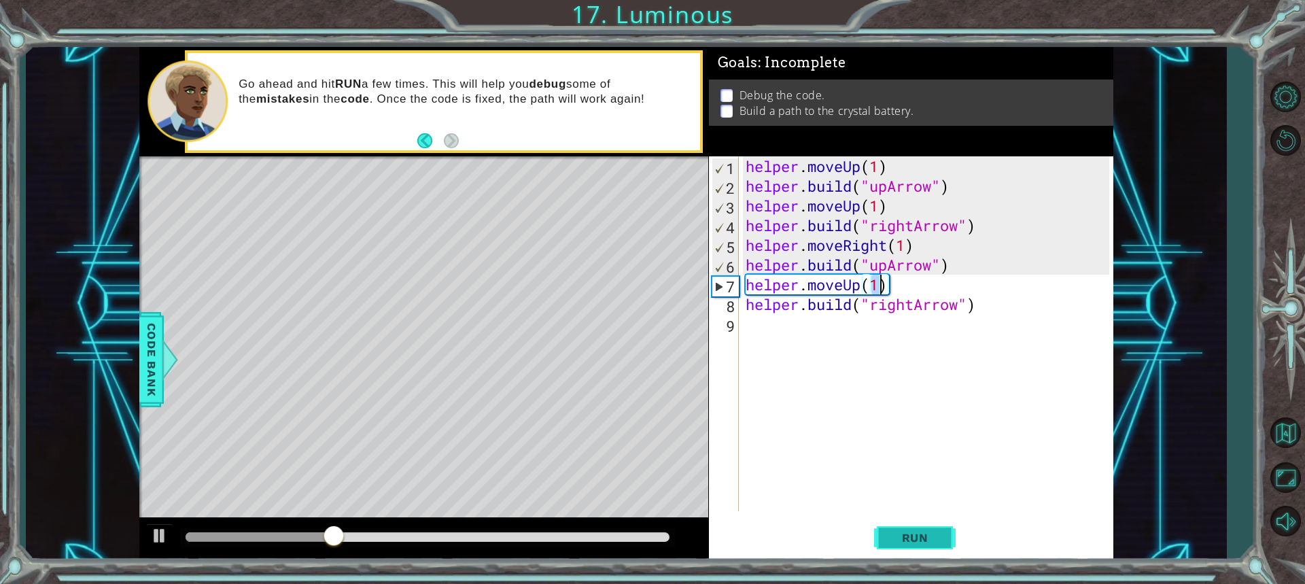
type textarea "helper.moveUp(1)"
click at [934, 547] on button "Run" at bounding box center [915, 537] width 82 height 40
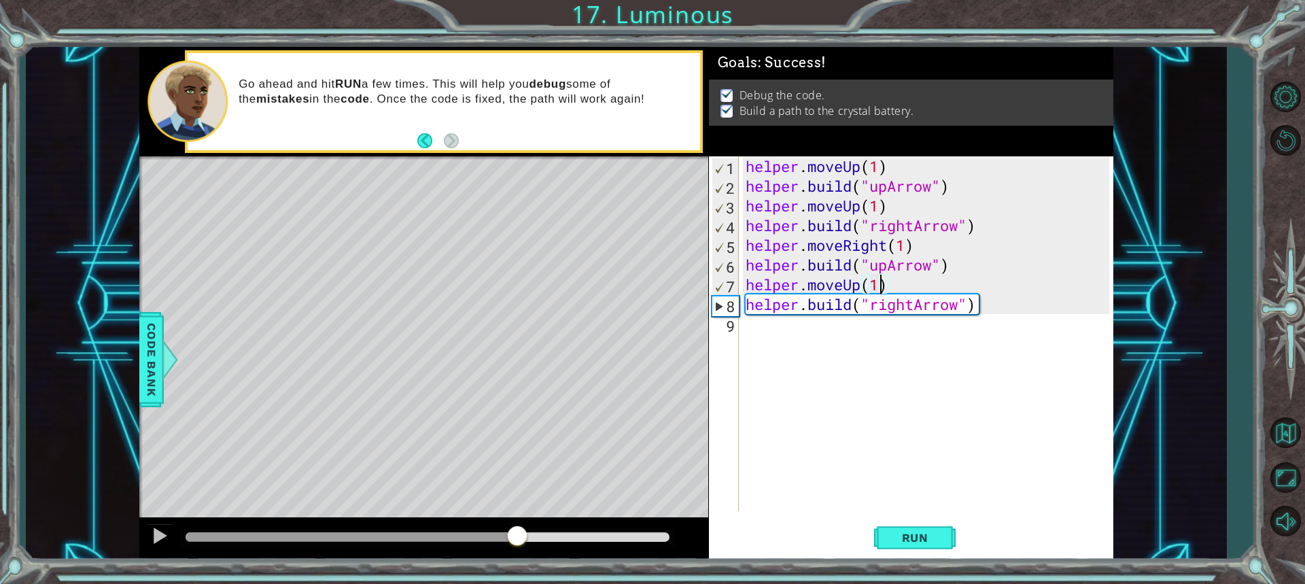
drag, startPoint x: 246, startPoint y: 540, endPoint x: 517, endPoint y: 536, distance: 271.3
click at [517, 536] on div at bounding box center [517, 537] width 24 height 24
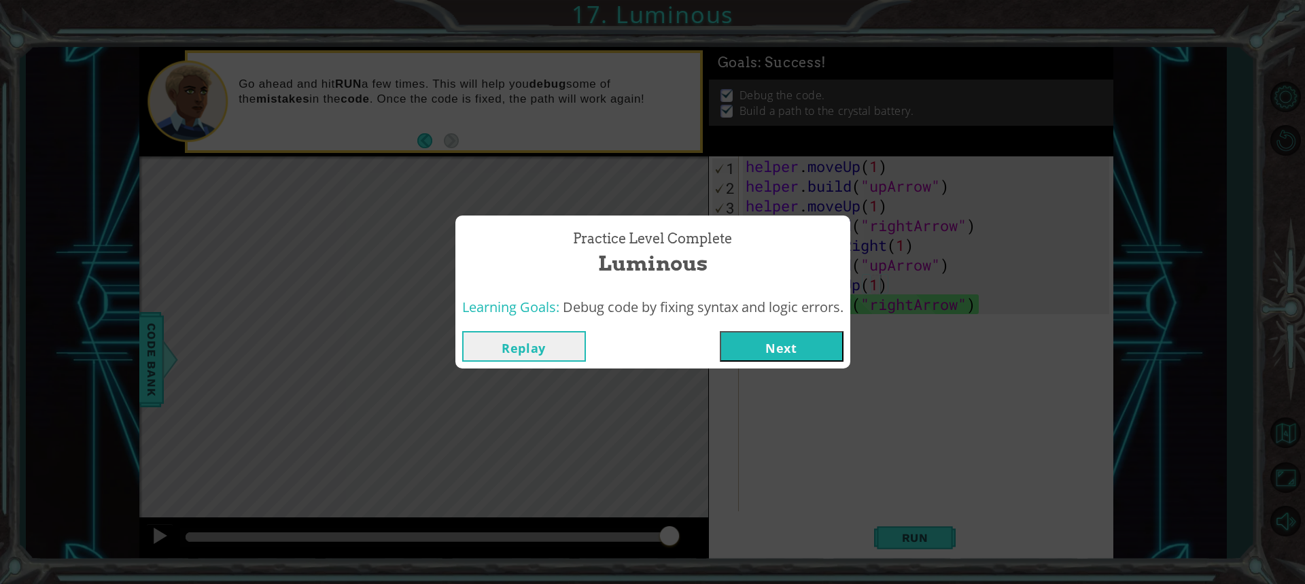
click at [757, 343] on button "Next" at bounding box center [782, 346] width 124 height 31
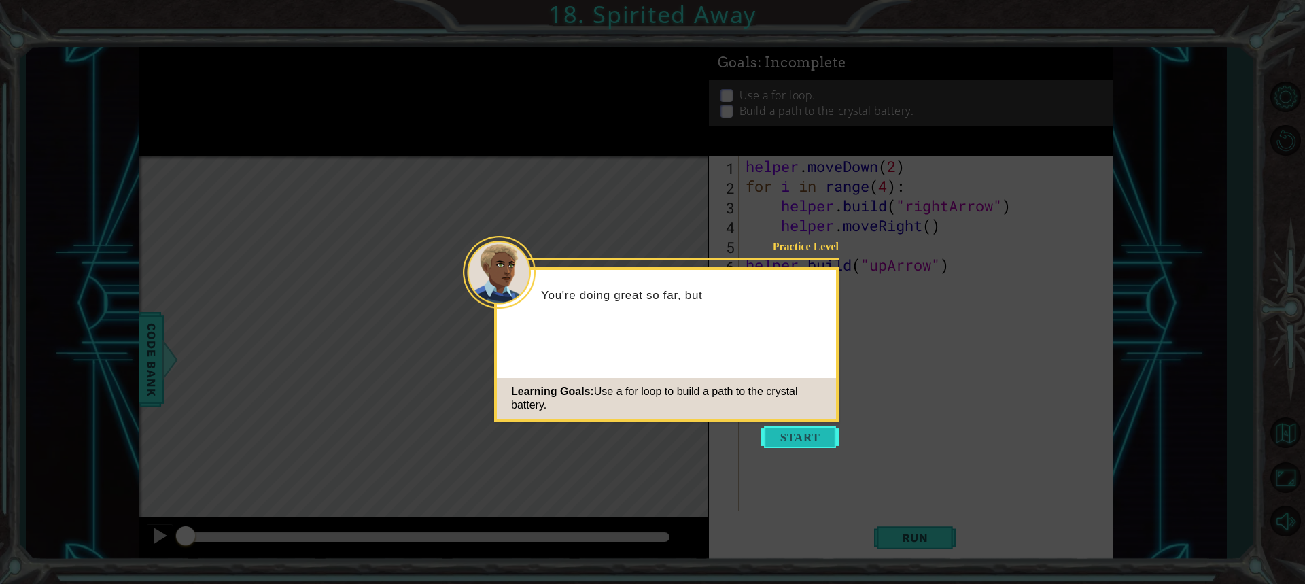
click at [795, 434] on button "Start" at bounding box center [801, 437] width 78 height 22
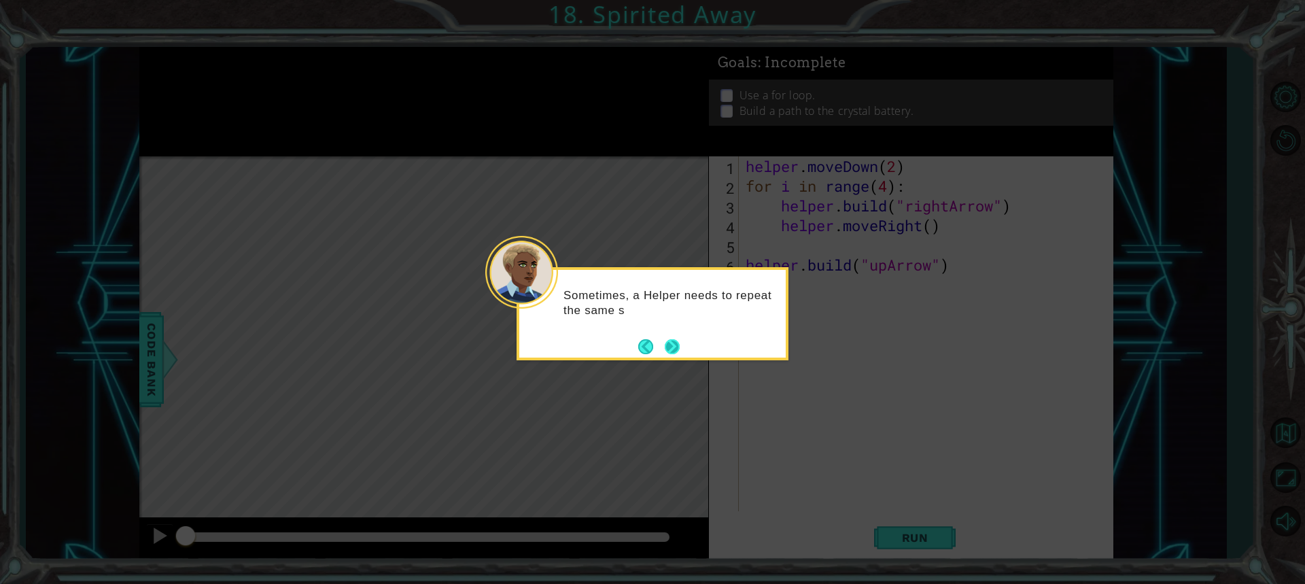
click at [670, 348] on button "Next" at bounding box center [672, 346] width 15 height 15
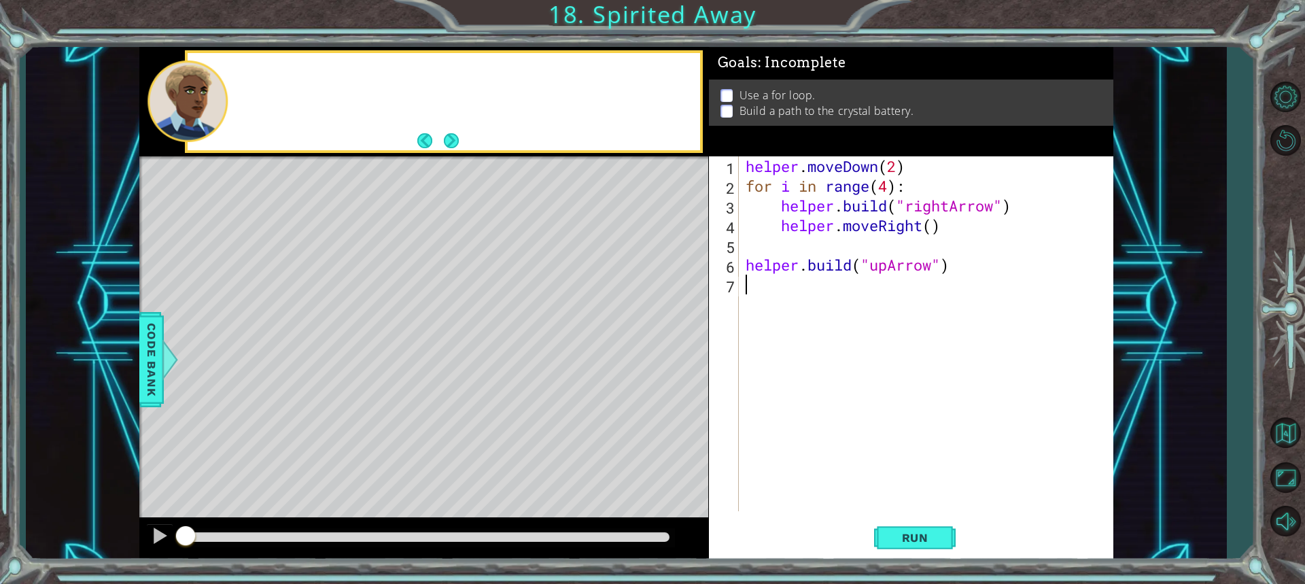
click at [670, 348] on div "Level Map" at bounding box center [453, 356] width 628 height 400
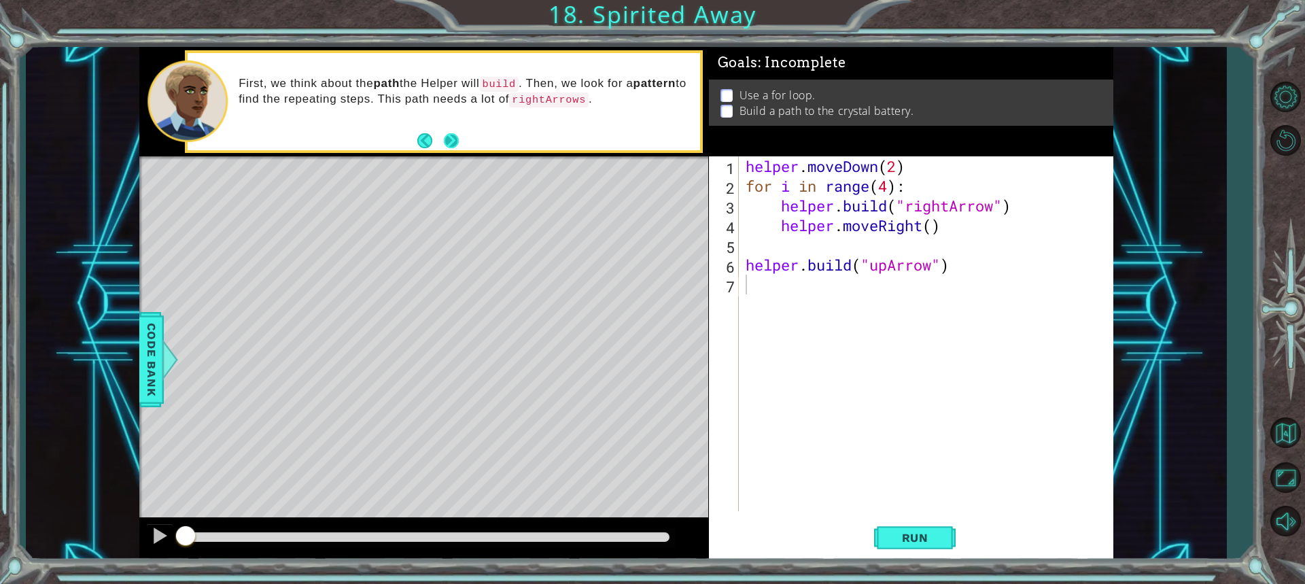
click at [447, 147] on button "Next" at bounding box center [451, 140] width 15 height 15
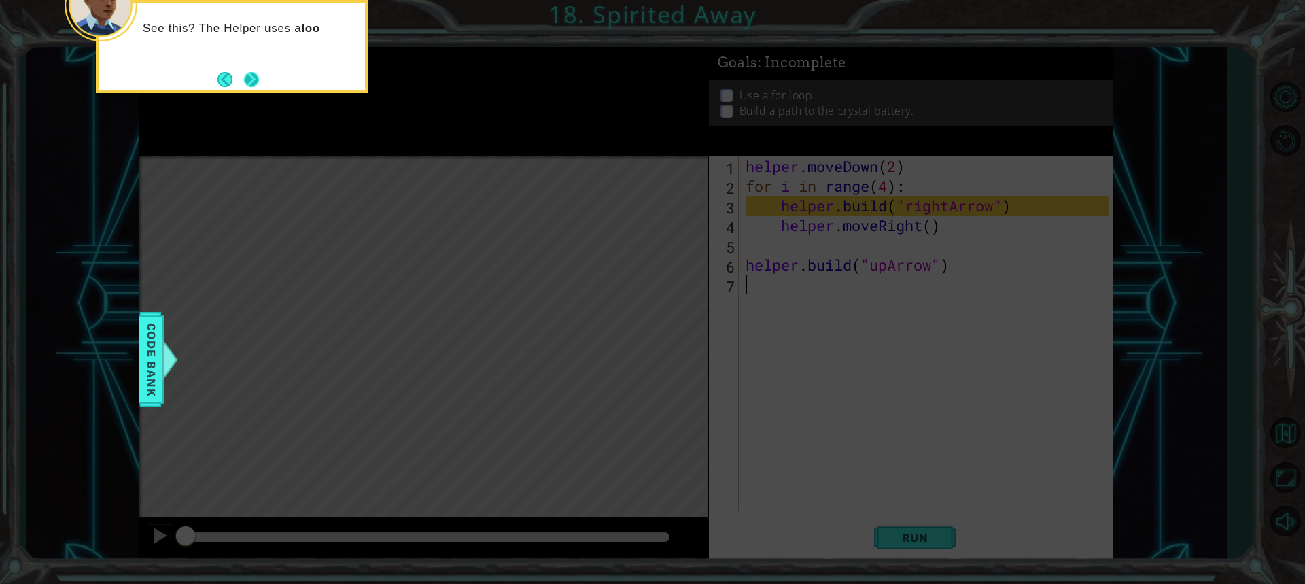
click at [256, 75] on button "Next" at bounding box center [251, 79] width 15 height 15
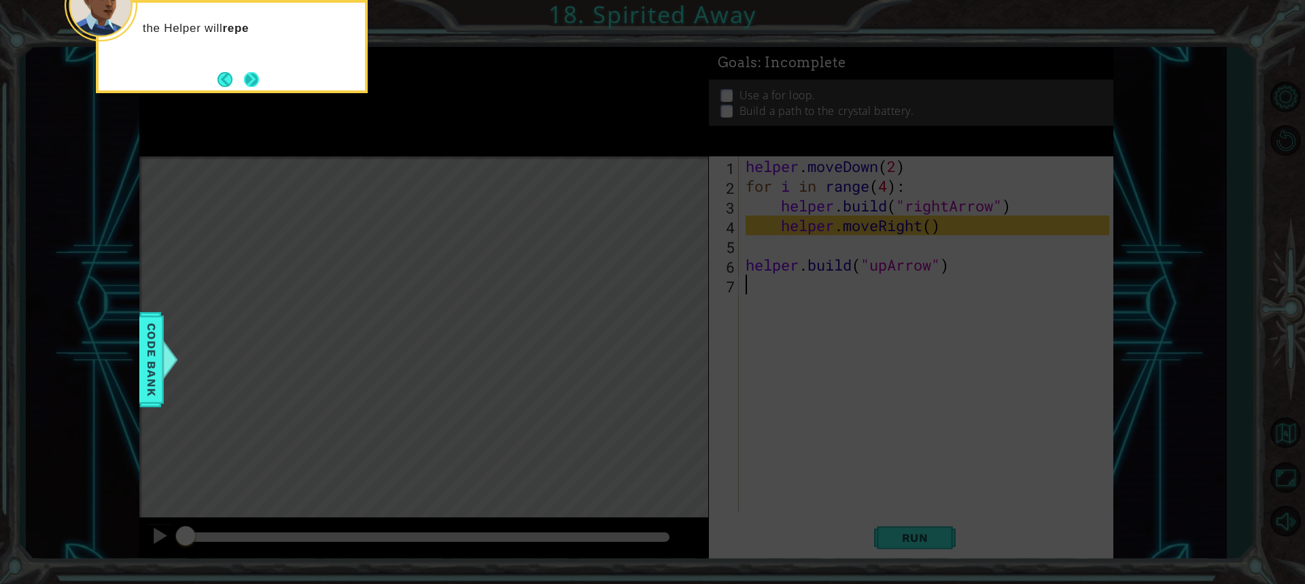
click at [252, 72] on button "Next" at bounding box center [251, 79] width 15 height 15
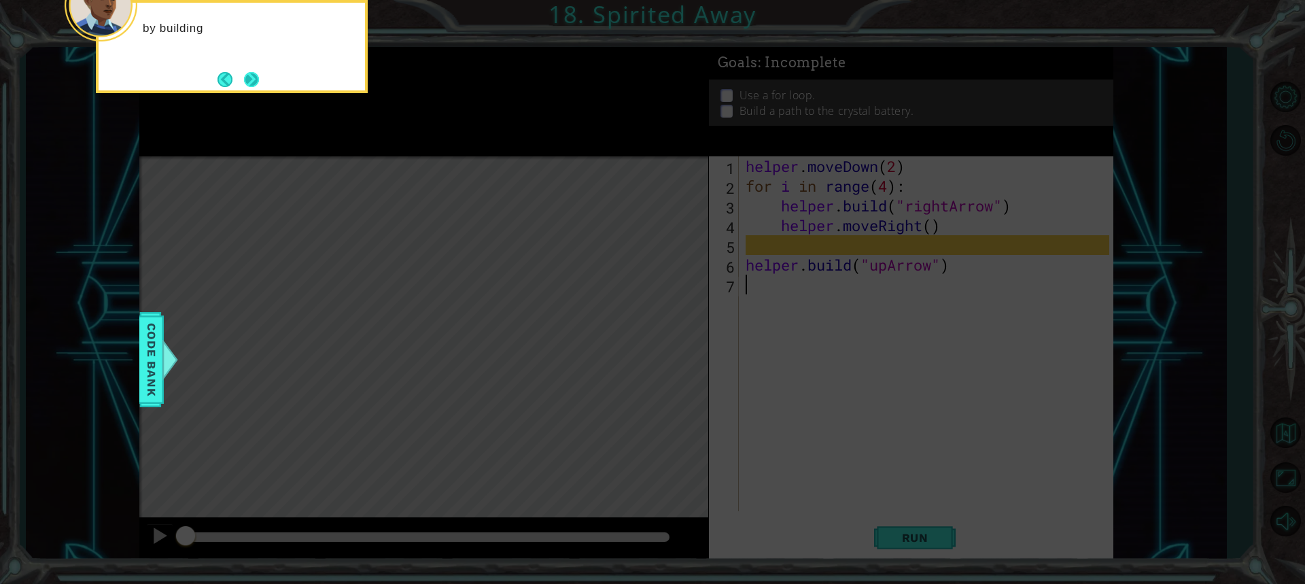
click at [246, 79] on button "Next" at bounding box center [251, 79] width 15 height 15
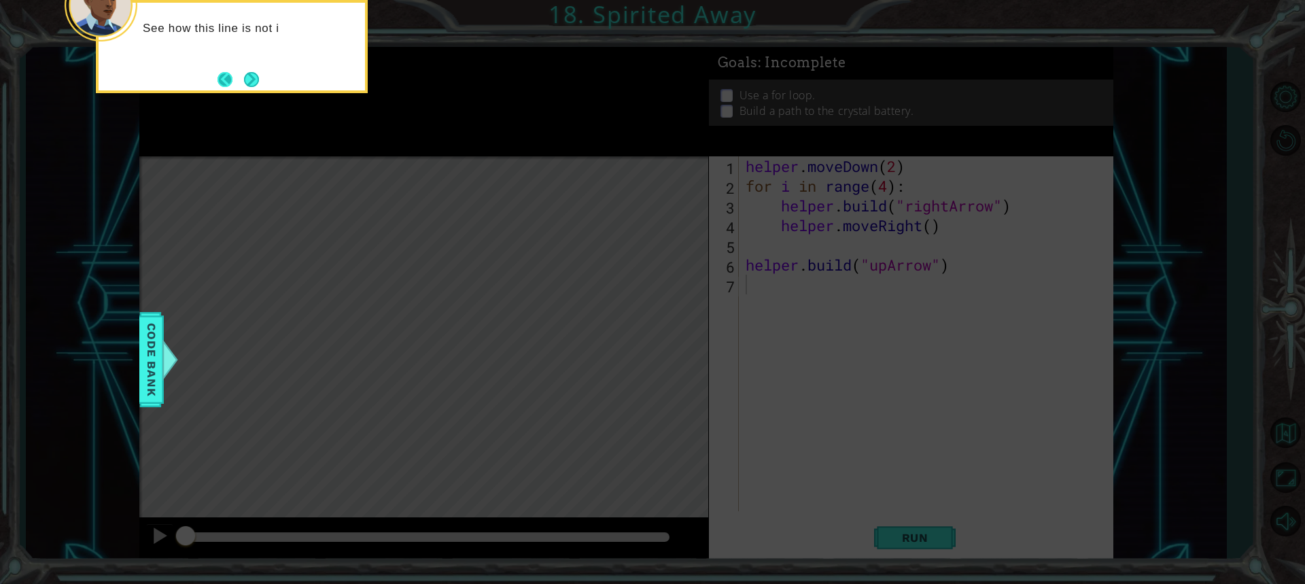
click at [236, 80] on button "Back" at bounding box center [231, 79] width 27 height 15
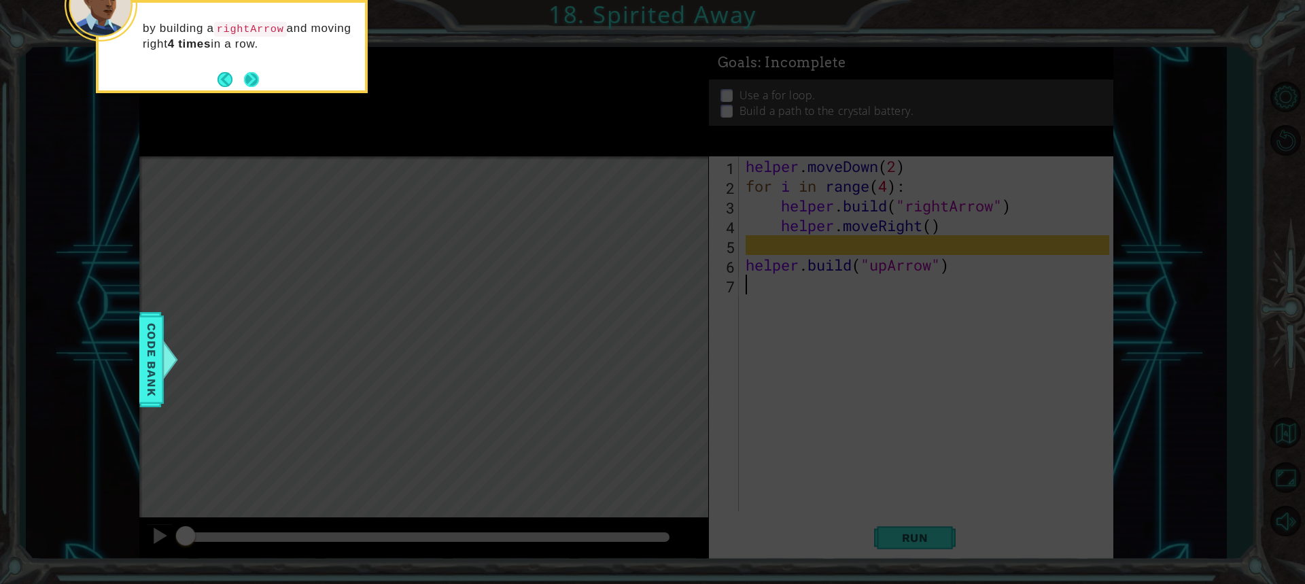
click at [247, 79] on button "Next" at bounding box center [251, 79] width 15 height 15
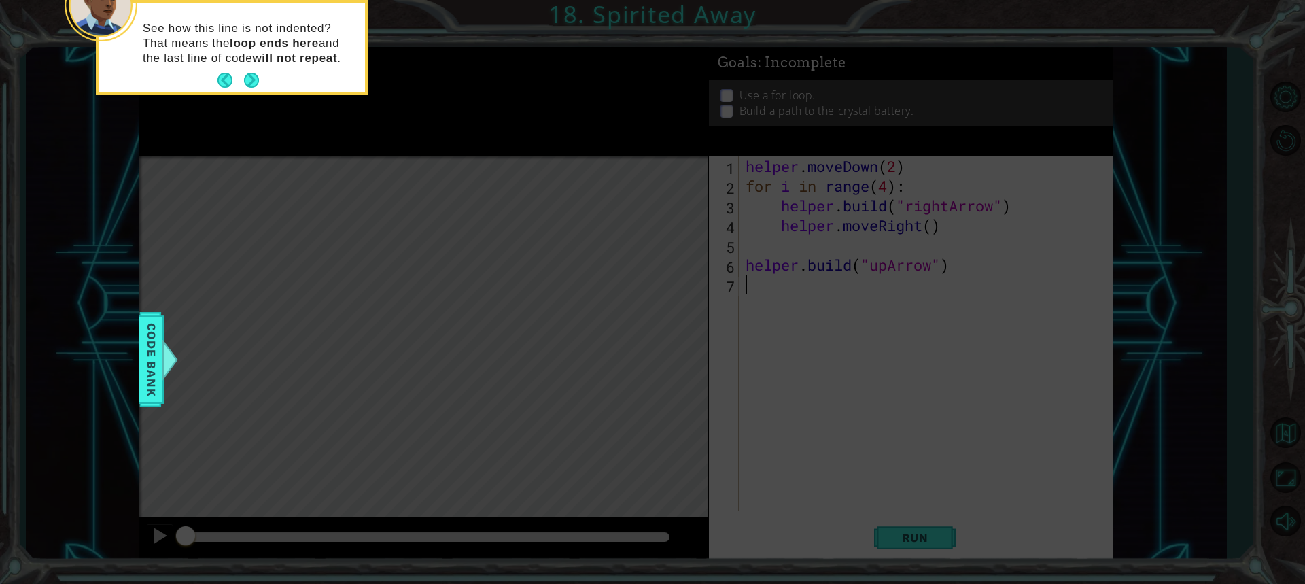
click at [247, 79] on button "Next" at bounding box center [251, 80] width 15 height 15
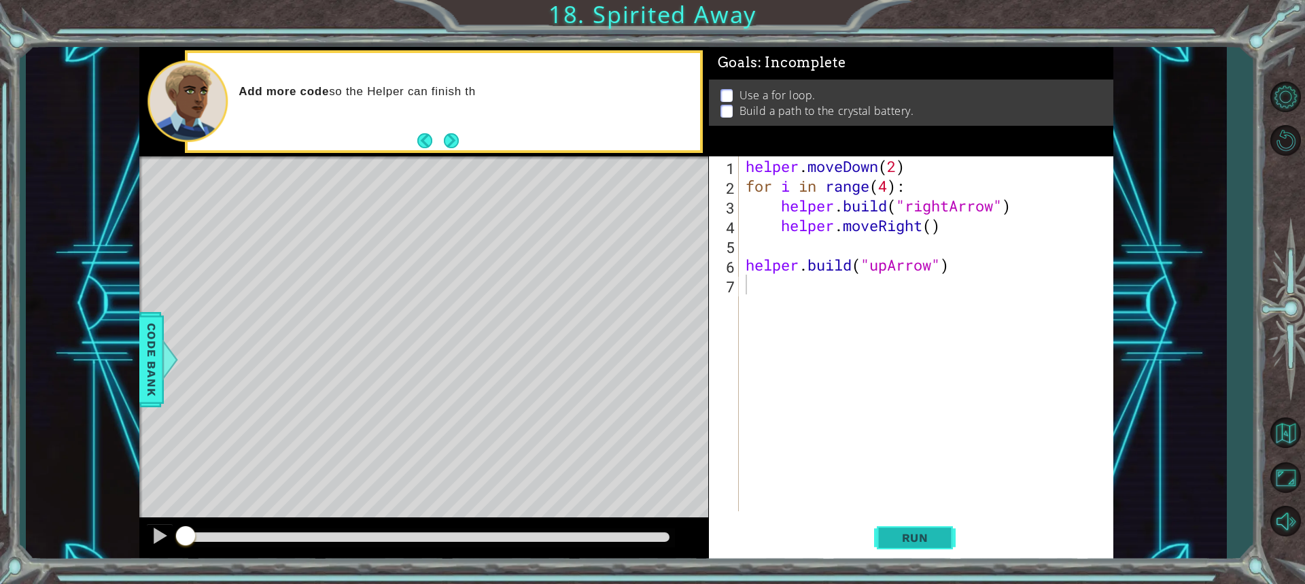
click at [941, 533] on span "Run" at bounding box center [916, 538] width 54 height 14
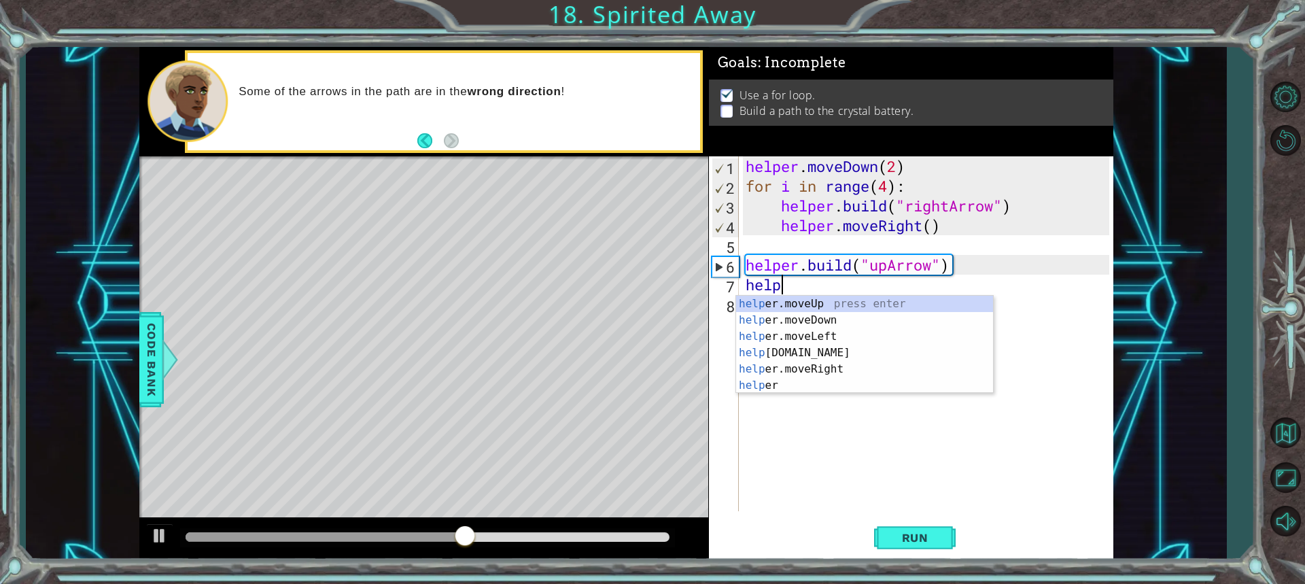
scroll to position [0, 1]
click at [827, 322] on div "helper press enter helper .moveUp press enter helper .moveDown press enter help…" at bounding box center [864, 361] width 257 height 131
type textarea "helper.moveUp(1)"
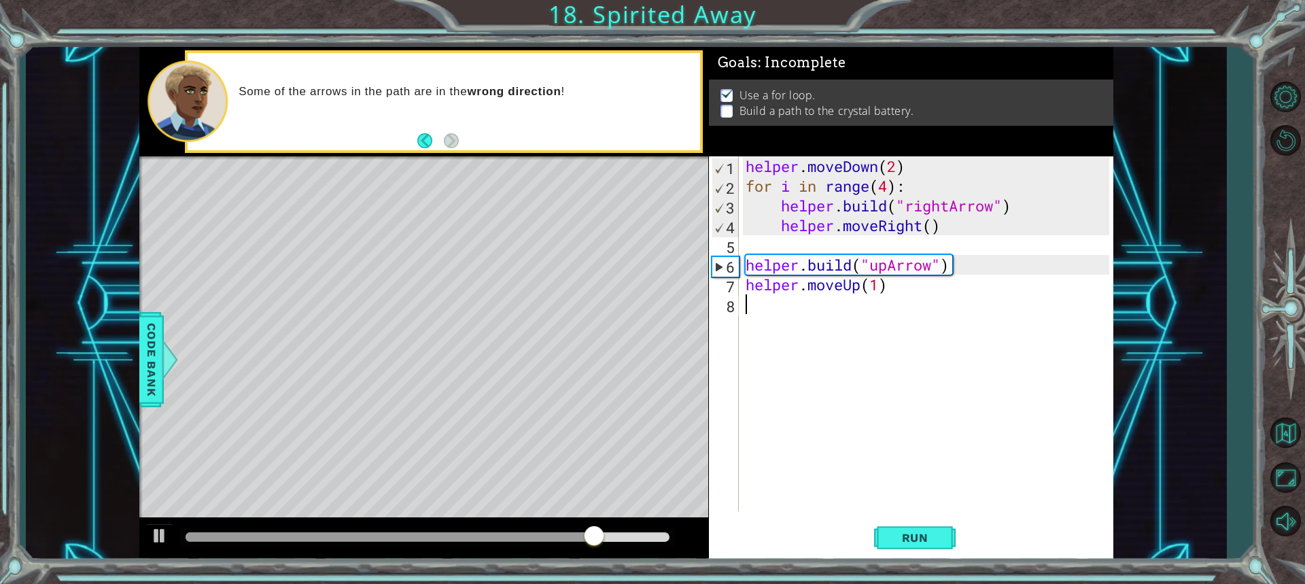
click at [768, 315] on div "helper . moveDown ( 2 ) for i in range ( 4 ) : helper . build ( "rightArrow" ) …" at bounding box center [929, 353] width 373 height 394
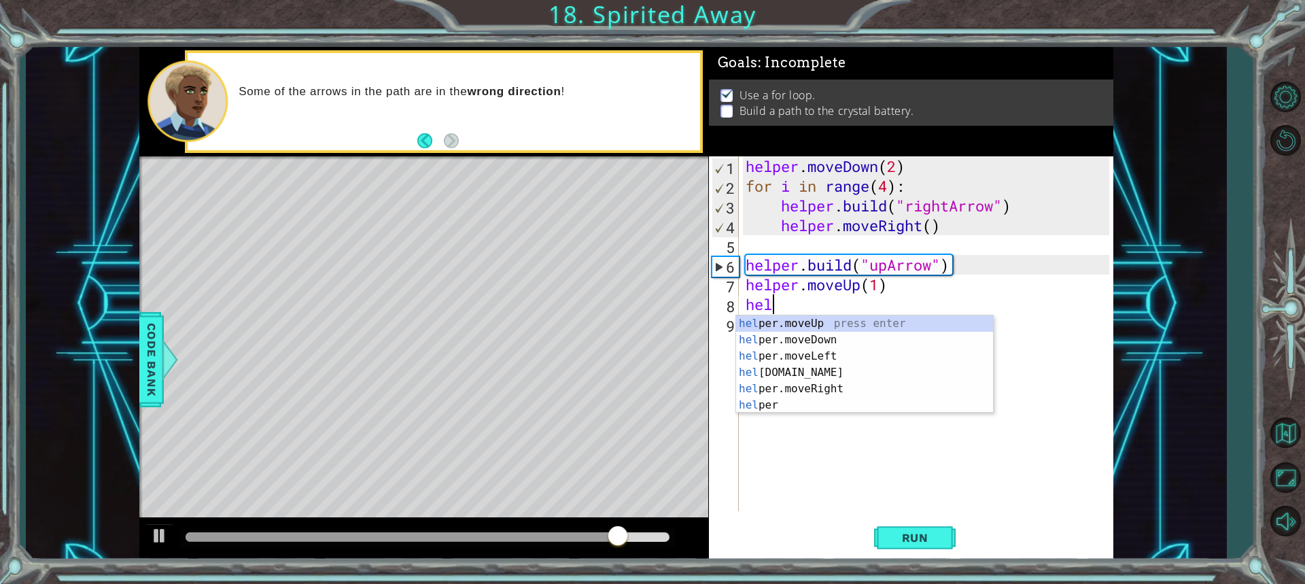
scroll to position [0, 1]
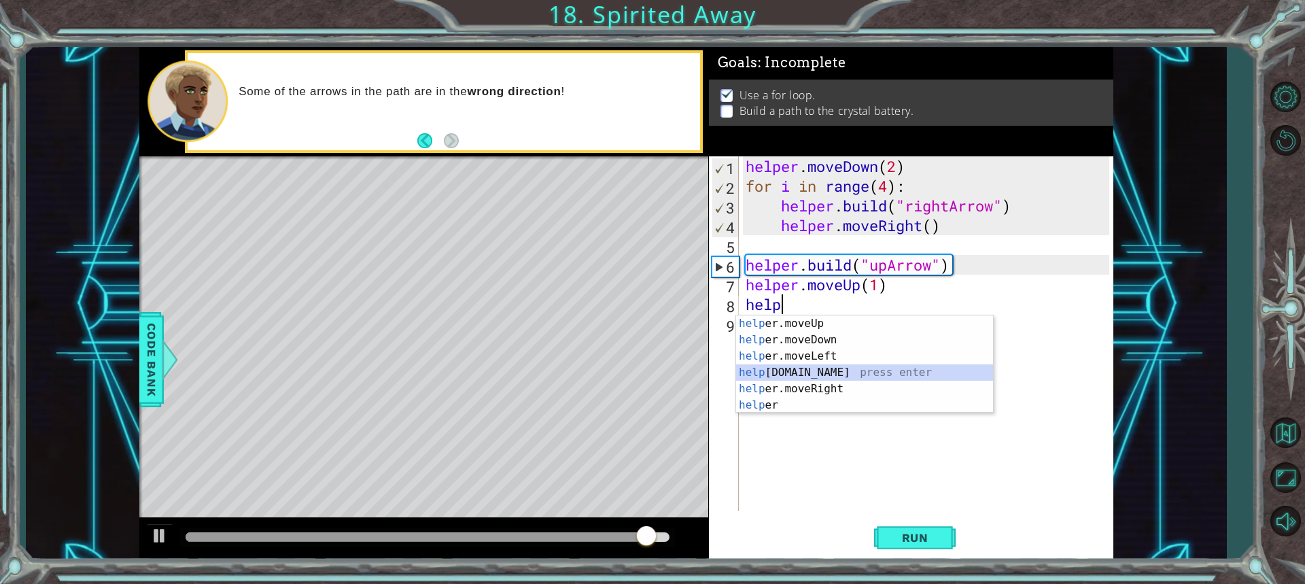
click at [813, 374] on div "help er.moveUp press enter help er.moveDown press enter help er.moveLeft press …" at bounding box center [864, 380] width 257 height 131
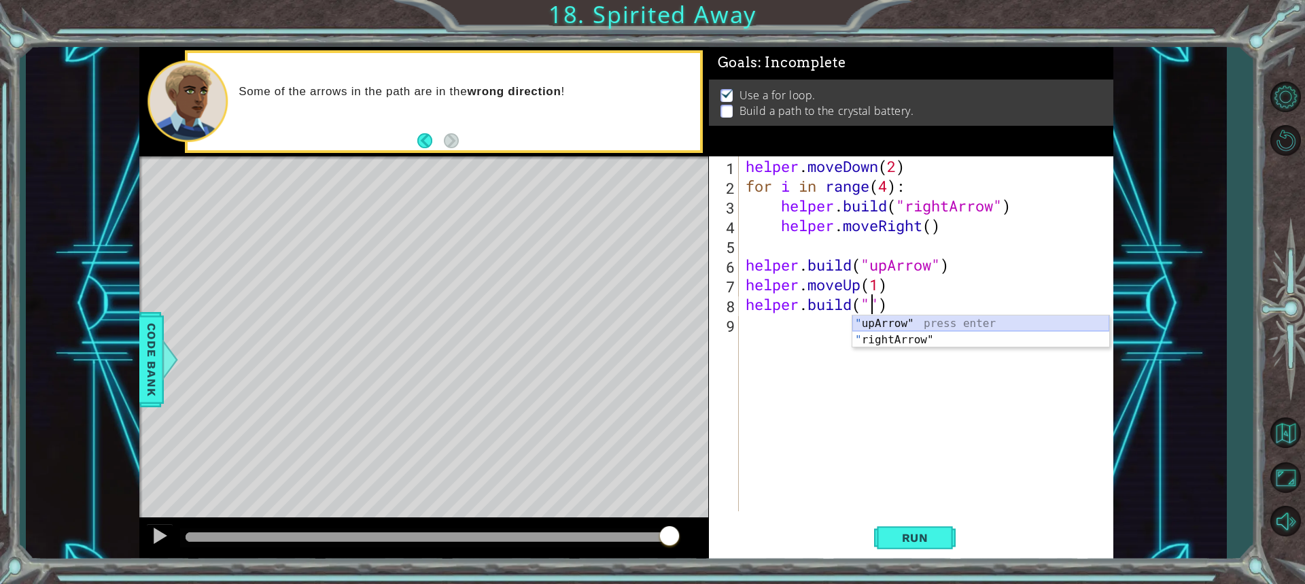
click at [880, 318] on div "" upArrow" press enter " rightArrow" press enter" at bounding box center [981, 347] width 257 height 65
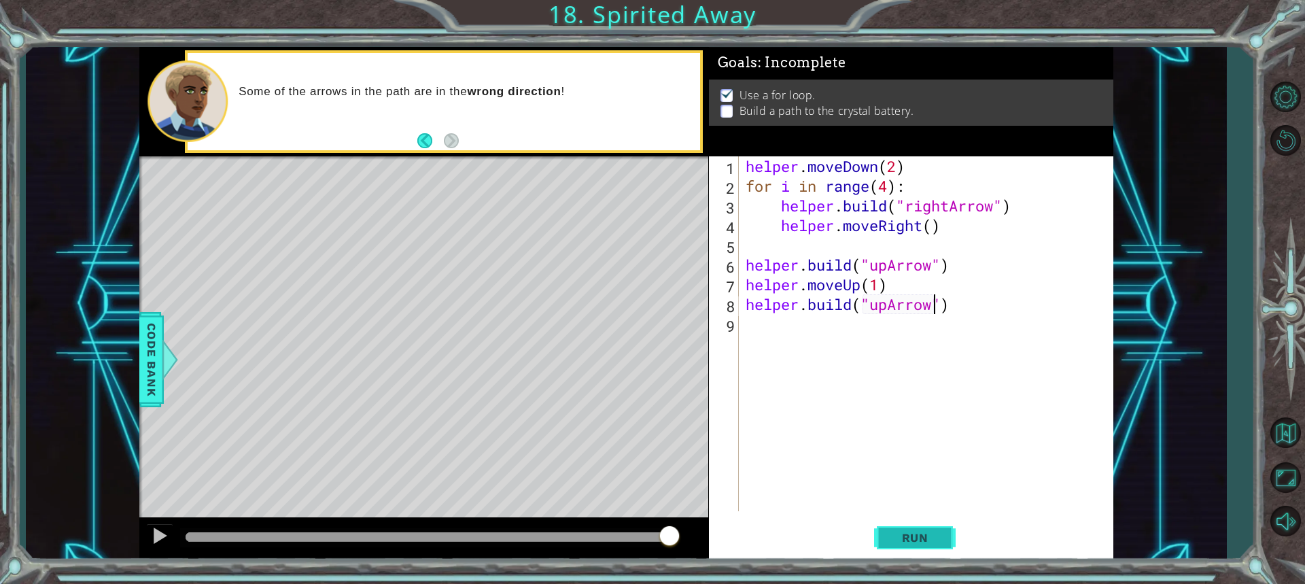
type textarea "[DOMAIN_NAME]("upArrow")"
click at [941, 535] on span "Run" at bounding box center [916, 538] width 54 height 14
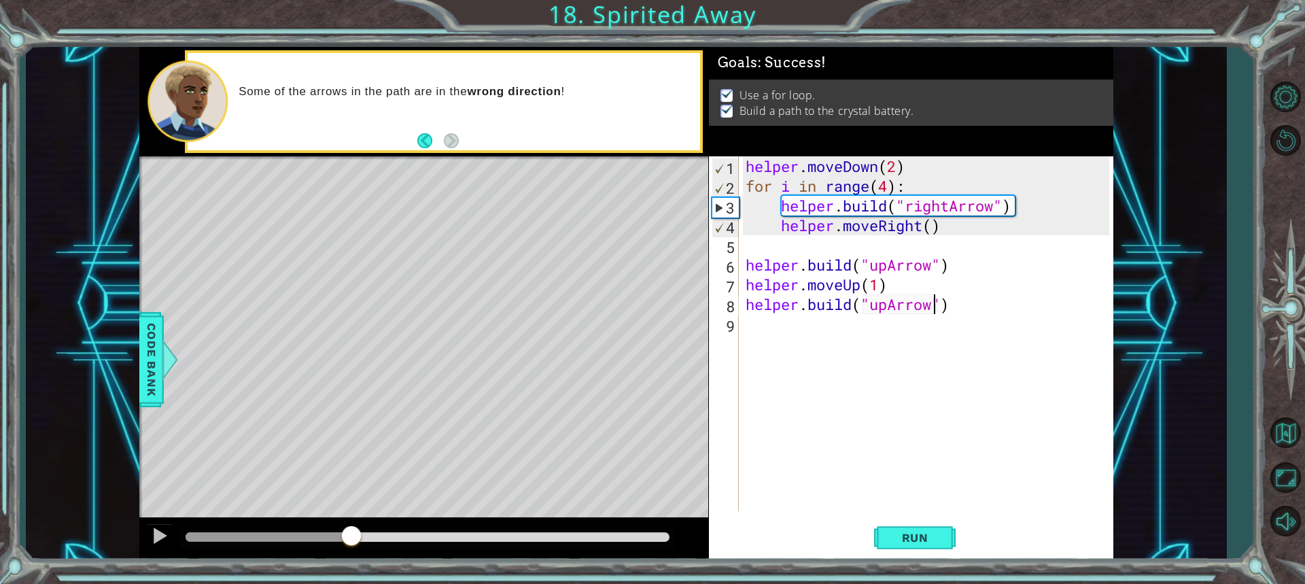
drag, startPoint x: 216, startPoint y: 535, endPoint x: 393, endPoint y: 538, distance: 176.8
click at [364, 538] on div at bounding box center [351, 537] width 24 height 24
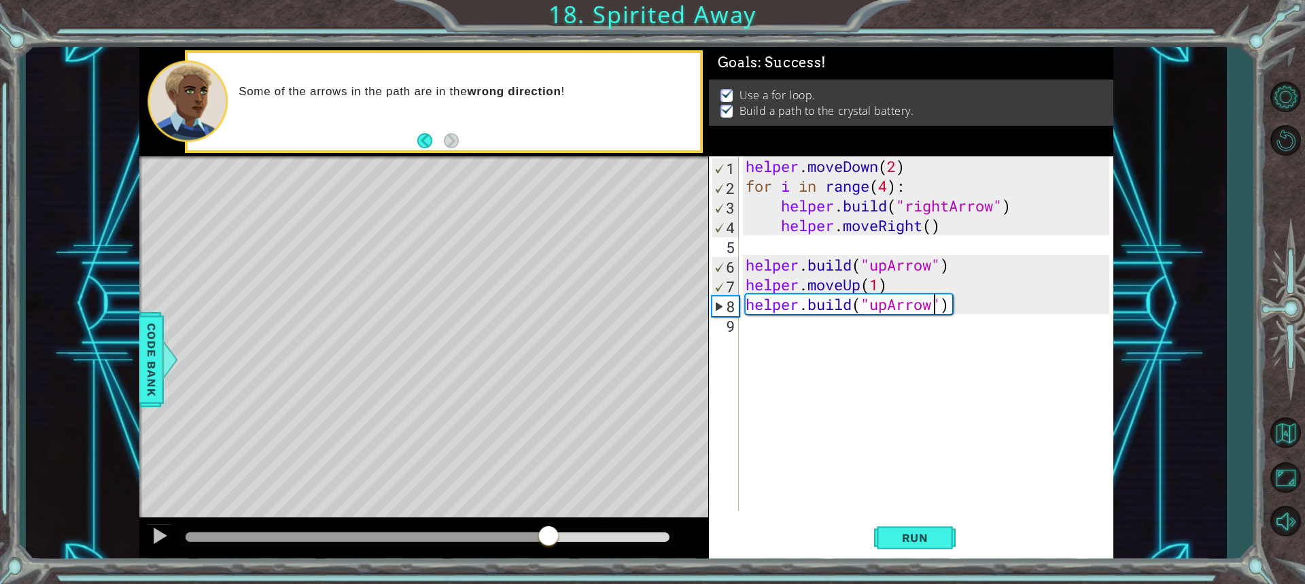
drag, startPoint x: 467, startPoint y: 532, endPoint x: 549, endPoint y: 539, distance: 81.9
click at [549, 539] on div at bounding box center [548, 537] width 24 height 24
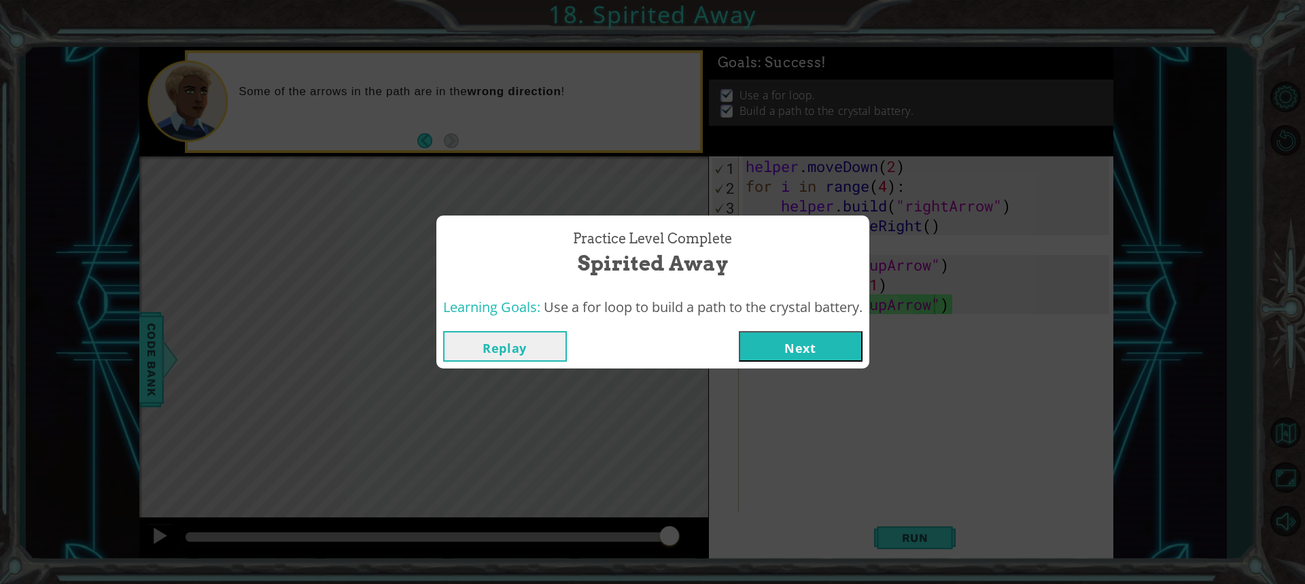
click at [778, 345] on button "Next" at bounding box center [801, 346] width 124 height 31
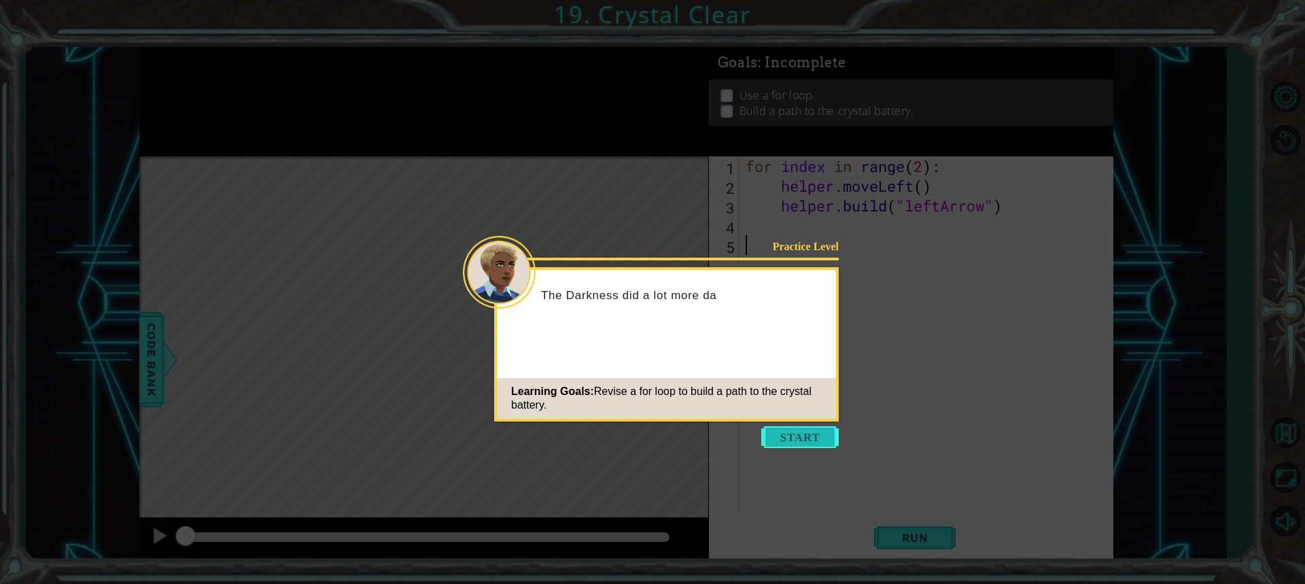
click at [784, 437] on button "Start" at bounding box center [801, 437] width 78 height 22
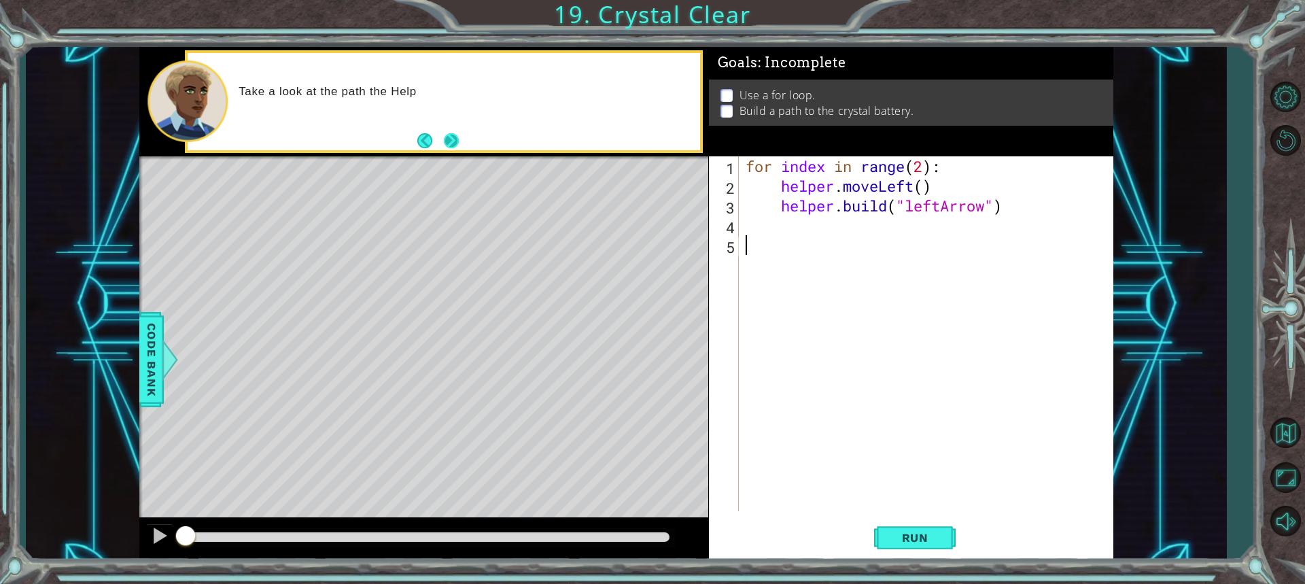
click at [455, 133] on button "Next" at bounding box center [451, 140] width 15 height 15
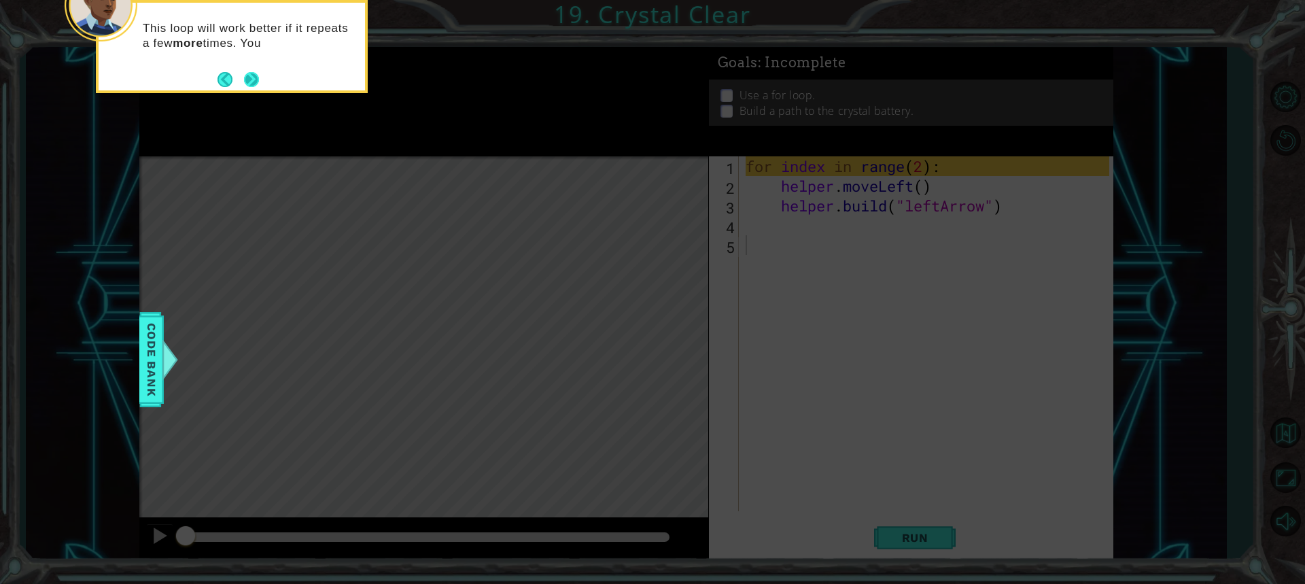
click at [252, 82] on button "Next" at bounding box center [251, 79] width 15 height 15
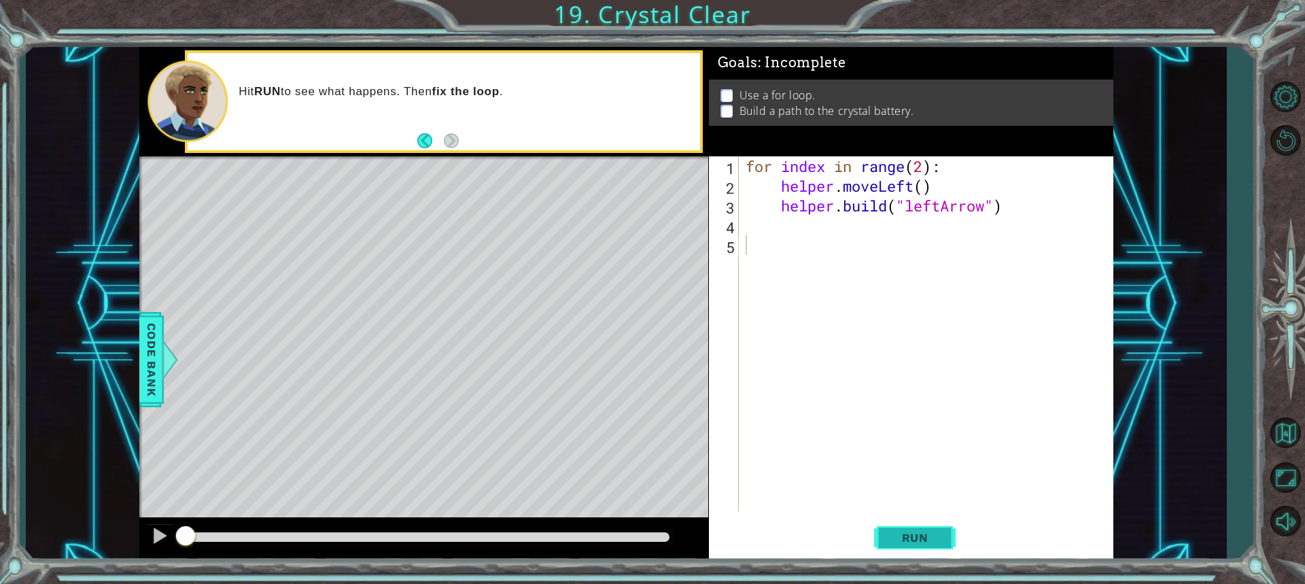
click at [912, 536] on span "Run" at bounding box center [916, 538] width 54 height 14
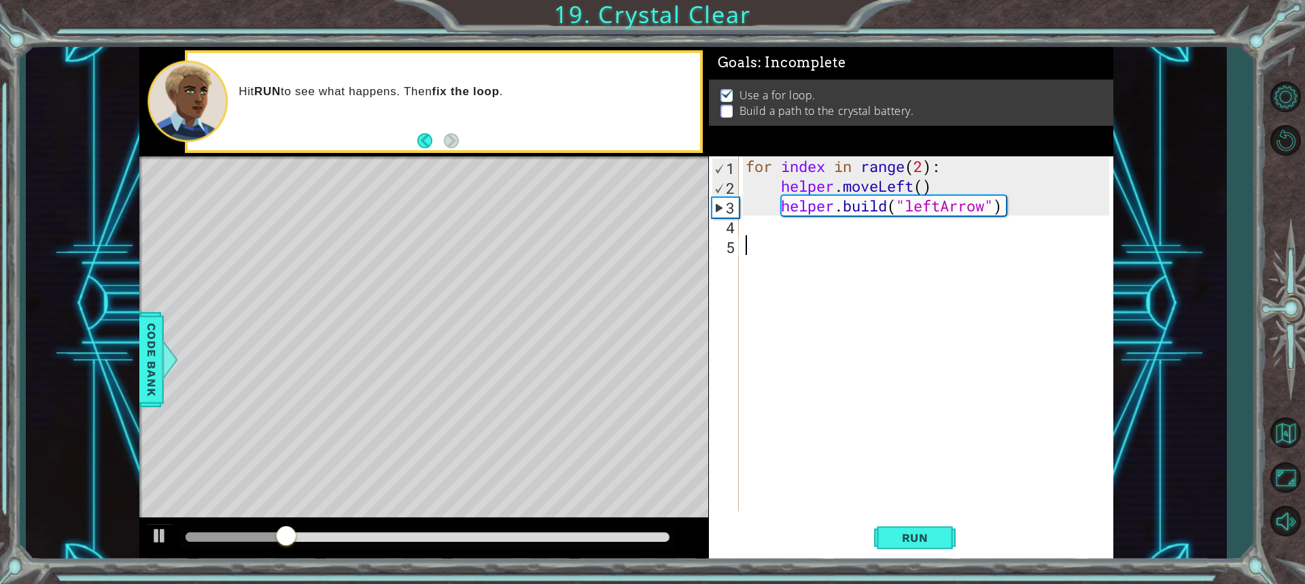
click at [731, 229] on div "4" at bounding box center [725, 228] width 27 height 20
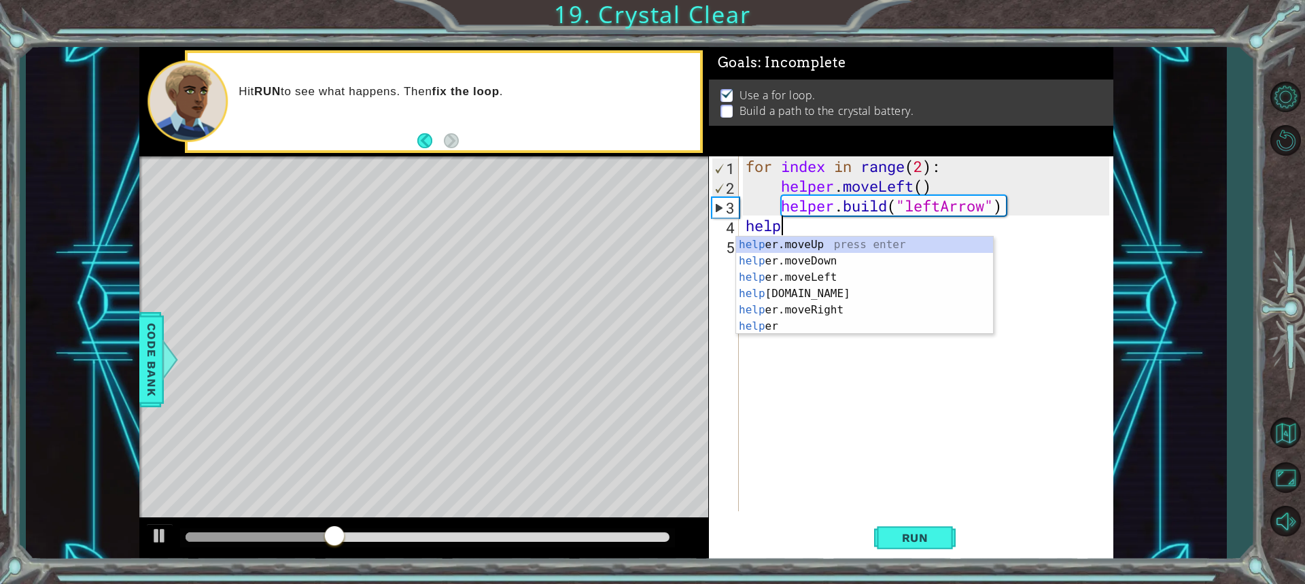
scroll to position [0, 1]
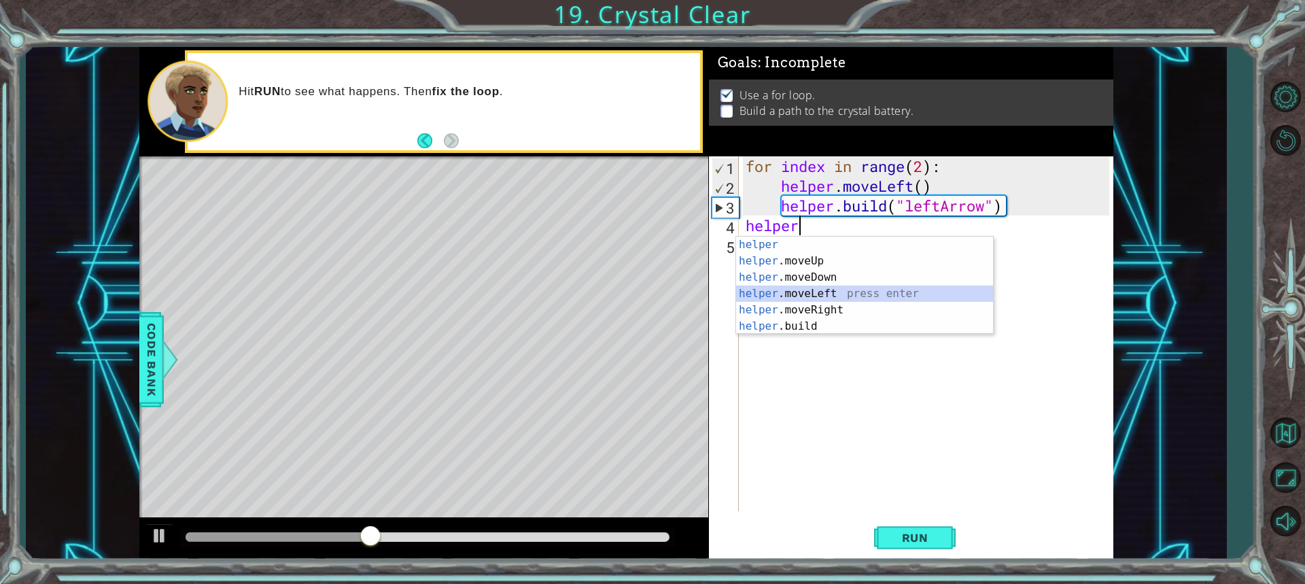
click at [821, 292] on div "helper press enter helper .moveUp press enter helper .moveDown press enter help…" at bounding box center [864, 302] width 257 height 131
type textarea "helper.moveLeft(1)"
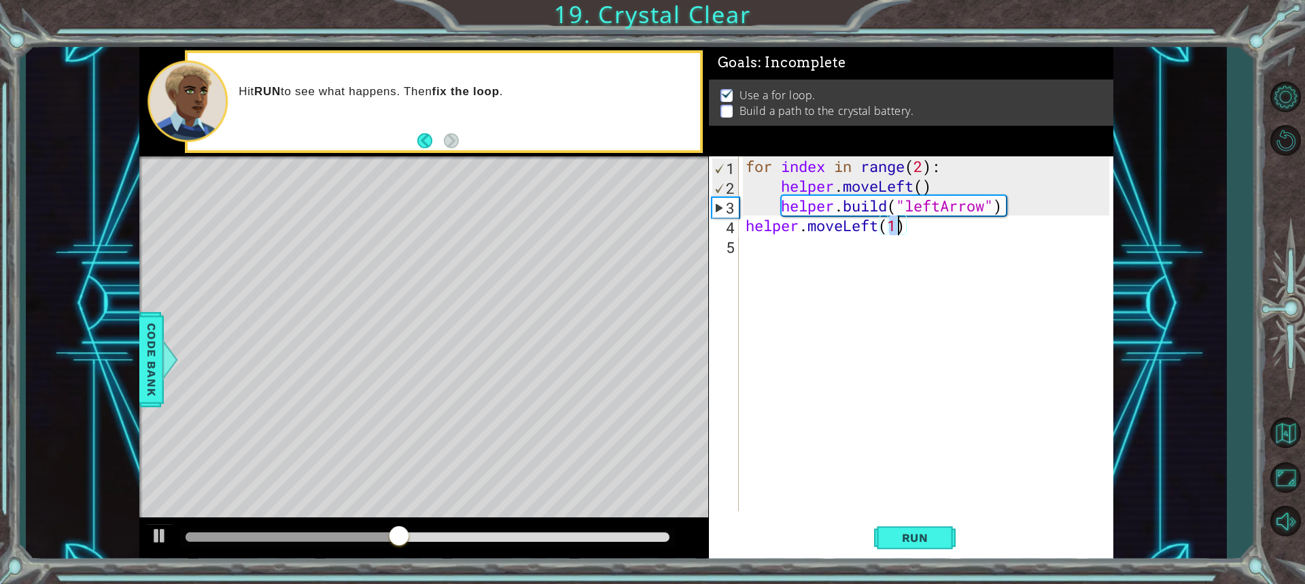
click at [767, 242] on div "for index in range ( 2 ) : helper . moveLeft ( ) helper . build ( "leftArrow" )…" at bounding box center [929, 353] width 373 height 394
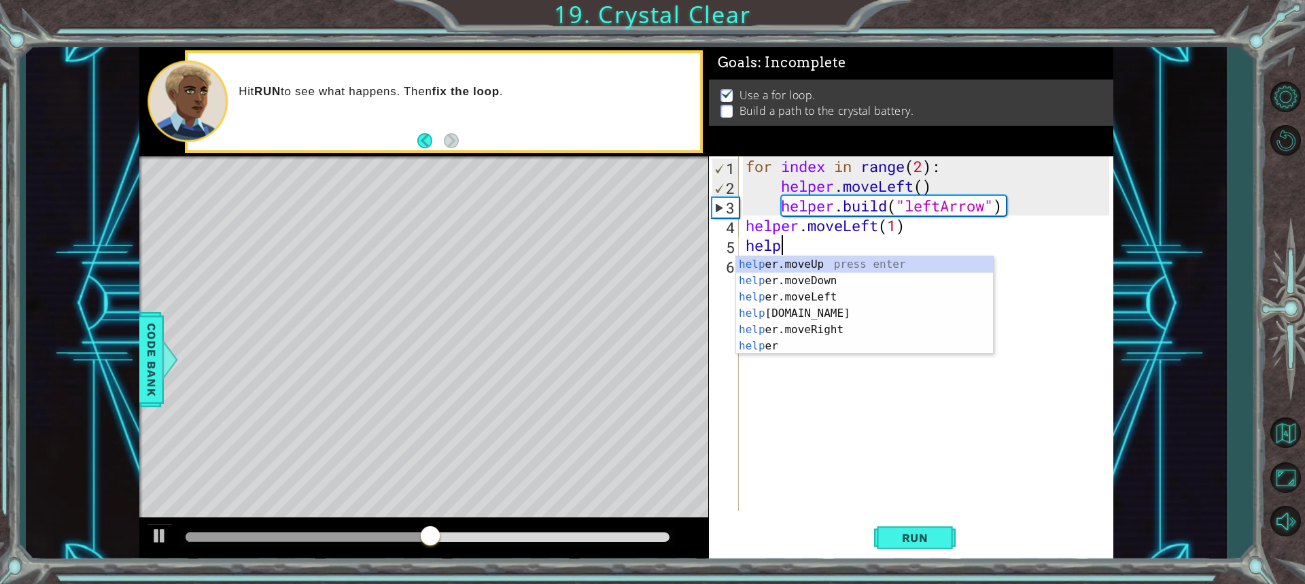
scroll to position [0, 1]
click at [819, 309] on div "help er.moveUp press enter help er.moveDown press enter help er.moveLeft press …" at bounding box center [864, 321] width 257 height 131
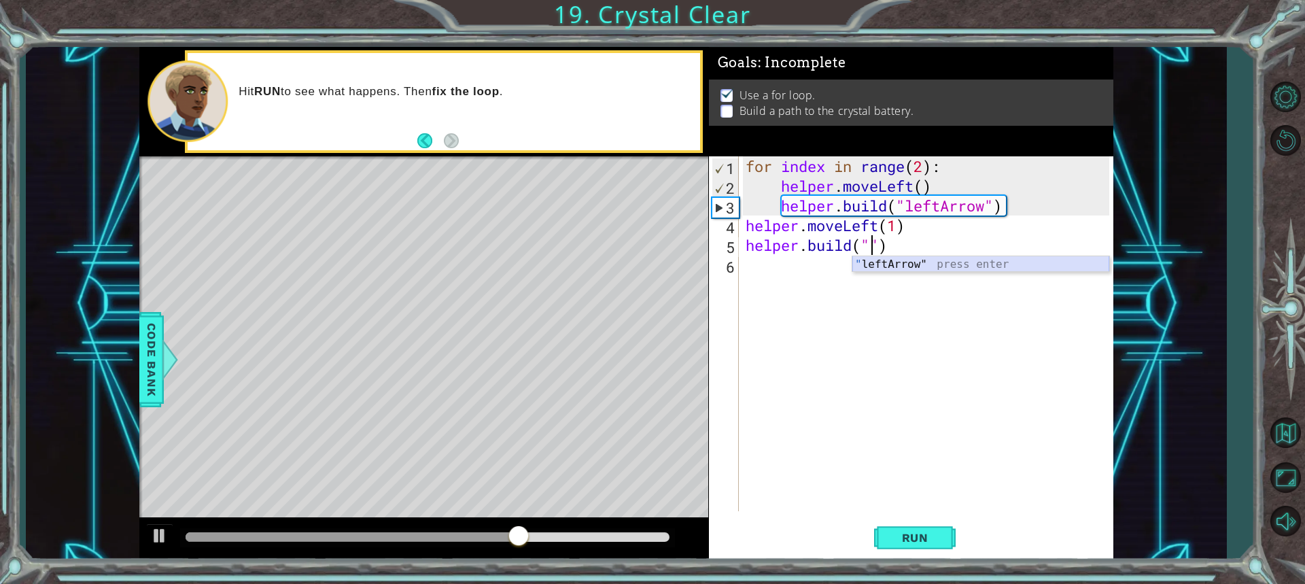
click at [906, 261] on div "" leftArrow" press enter" at bounding box center [981, 280] width 257 height 49
type textarea "[DOMAIN_NAME]("leftArrow")"
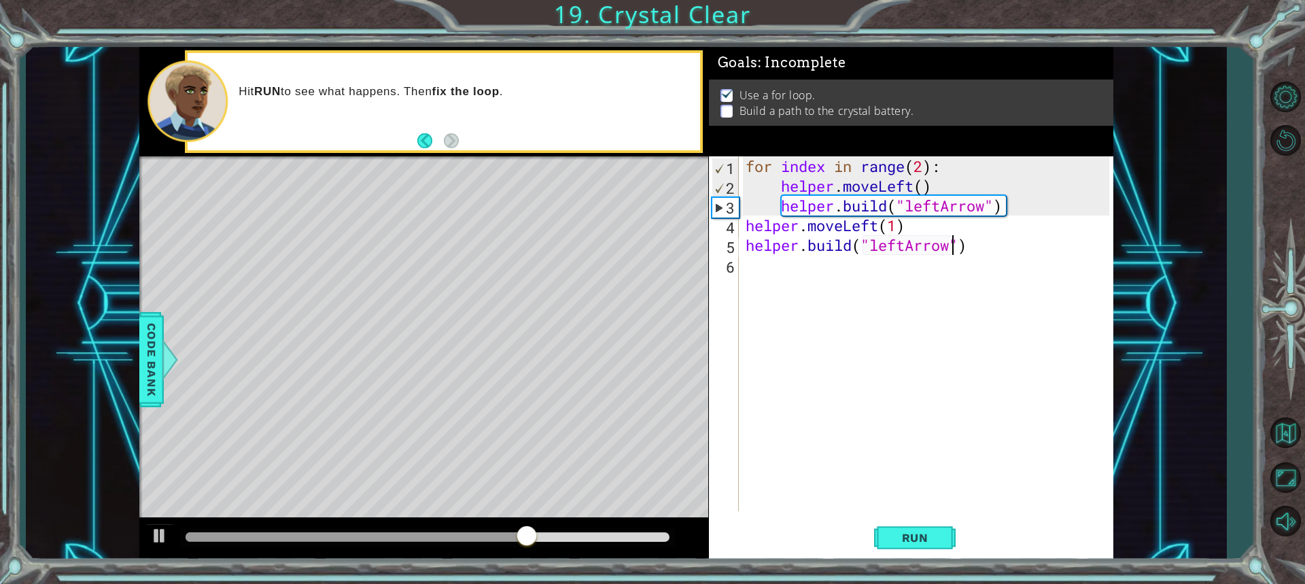
click at [736, 270] on div "6" at bounding box center [725, 267] width 27 height 20
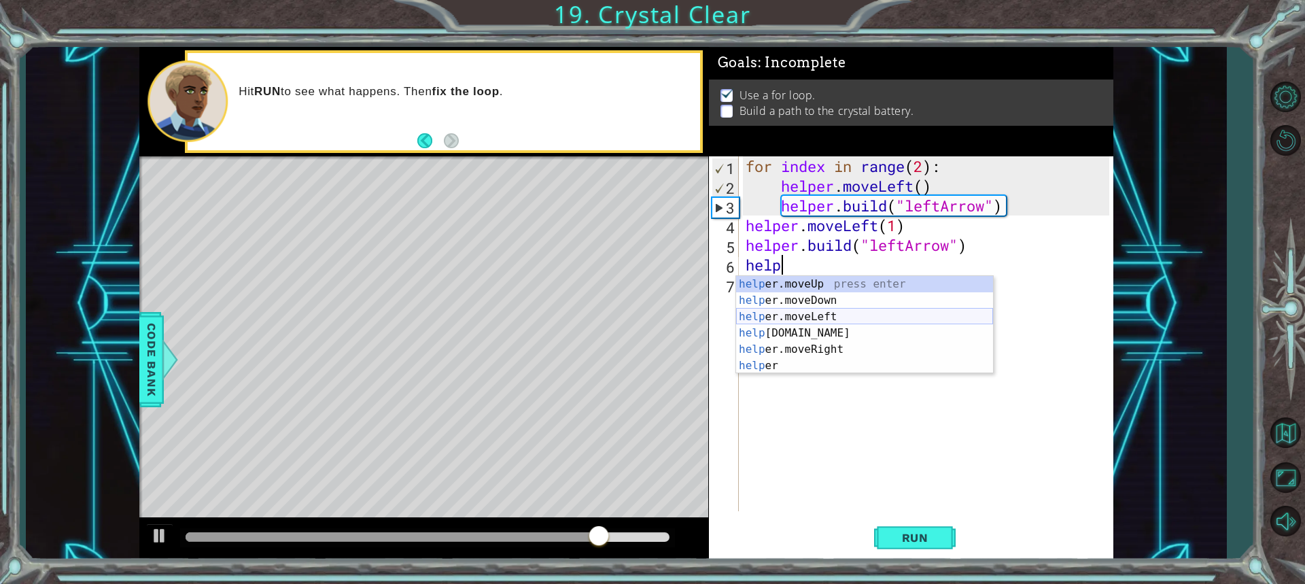
click at [821, 311] on div "help er.moveUp press enter help er.moveDown press enter help er.moveLeft press …" at bounding box center [864, 341] width 257 height 131
type textarea "helper.moveLeft(1)"
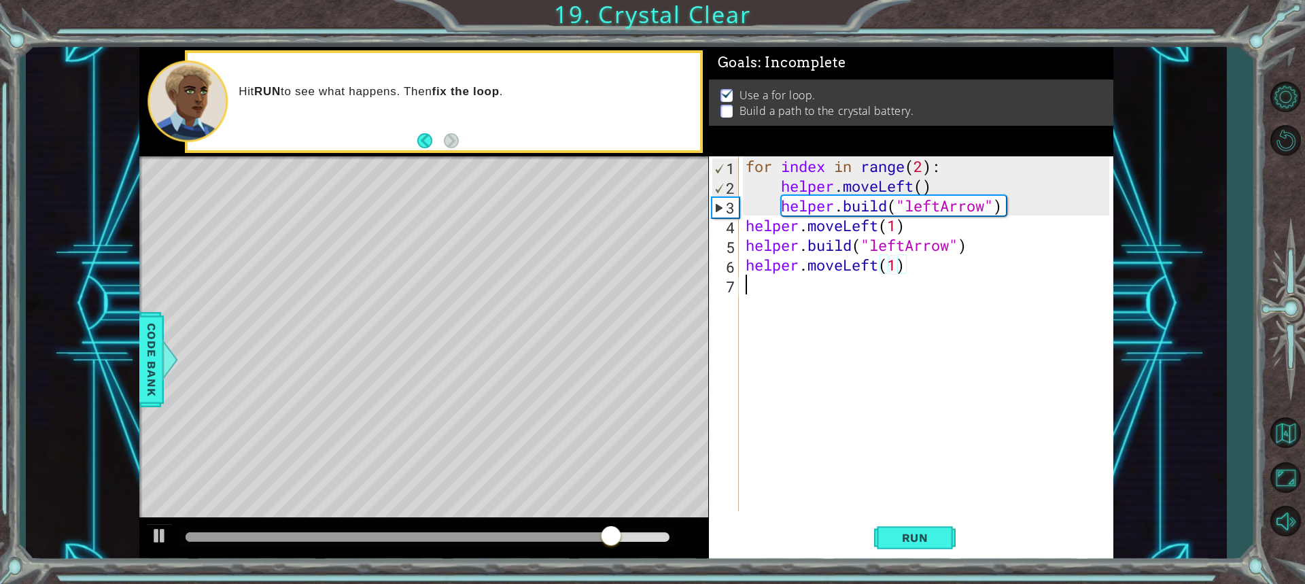
click at [762, 299] on div "for index in range ( 2 ) : helper . moveLeft ( ) helper . build ( "leftArrow" )…" at bounding box center [929, 353] width 373 height 394
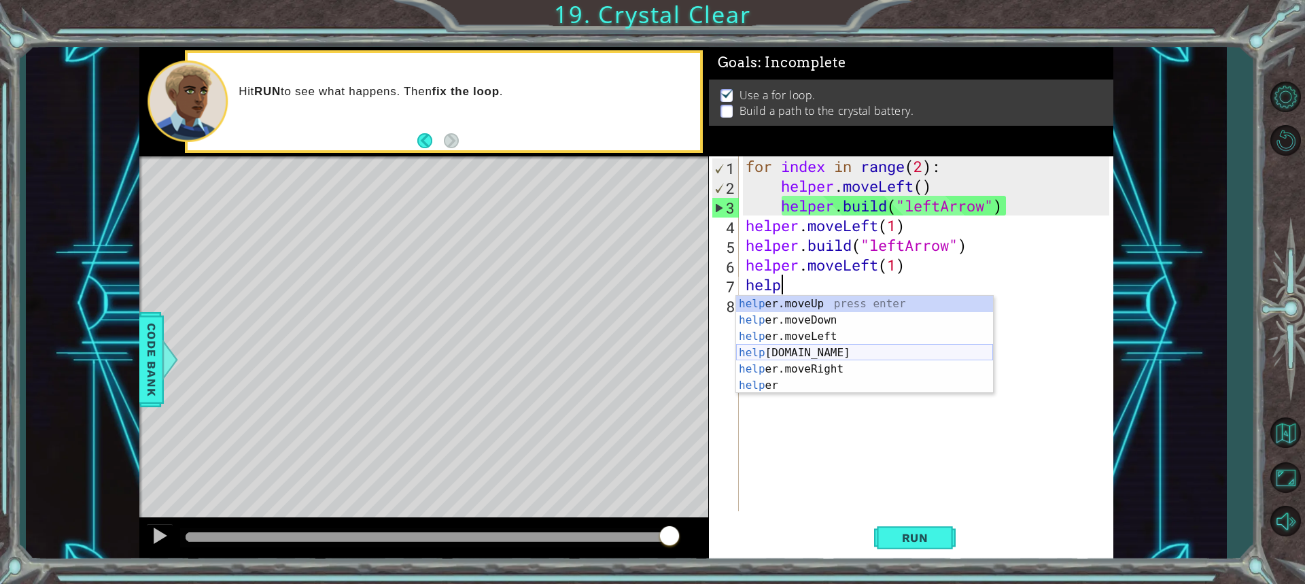
click at [789, 349] on div "help er.moveUp press enter help er.moveDown press enter help er.moveLeft press …" at bounding box center [864, 361] width 257 height 131
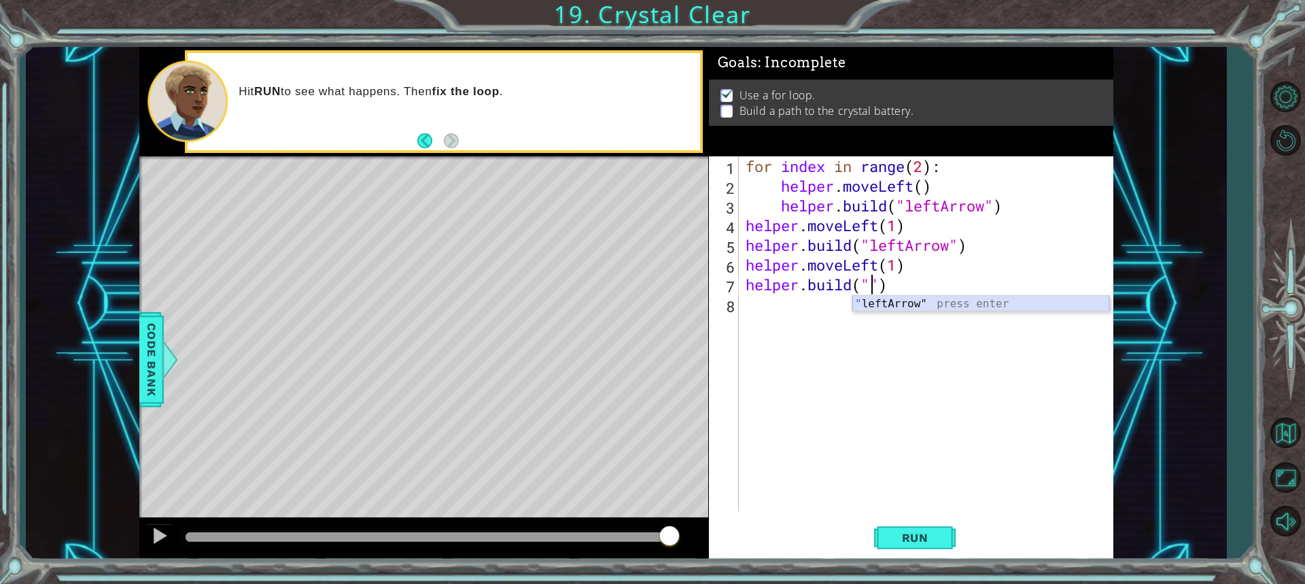
drag, startPoint x: 909, startPoint y: 303, endPoint x: 878, endPoint y: 430, distance: 131.4
click at [908, 303] on div "" leftArrow" press enter" at bounding box center [981, 320] width 257 height 49
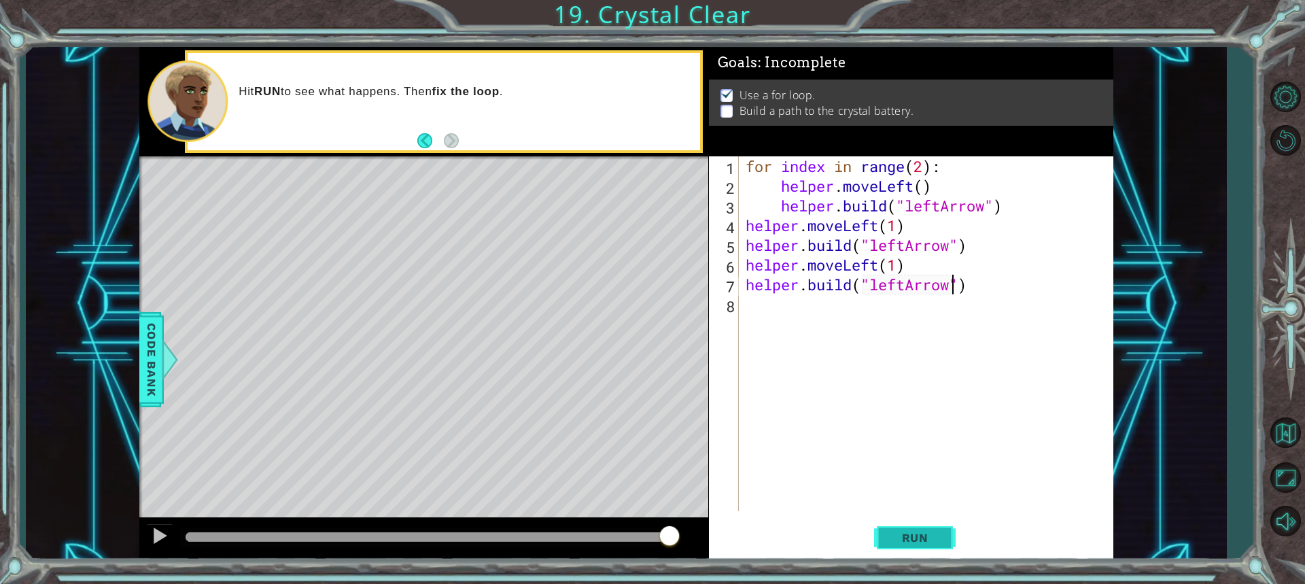
type textarea "[DOMAIN_NAME]("leftArrow")"
click at [905, 540] on span "Run" at bounding box center [916, 538] width 54 height 14
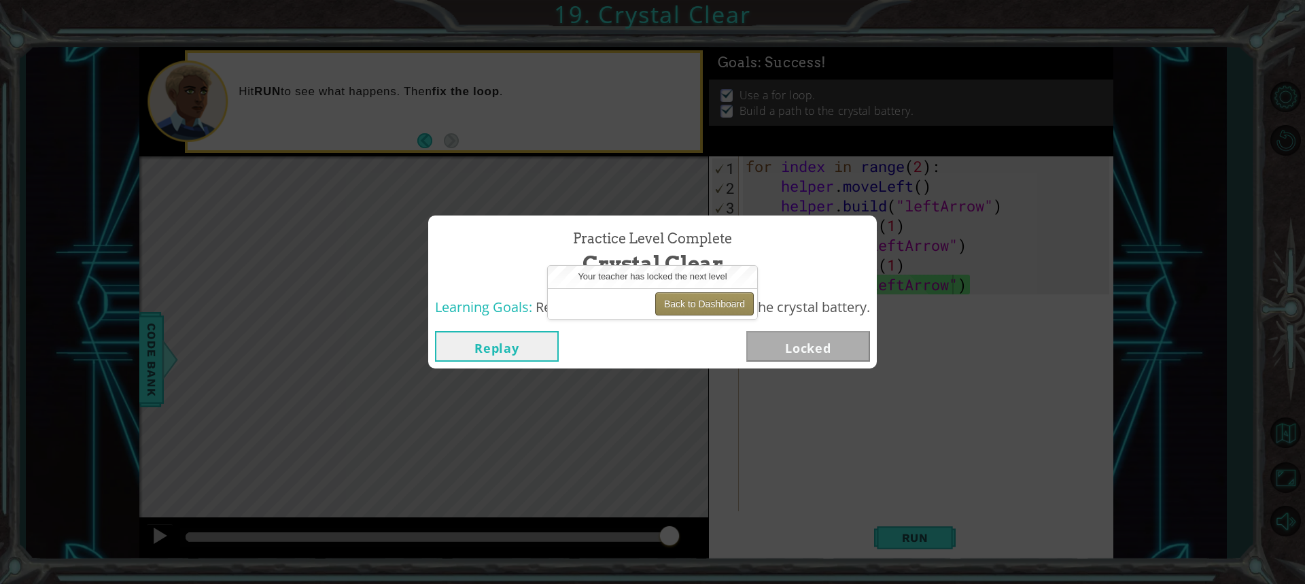
click at [711, 301] on button "Back to Dashboard" at bounding box center [704, 303] width 99 height 23
click at [700, 286] on div "Your teacher has locked the next level" at bounding box center [652, 277] width 209 height 22
click at [623, 305] on div "Back to Dashboard" at bounding box center [652, 303] width 209 height 31
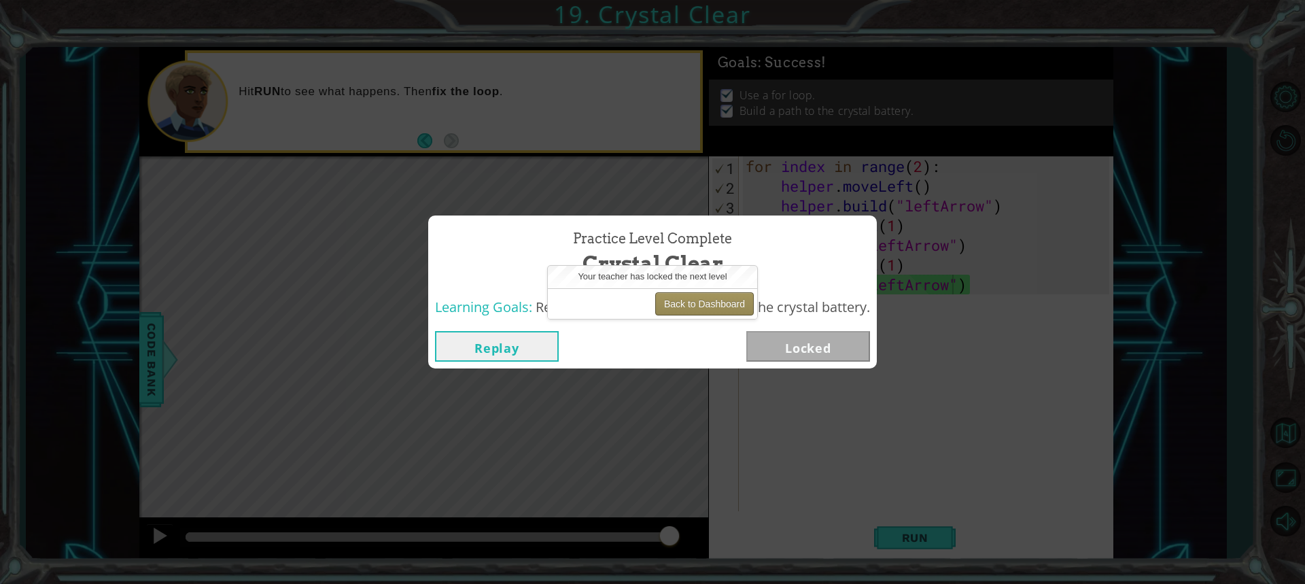
click at [699, 298] on button "Back to Dashboard" at bounding box center [704, 303] width 99 height 23
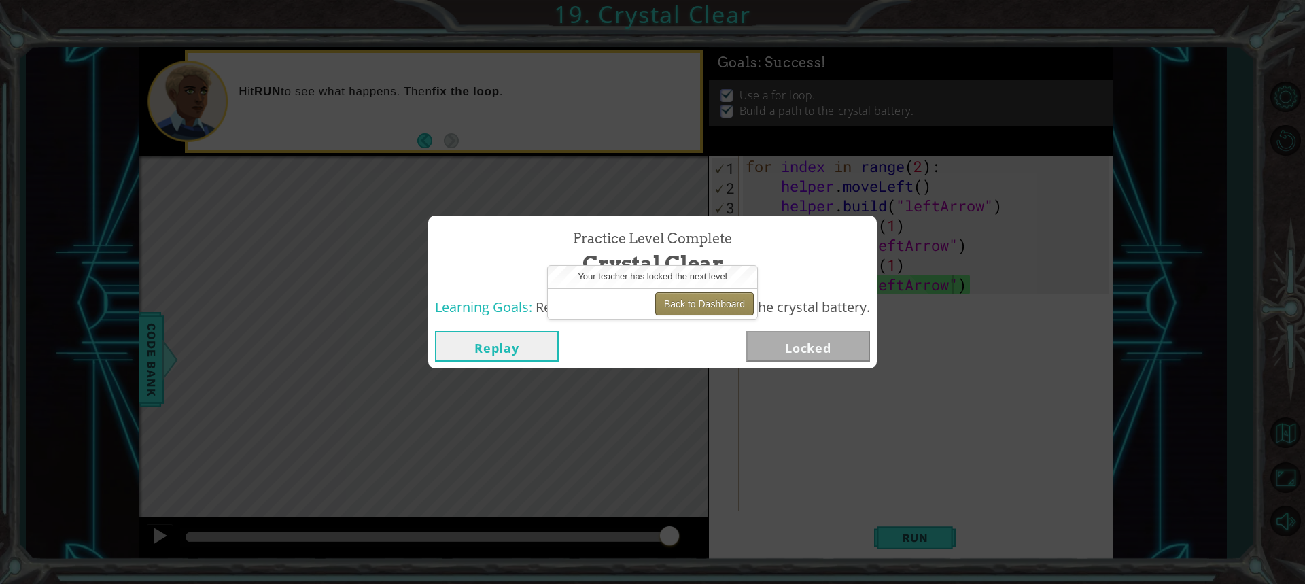
click at [699, 298] on button "Back to Dashboard" at bounding box center [704, 303] width 99 height 23
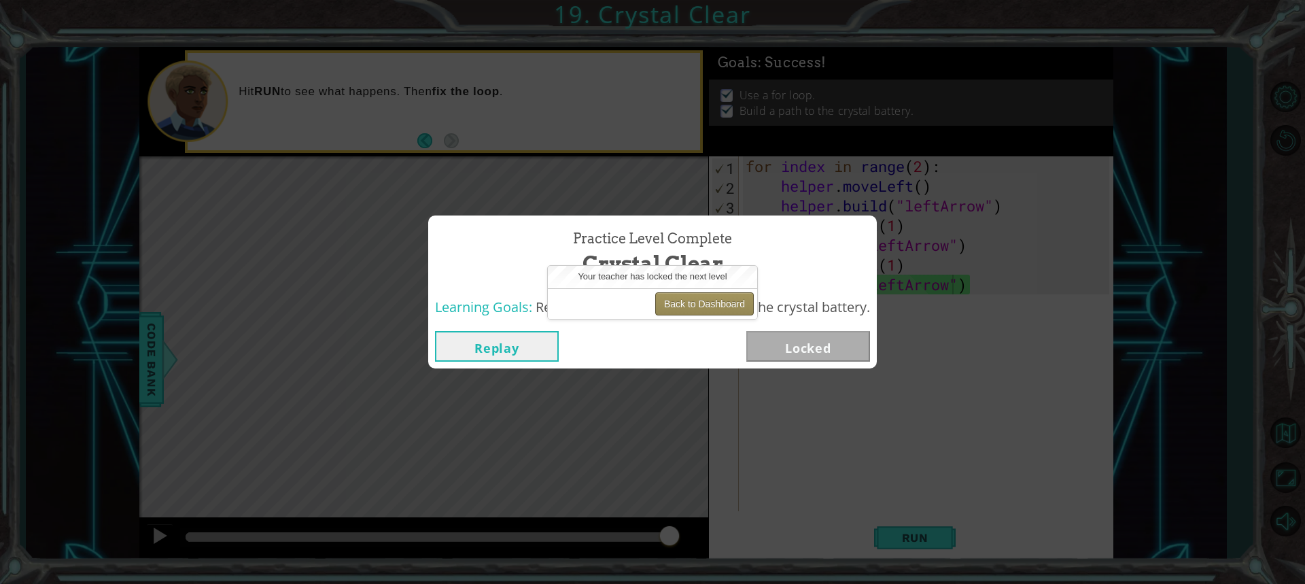
click at [687, 303] on button "Back to Dashboard" at bounding box center [704, 303] width 99 height 23
click at [679, 312] on button "Back to Dashboard" at bounding box center [704, 303] width 99 height 23
click at [673, 304] on button "Back to Dashboard" at bounding box center [704, 303] width 99 height 23
click at [719, 310] on button "Back to Dashboard" at bounding box center [704, 303] width 99 height 23
click at [724, 305] on button "Back to Dashboard" at bounding box center [704, 303] width 99 height 23
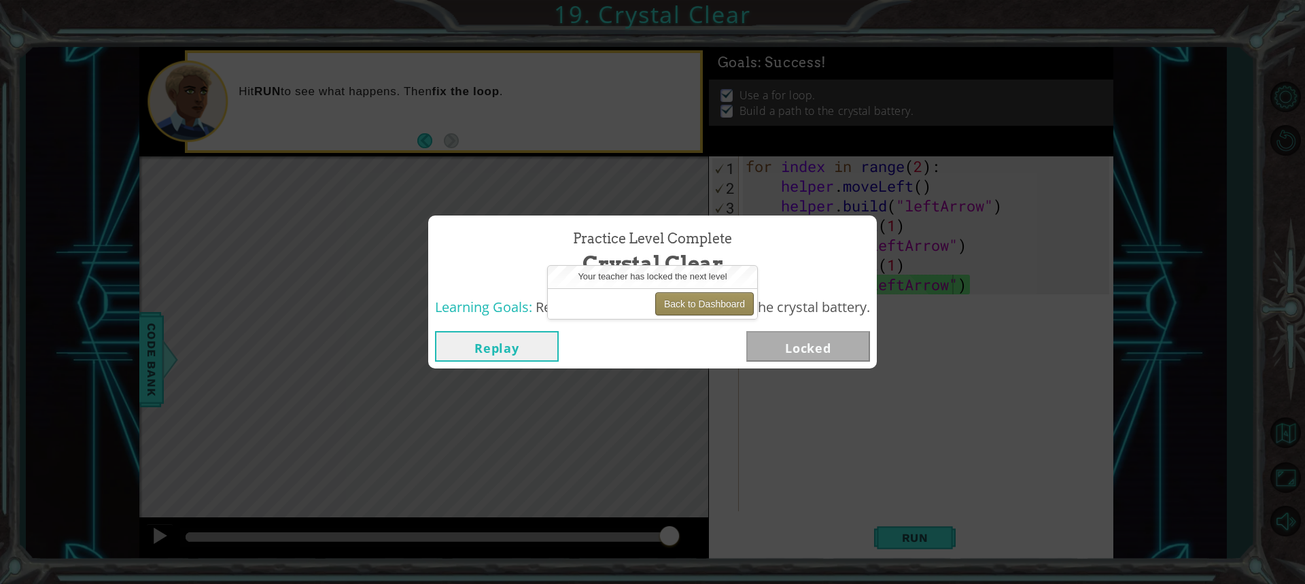
click at [724, 305] on button "Back to Dashboard" at bounding box center [704, 303] width 99 height 23
click at [717, 303] on button "Back to Dashboard" at bounding box center [704, 303] width 99 height 23
click at [708, 301] on button "Back to Dashboard" at bounding box center [704, 303] width 99 height 23
click at [697, 305] on button "Back to Dashboard" at bounding box center [704, 303] width 99 height 23
click at [497, 353] on button "Replay" at bounding box center [497, 346] width 124 height 31
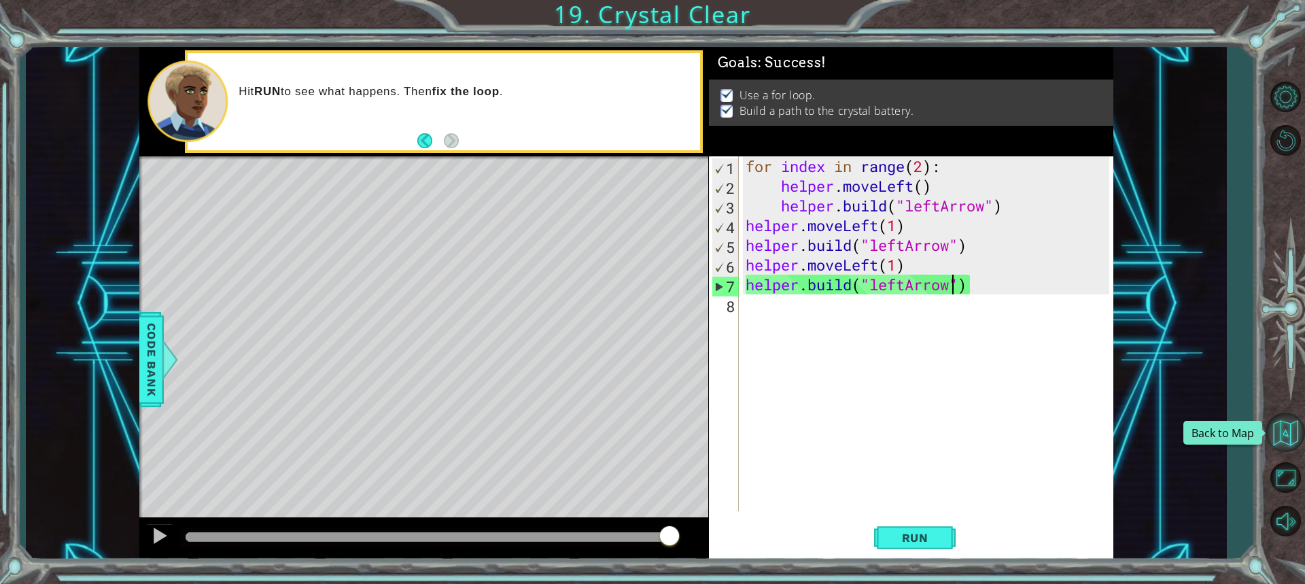
click at [1293, 439] on button "Back to Map" at bounding box center [1285, 432] width 39 height 39
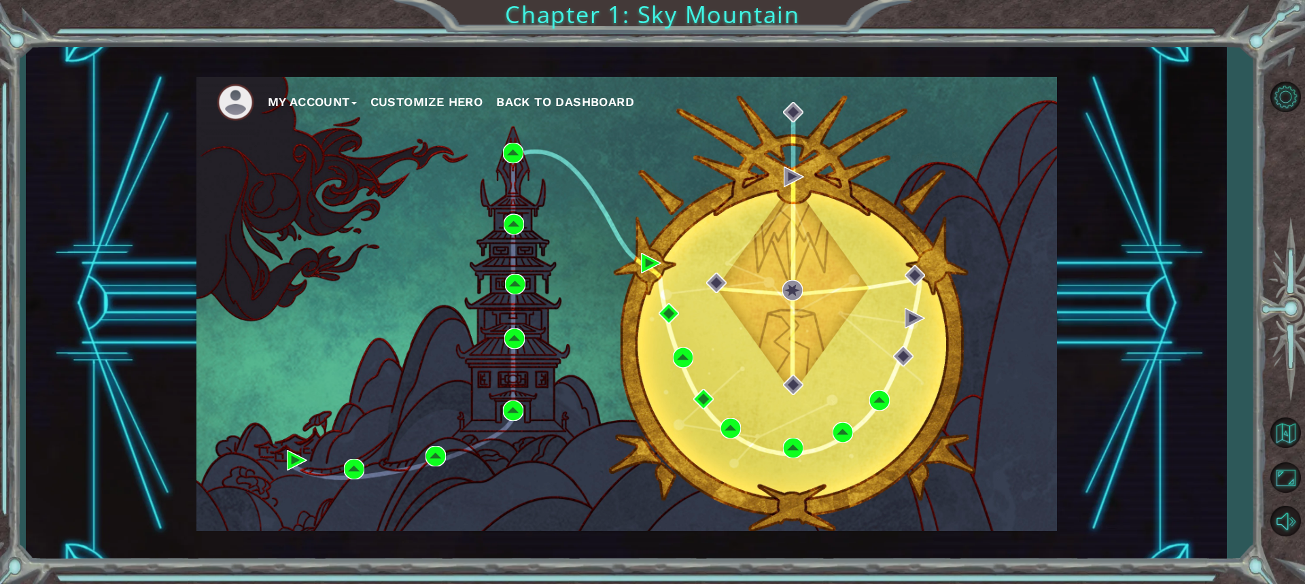
click at [607, 101] on span "Back to Dashboard" at bounding box center [565, 102] width 138 height 14
